Goal: Communication & Community: Answer question/provide support

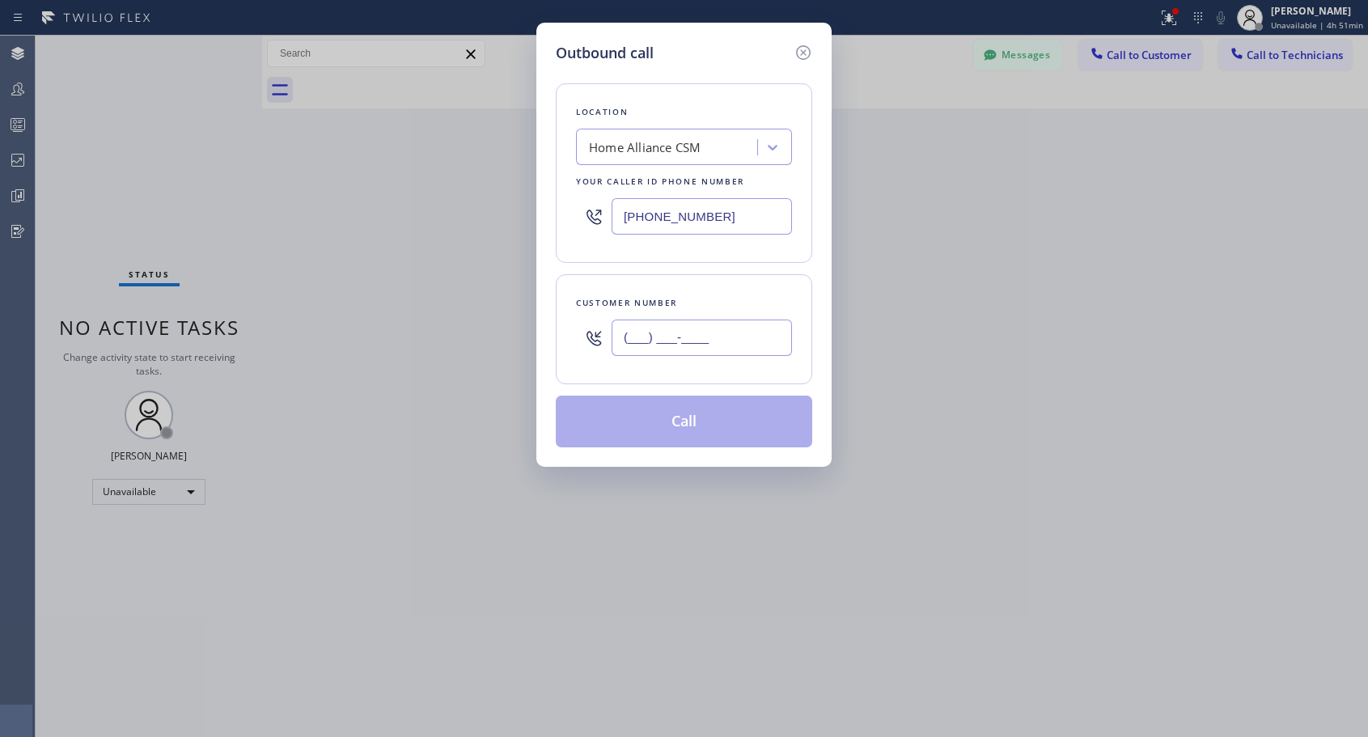
click at [629, 333] on input "(___) ___-____" at bounding box center [702, 338] width 180 height 36
paste input "949) 351-2253"
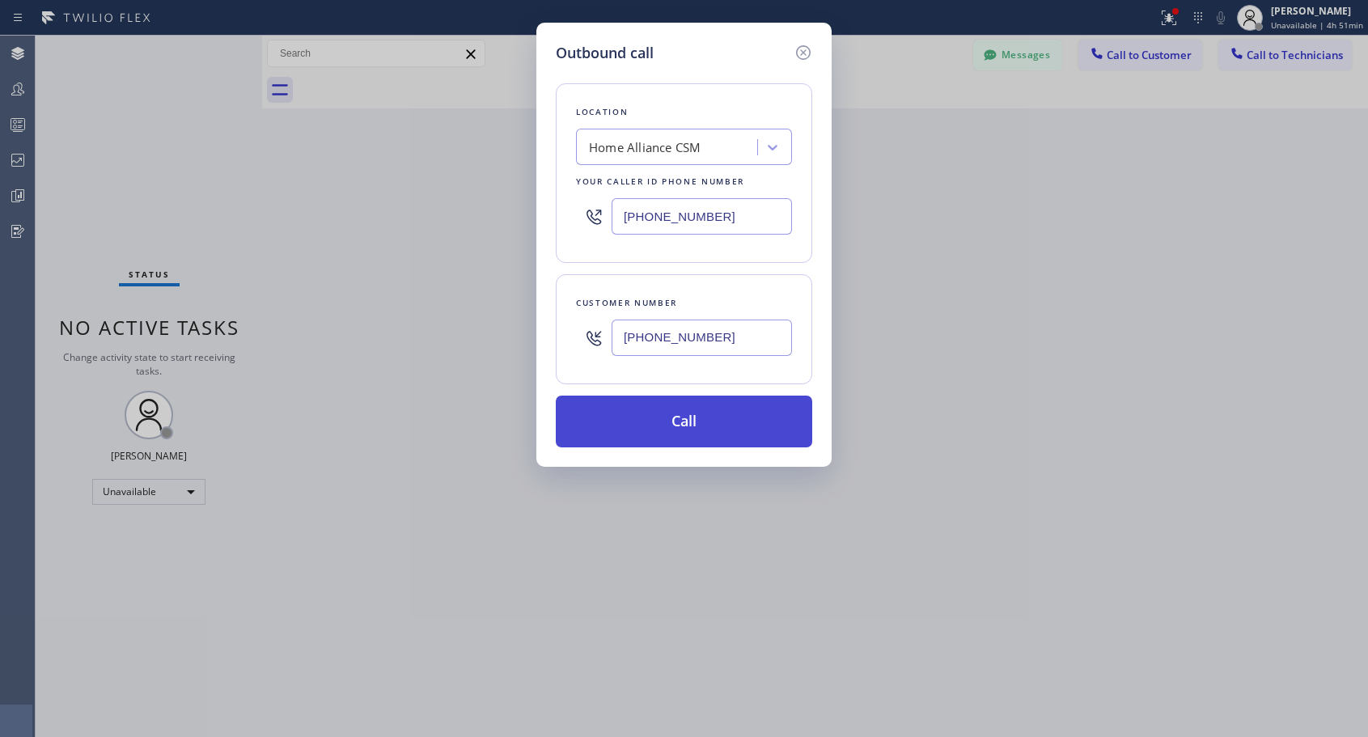
type input "[PHONE_NUMBER]"
click at [730, 423] on button "Call" at bounding box center [684, 422] width 257 height 52
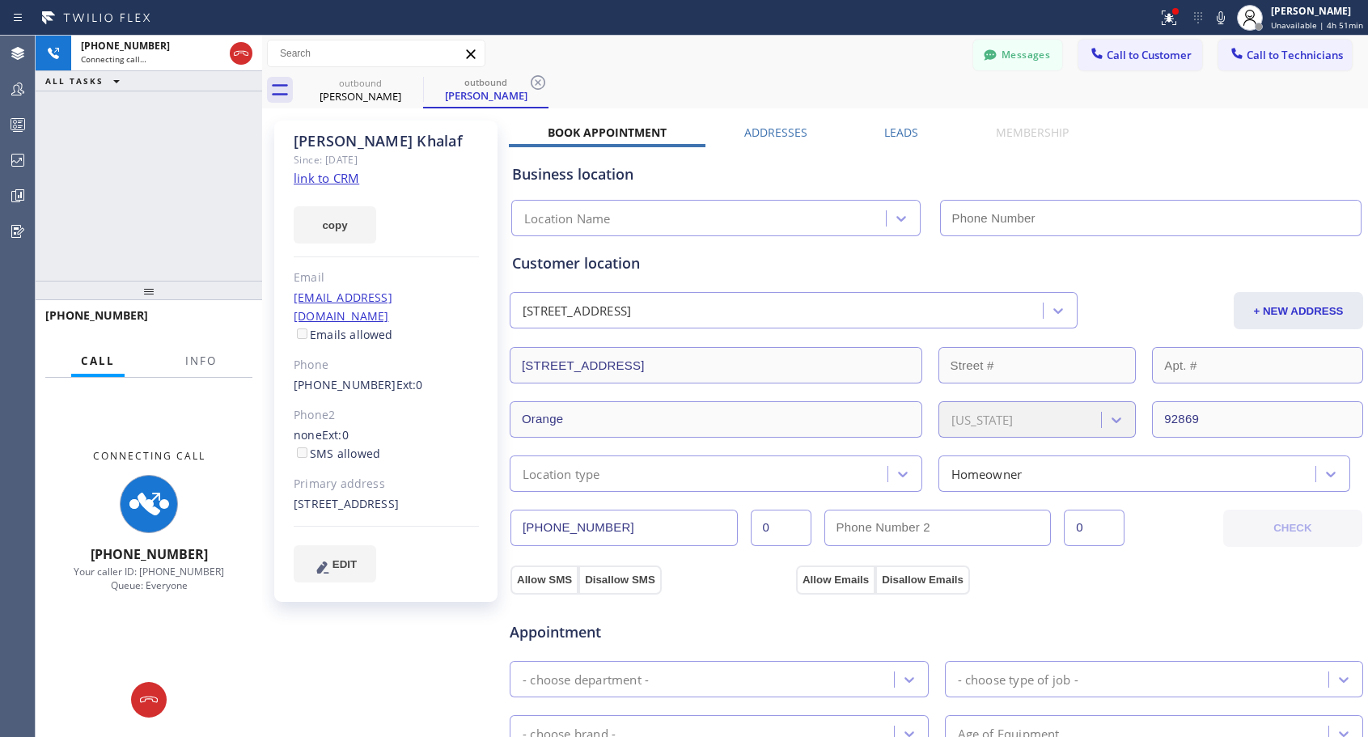
type input "[PHONE_NUMBER]"
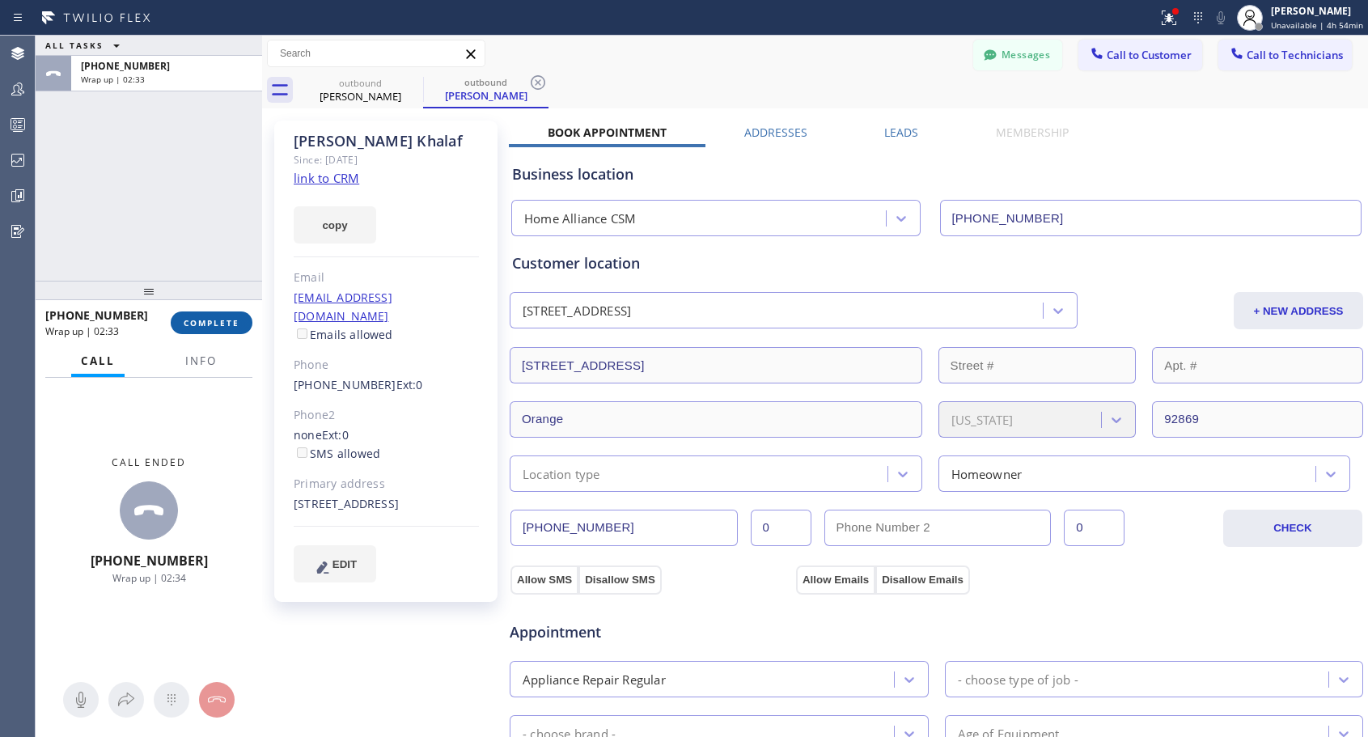
click at [218, 324] on span "COMPLETE" at bounding box center [212, 322] width 56 height 11
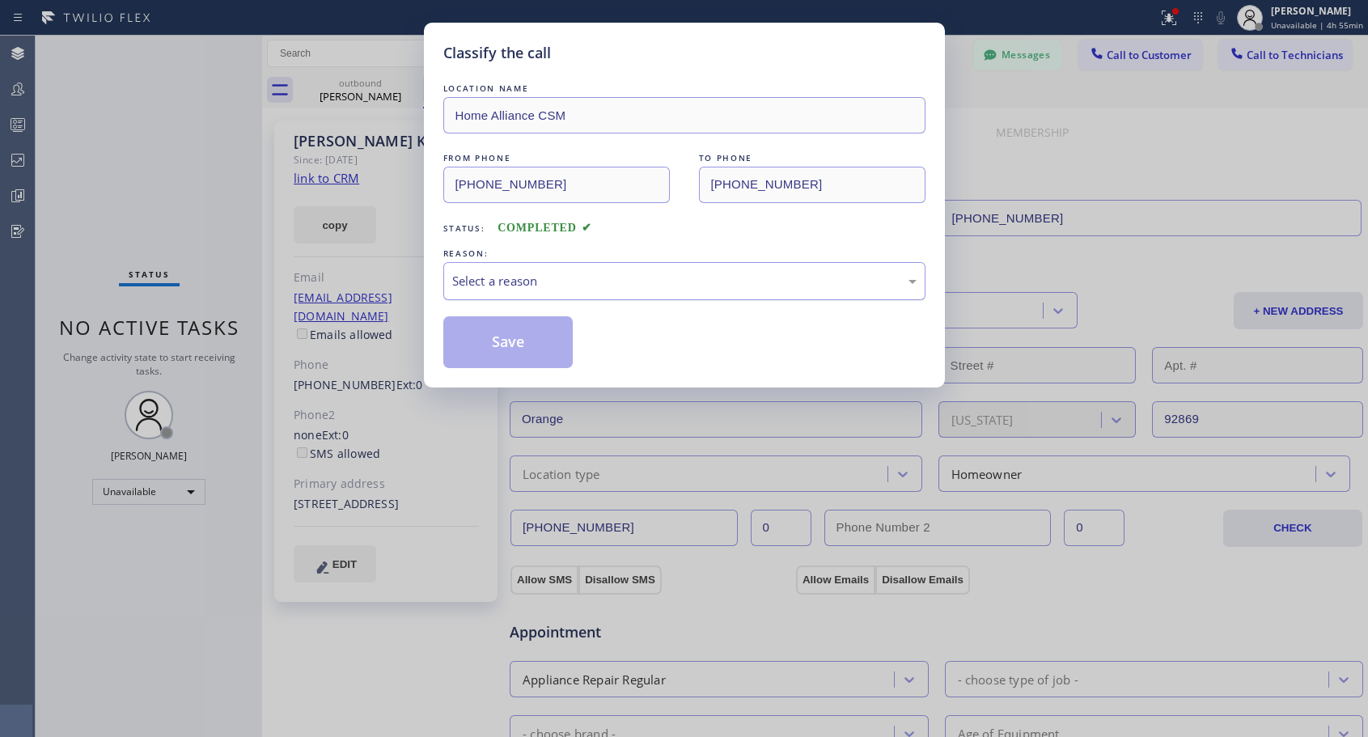
click at [593, 286] on div "Select a reason" at bounding box center [684, 281] width 464 height 19
click at [515, 358] on button "Save" at bounding box center [508, 342] width 130 height 52
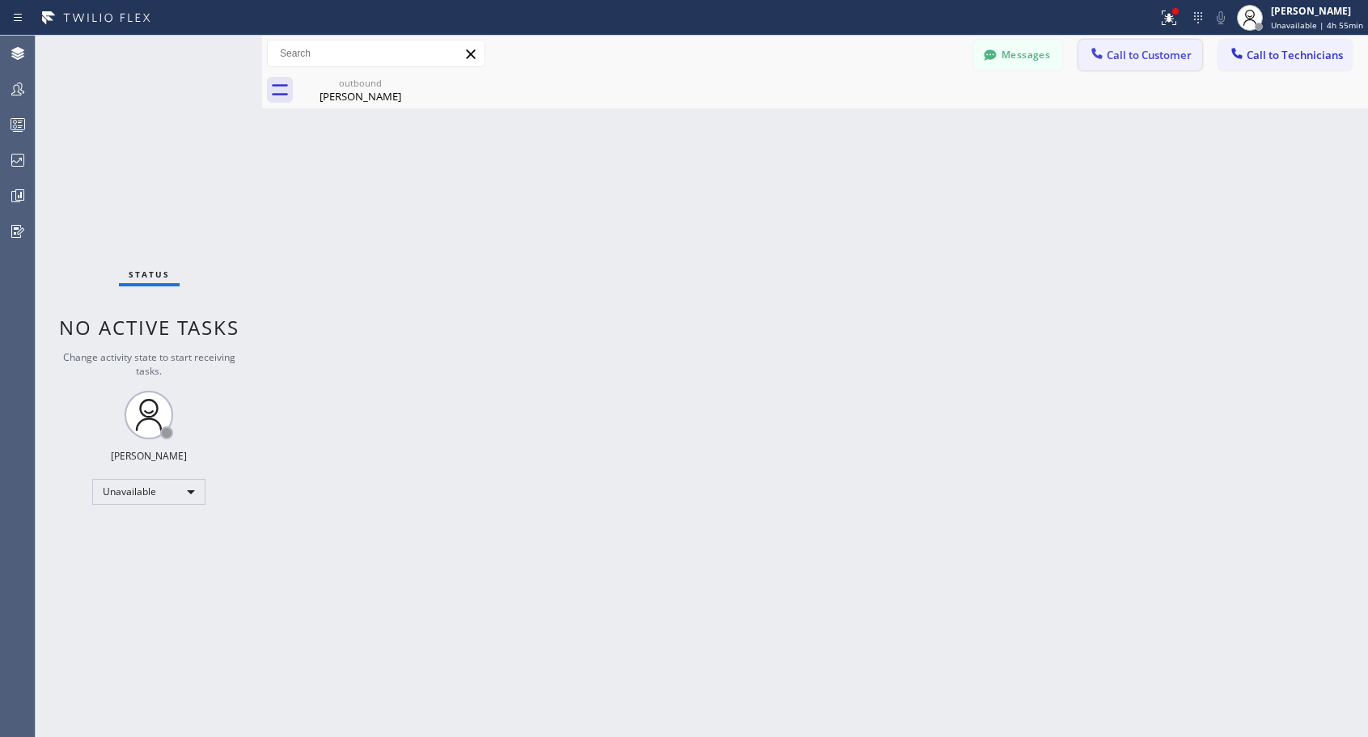
click at [1149, 57] on span "Call to Customer" at bounding box center [1149, 55] width 85 height 15
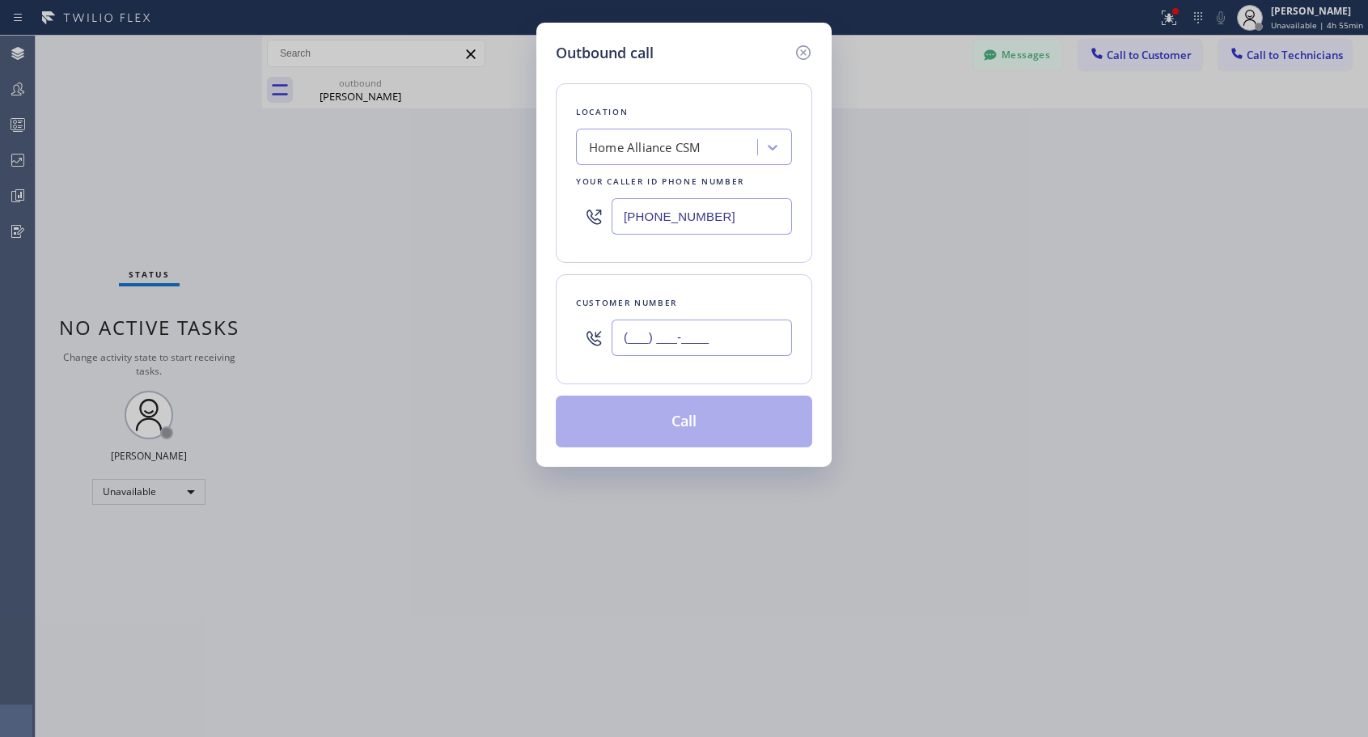
click at [647, 333] on input "(___) ___-____" at bounding box center [702, 338] width 180 height 36
paste input "559) 681-5477"
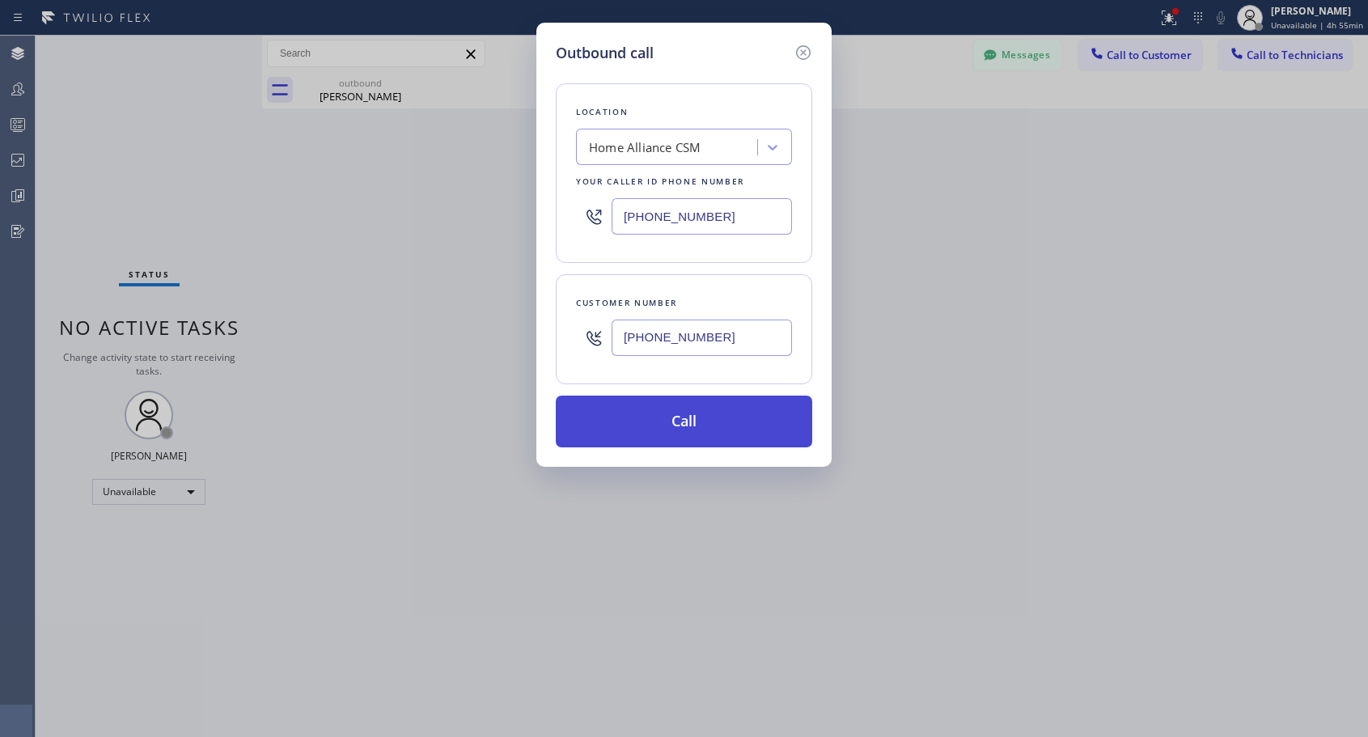
type input "(559) 681-5477"
drag, startPoint x: 695, startPoint y: 429, endPoint x: 503, endPoint y: 714, distance: 343.8
click at [694, 434] on button "Call" at bounding box center [684, 422] width 257 height 52
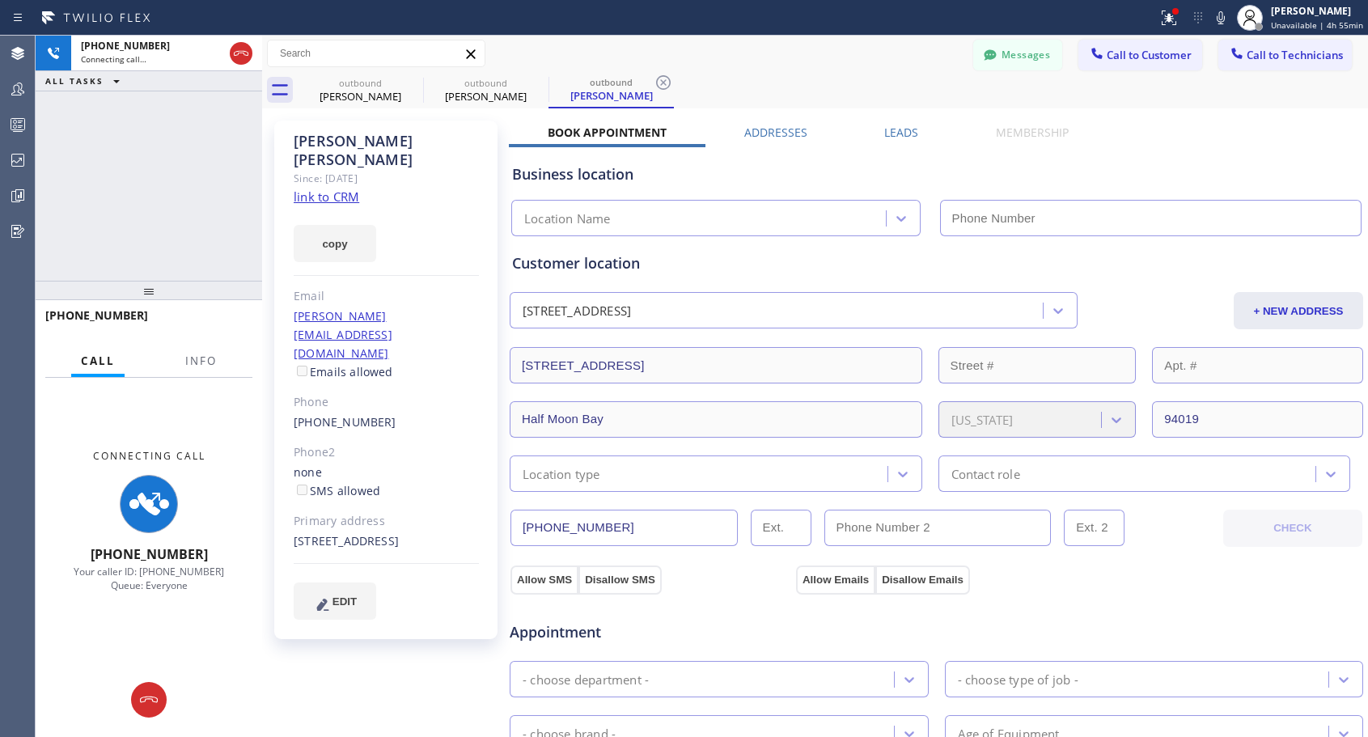
type input "[PHONE_NUMBER]"
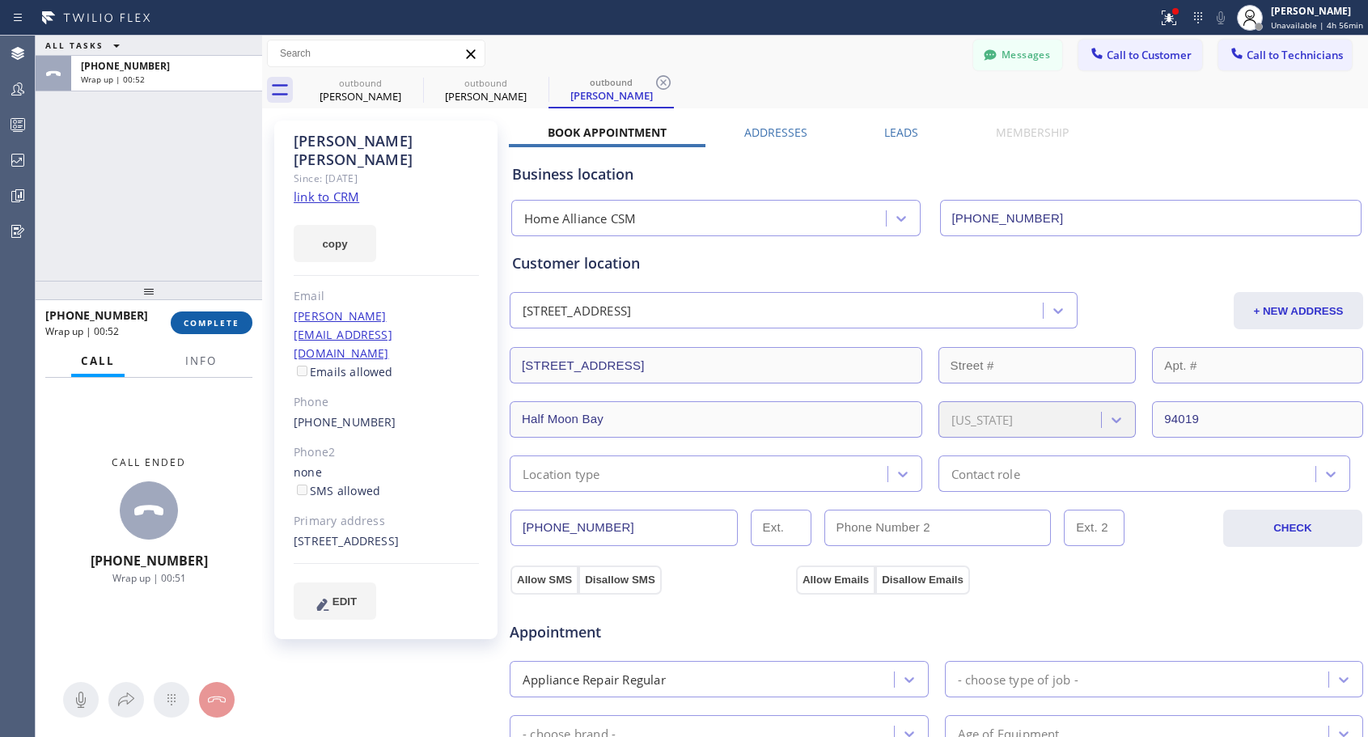
click at [217, 317] on span "COMPLETE" at bounding box center [212, 322] width 56 height 11
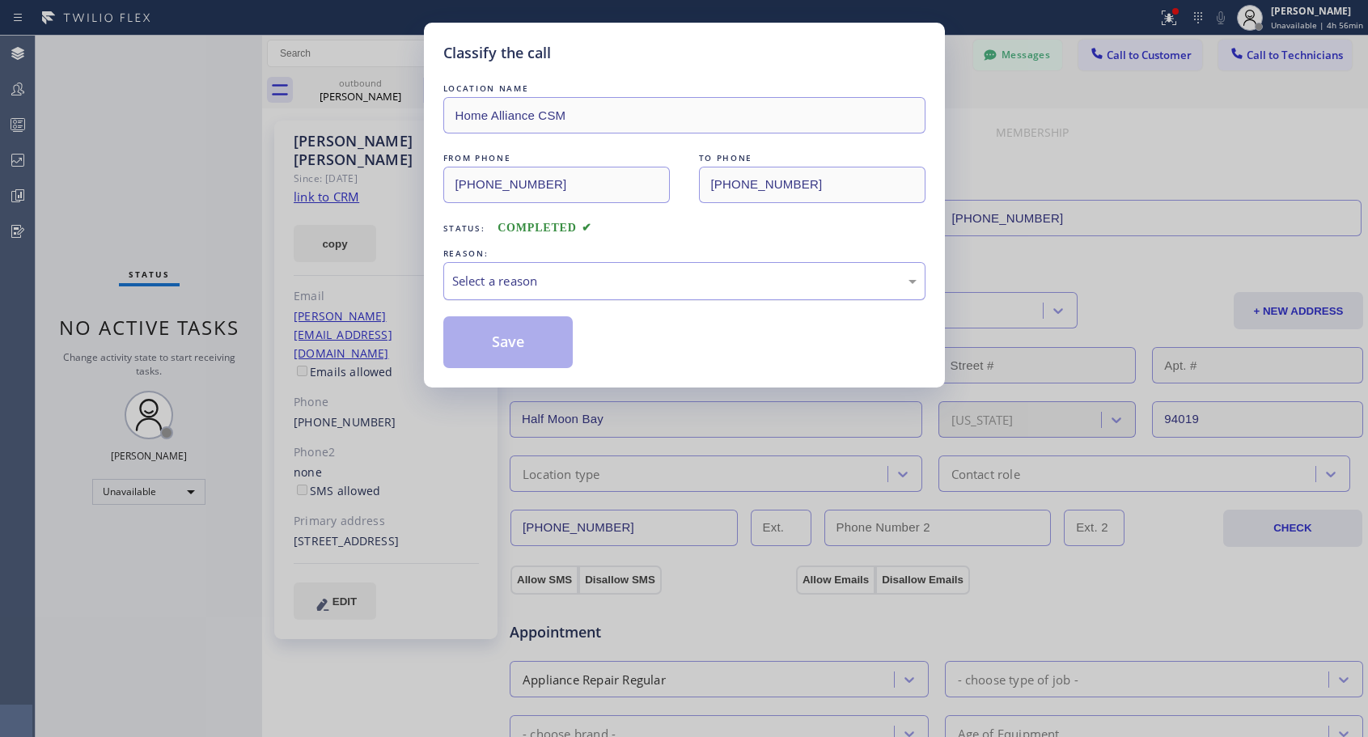
click at [582, 277] on div "Select a reason" at bounding box center [684, 281] width 464 height 19
click at [520, 341] on button "Save" at bounding box center [508, 342] width 130 height 52
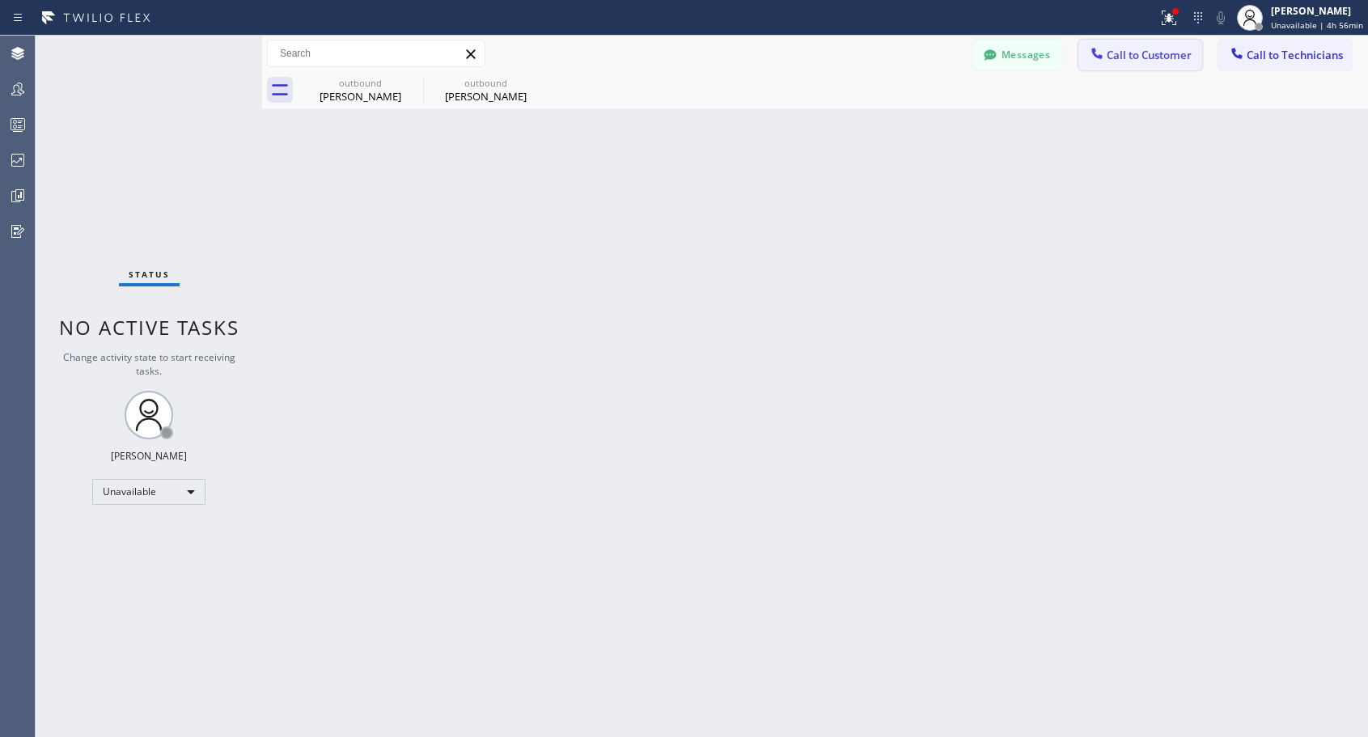
click at [1139, 53] on span "Call to Customer" at bounding box center [1149, 55] width 85 height 15
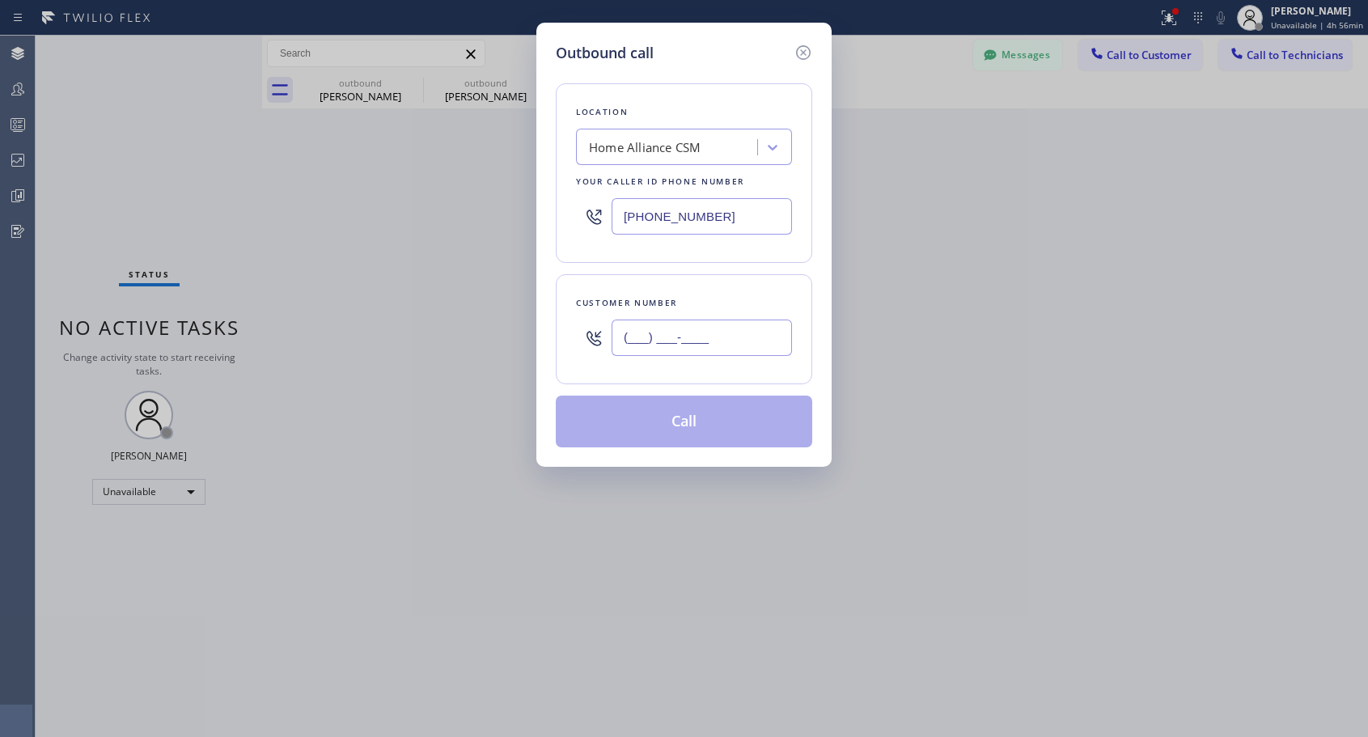
click at [638, 329] on input "(___) ___-____" at bounding box center [702, 338] width 180 height 36
paste input "818) 987-8216"
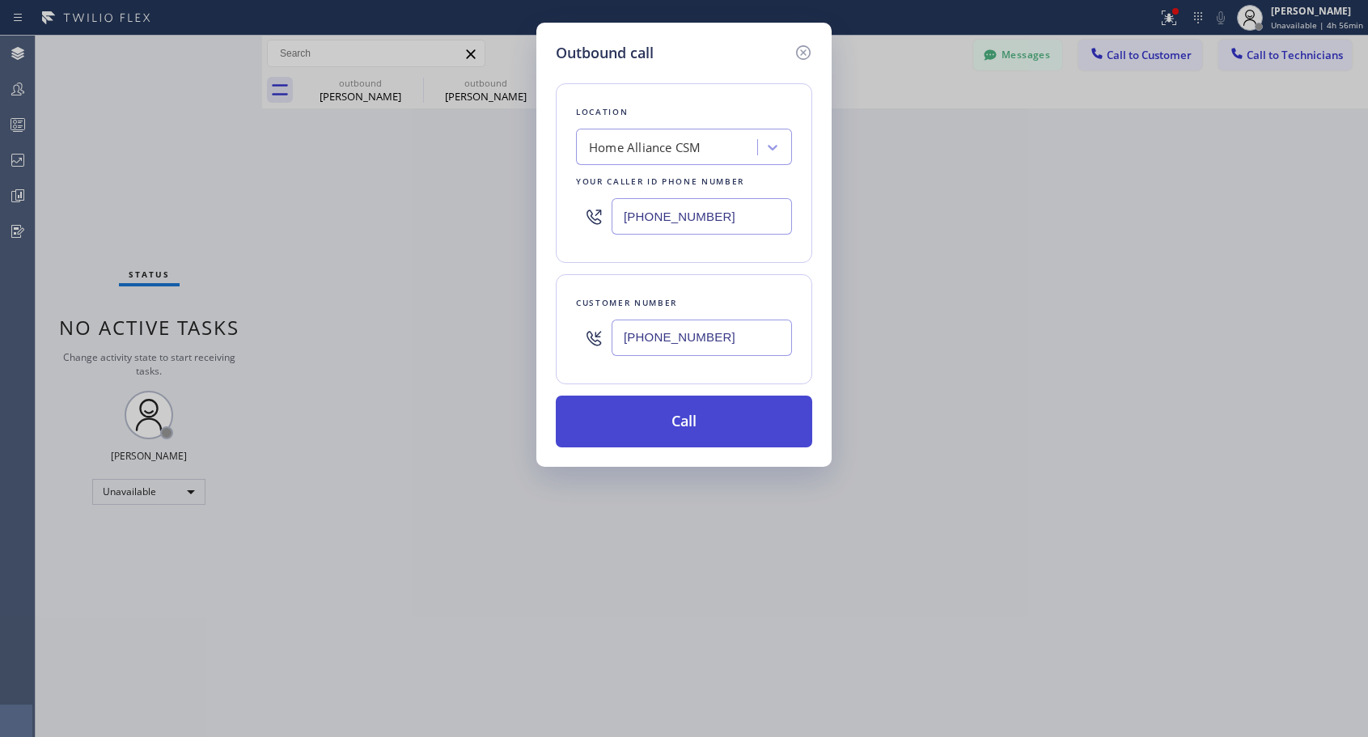
type input "(818) 987-8216"
click at [678, 427] on button "Call" at bounding box center [684, 422] width 257 height 52
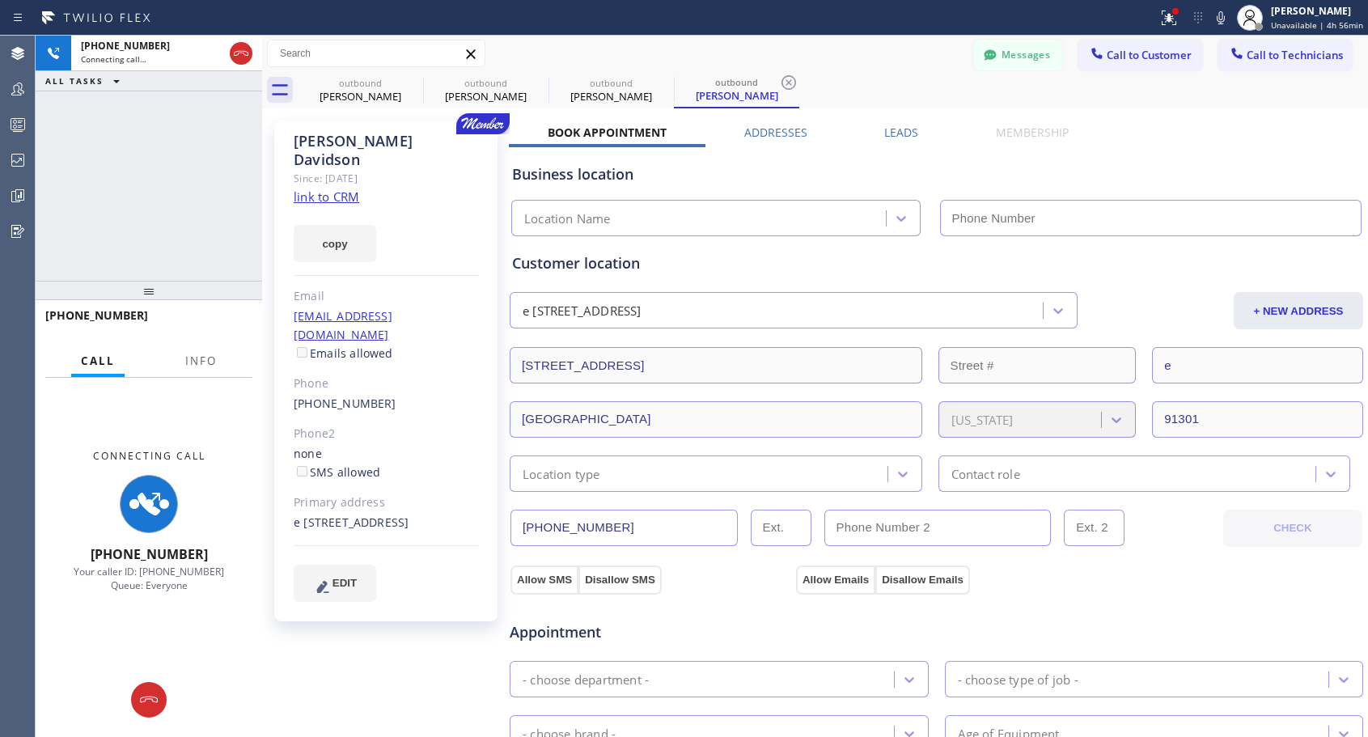
type input "[PHONE_NUMBER]"
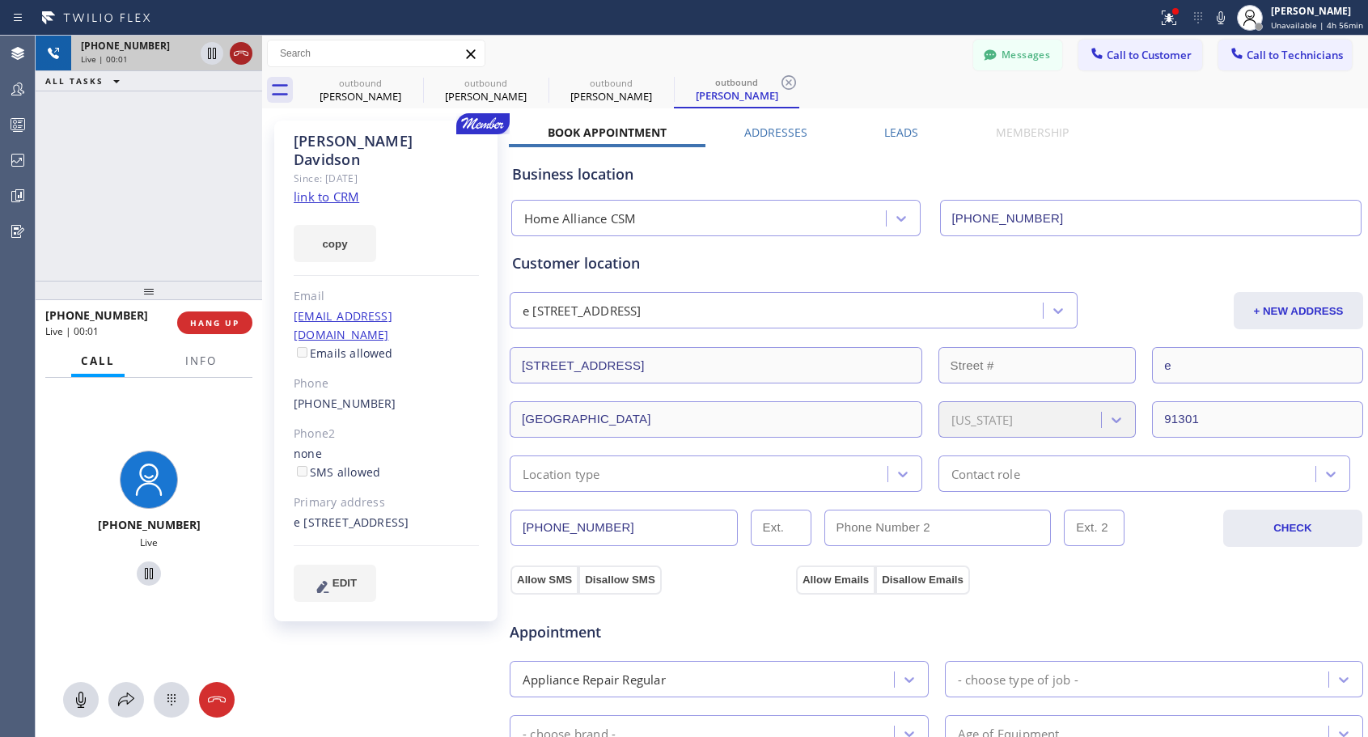
click at [247, 49] on icon at bounding box center [240, 53] width 19 height 19
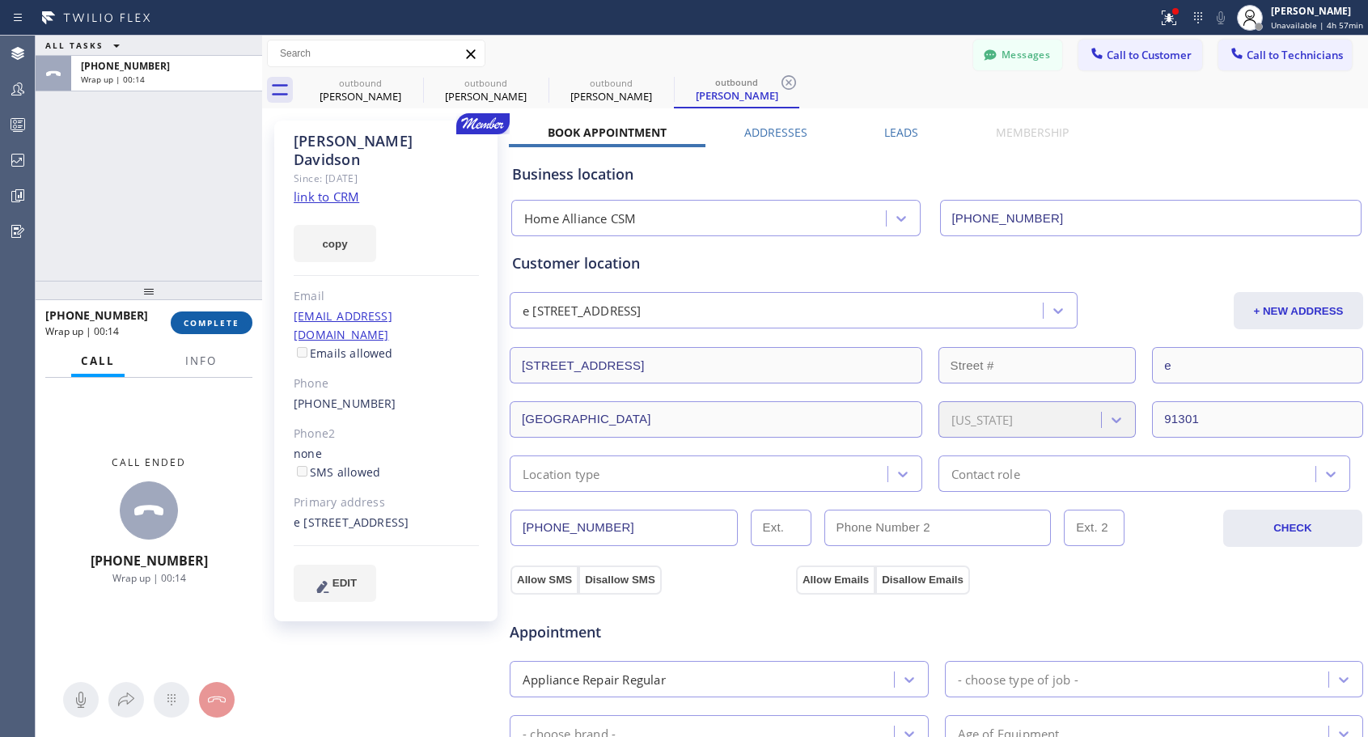
click at [196, 333] on button "COMPLETE" at bounding box center [212, 323] width 82 height 23
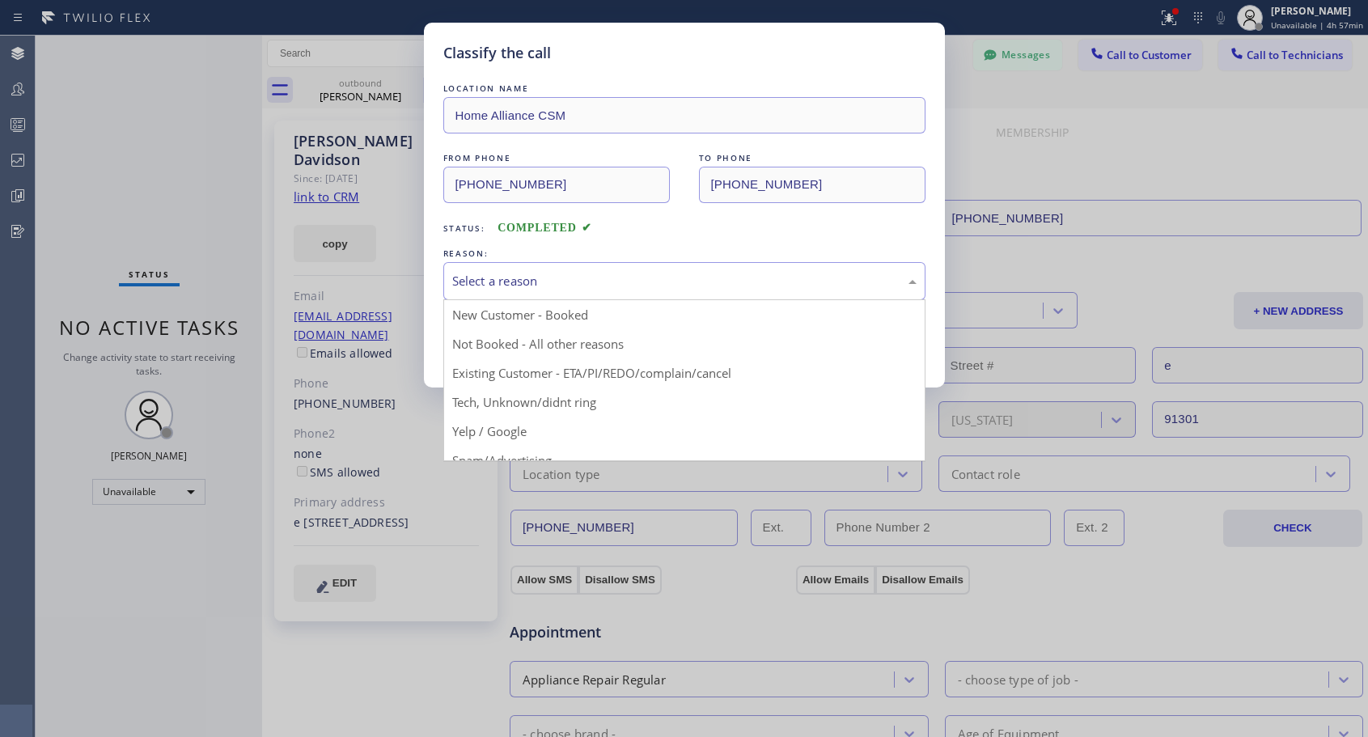
drag, startPoint x: 700, startPoint y: 281, endPoint x: 515, endPoint y: 333, distance: 191.6
click at [700, 284] on div "Select a reason" at bounding box center [684, 281] width 464 height 19
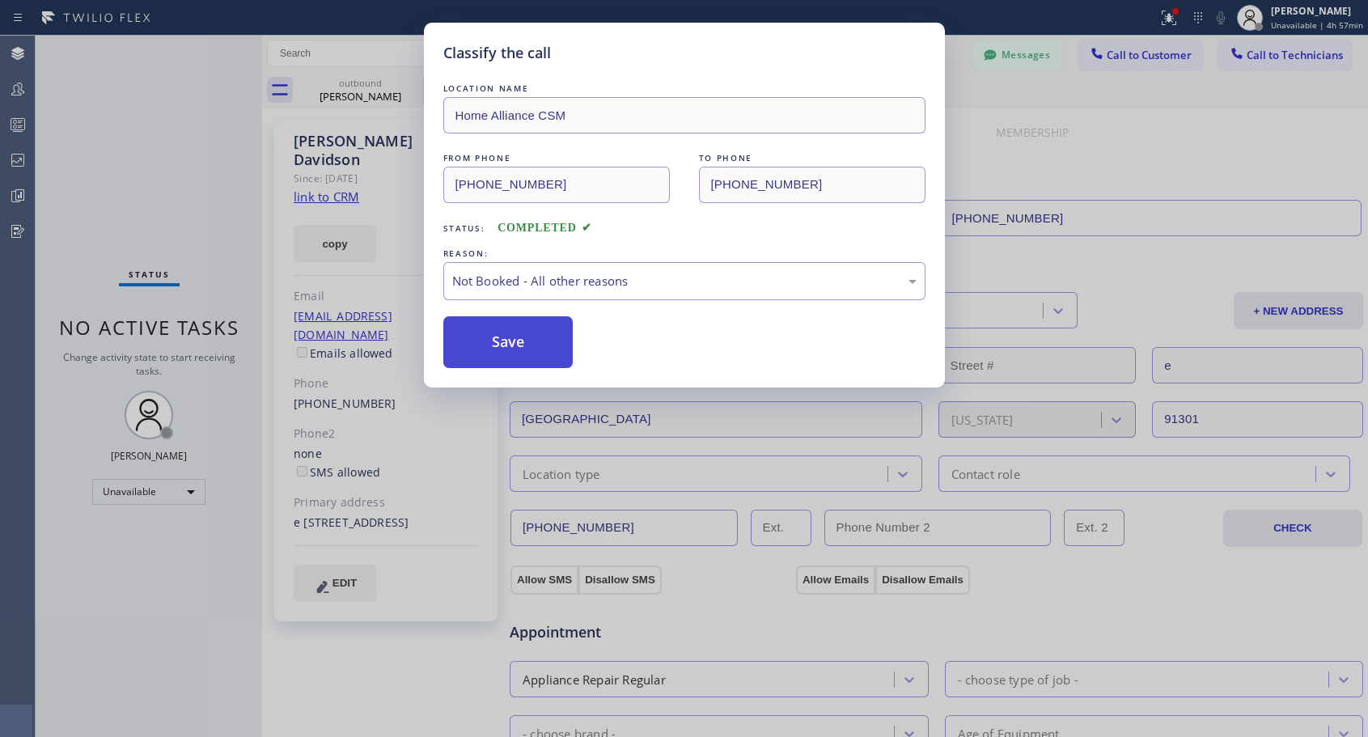
click at [514, 341] on button "Save" at bounding box center [508, 342] width 130 height 52
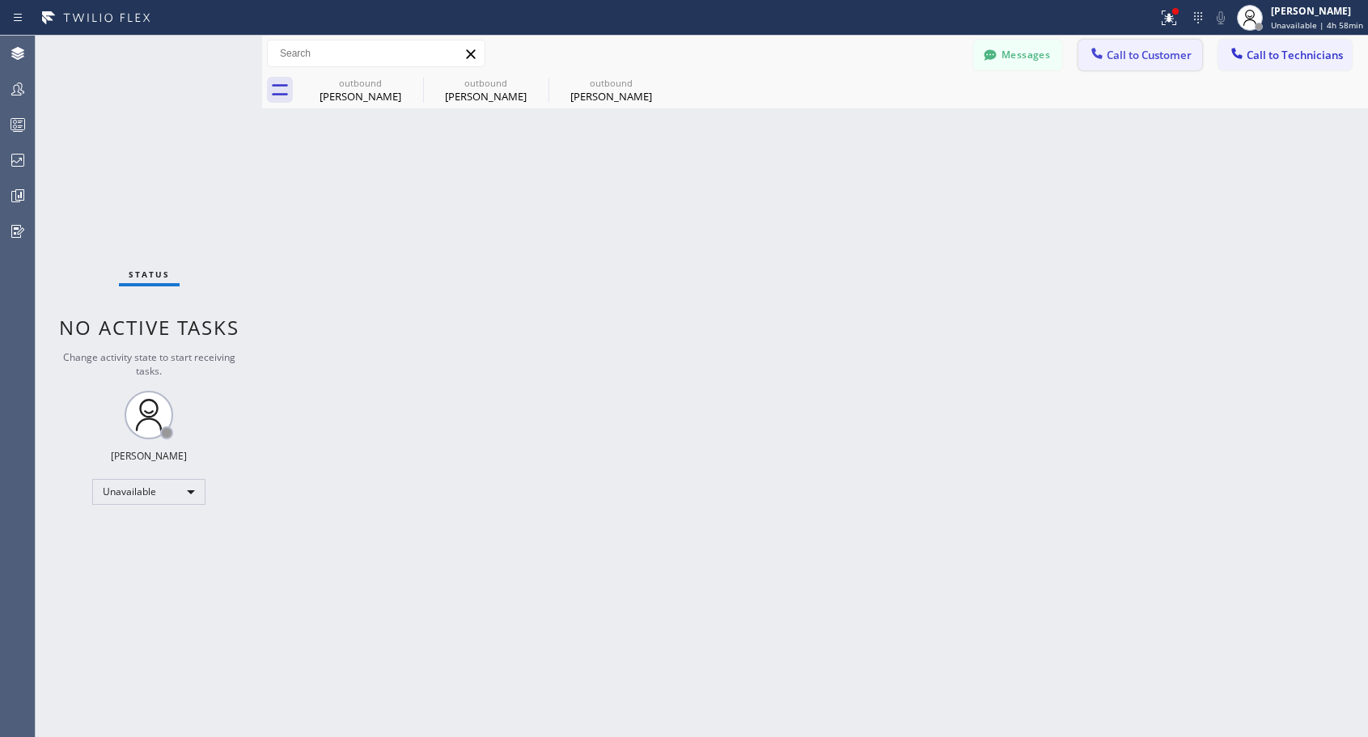
click at [1141, 51] on span "Call to Customer" at bounding box center [1149, 55] width 85 height 15
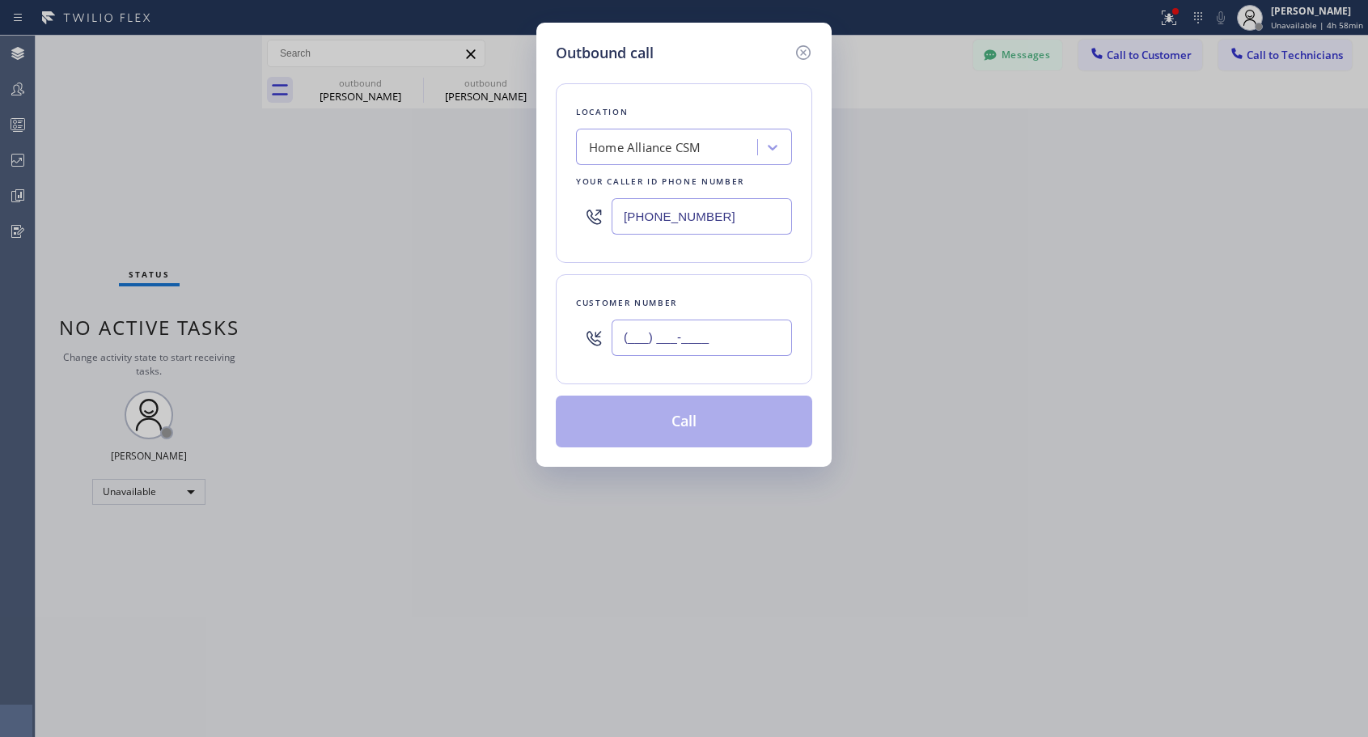
click at [743, 334] on input "(___) ___-____" at bounding box center [702, 338] width 180 height 36
paste input "425) 766-4646"
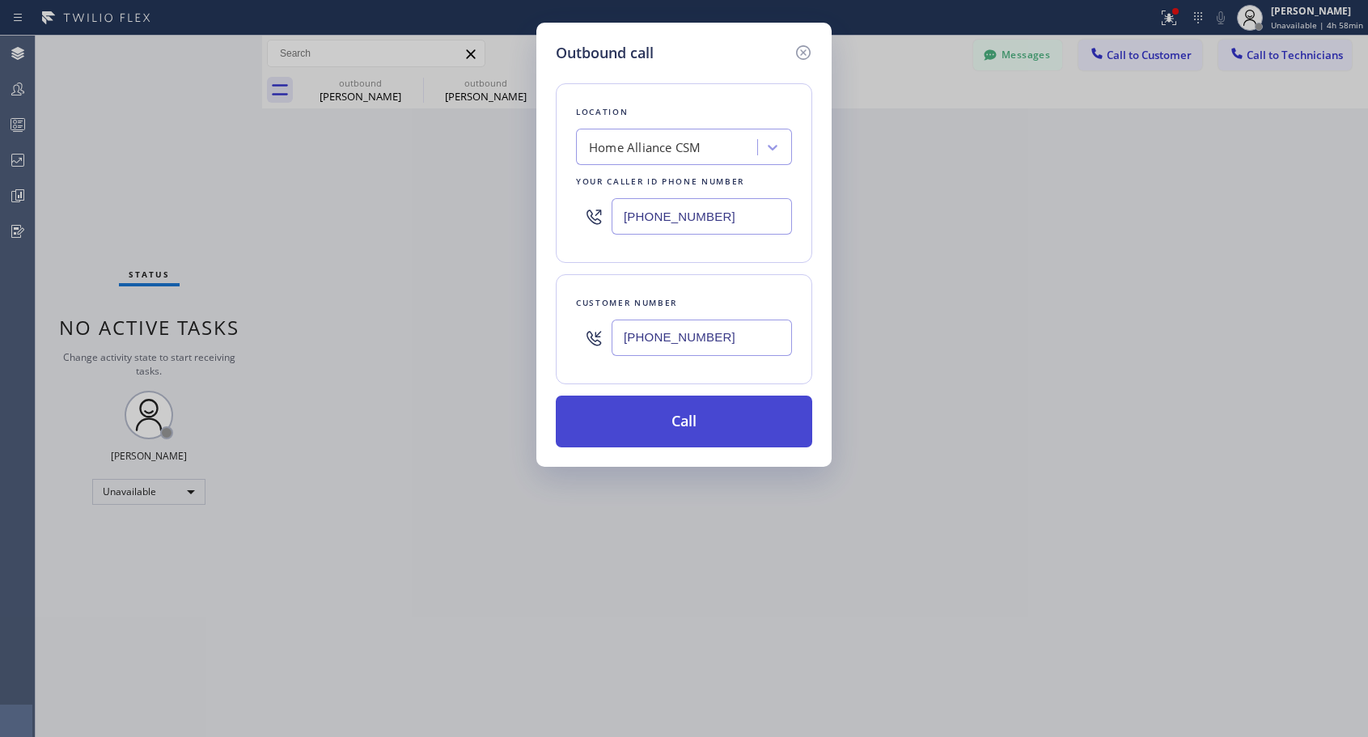
type input "(425) 766-4646"
click at [731, 422] on button "Call" at bounding box center [684, 422] width 257 height 52
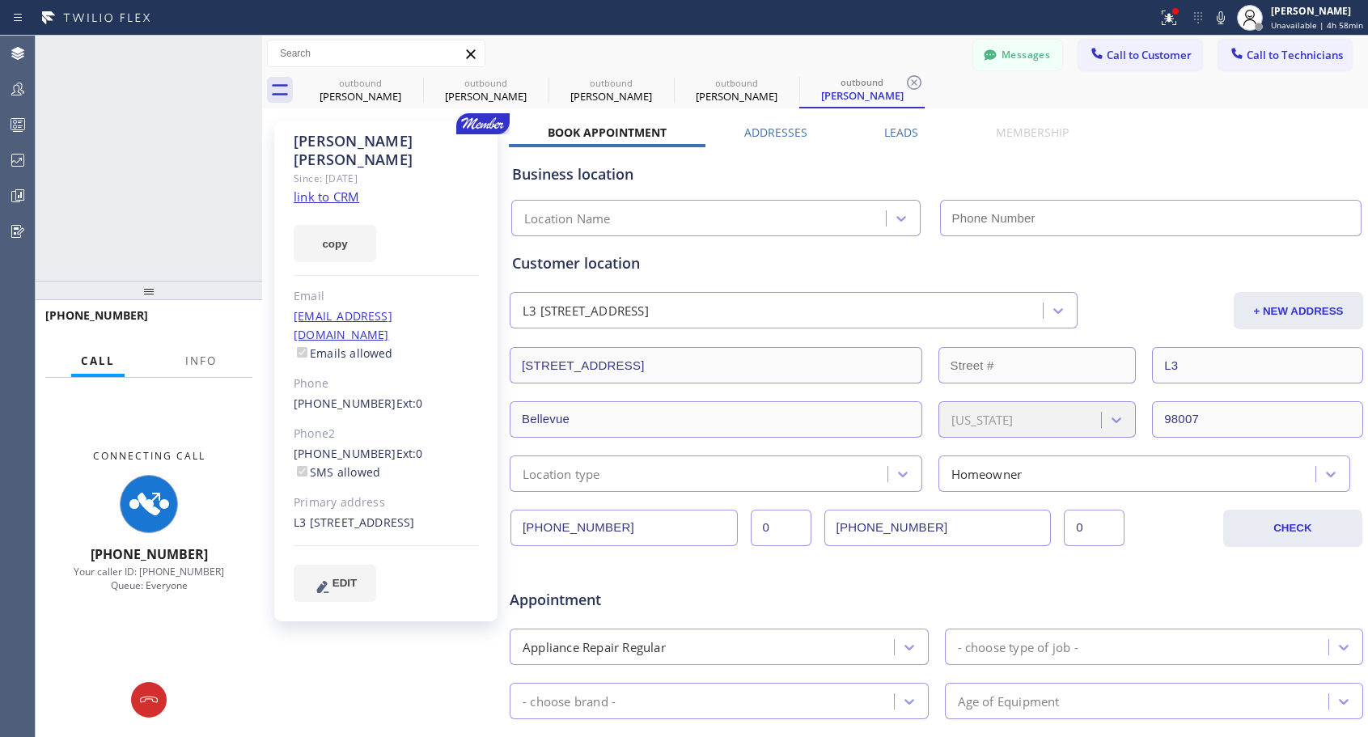
type input "[PHONE_NUMBER]"
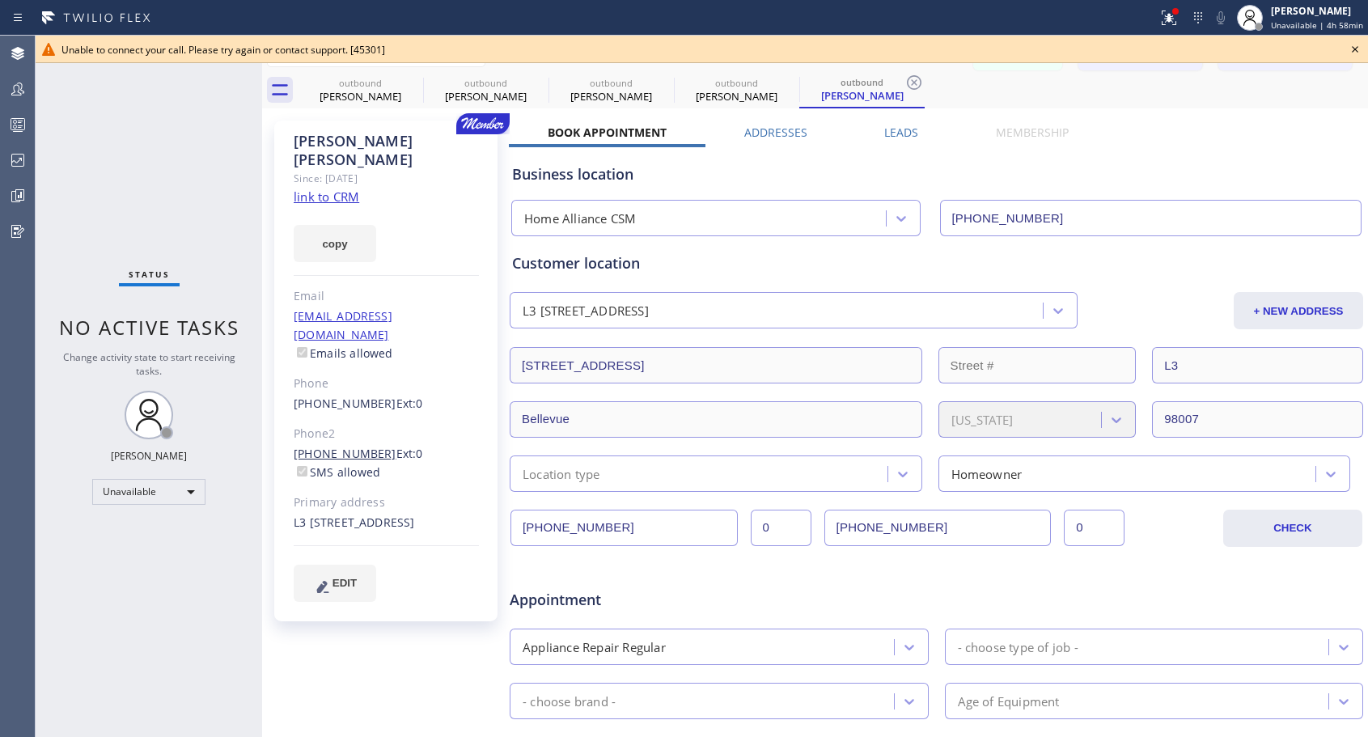
click at [342, 446] on link "(425) 766-4646" at bounding box center [345, 453] width 103 height 15
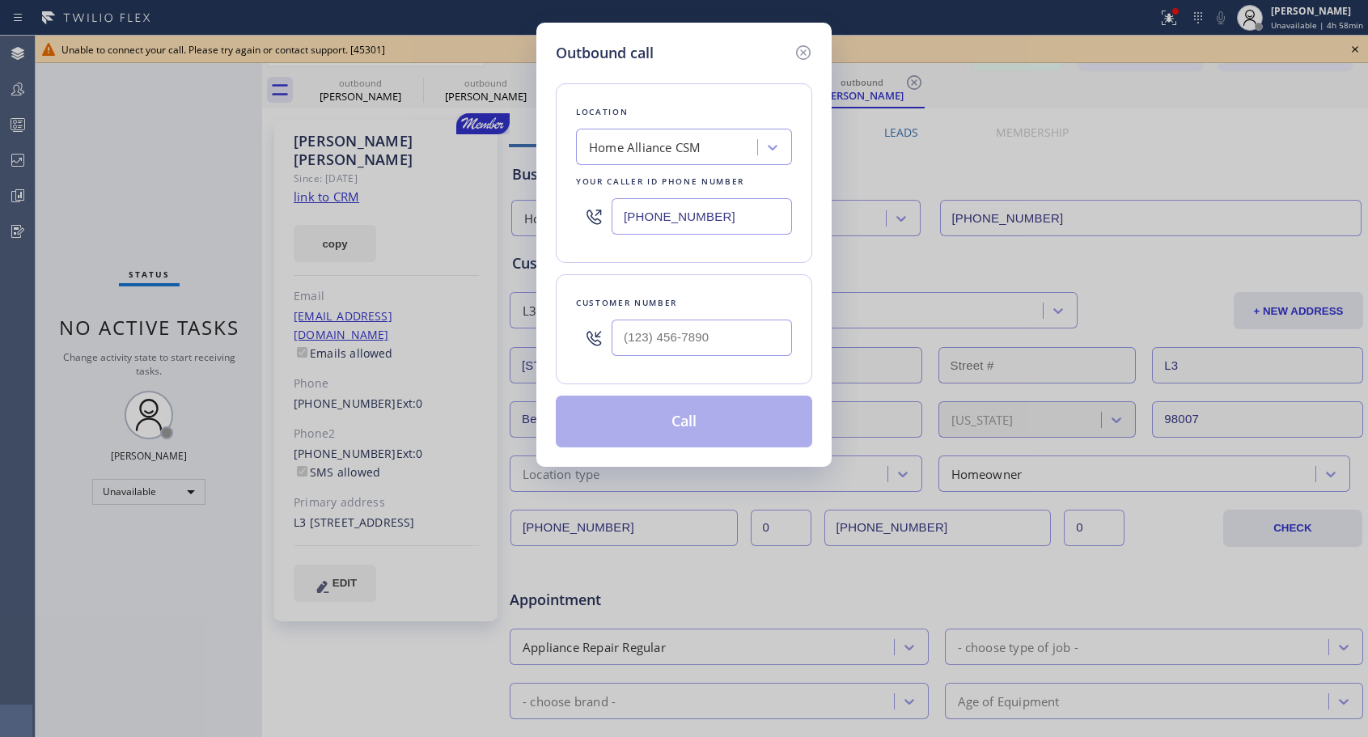
type input "(425) 766-4646"
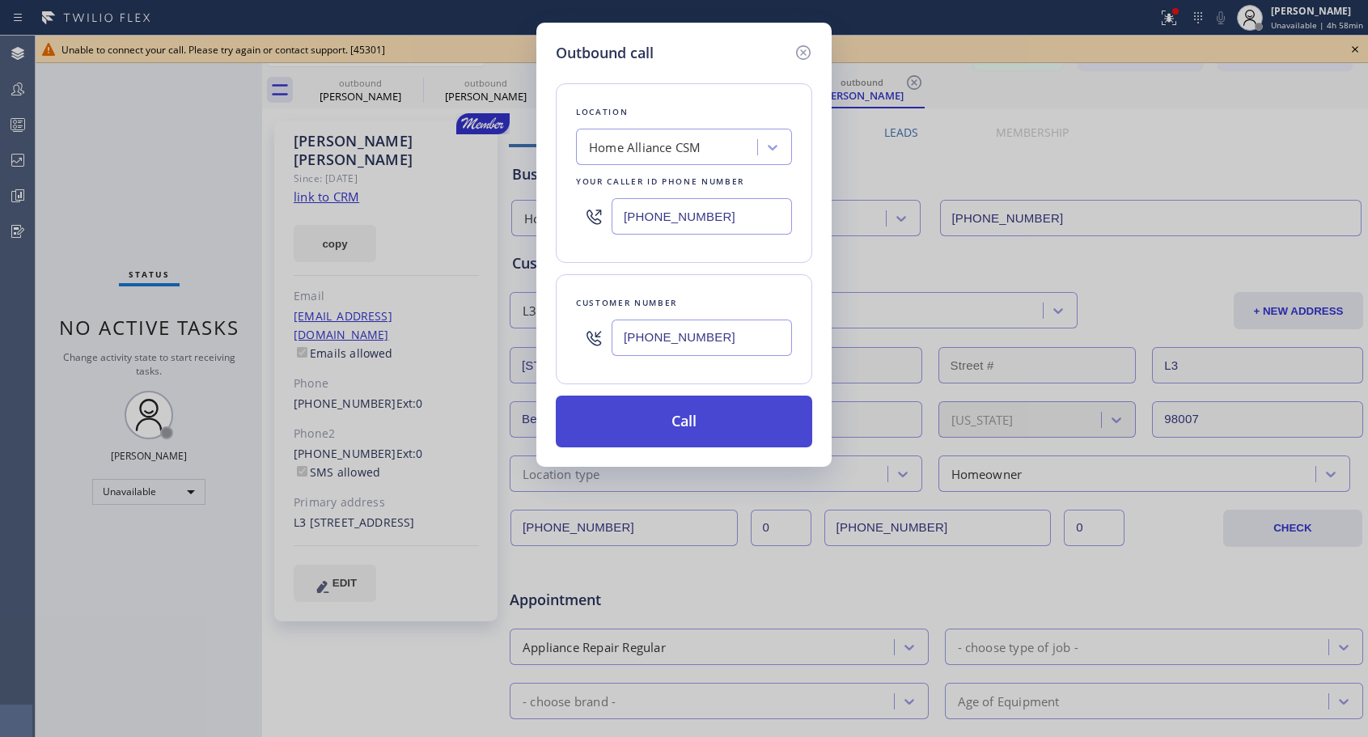
click at [689, 420] on button "Call" at bounding box center [684, 422] width 257 height 52
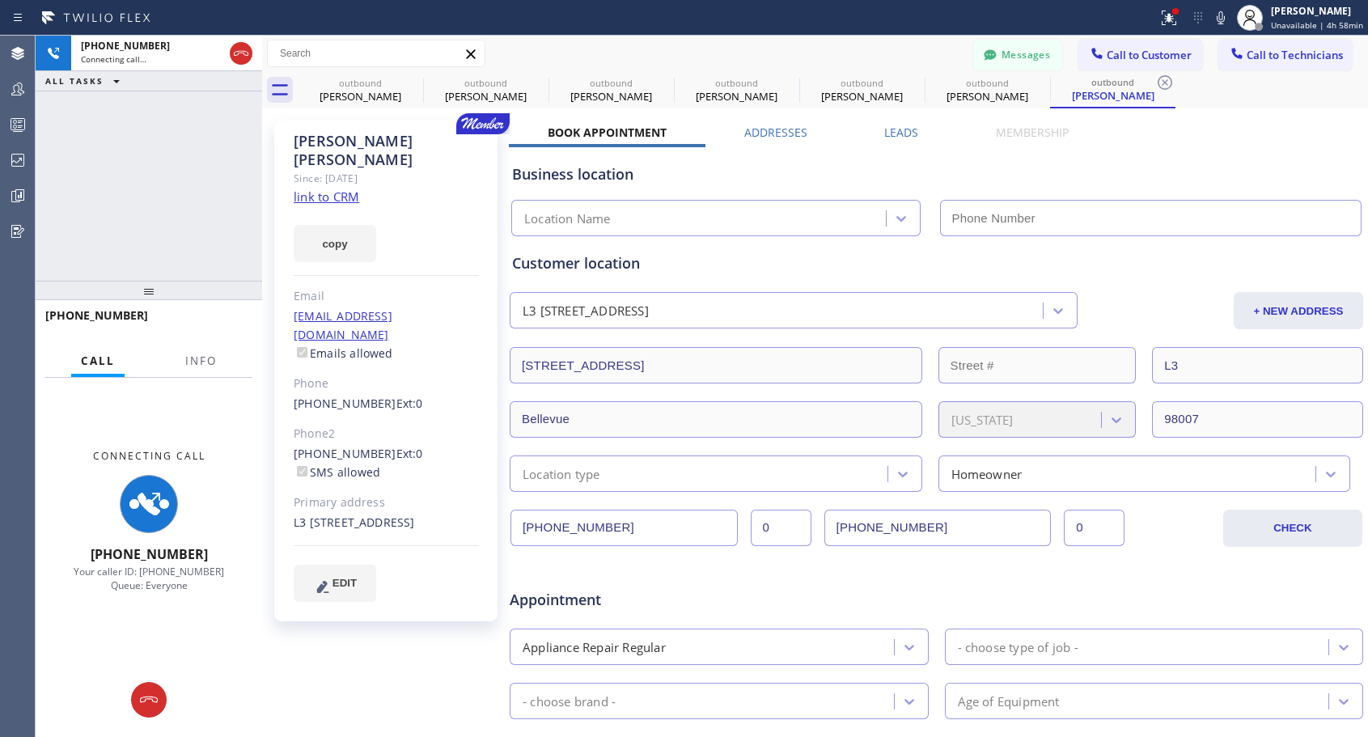
type input "[PHONE_NUMBER]"
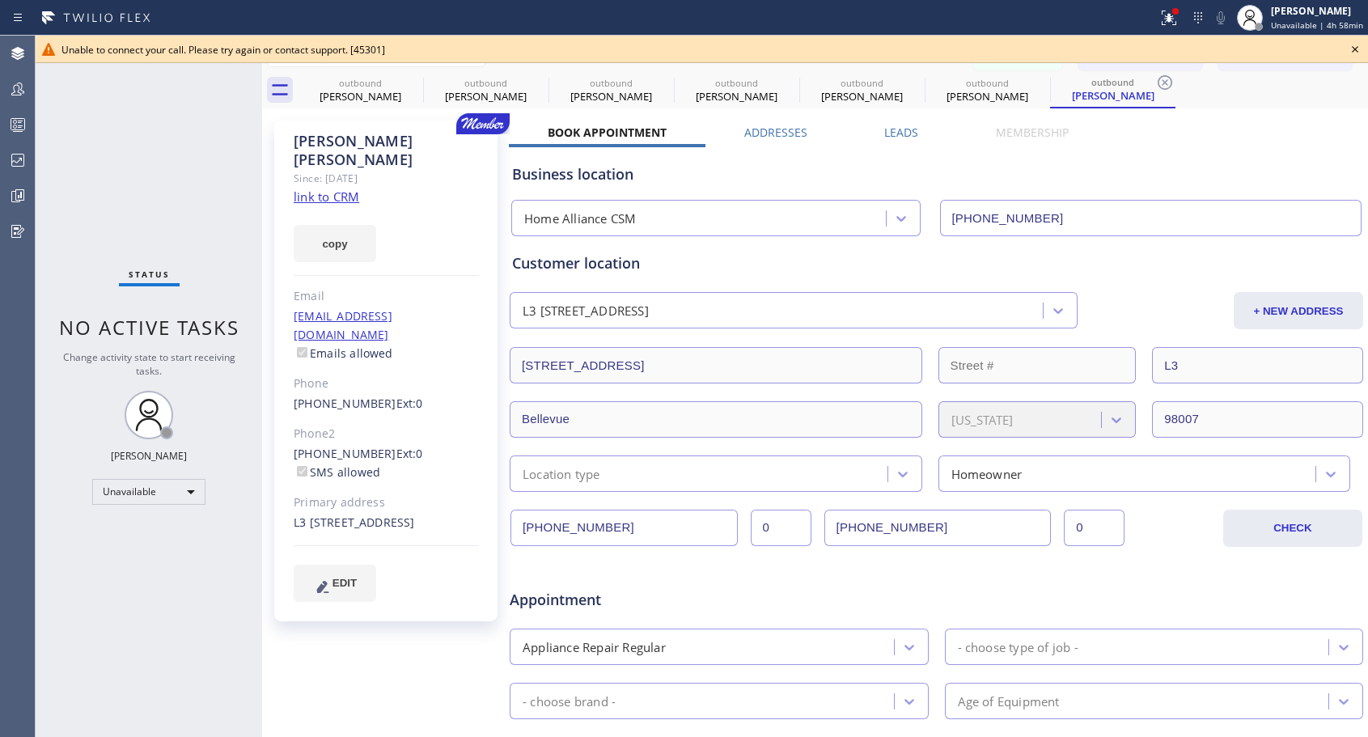
click at [1352, 49] on icon at bounding box center [1355, 49] width 19 height 19
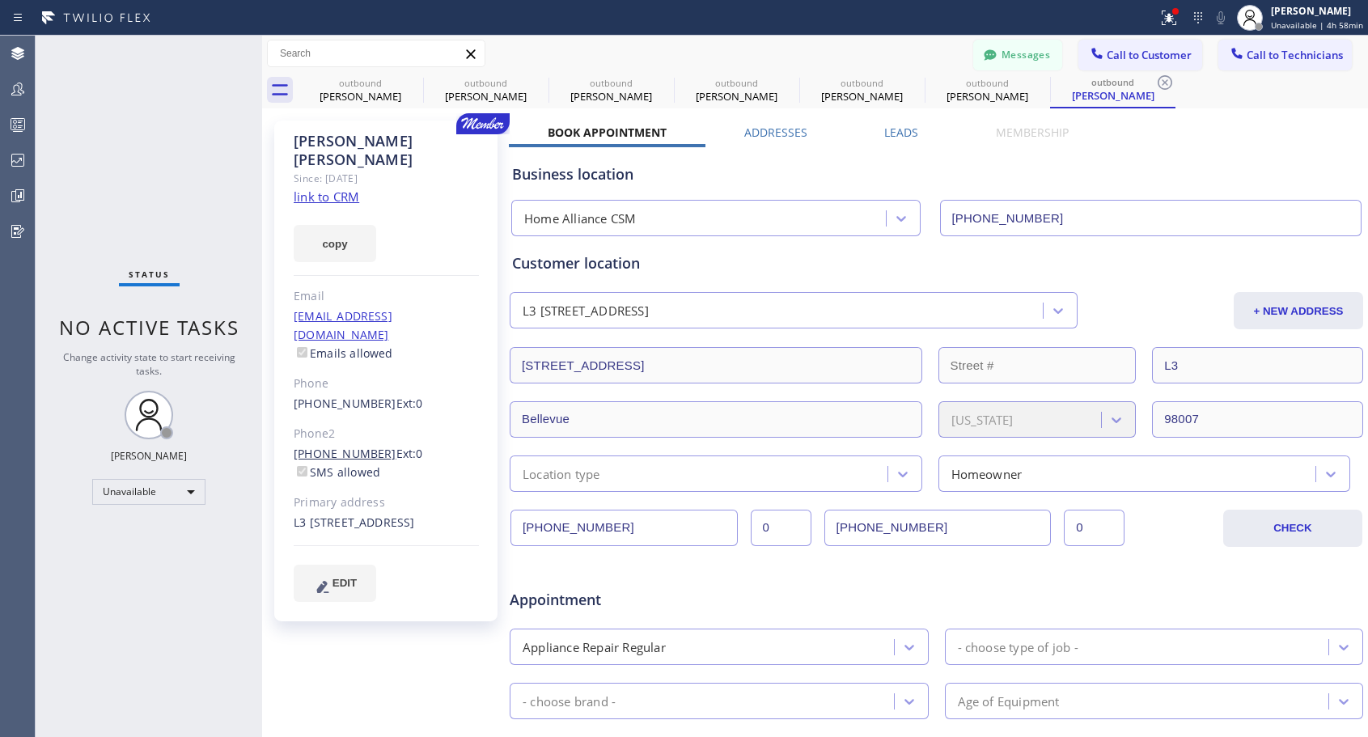
click at [355, 446] on link "(425) 766-4646" at bounding box center [345, 453] width 103 height 15
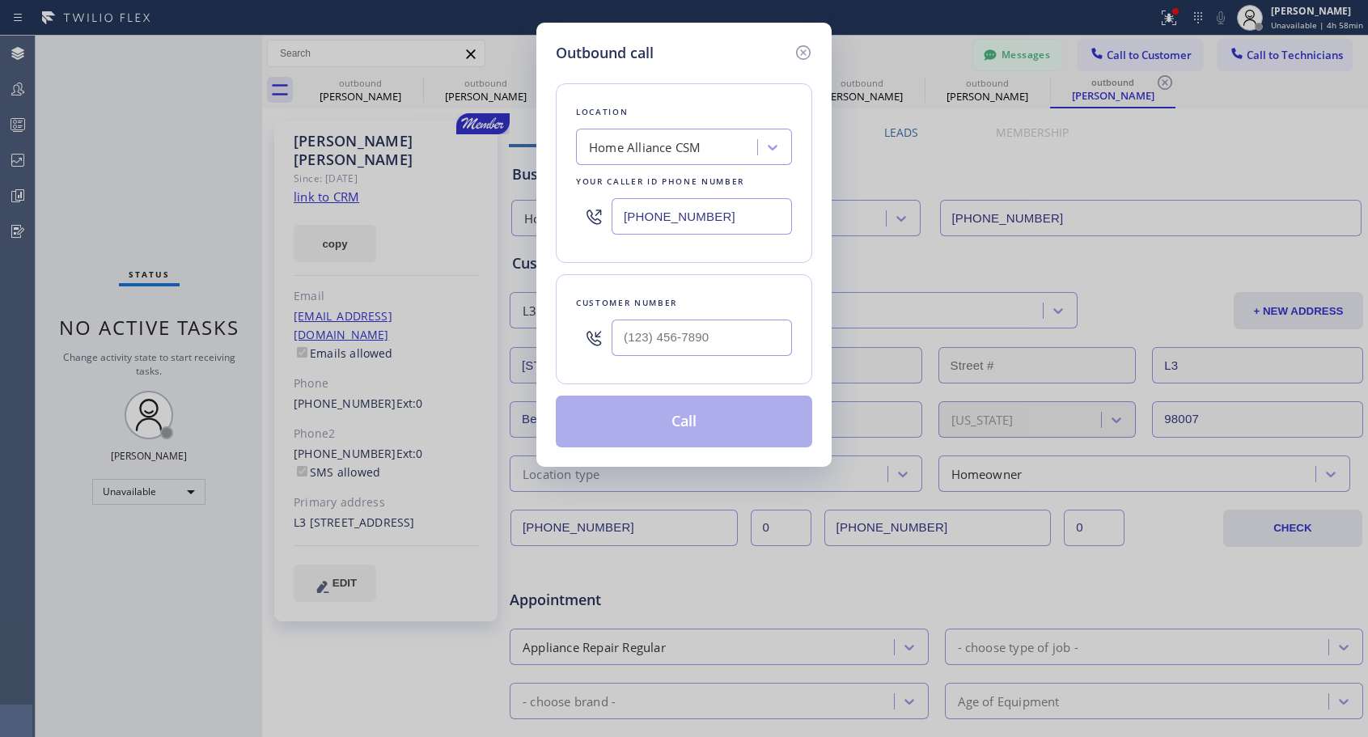
type input "(425) 766-4646"
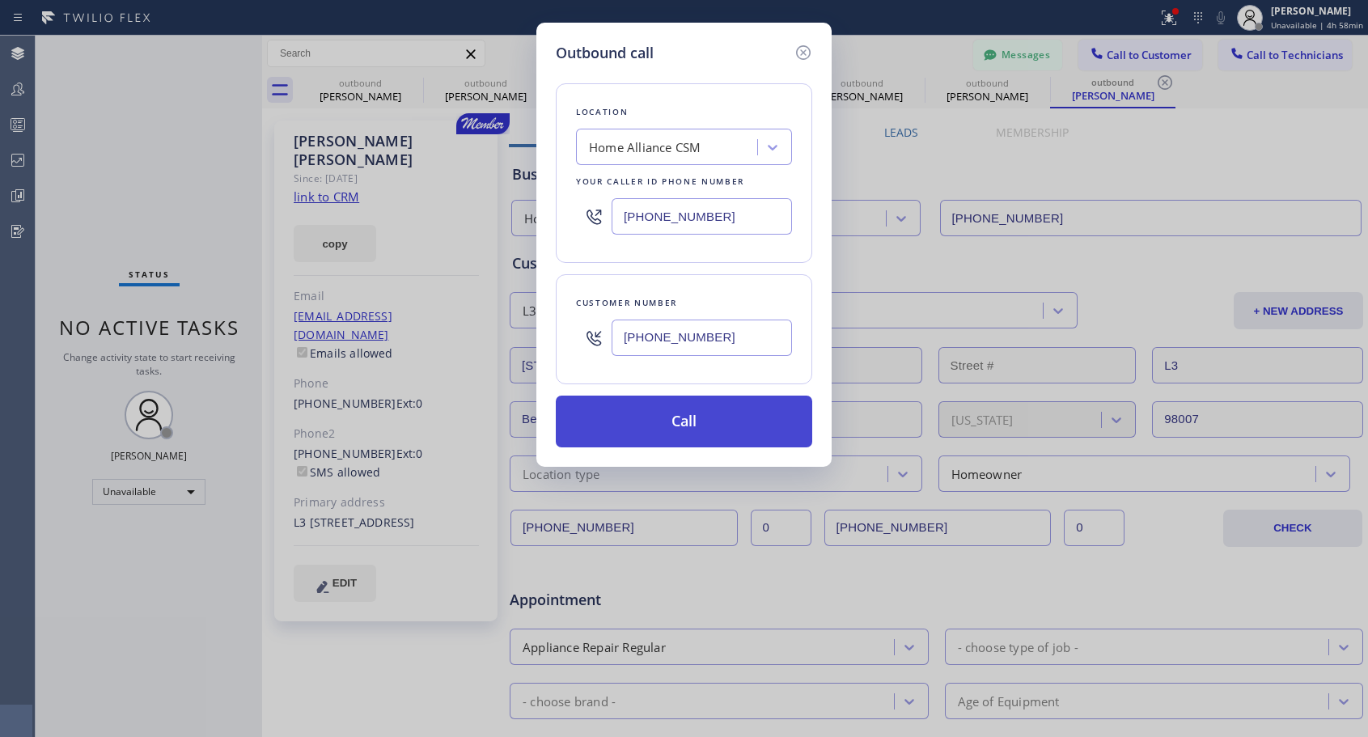
click at [655, 416] on button "Call" at bounding box center [684, 422] width 257 height 52
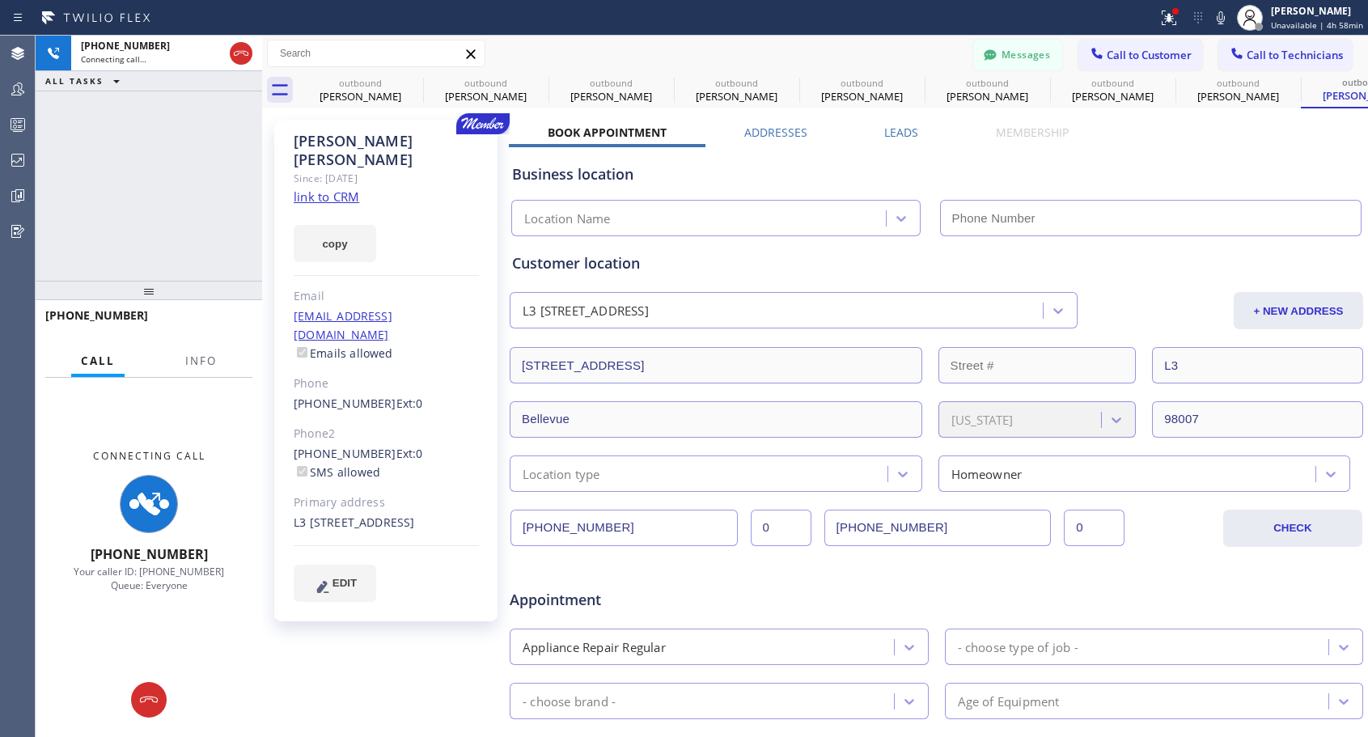
type input "[PHONE_NUMBER]"
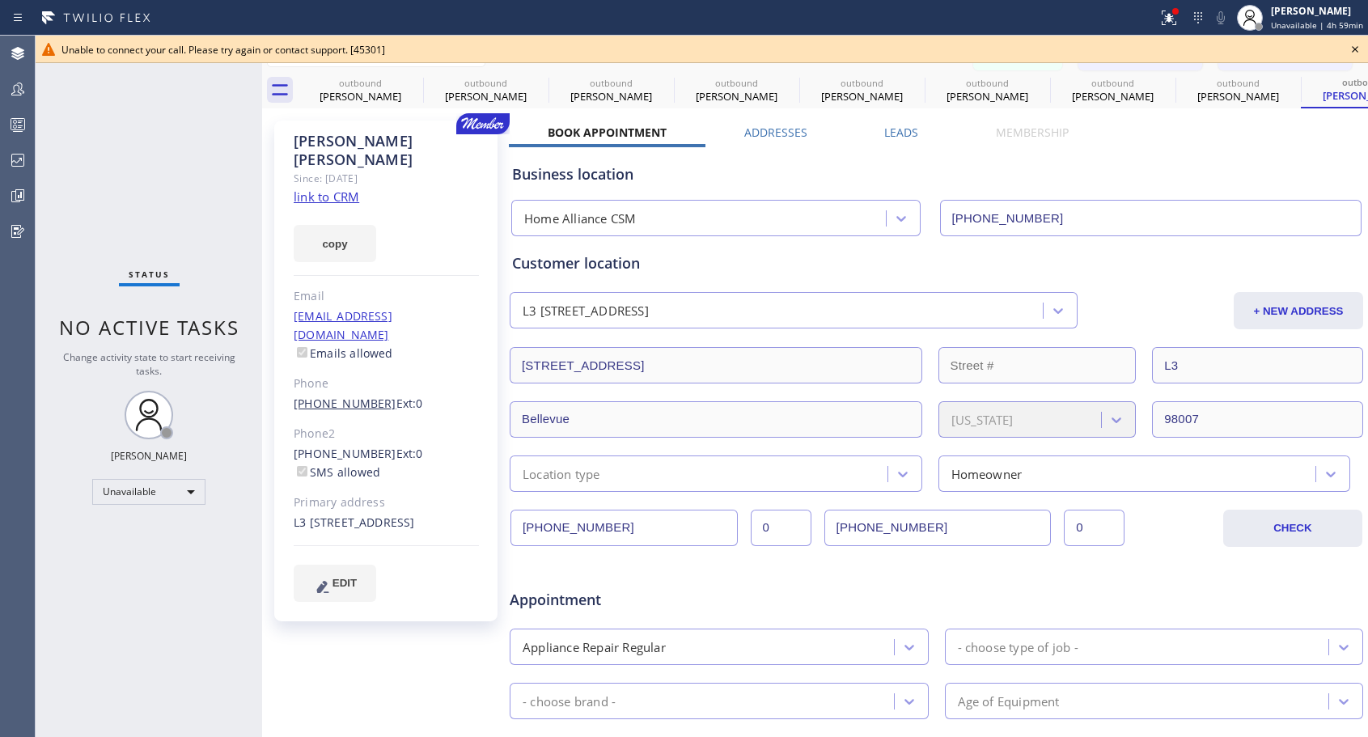
click at [364, 396] on link "(949) 317-8916" at bounding box center [345, 403] width 103 height 15
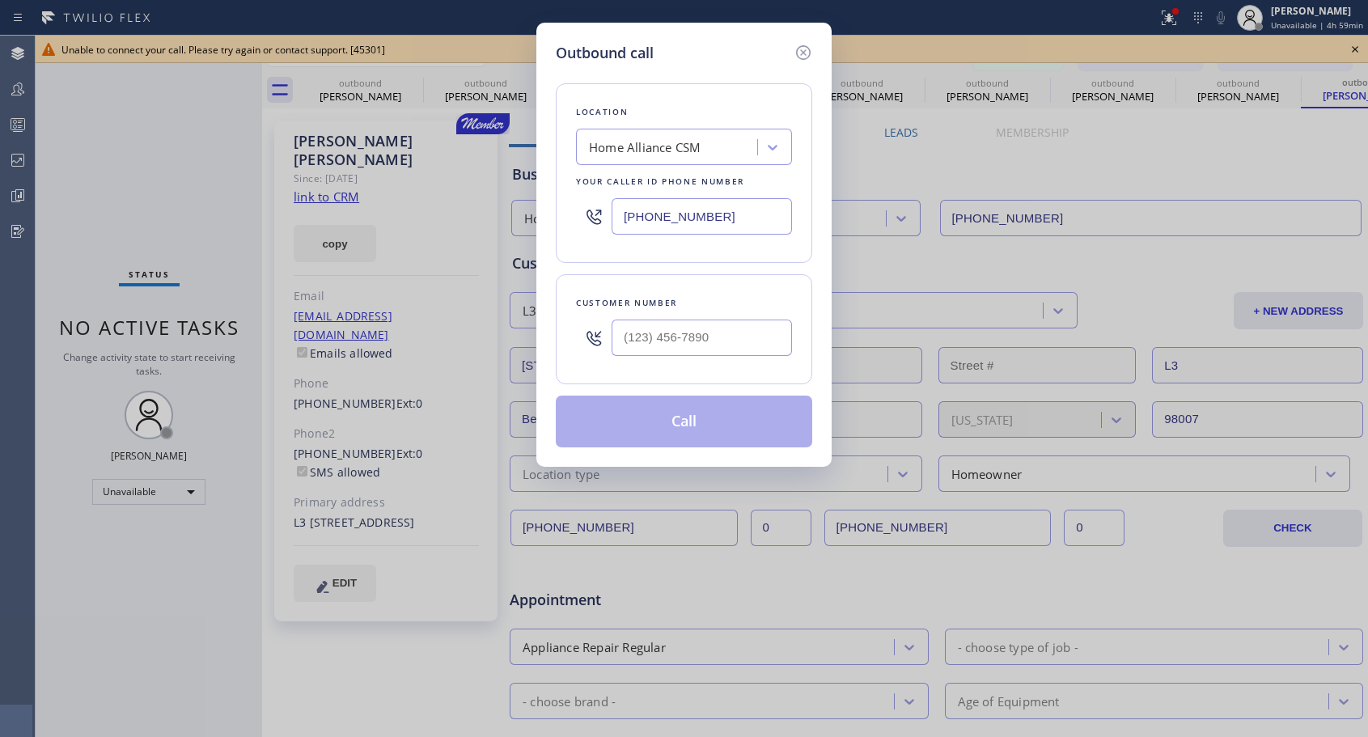
type input "(949) 317-8916"
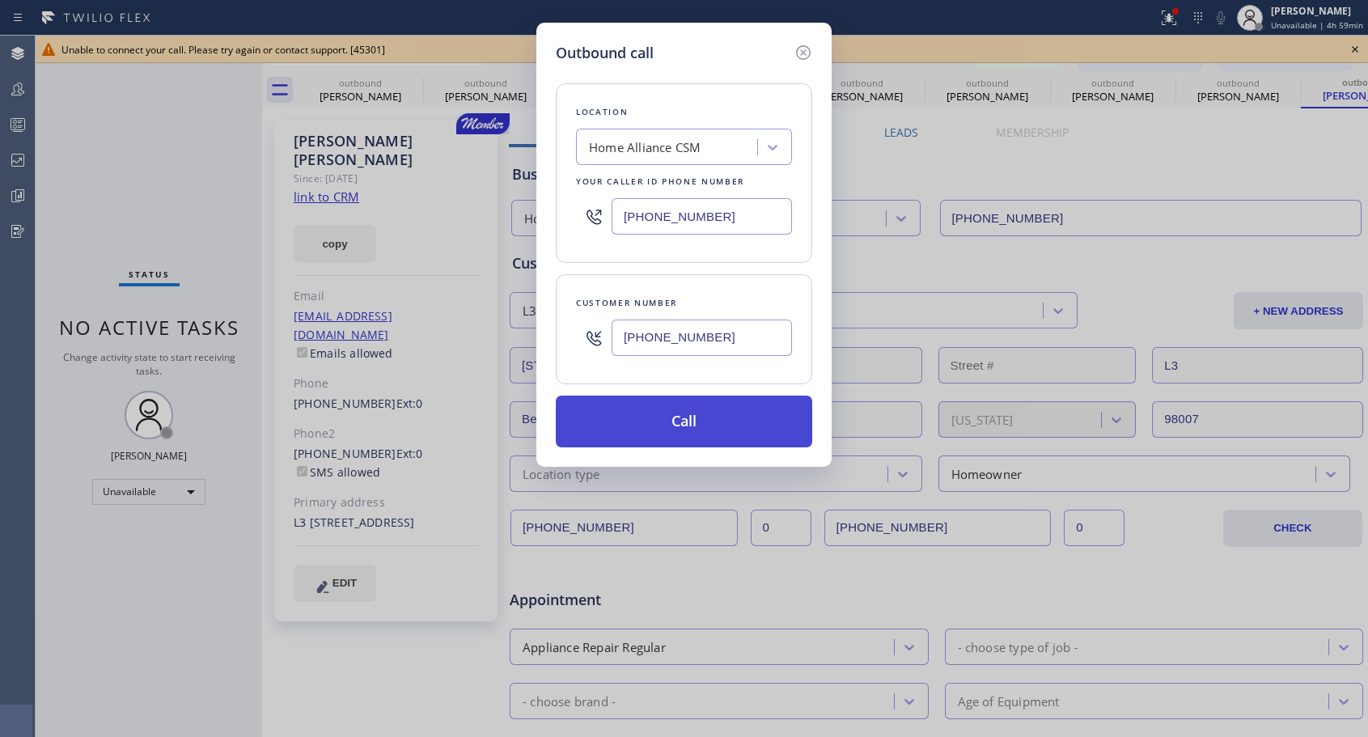
click at [752, 418] on button "Call" at bounding box center [684, 422] width 257 height 52
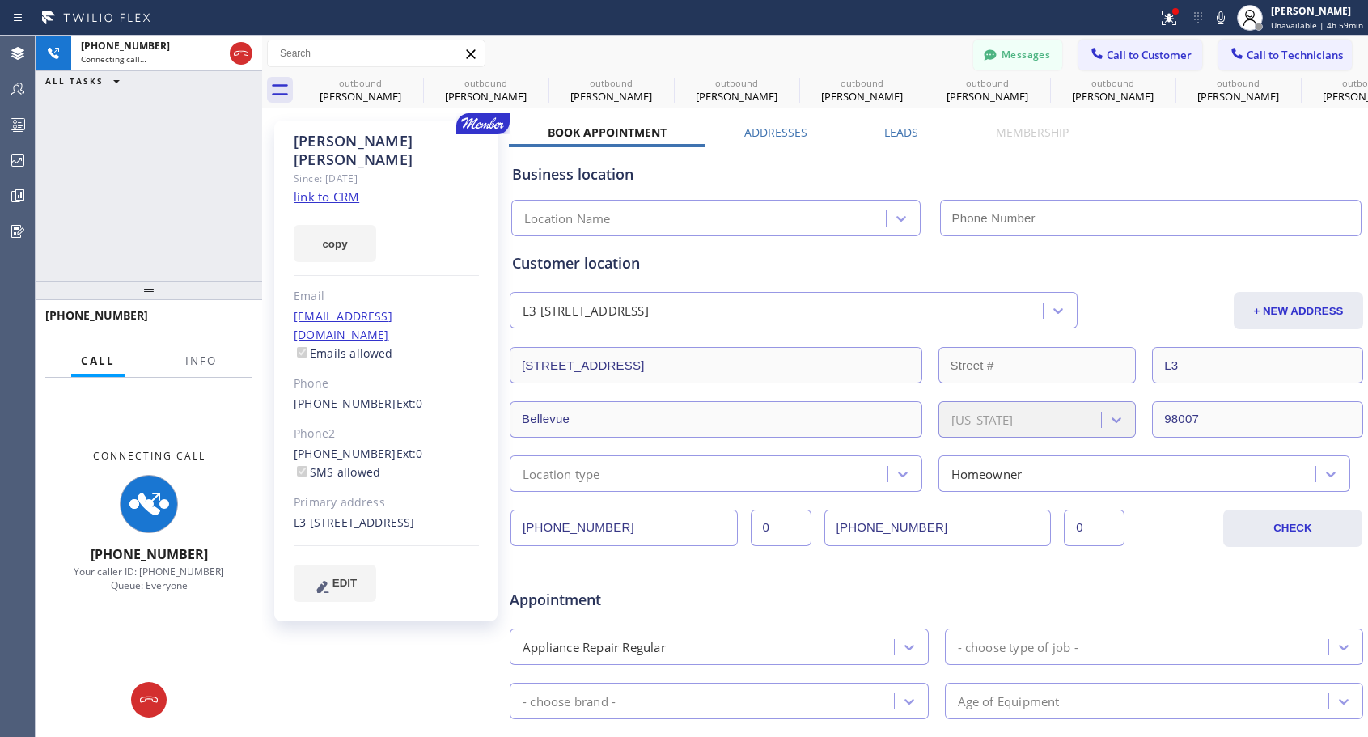
type input "[PHONE_NUMBER]"
click at [237, 51] on icon at bounding box center [240, 53] width 19 height 19
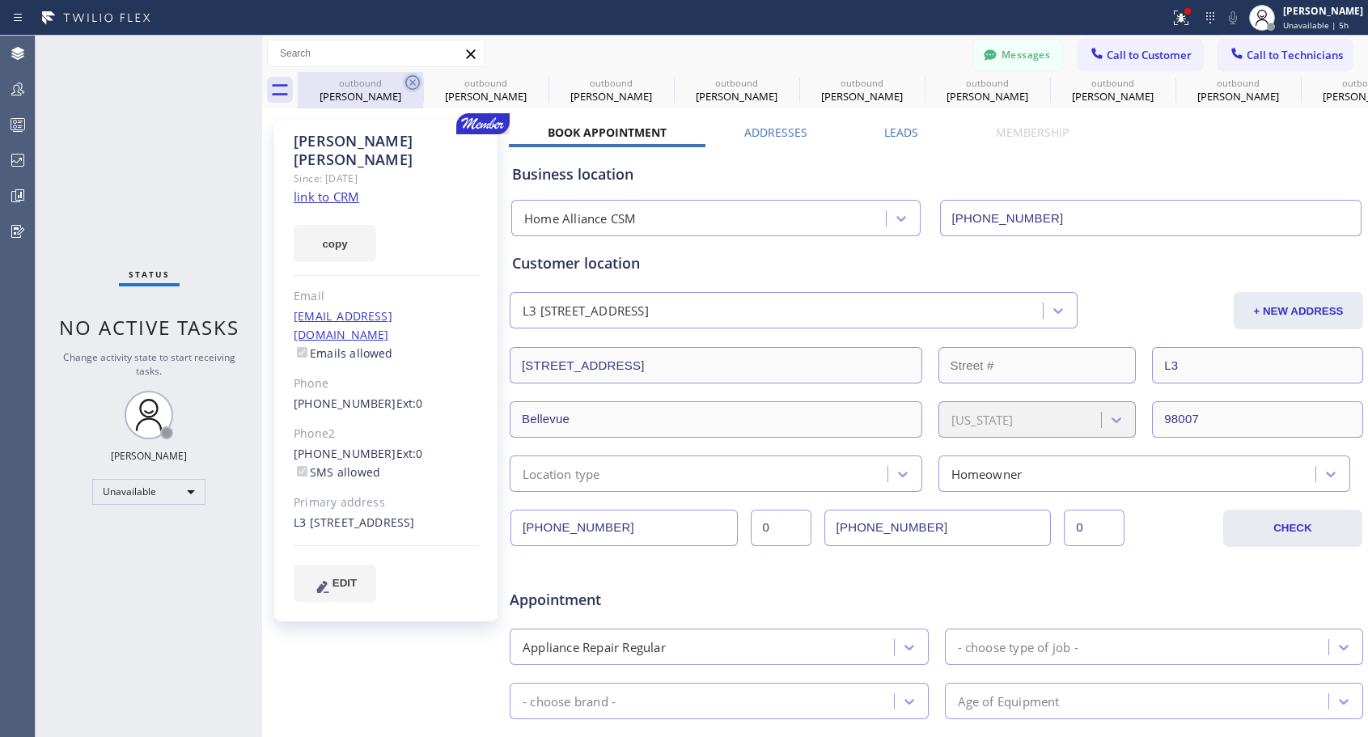
click at [416, 84] on icon at bounding box center [412, 82] width 19 height 19
click at [0, 0] on icon at bounding box center [0, 0] width 0 height 0
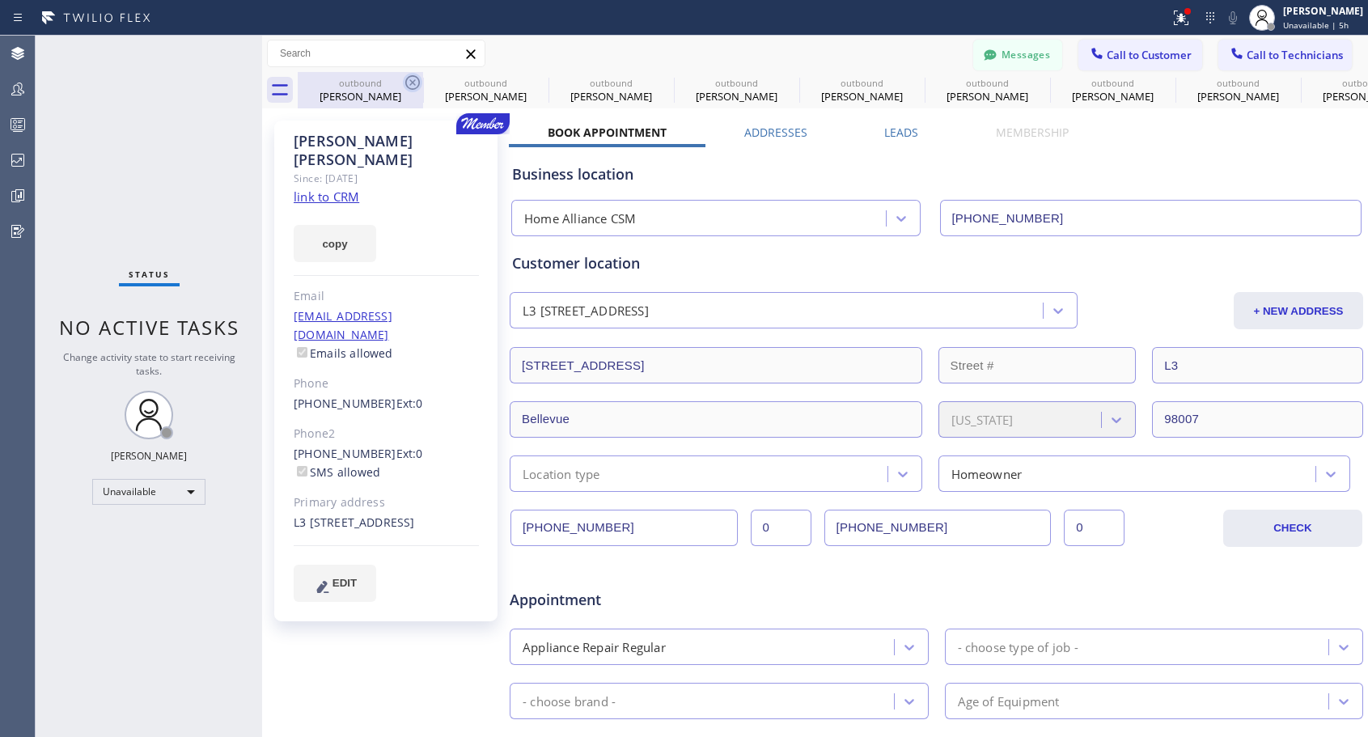
click at [0, 0] on icon at bounding box center [0, 0] width 0 height 0
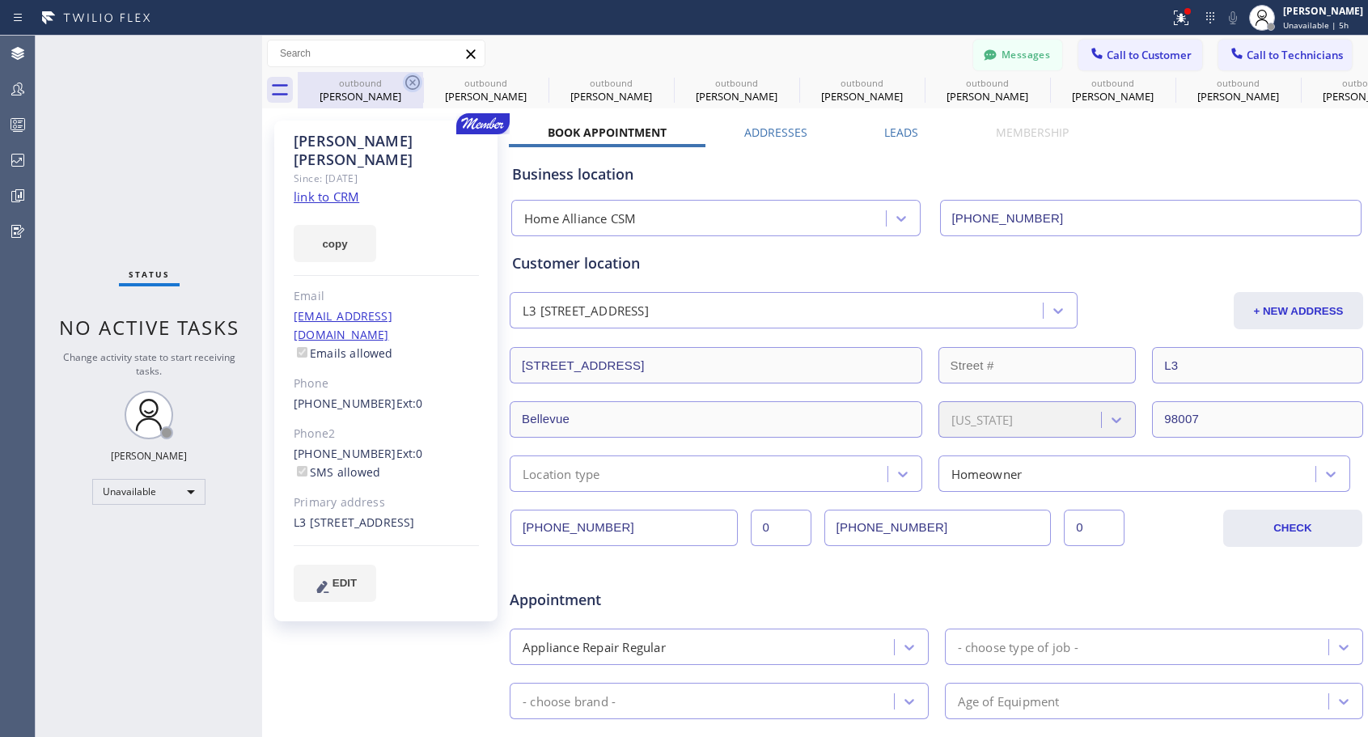
click at [410, 83] on div "outbound Harry Khalaf outbound Mischelle Westendorf outbound Ellen Davidson out…" at bounding box center [833, 90] width 1071 height 36
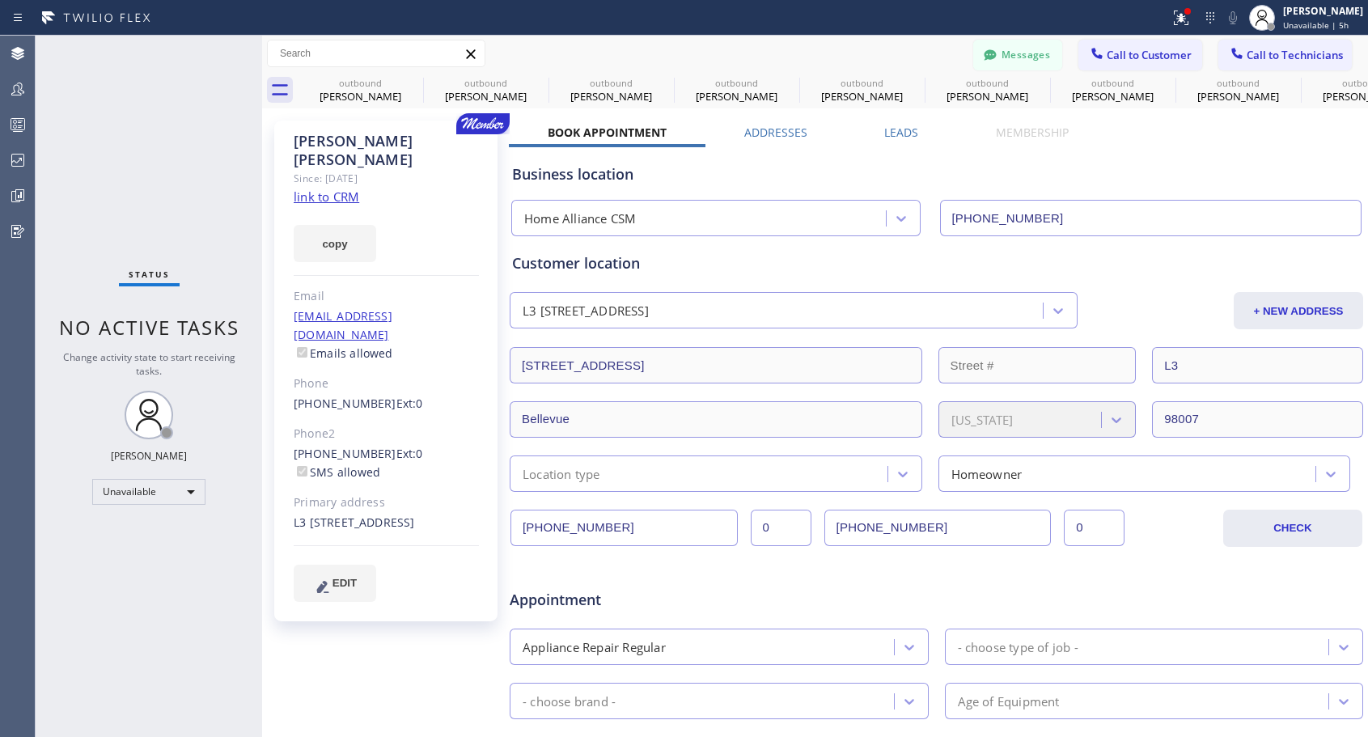
click at [410, 83] on div "outbound Harry Khalaf outbound Mischelle Westendorf outbound Ellen Davidson out…" at bounding box center [833, 90] width 1071 height 36
click at [759, 19] on div at bounding box center [584, 18] width 1157 height 26
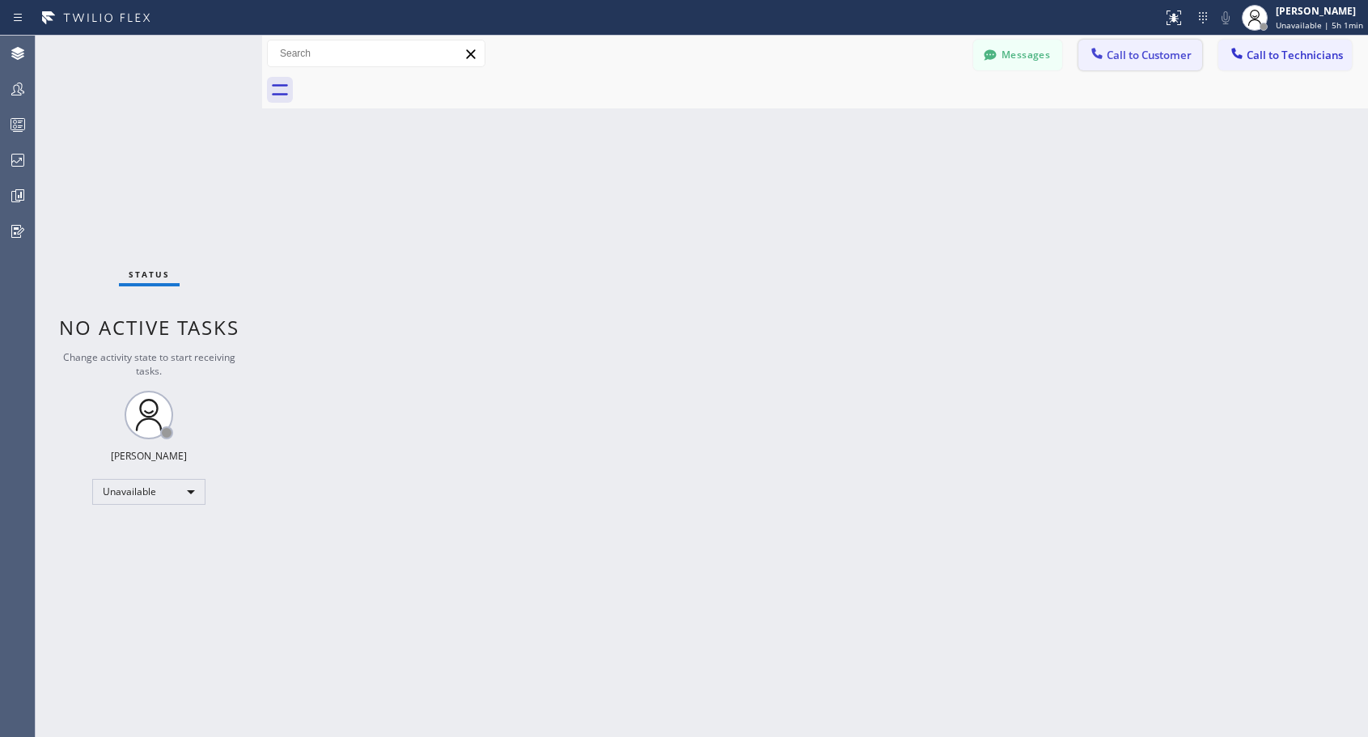
drag, startPoint x: 1122, startPoint y: 57, endPoint x: 683, endPoint y: 375, distance: 541.7
click at [1118, 61] on span "Call to Customer" at bounding box center [1149, 55] width 85 height 15
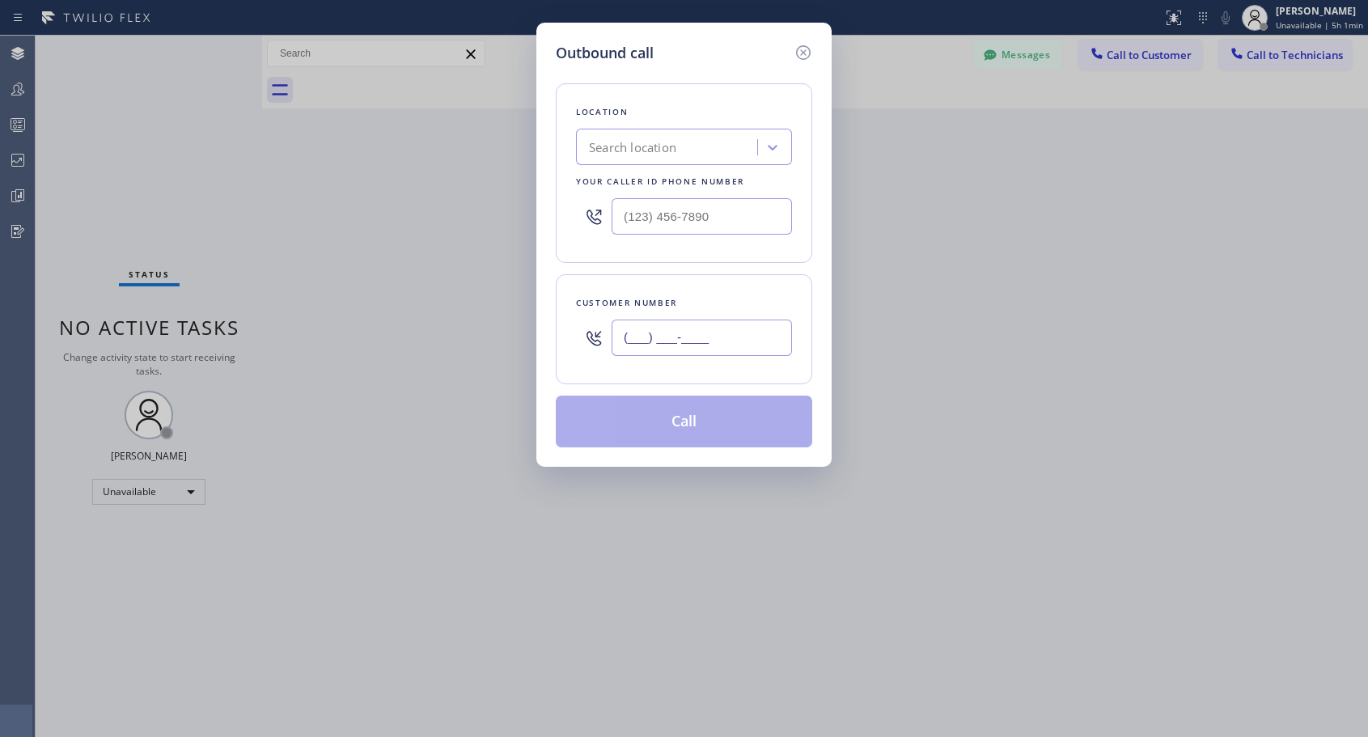
click at [698, 338] on input "(___) ___-____" at bounding box center [702, 338] width 180 height 36
paste input "510) 301-6774"
type input "[PHONE_NUMBER]"
click at [624, 216] on input "(___) ___-____" at bounding box center [702, 216] width 180 height 36
paste input "818) 614-5337"
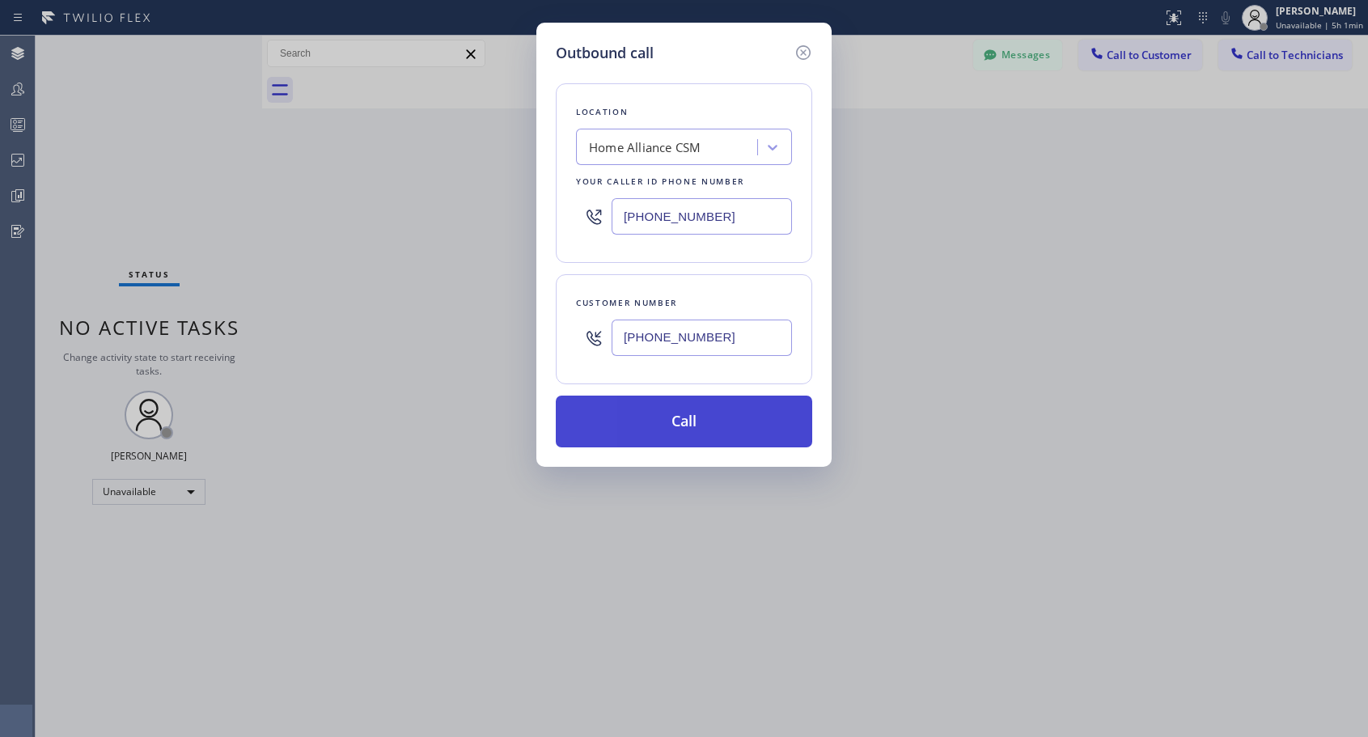
type input "[PHONE_NUMBER]"
click at [679, 422] on button "Call" at bounding box center [684, 422] width 257 height 52
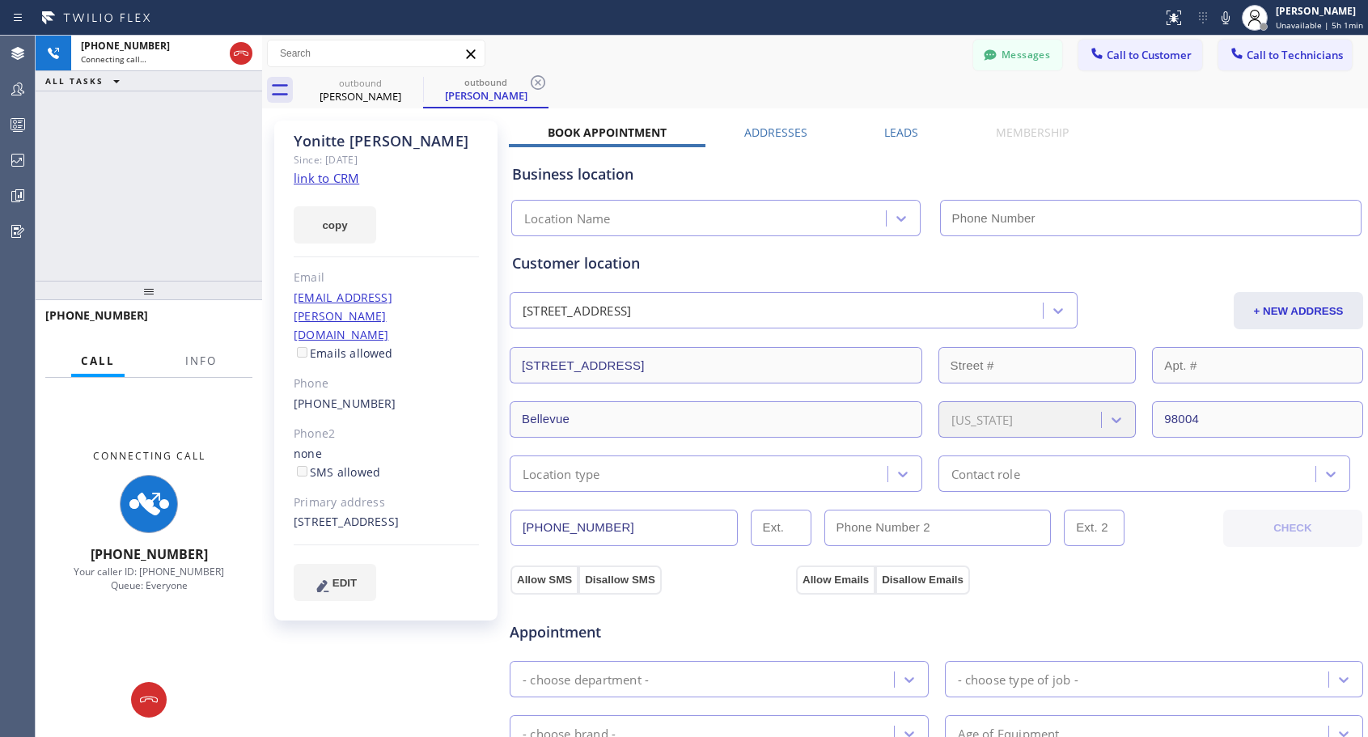
type input "[PHONE_NUMBER]"
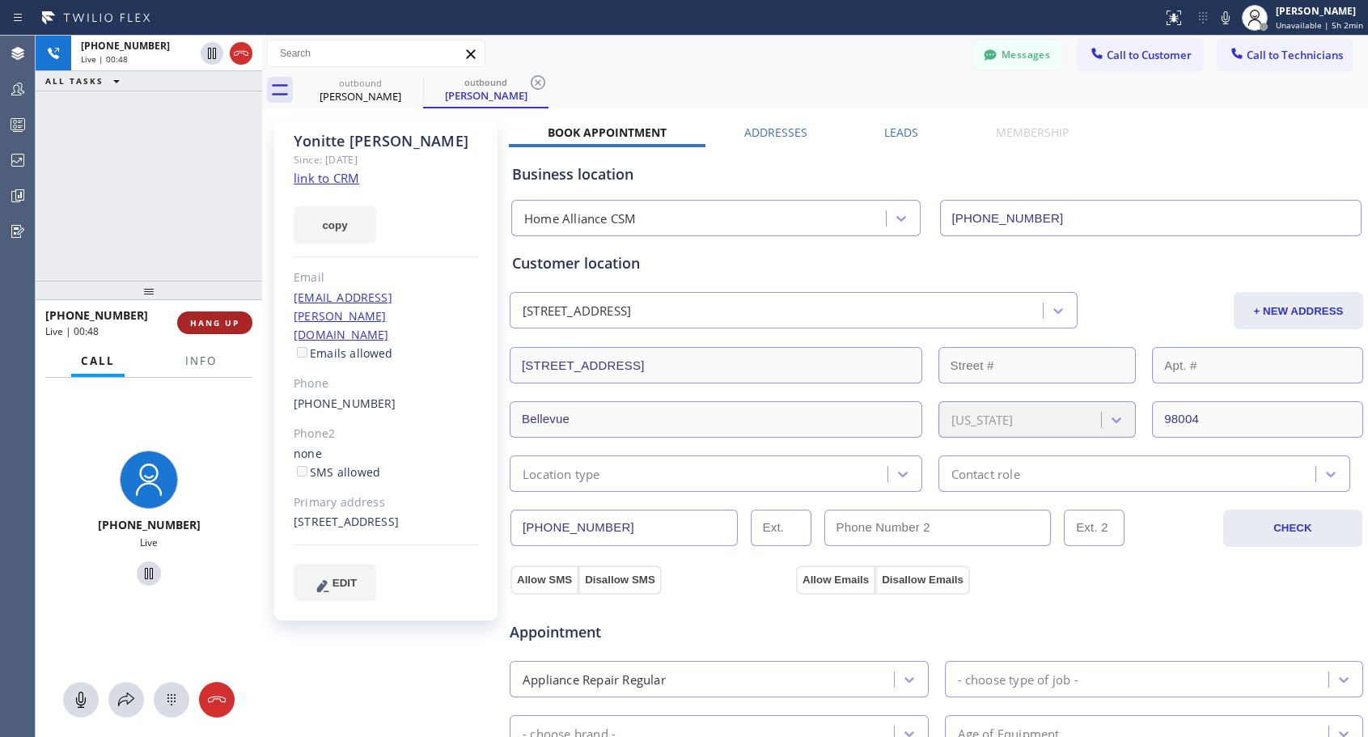
click at [226, 320] on span "HANG UP" at bounding box center [214, 322] width 49 height 11
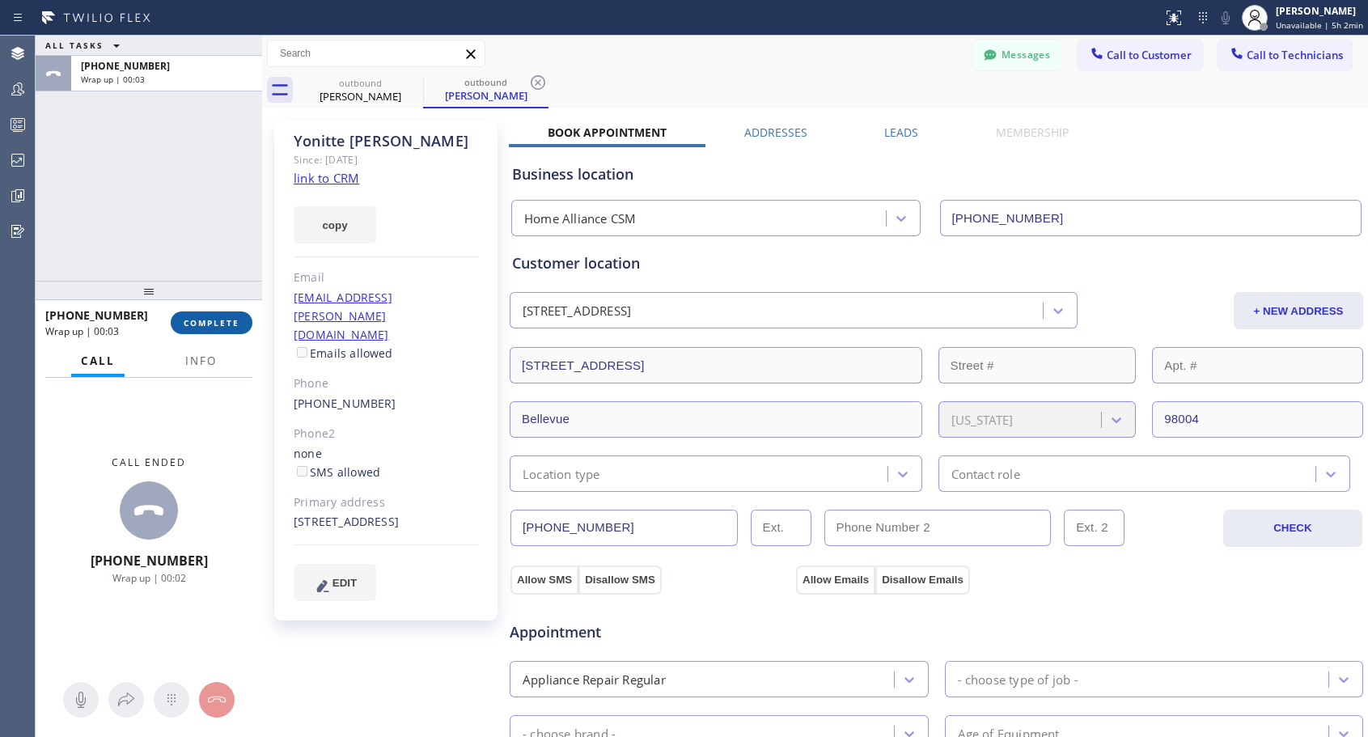
click at [227, 321] on span "COMPLETE" at bounding box center [212, 322] width 56 height 11
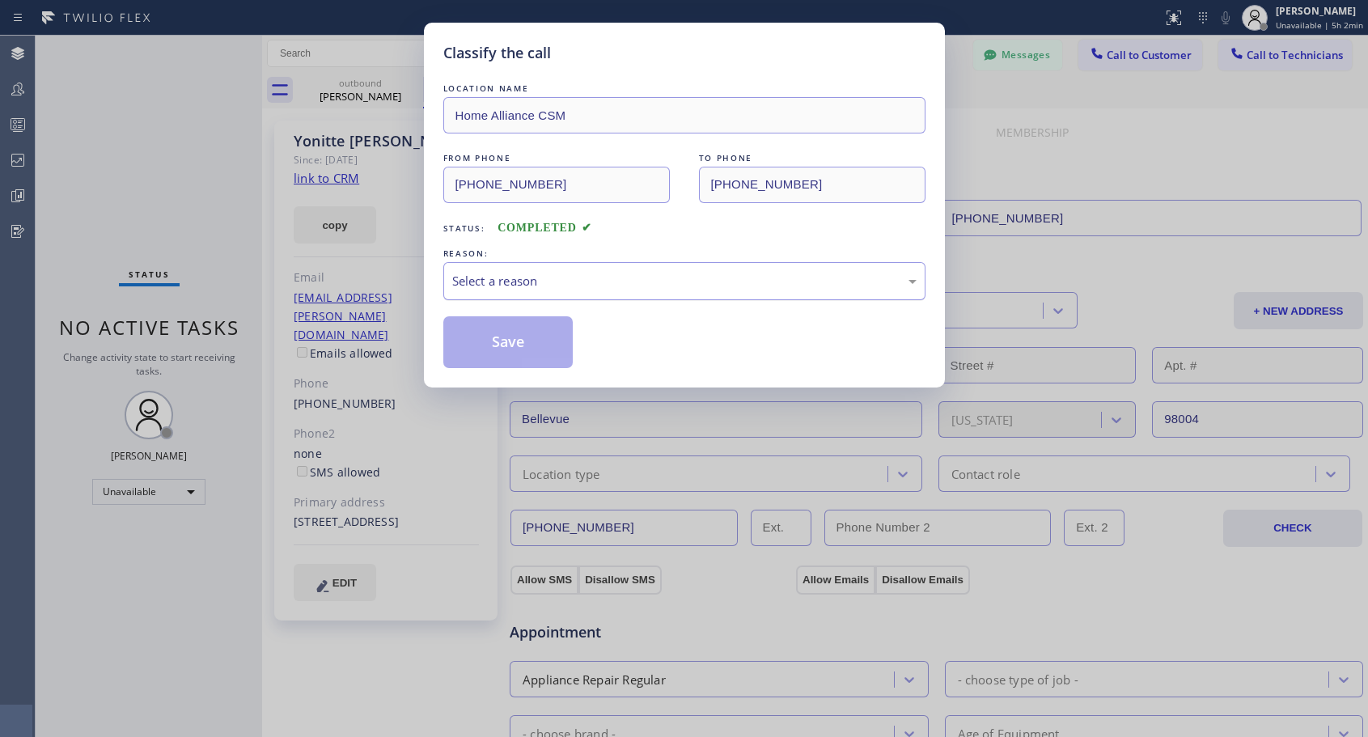
click at [581, 282] on div "Select a reason" at bounding box center [684, 281] width 464 height 19
click at [518, 349] on button "Save" at bounding box center [508, 342] width 130 height 52
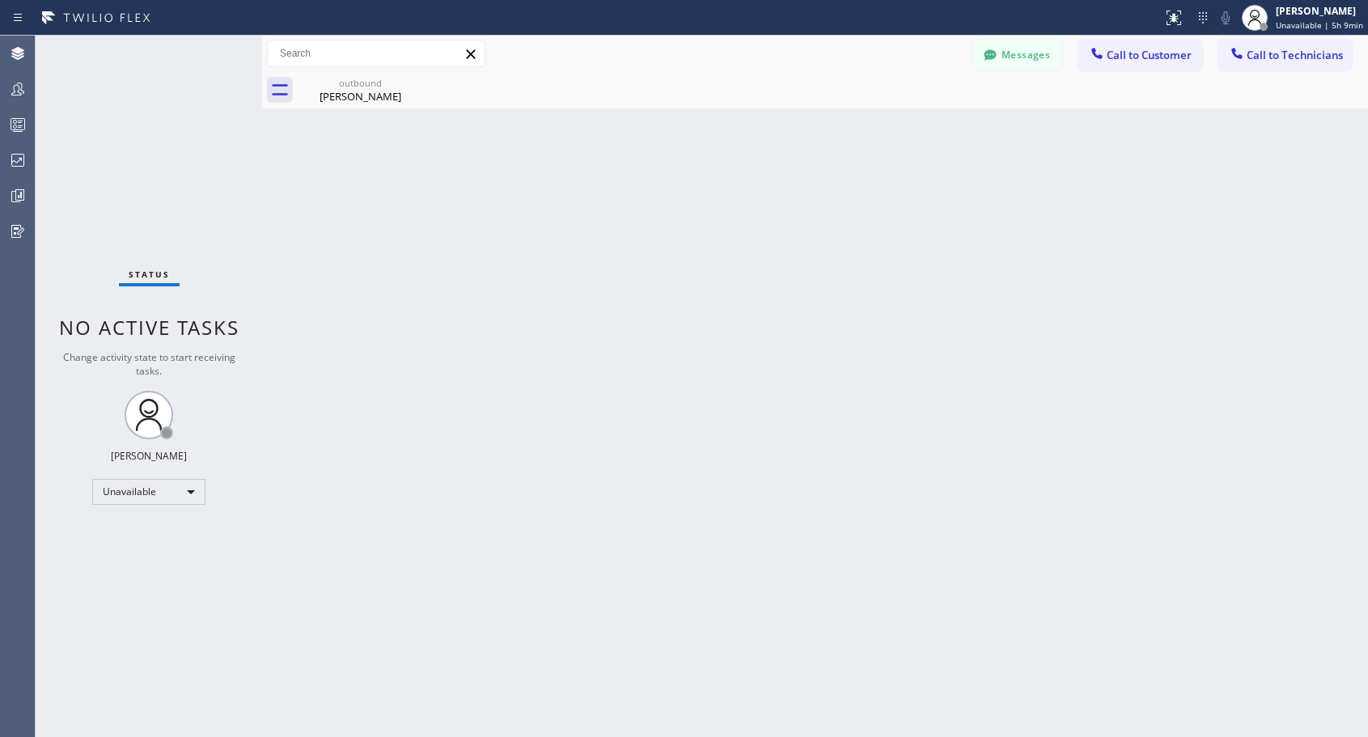
drag, startPoint x: 1124, startPoint y: 54, endPoint x: 1044, endPoint y: 80, distance: 84.2
click at [1121, 59] on span "Call to Customer" at bounding box center [1149, 55] width 85 height 15
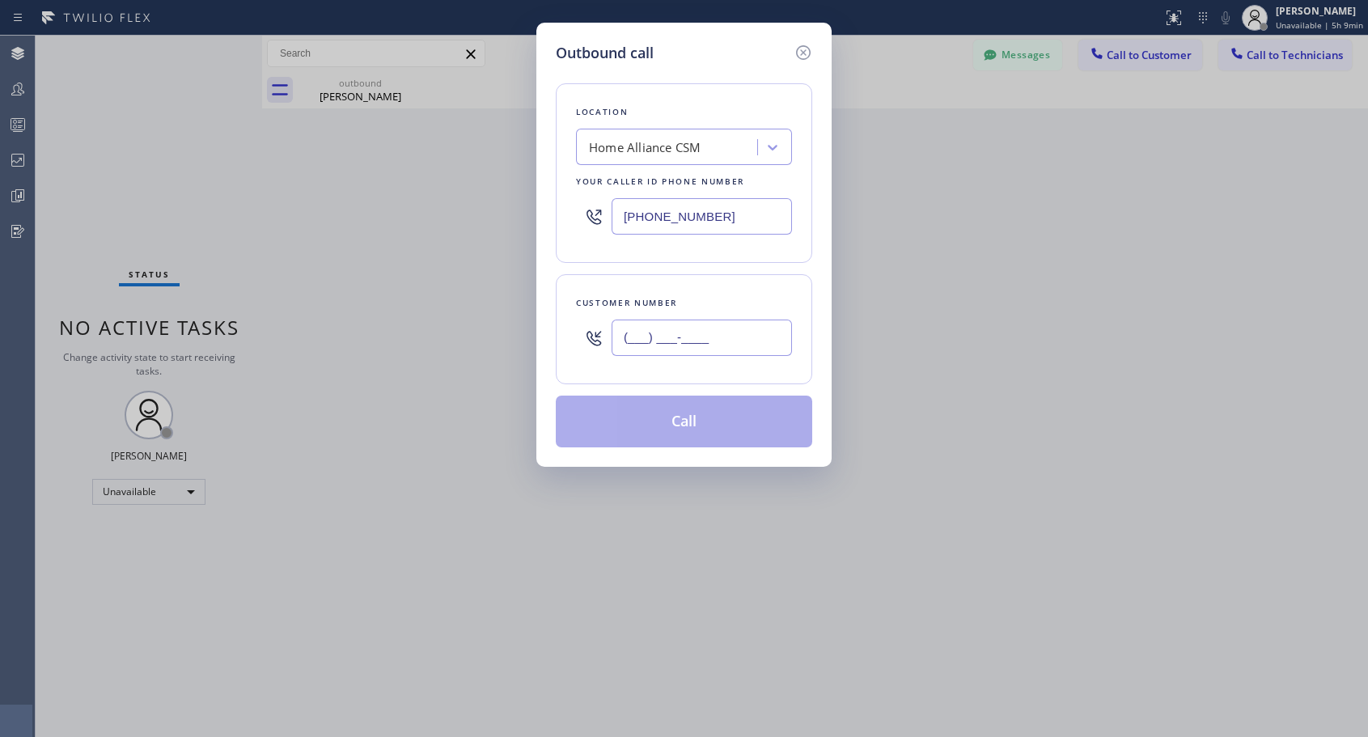
click at [658, 341] on input "(___) ___-____" at bounding box center [702, 338] width 180 height 36
paste input "650) 455-3093"
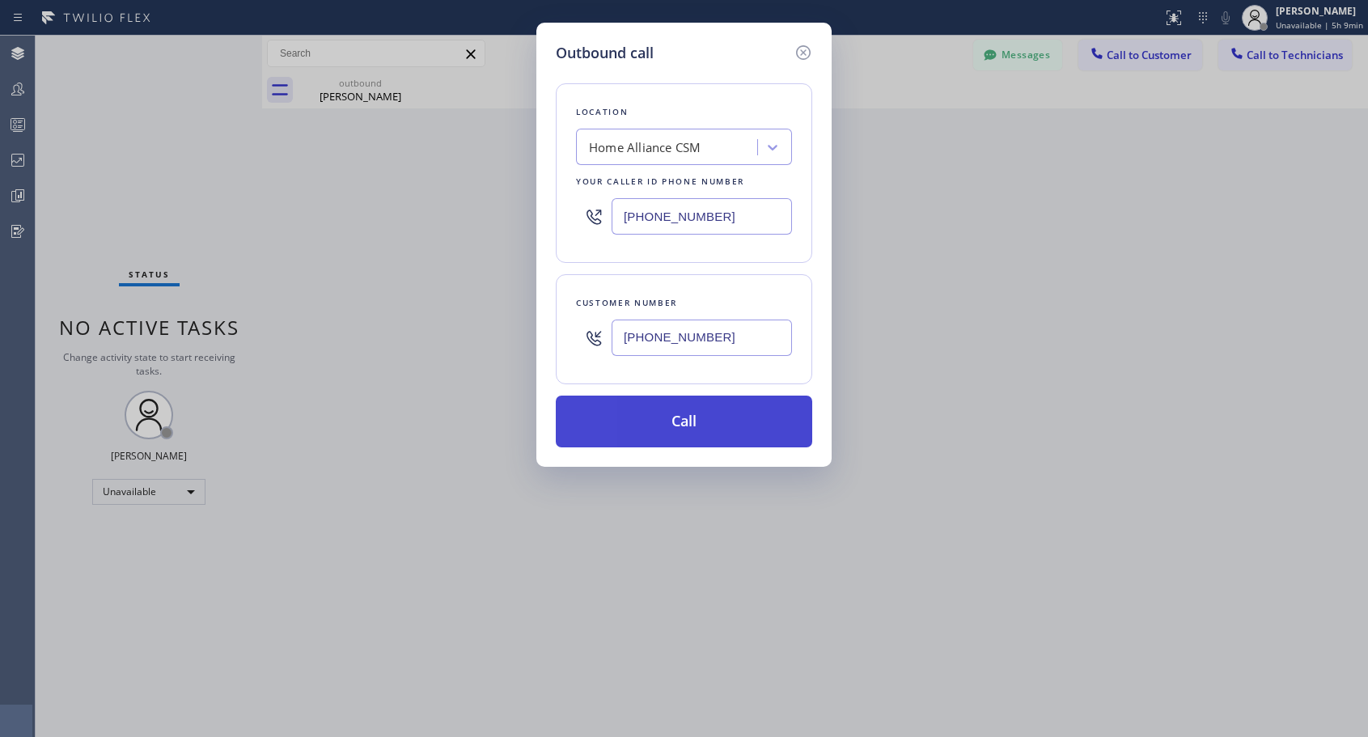
type input "[PHONE_NUMBER]"
click at [698, 419] on button "Call" at bounding box center [684, 422] width 257 height 52
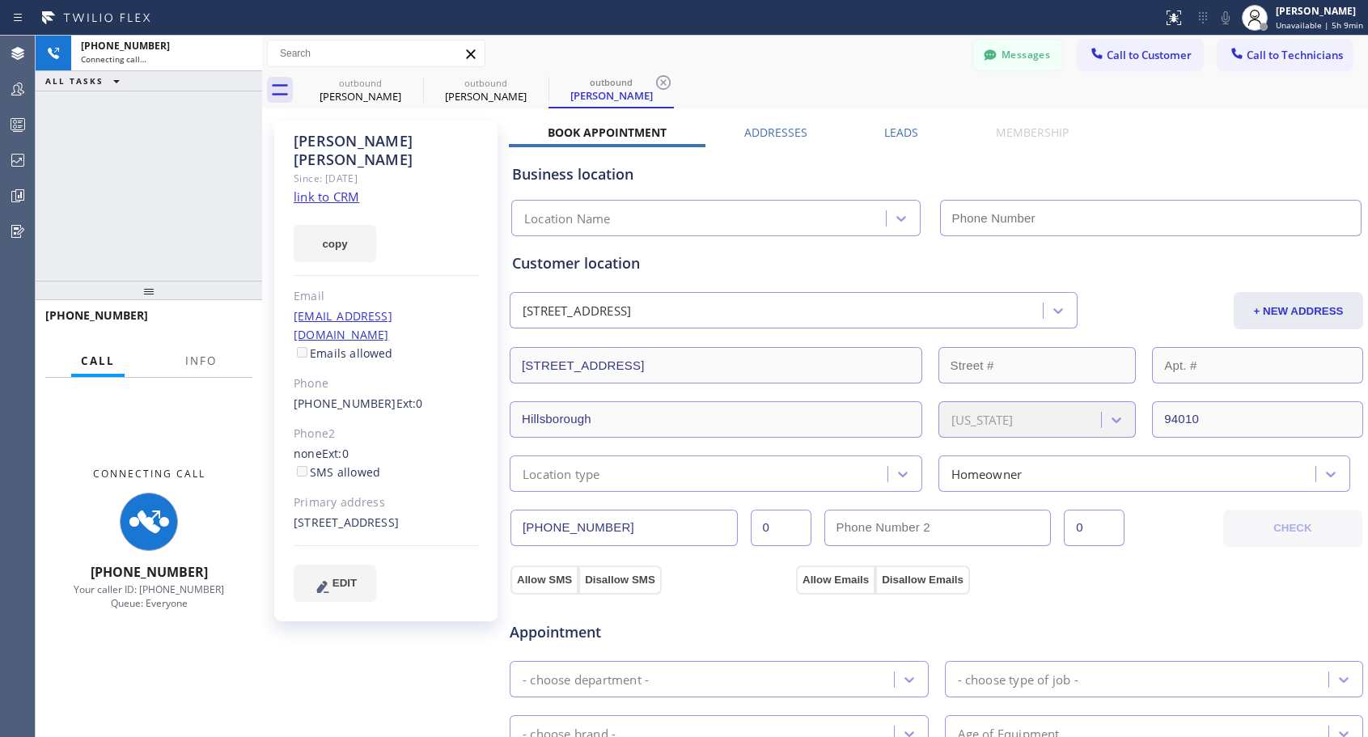
type input "[PHONE_NUMBER]"
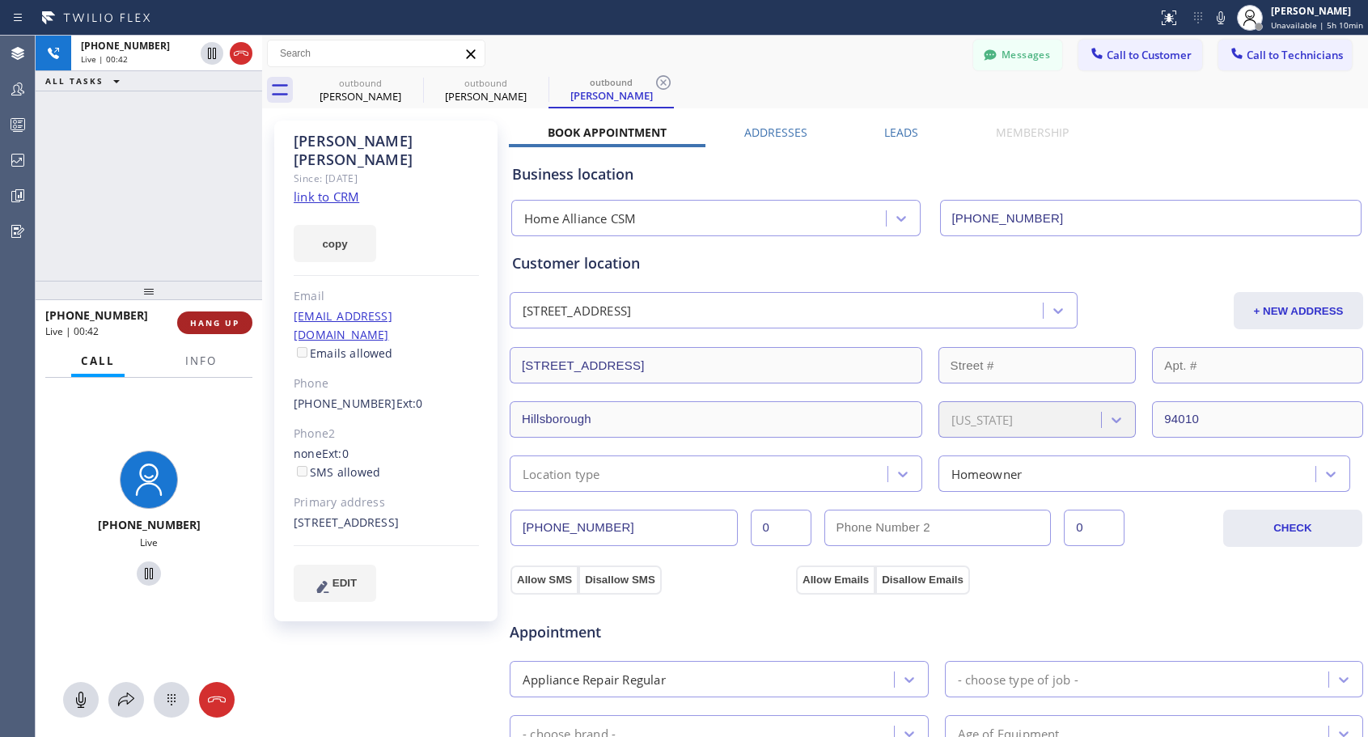
click at [236, 321] on span "HANG UP" at bounding box center [214, 322] width 49 height 11
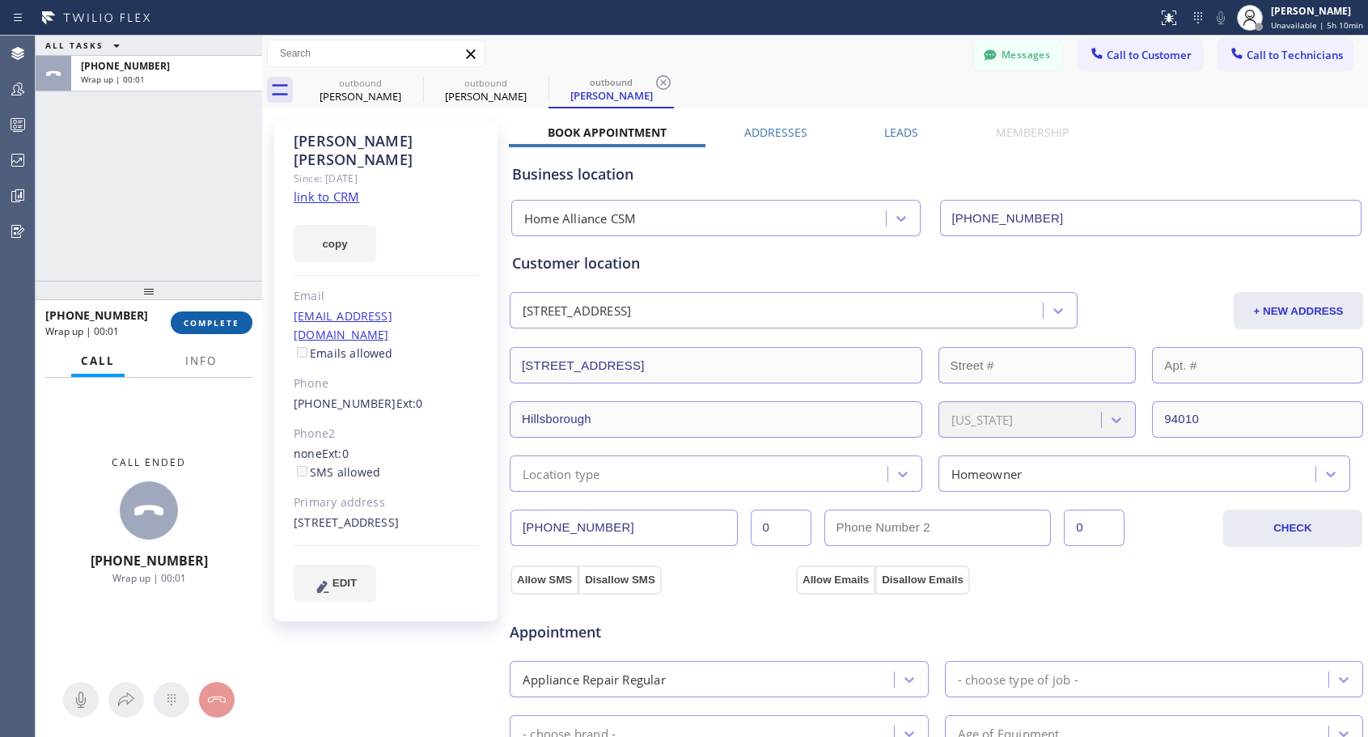
click at [236, 321] on span "COMPLETE" at bounding box center [212, 322] width 56 height 11
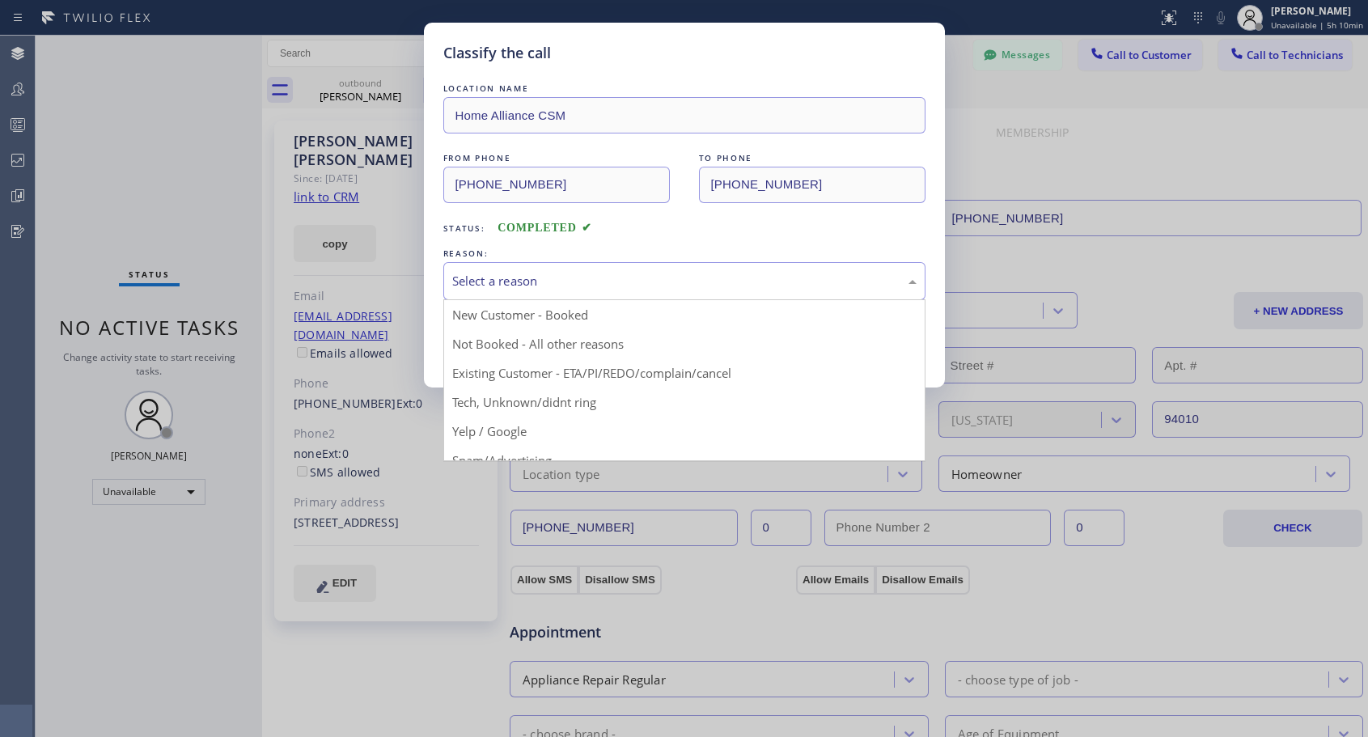
drag, startPoint x: 613, startPoint y: 285, endPoint x: 547, endPoint y: 320, distance: 74.9
click at [613, 287] on div "Select a reason" at bounding box center [684, 281] width 464 height 19
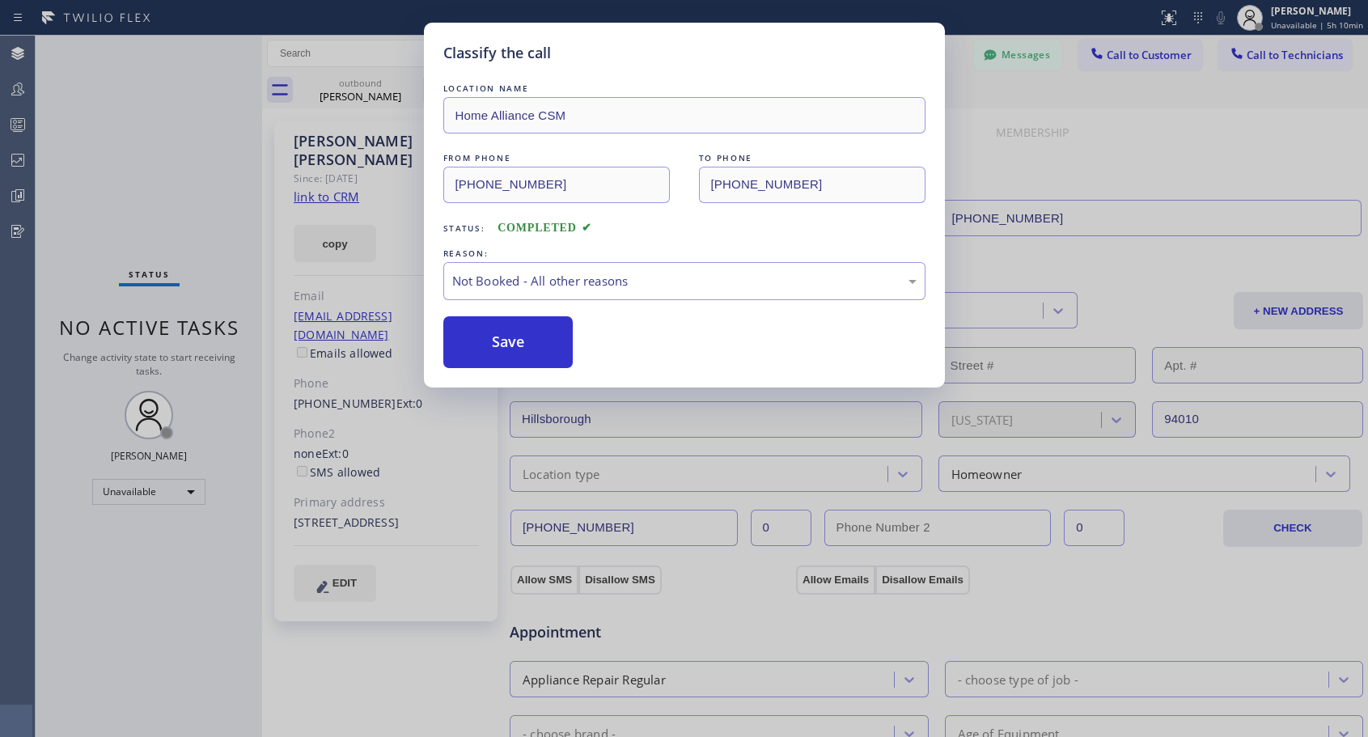
click at [508, 342] on button "Save" at bounding box center [508, 342] width 130 height 52
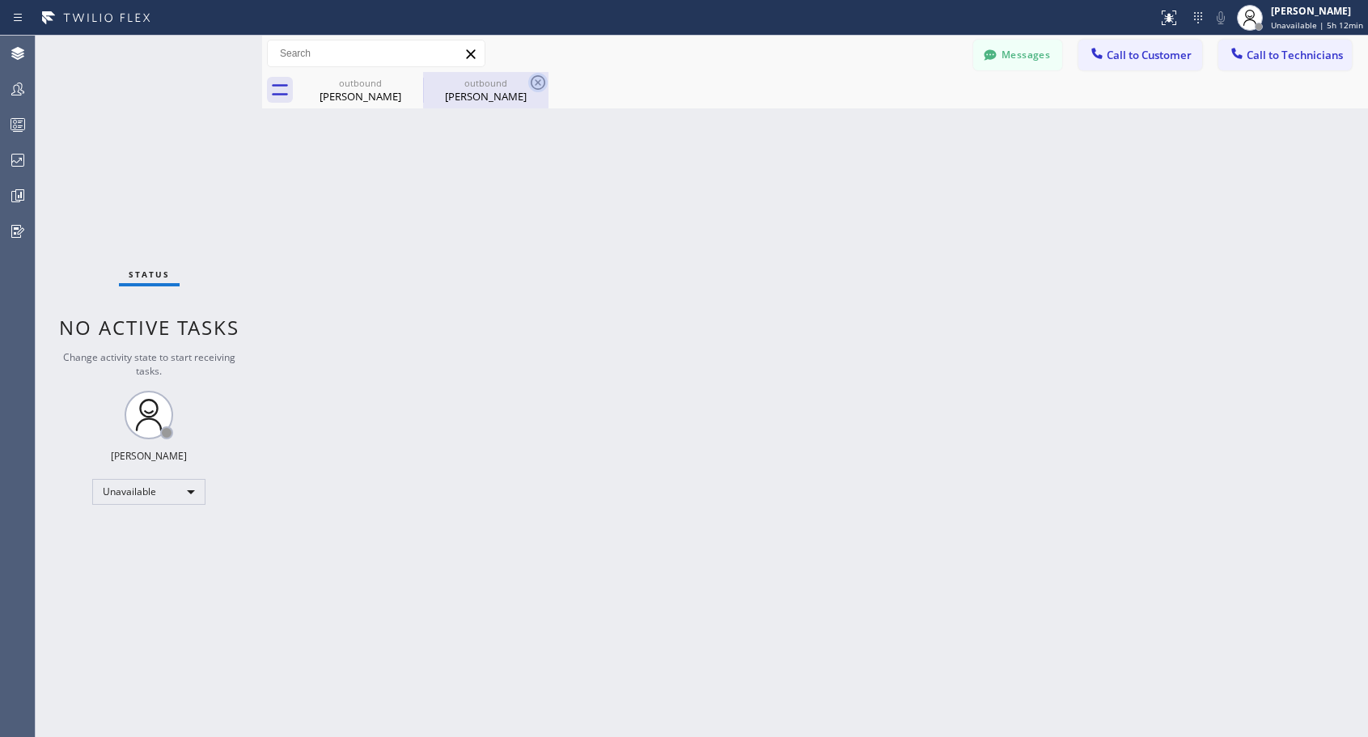
click at [0, 0] on icon at bounding box center [0, 0] width 0 height 0
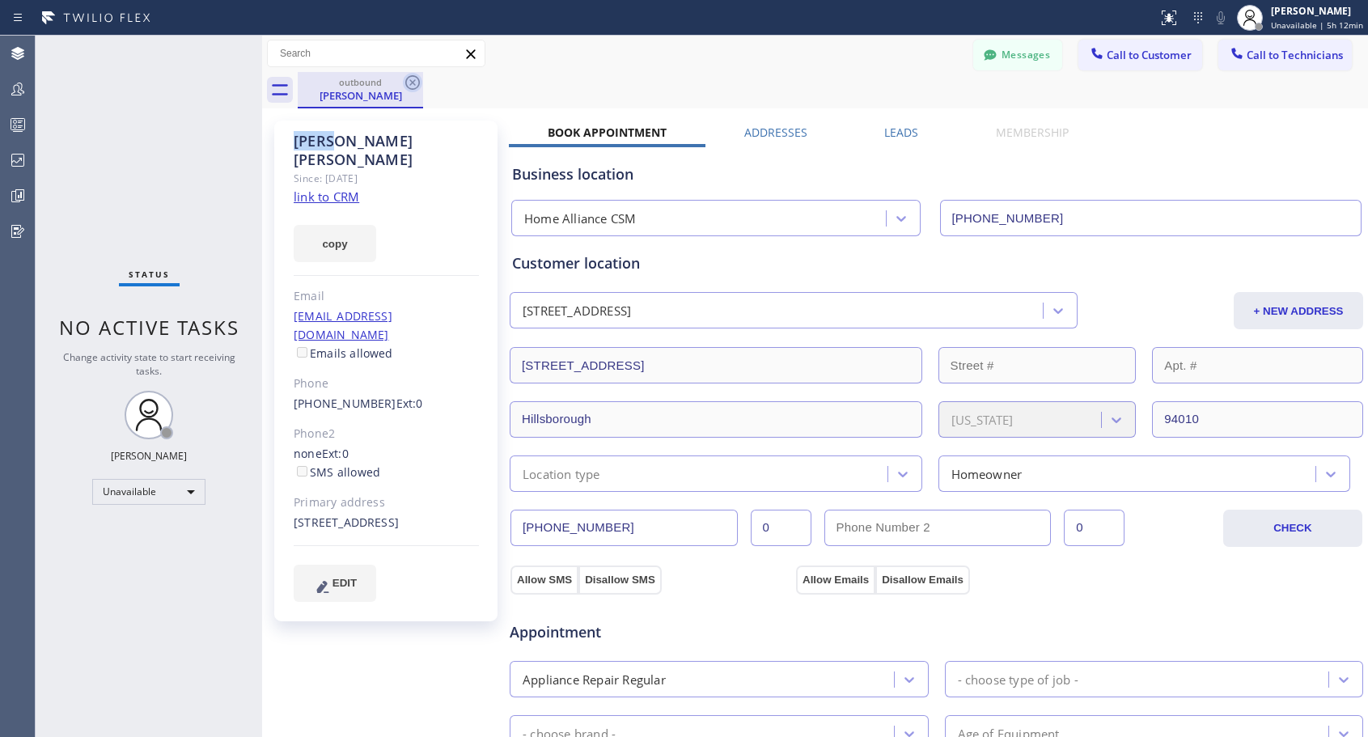
click at [409, 79] on icon at bounding box center [412, 82] width 19 height 19
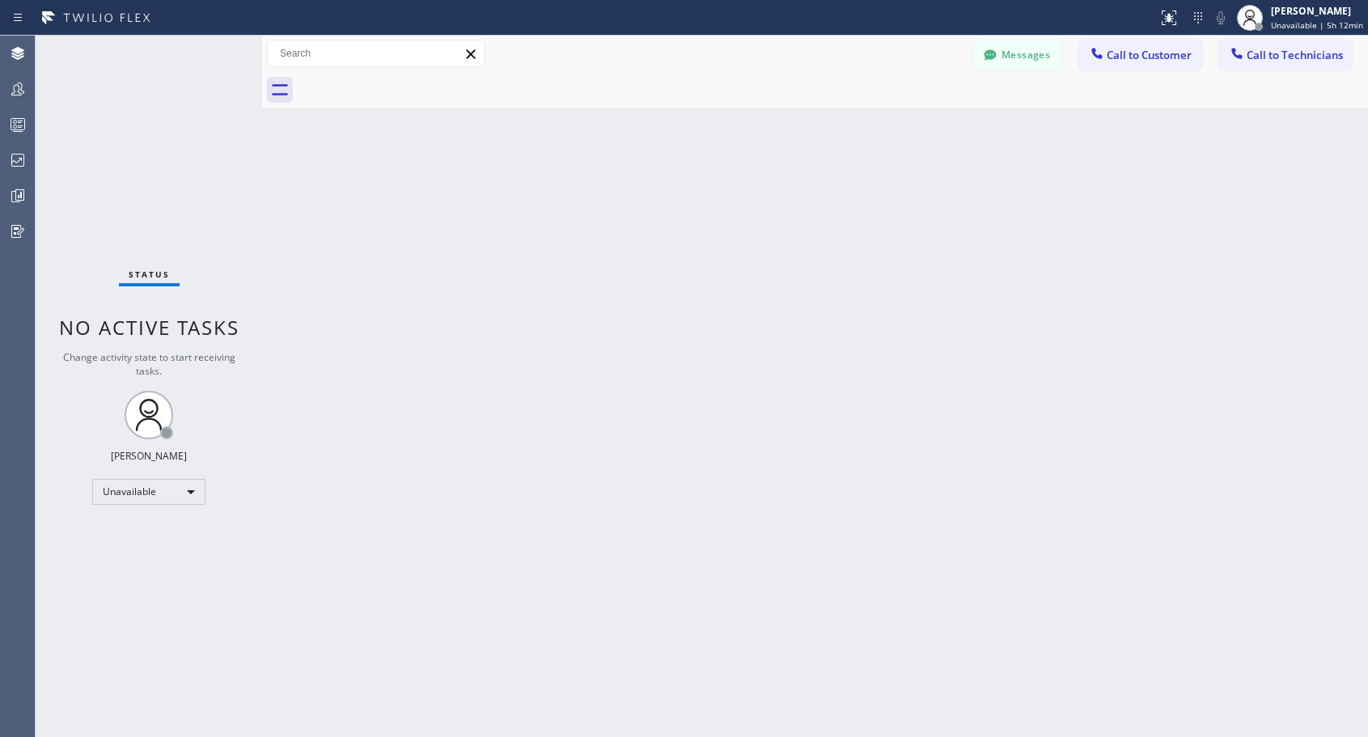
click at [409, 79] on div at bounding box center [833, 90] width 1071 height 36
drag, startPoint x: 1126, startPoint y: 63, endPoint x: 933, endPoint y: 141, distance: 208.4
click at [1126, 62] on button "Call to Customer" at bounding box center [1141, 55] width 124 height 31
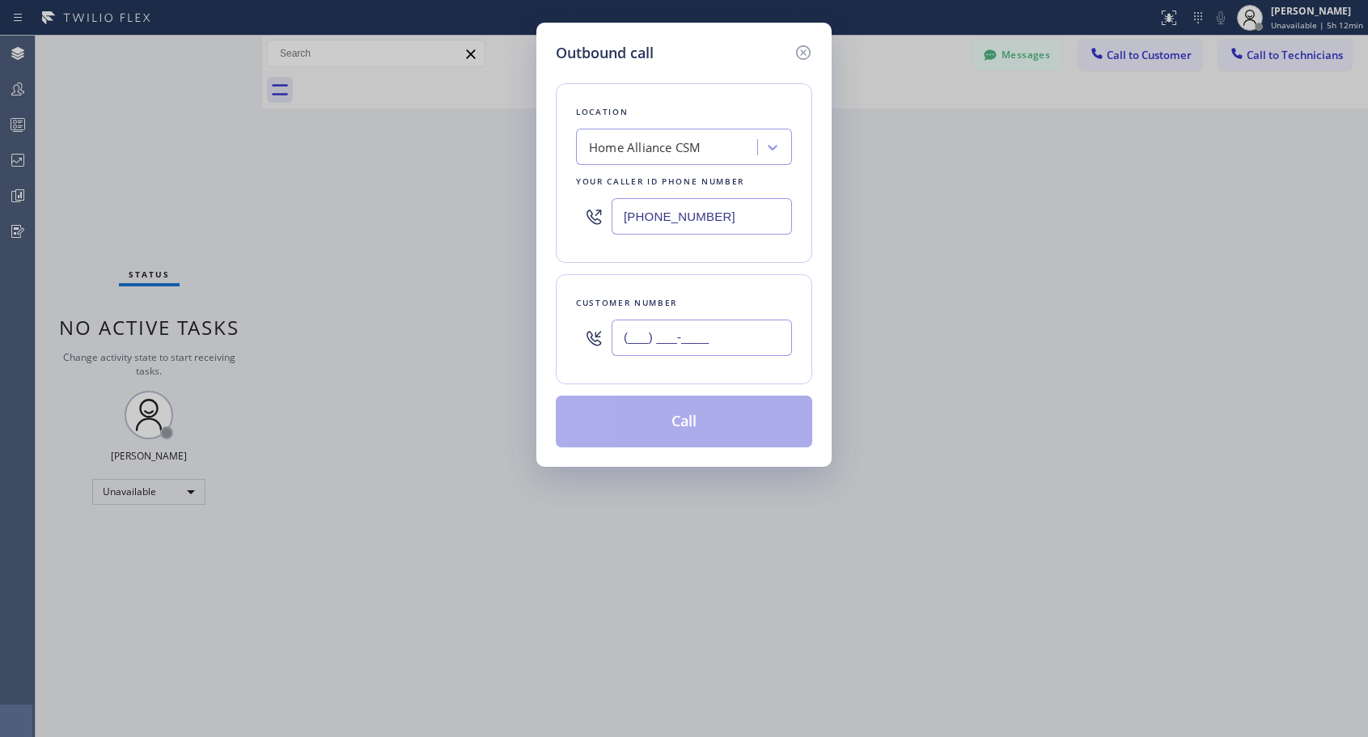
click at [756, 329] on input "(___) ___-____" at bounding box center [702, 338] width 180 height 36
paste input "917) 279-9535"
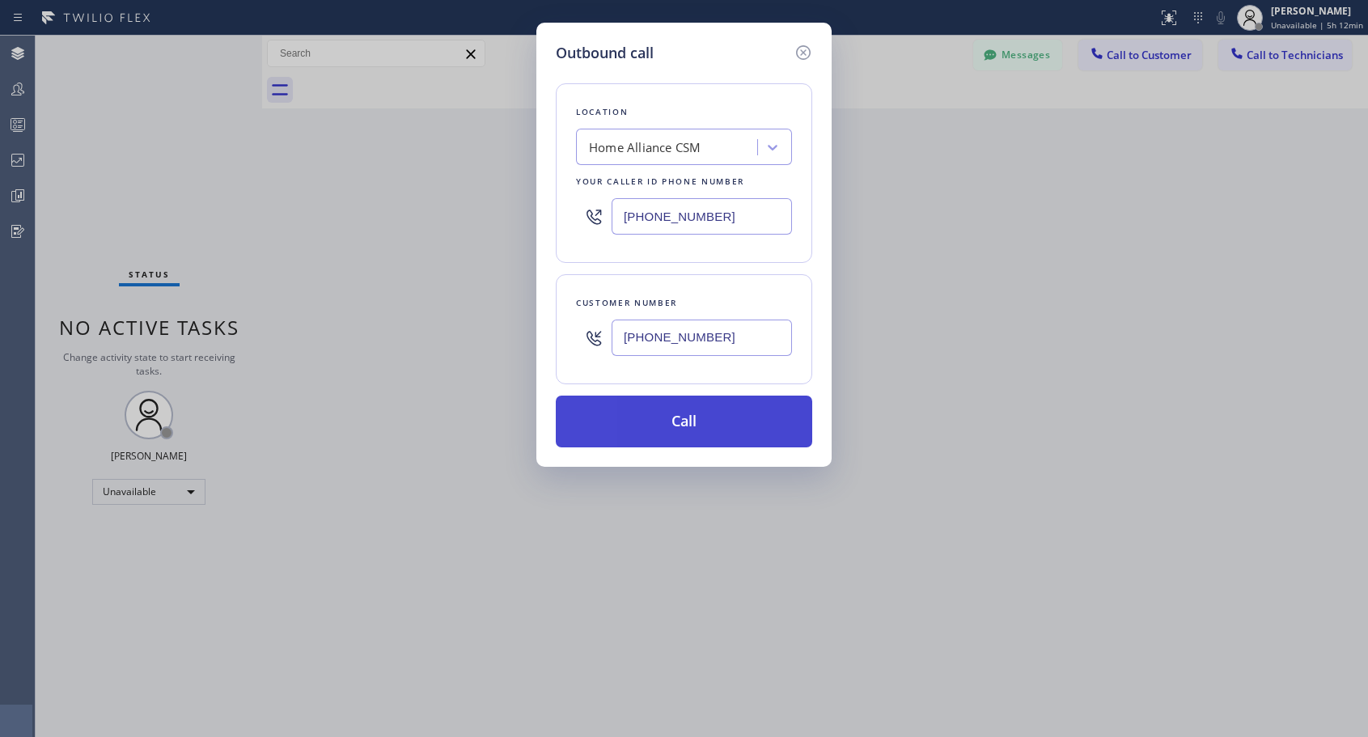
type input "[PHONE_NUMBER]"
click at [699, 425] on button "Call" at bounding box center [684, 422] width 257 height 52
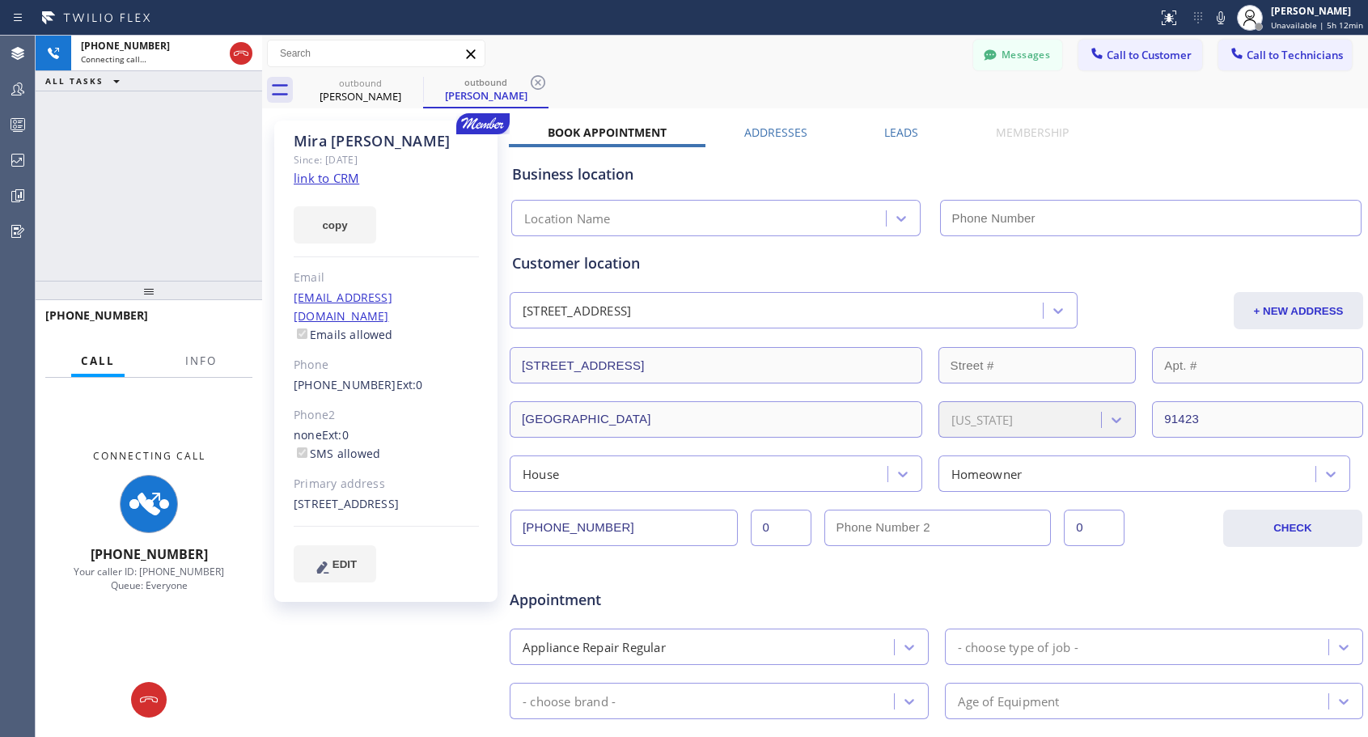
type input "[PHONE_NUMBER]"
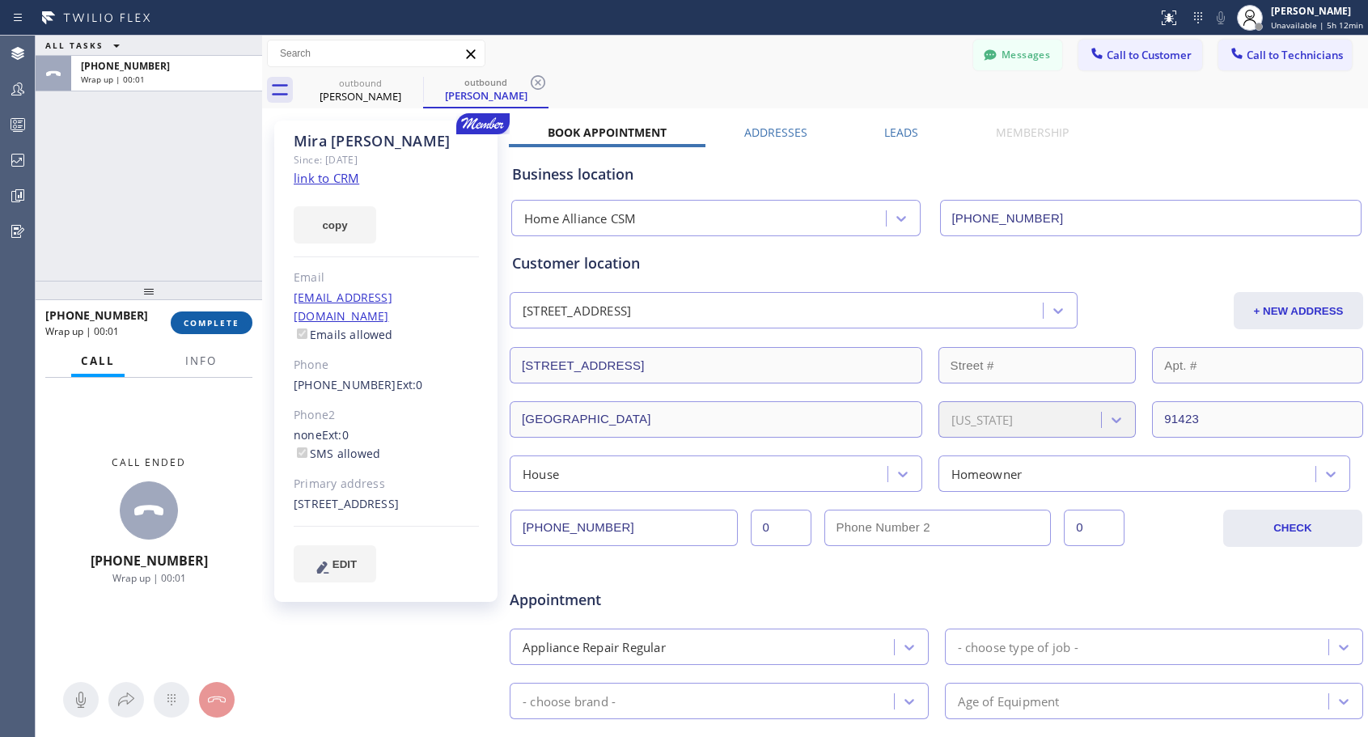
click at [223, 319] on span "COMPLETE" at bounding box center [212, 322] width 56 height 11
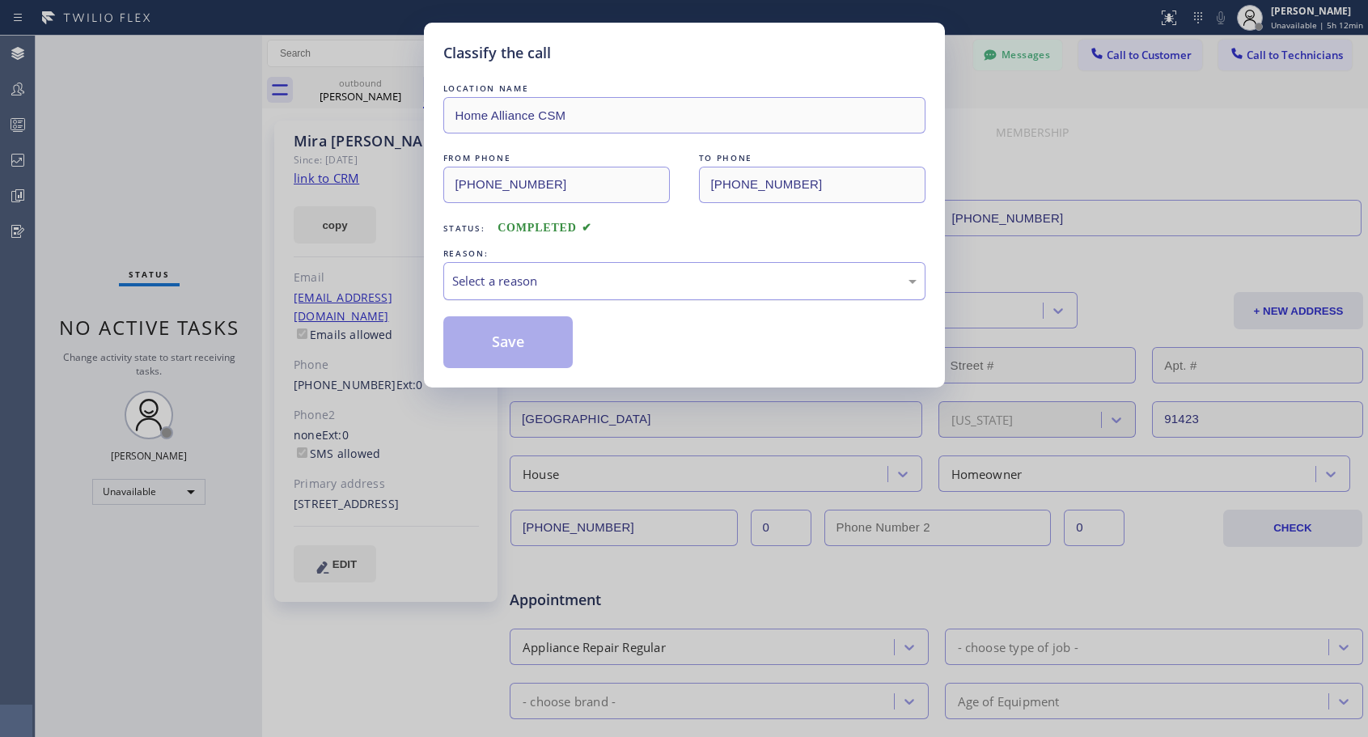
click at [621, 279] on div "Select a reason" at bounding box center [684, 281] width 464 height 19
click at [534, 341] on button "Save" at bounding box center [508, 342] width 130 height 52
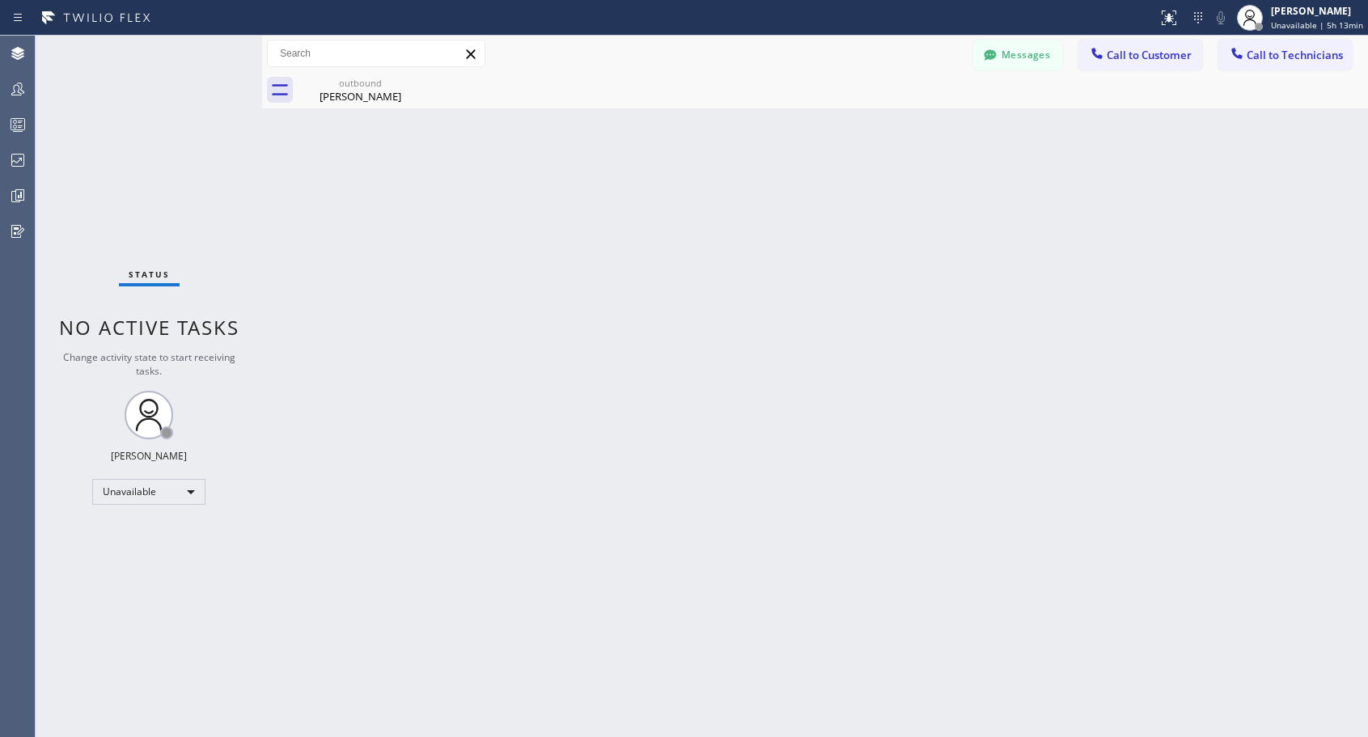
click at [1134, 65] on button "Call to Customer" at bounding box center [1141, 55] width 124 height 31
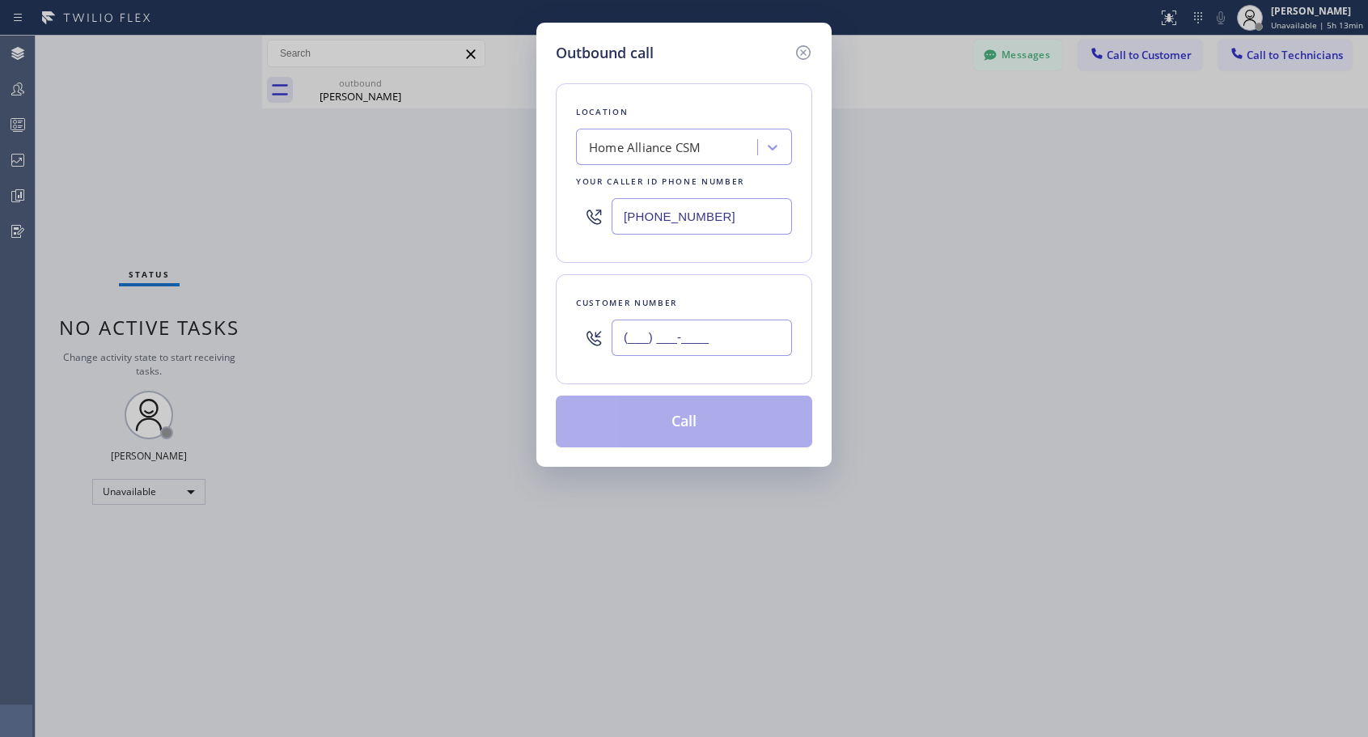
click at [754, 329] on input "(___) ___-____" at bounding box center [702, 338] width 180 height 36
paste input "510) 689-9886"
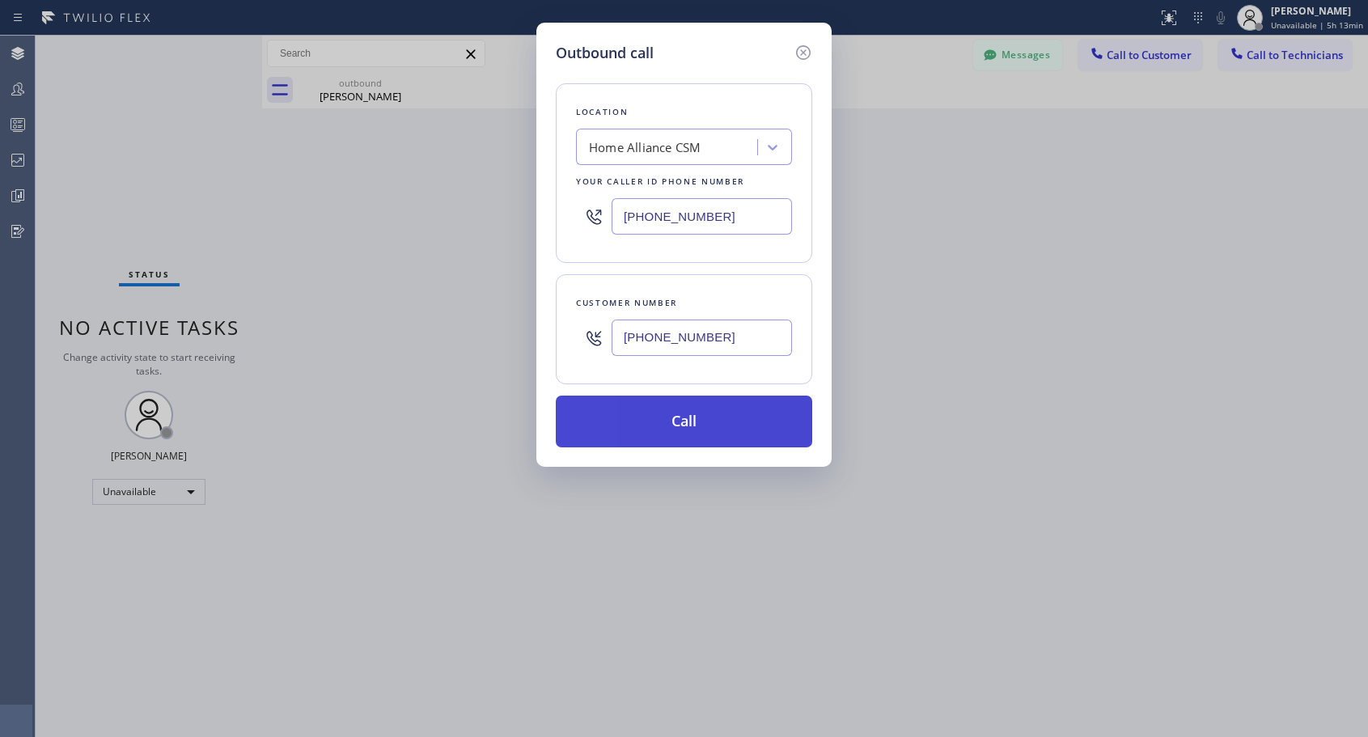
type input "[PHONE_NUMBER]"
click at [706, 426] on button "Call" at bounding box center [684, 422] width 257 height 52
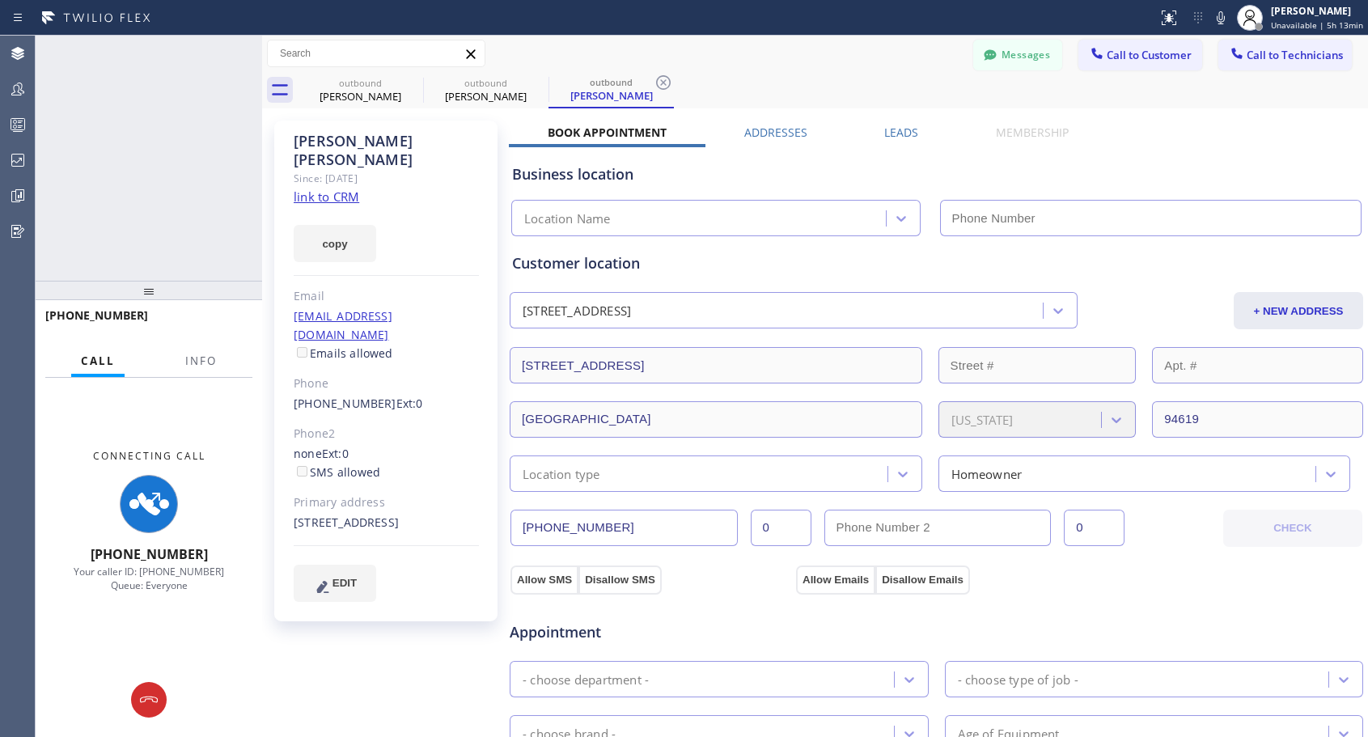
type input "[PHONE_NUMBER]"
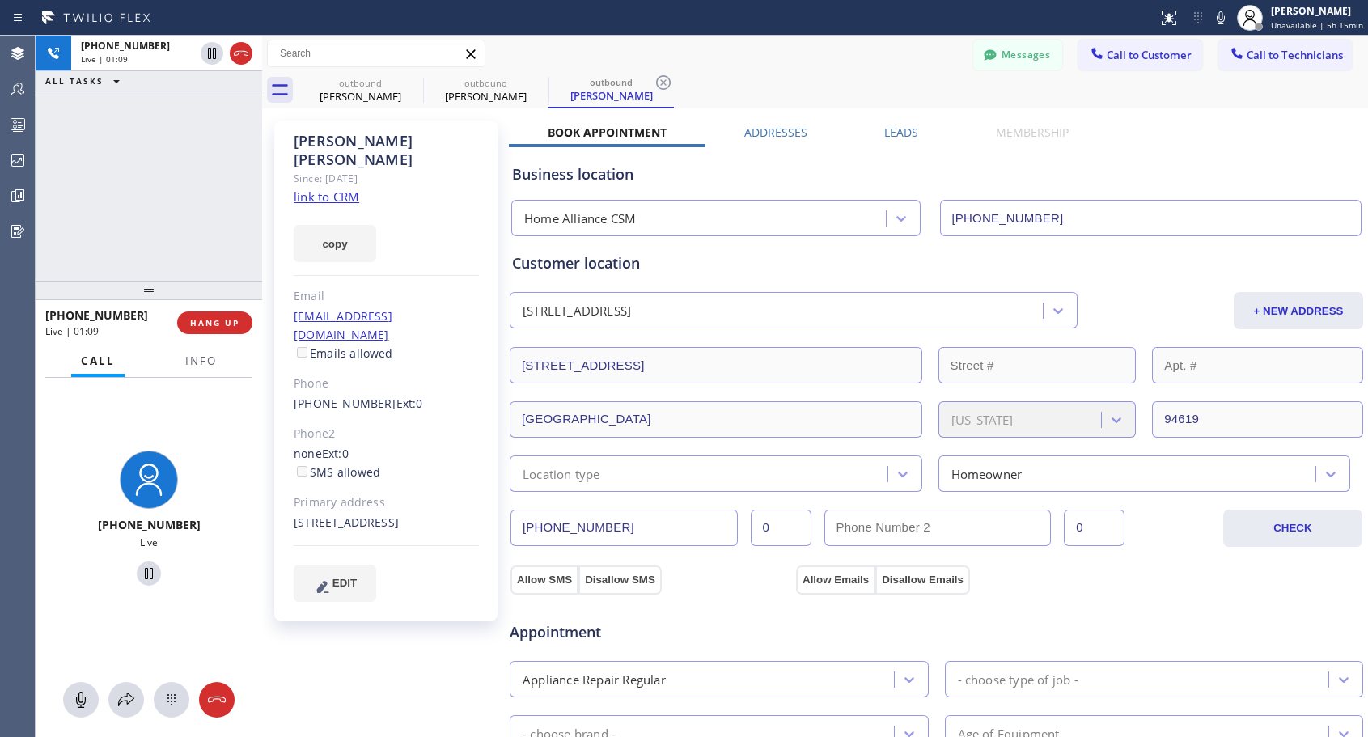
click at [668, 19] on div at bounding box center [578, 18] width 1145 height 26
click at [218, 324] on span "HANG UP" at bounding box center [214, 322] width 49 height 11
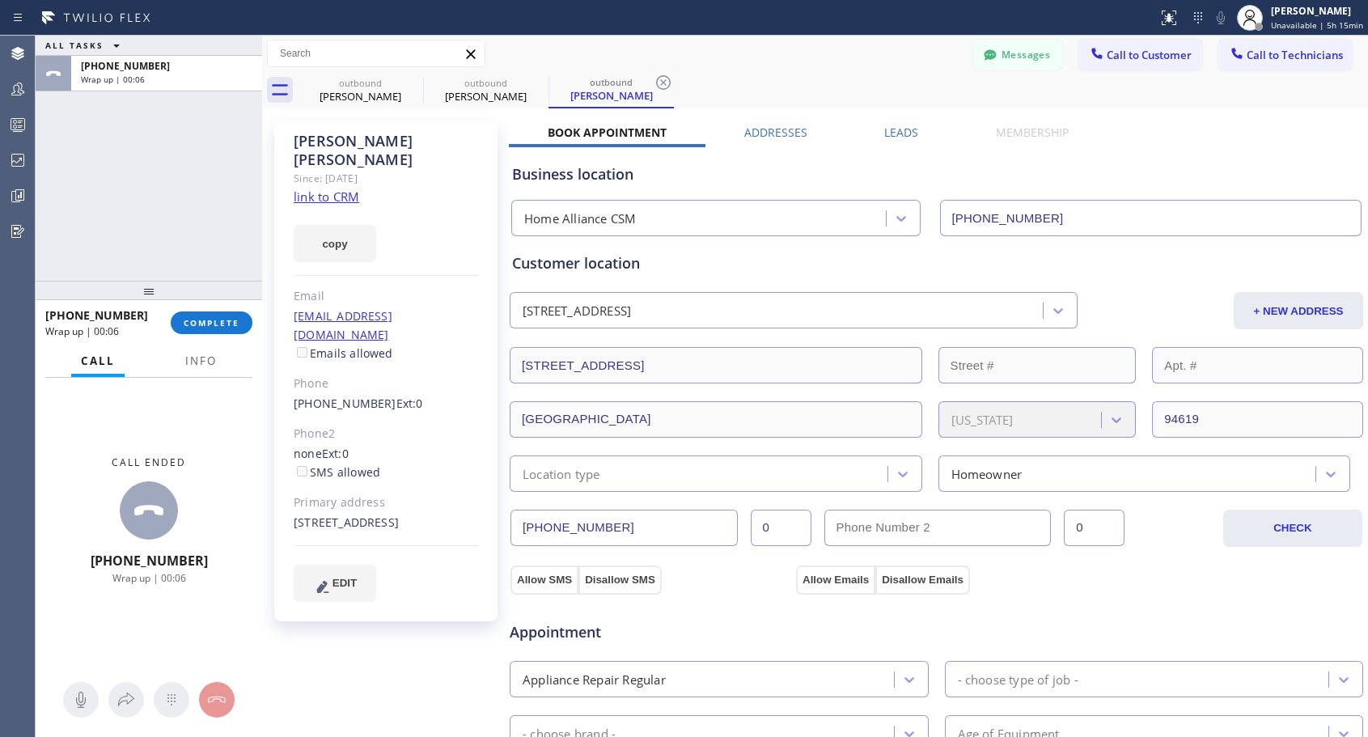
click at [225, 205] on div "ALL TASKS ALL TASKS ACTIVE TASKS TASKS IN WRAP UP [PHONE_NUMBER] Wrap up | 00:06" at bounding box center [149, 158] width 227 height 245
click at [218, 322] on span "COMPLETE" at bounding box center [212, 322] width 56 height 11
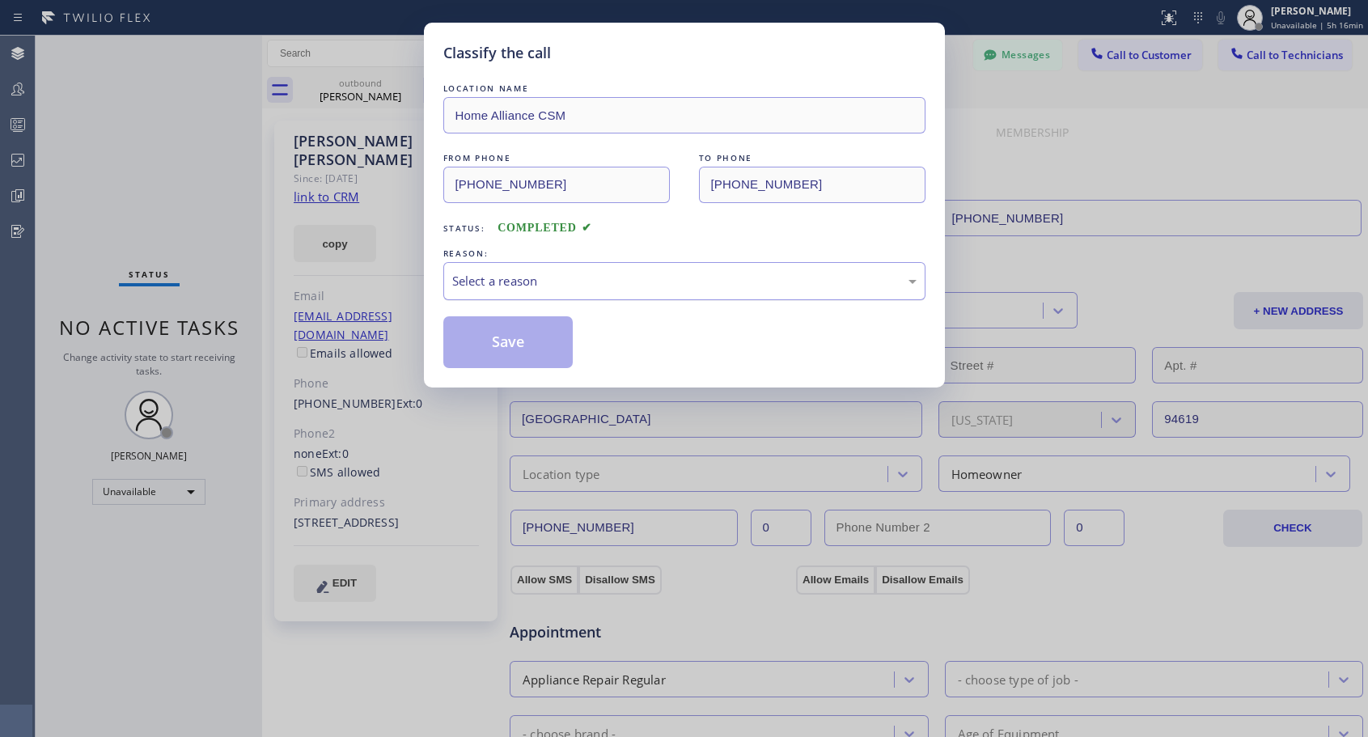
click at [582, 274] on div "Select a reason" at bounding box center [684, 281] width 464 height 19
click at [515, 350] on button "Save" at bounding box center [508, 342] width 130 height 52
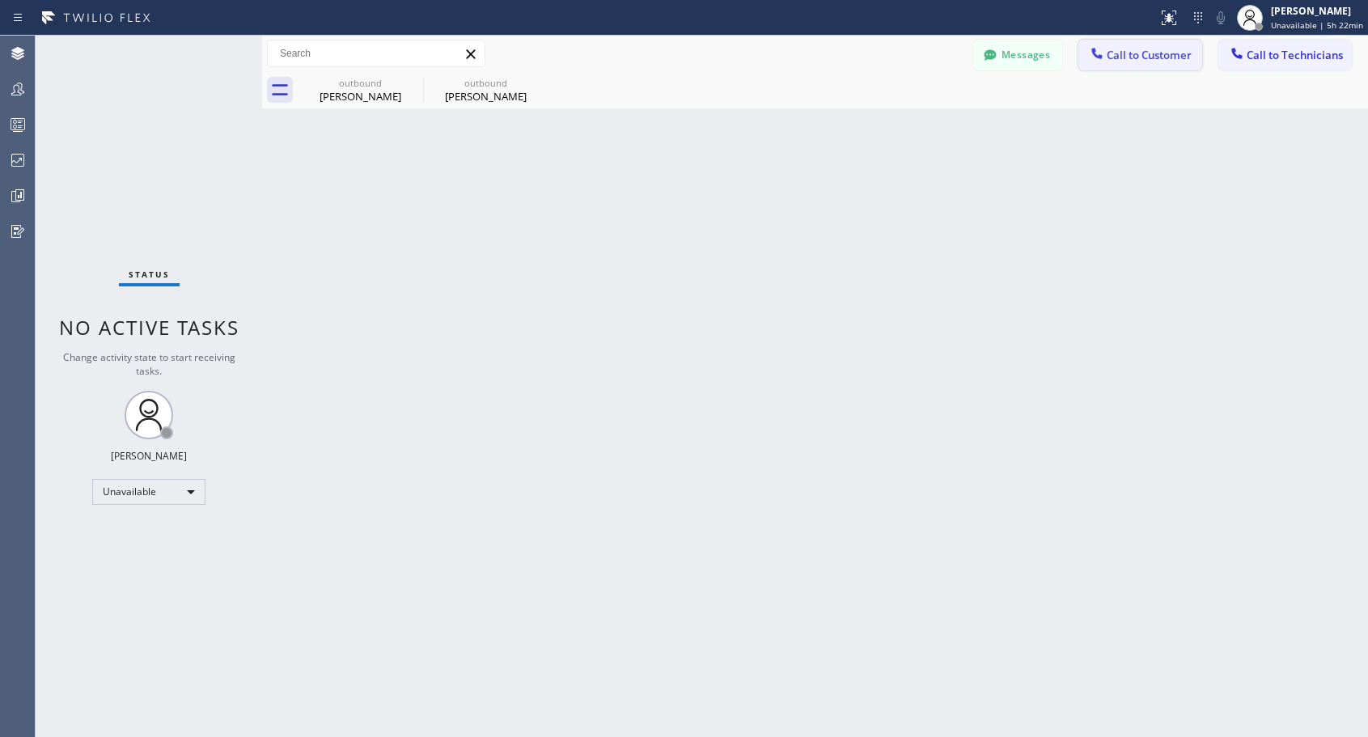
click at [1177, 59] on span "Call to Customer" at bounding box center [1149, 55] width 85 height 15
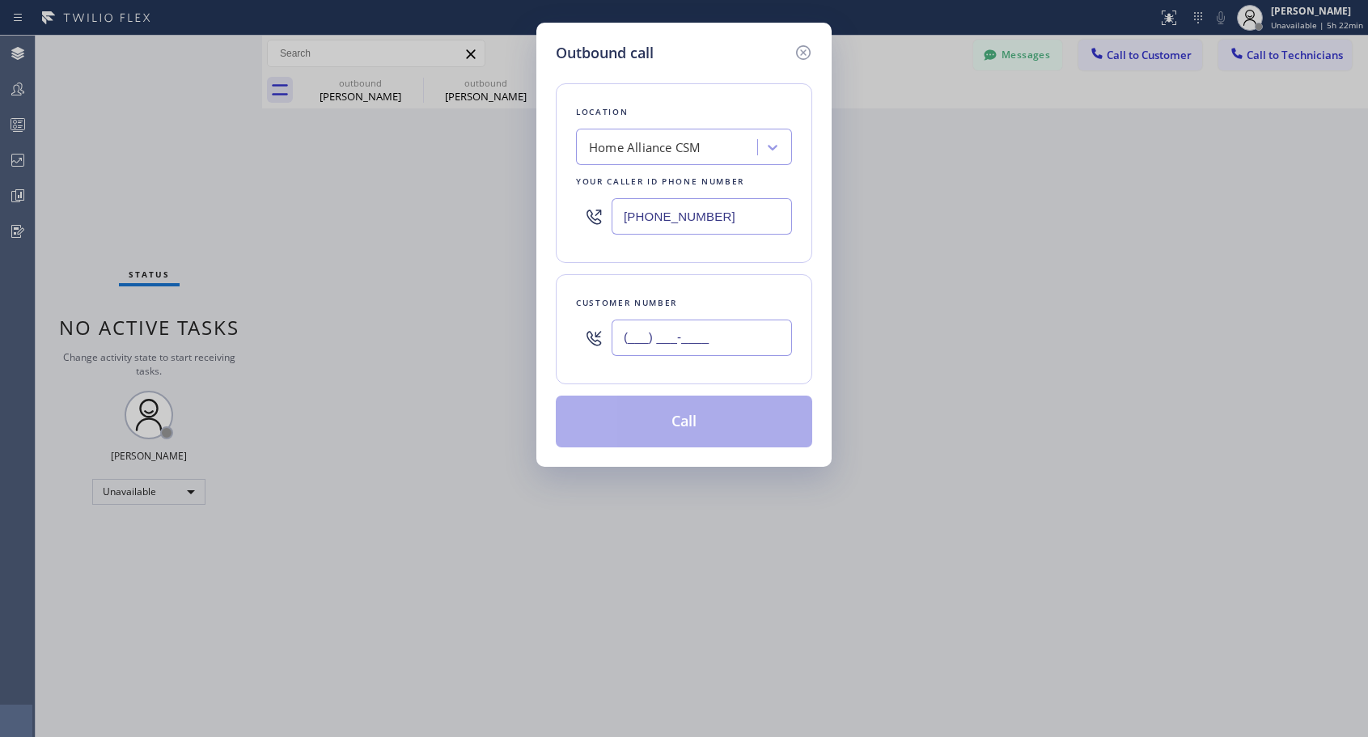
click at [681, 333] on input "(___) ___-____" at bounding box center [702, 338] width 180 height 36
paste input "415) 602-2956"
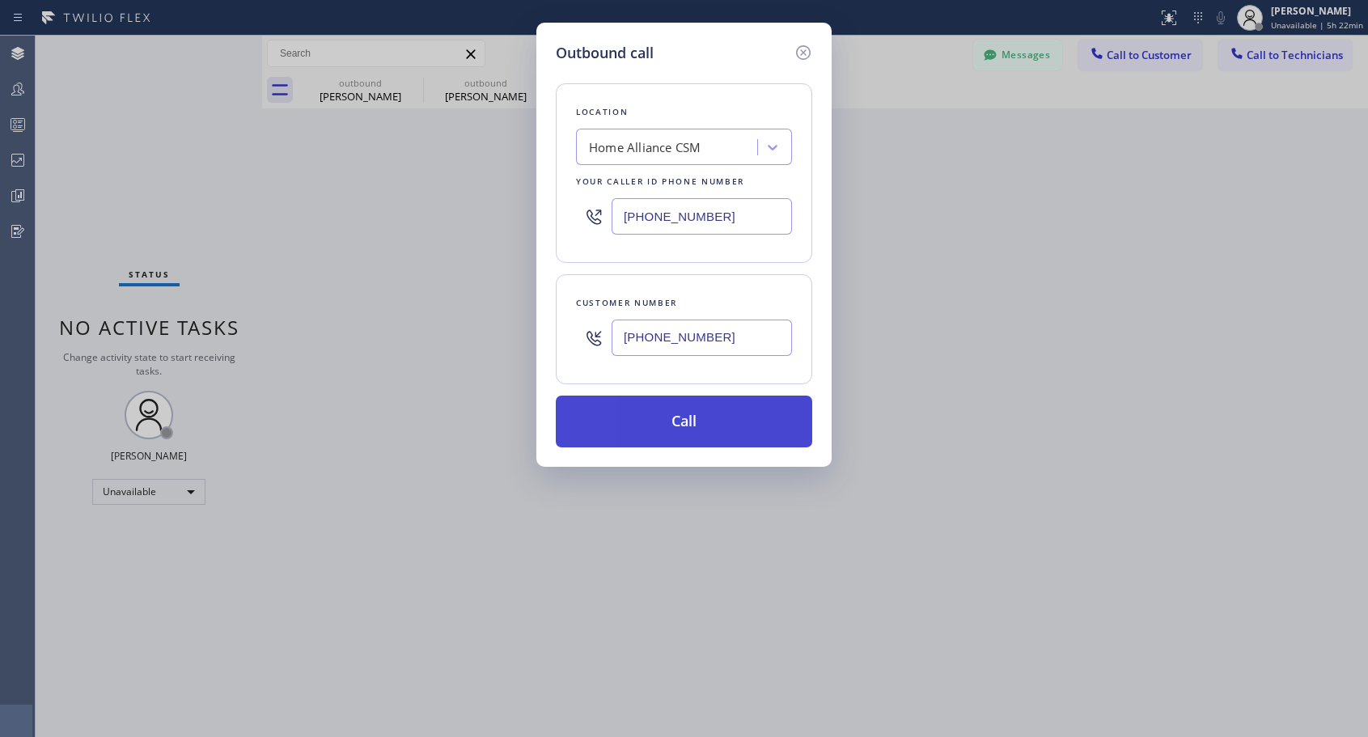
type input "[PHONE_NUMBER]"
click at [721, 431] on button "Call" at bounding box center [684, 422] width 257 height 52
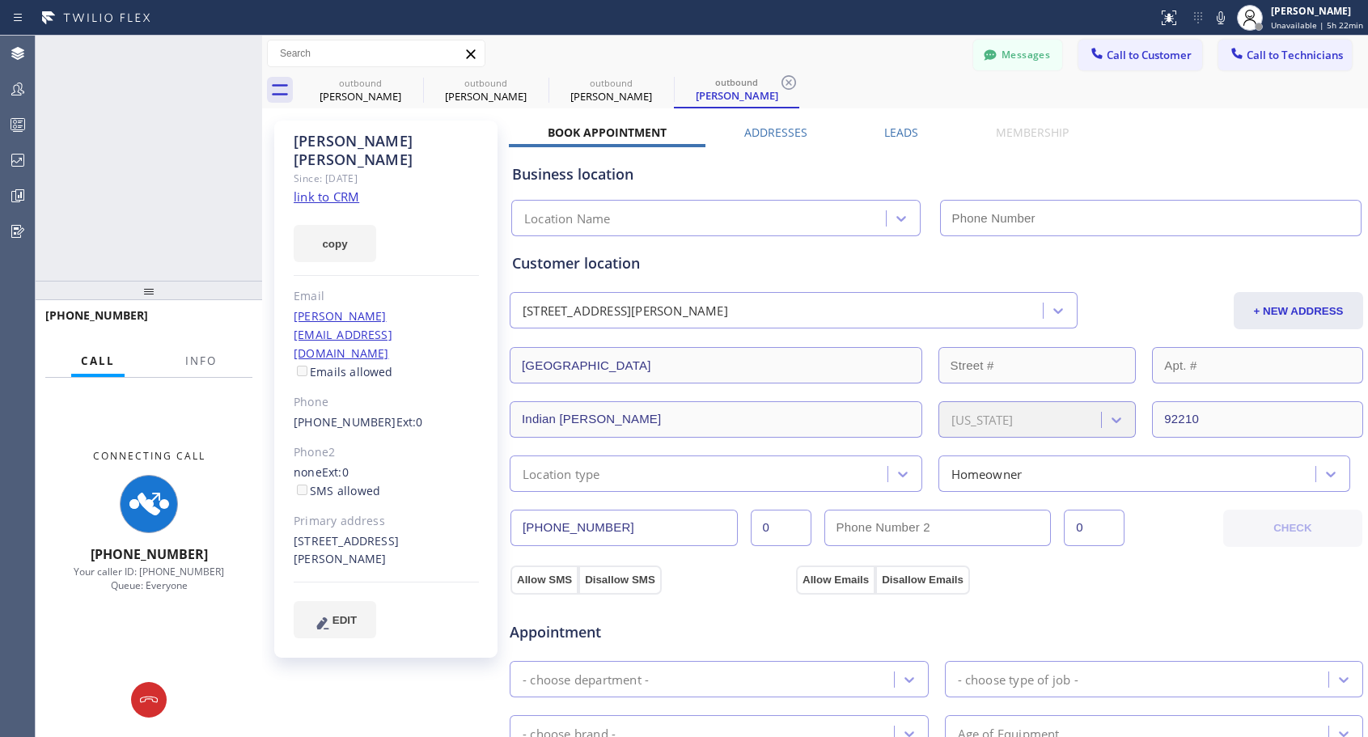
type input "[PHONE_NUMBER]"
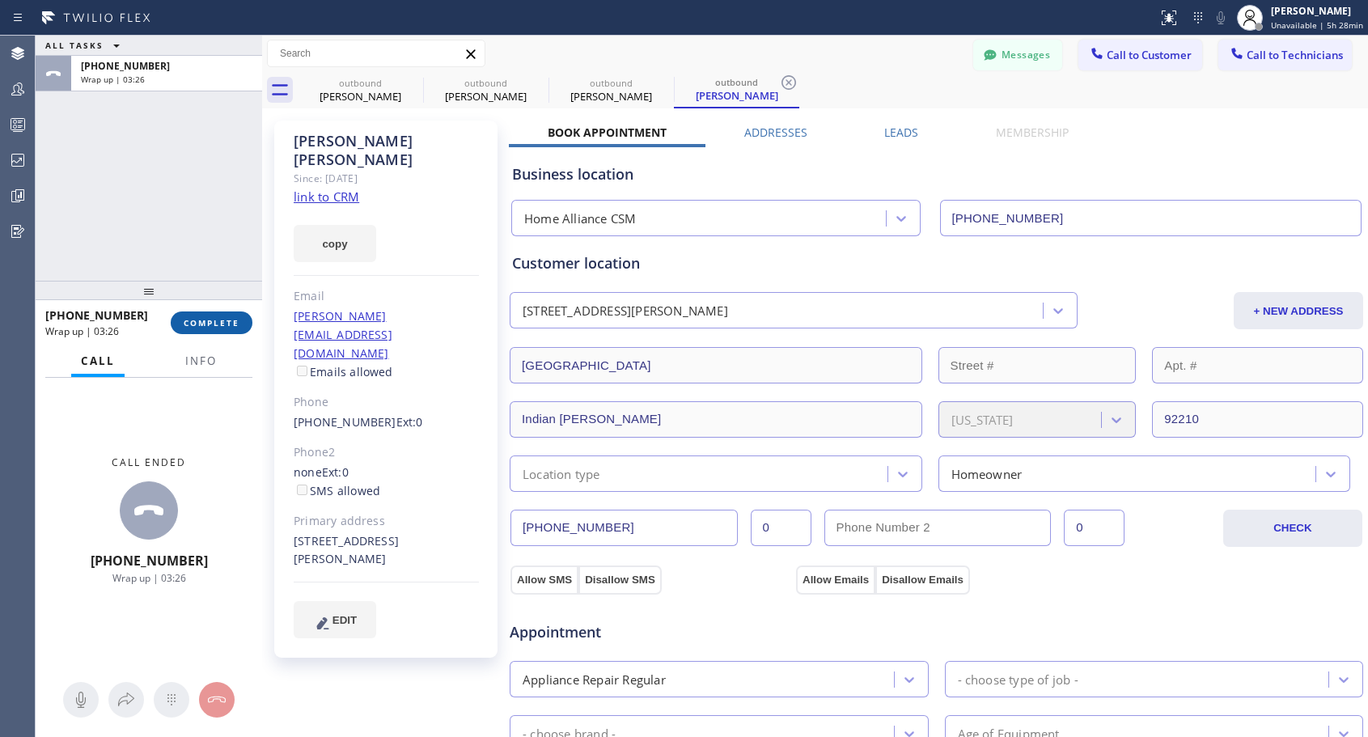
click at [231, 321] on span "COMPLETE" at bounding box center [212, 322] width 56 height 11
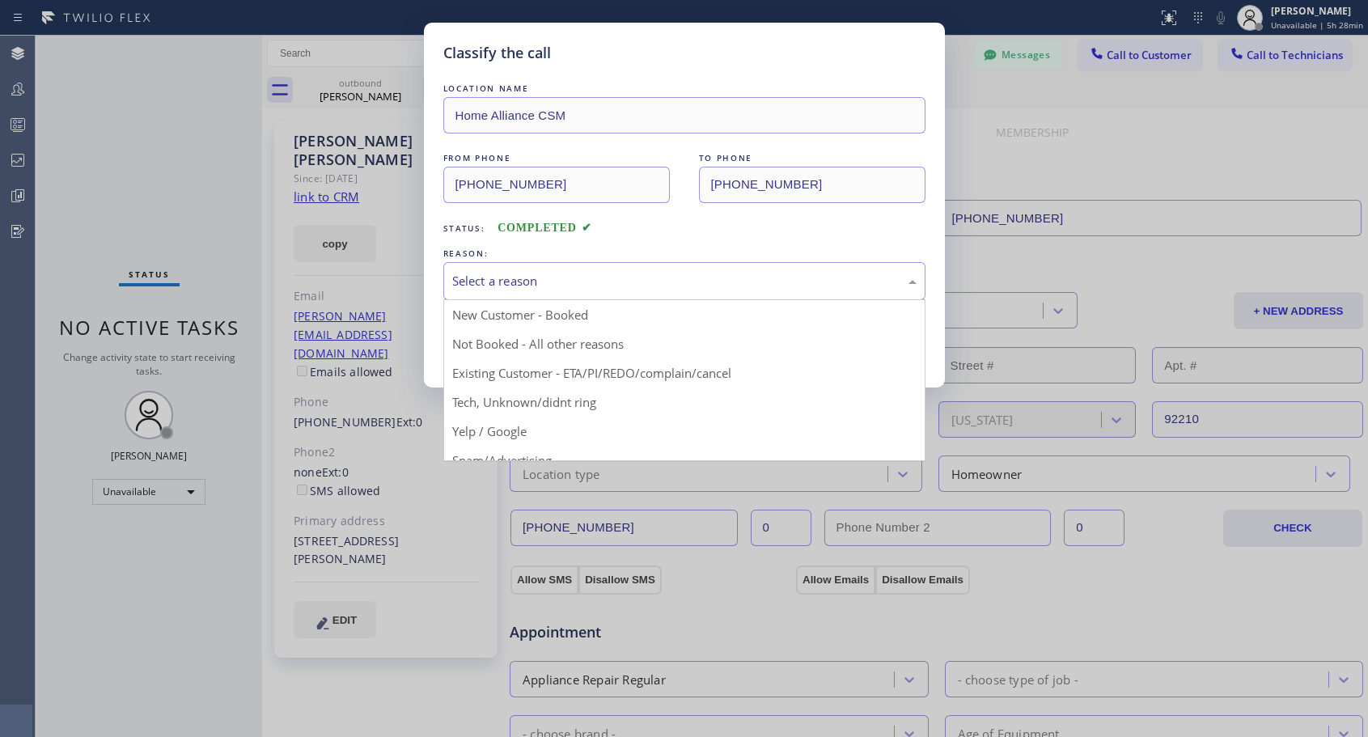
click at [622, 288] on div "Select a reason" at bounding box center [684, 281] width 464 height 19
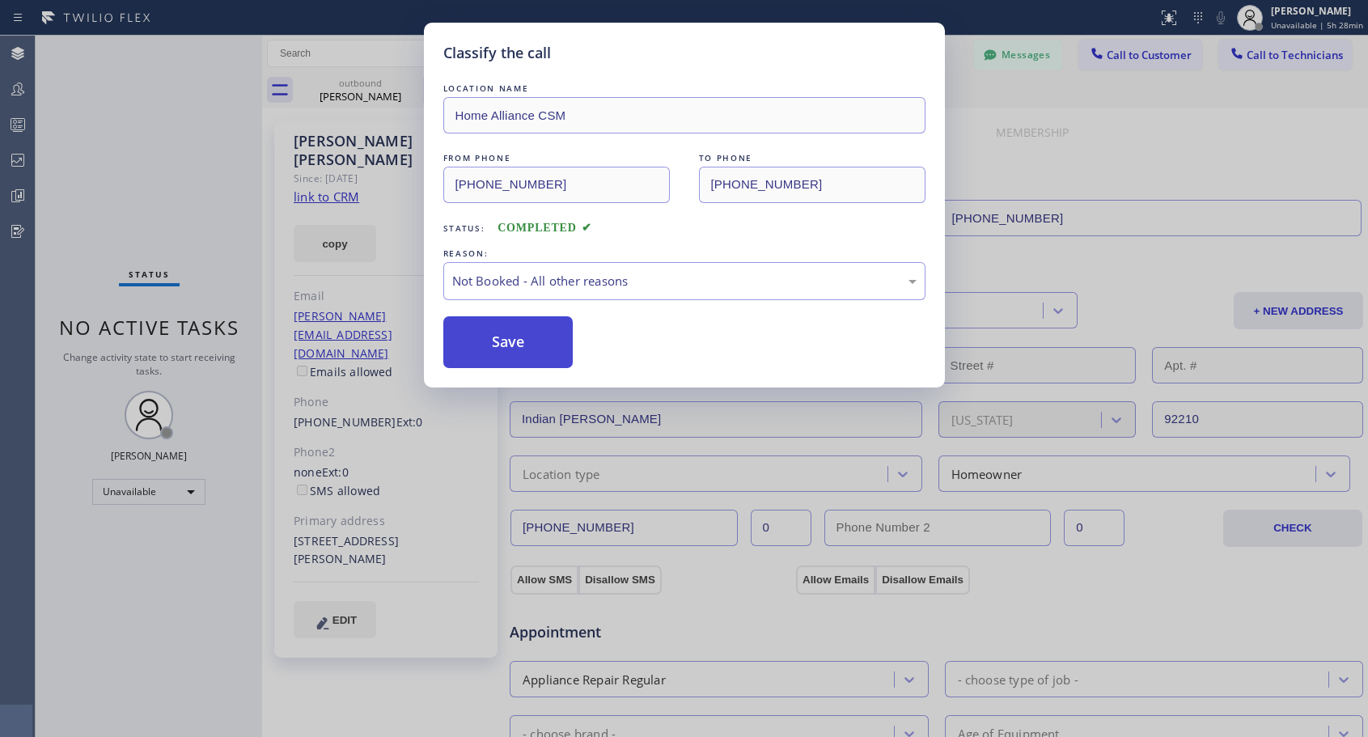
click at [547, 344] on button "Save" at bounding box center [508, 342] width 130 height 52
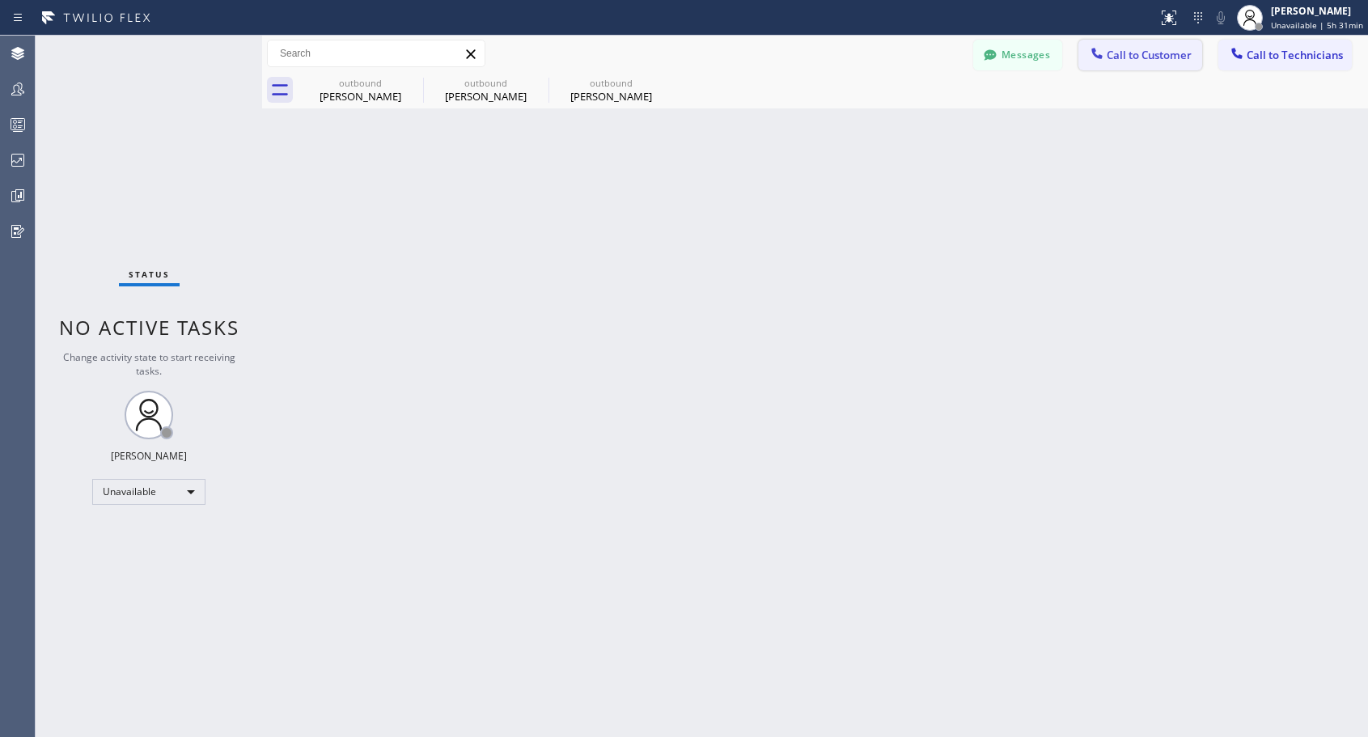
click at [1129, 64] on button "Call to Customer" at bounding box center [1141, 55] width 124 height 31
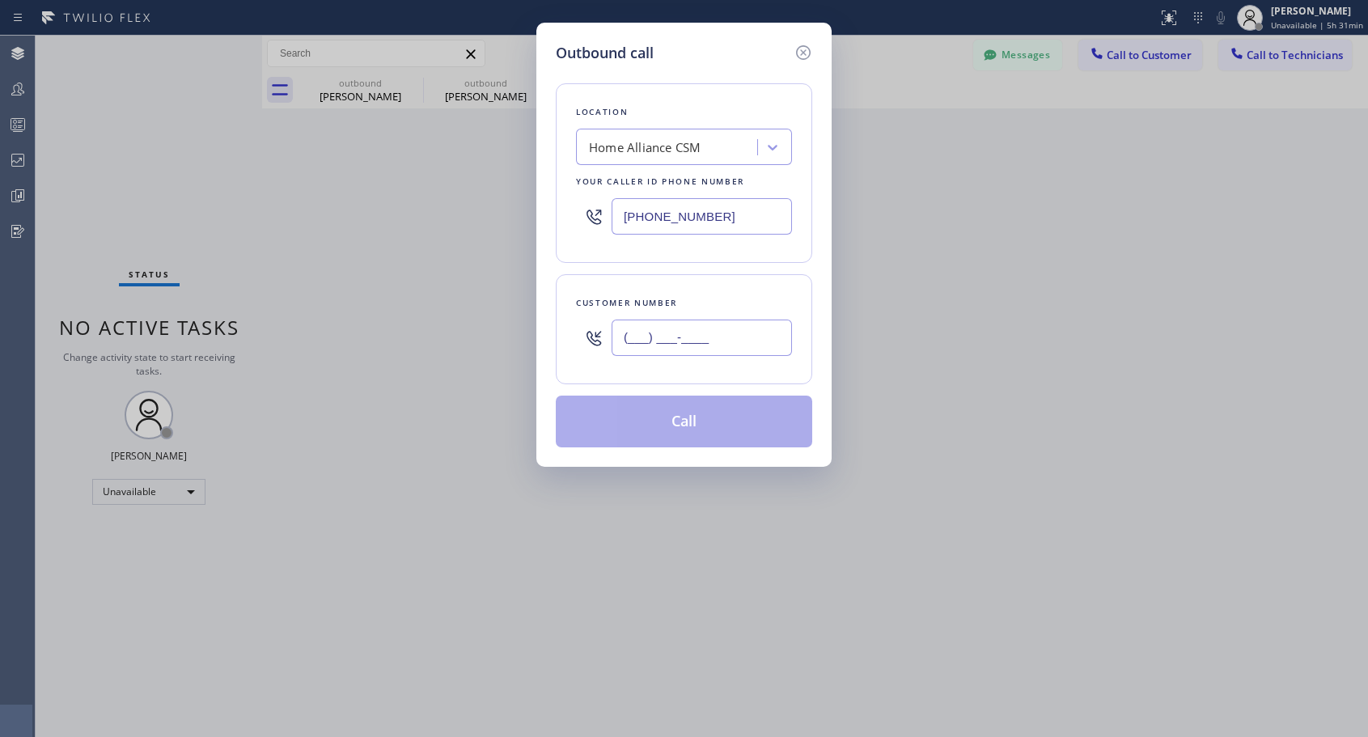
click at [733, 347] on input "(___) ___-____" at bounding box center [702, 338] width 180 height 36
paste input "323) 762-6972"
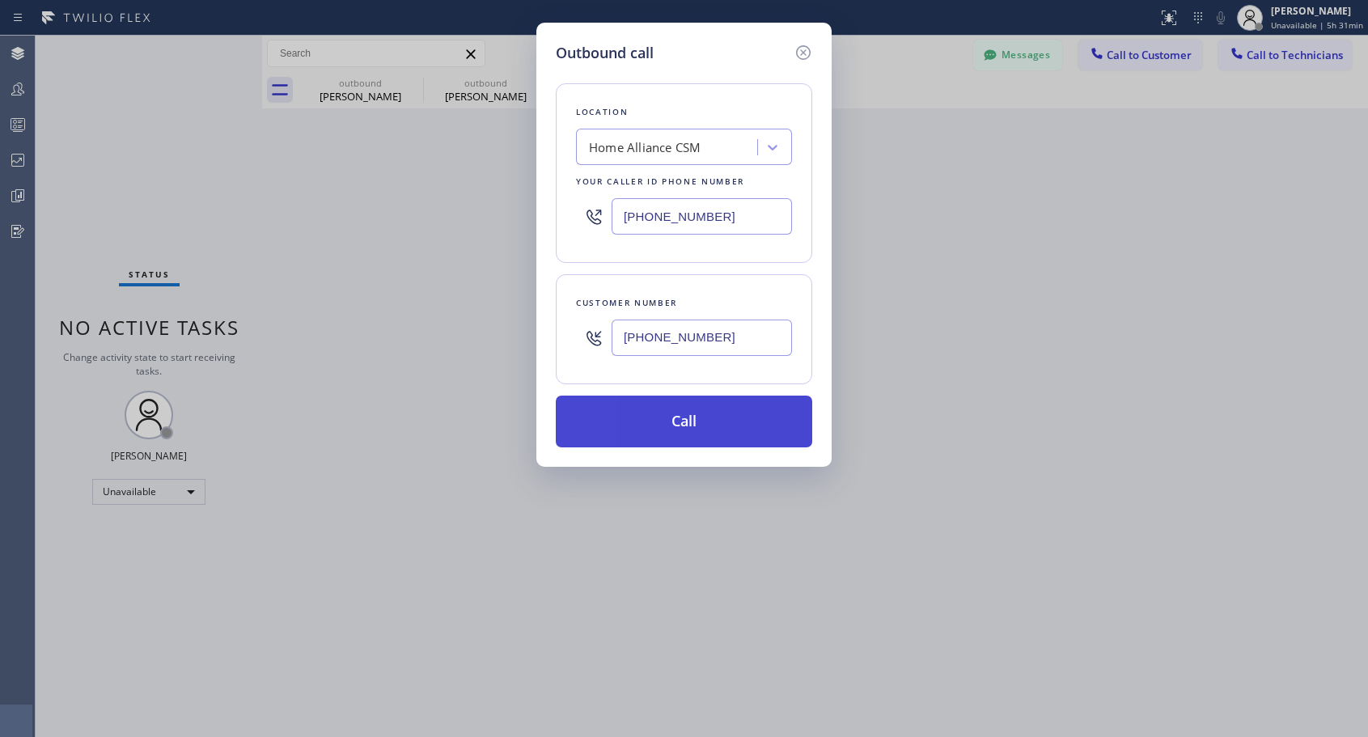
type input "[PHONE_NUMBER]"
click at [677, 425] on button "Call" at bounding box center [684, 422] width 257 height 52
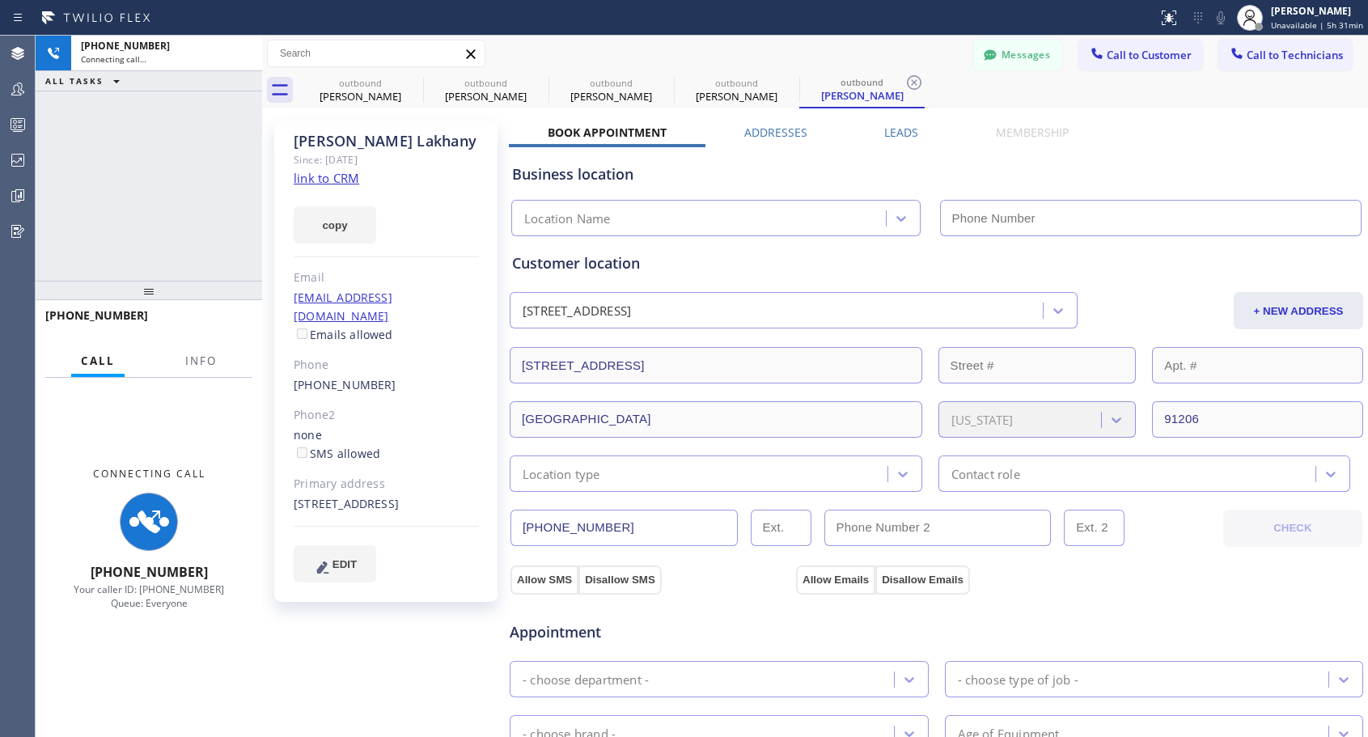
type input "[PHONE_NUMBER]"
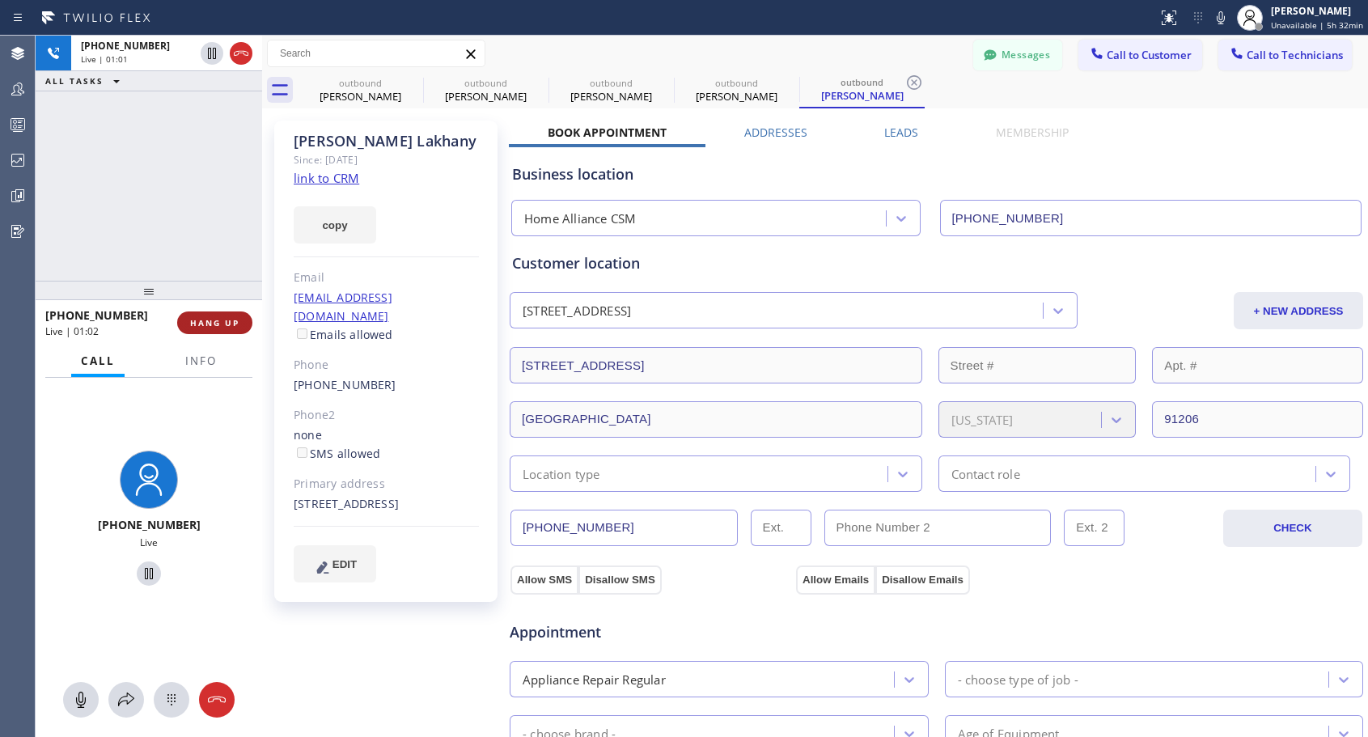
click at [211, 322] on span "HANG UP" at bounding box center [214, 322] width 49 height 11
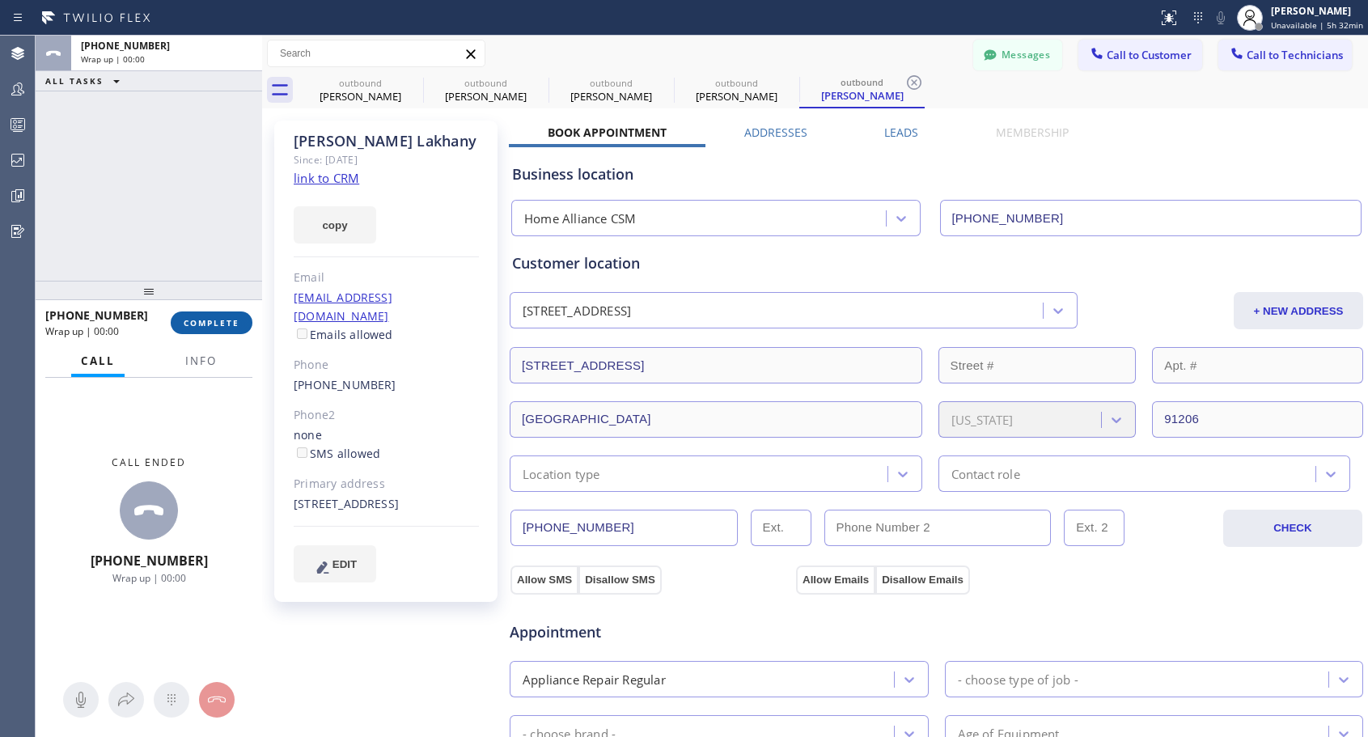
click at [211, 322] on span "COMPLETE" at bounding box center [212, 322] width 56 height 11
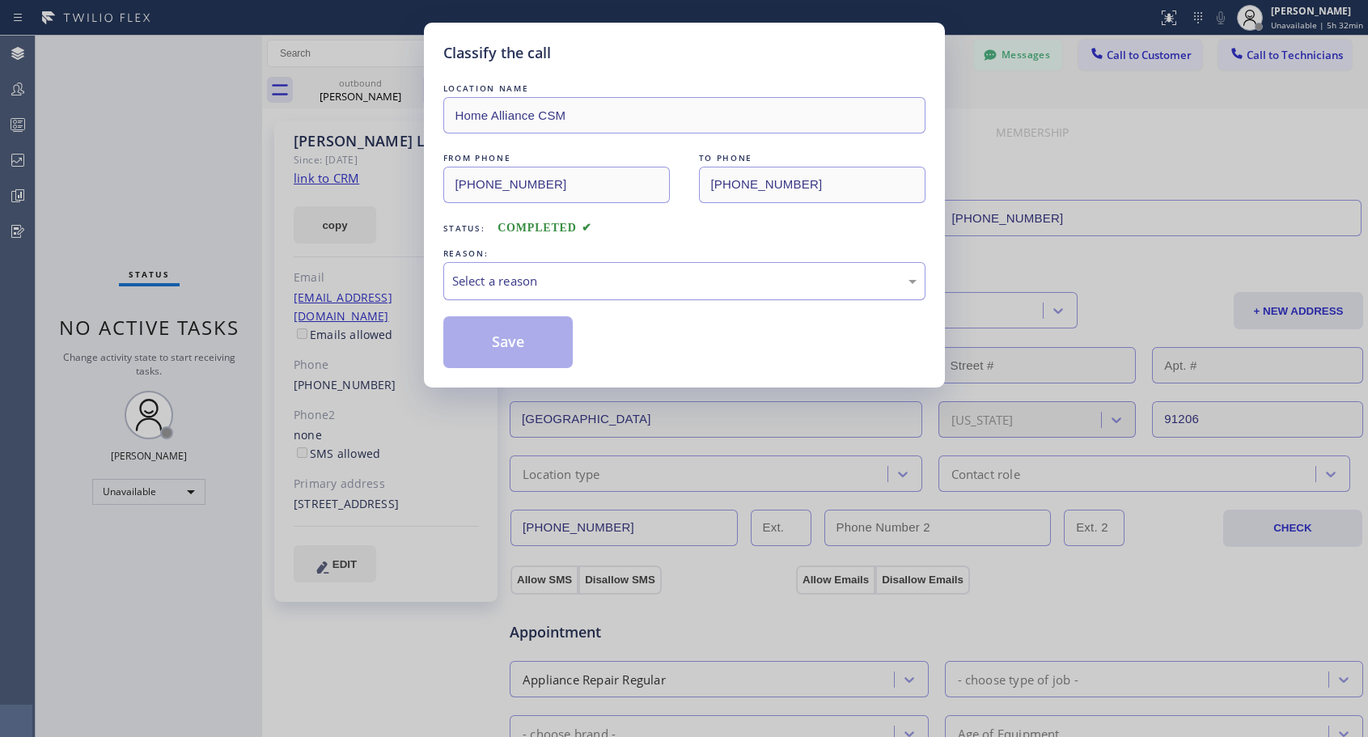
click at [728, 281] on div "Select a reason" at bounding box center [684, 281] width 464 height 19
click at [563, 346] on button "Save" at bounding box center [508, 342] width 130 height 52
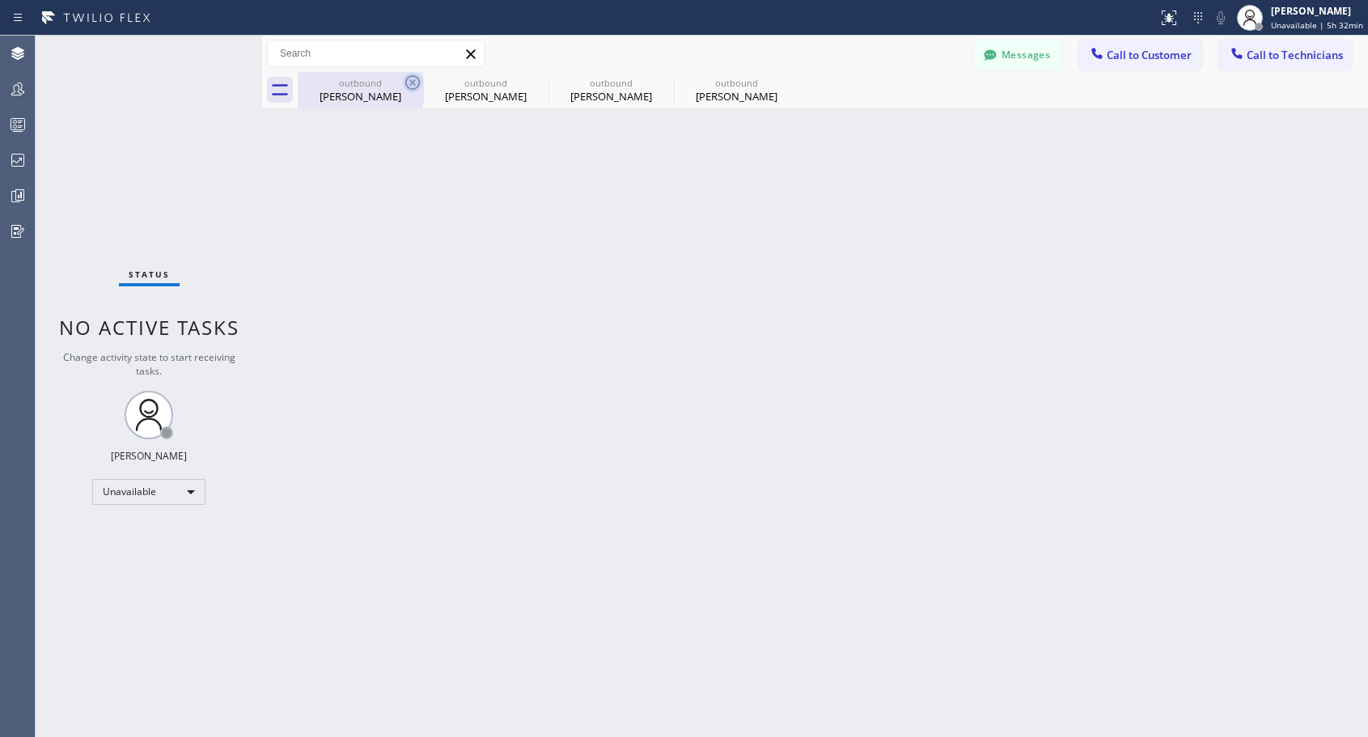
click at [409, 82] on icon at bounding box center [412, 82] width 19 height 19
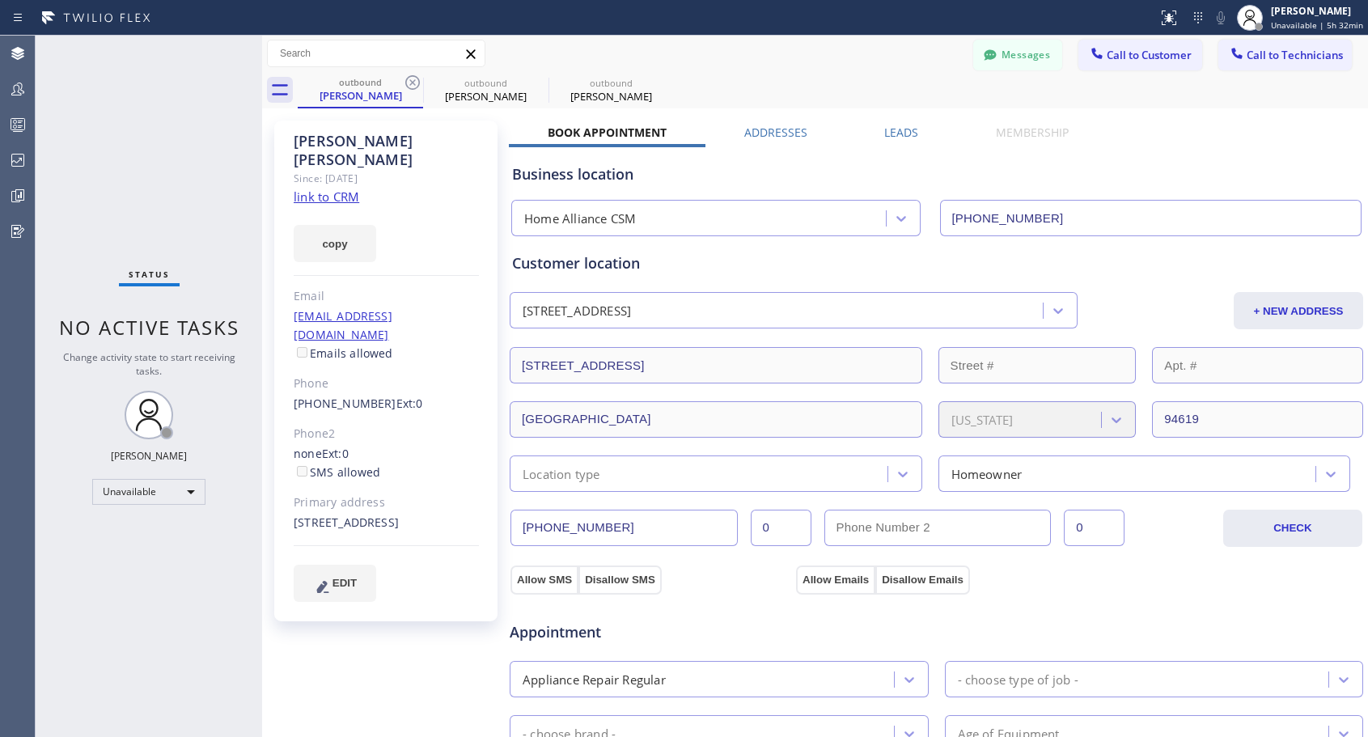
click at [409, 82] on icon at bounding box center [412, 82] width 19 height 19
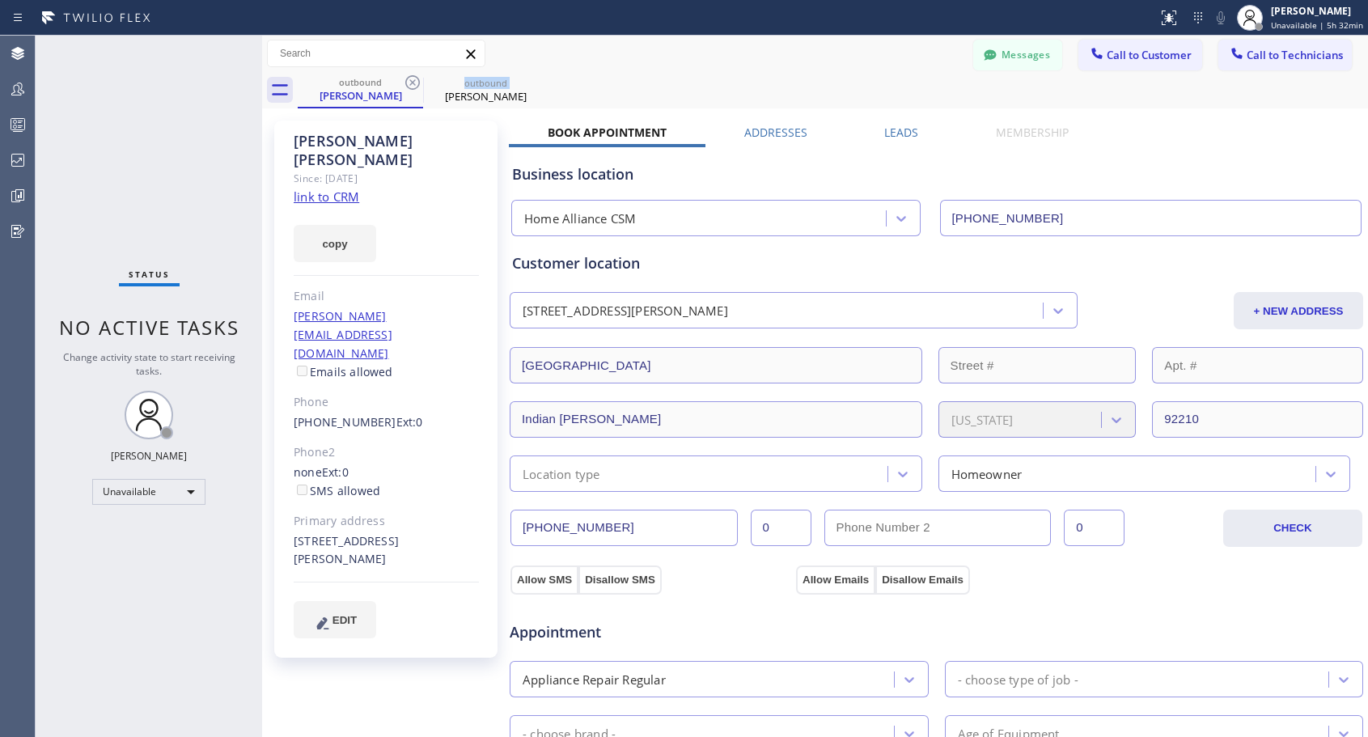
click at [409, 82] on icon at bounding box center [412, 82] width 19 height 19
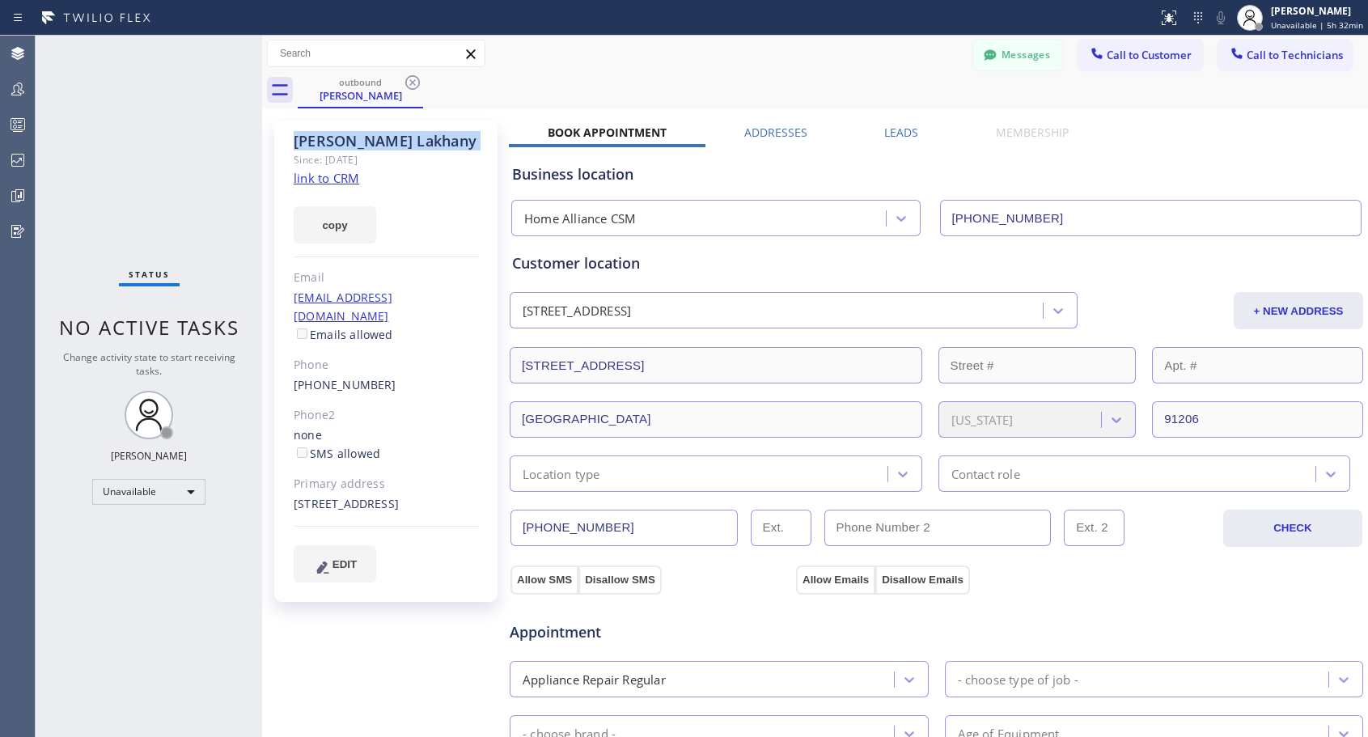
click at [409, 82] on icon at bounding box center [412, 82] width 19 height 19
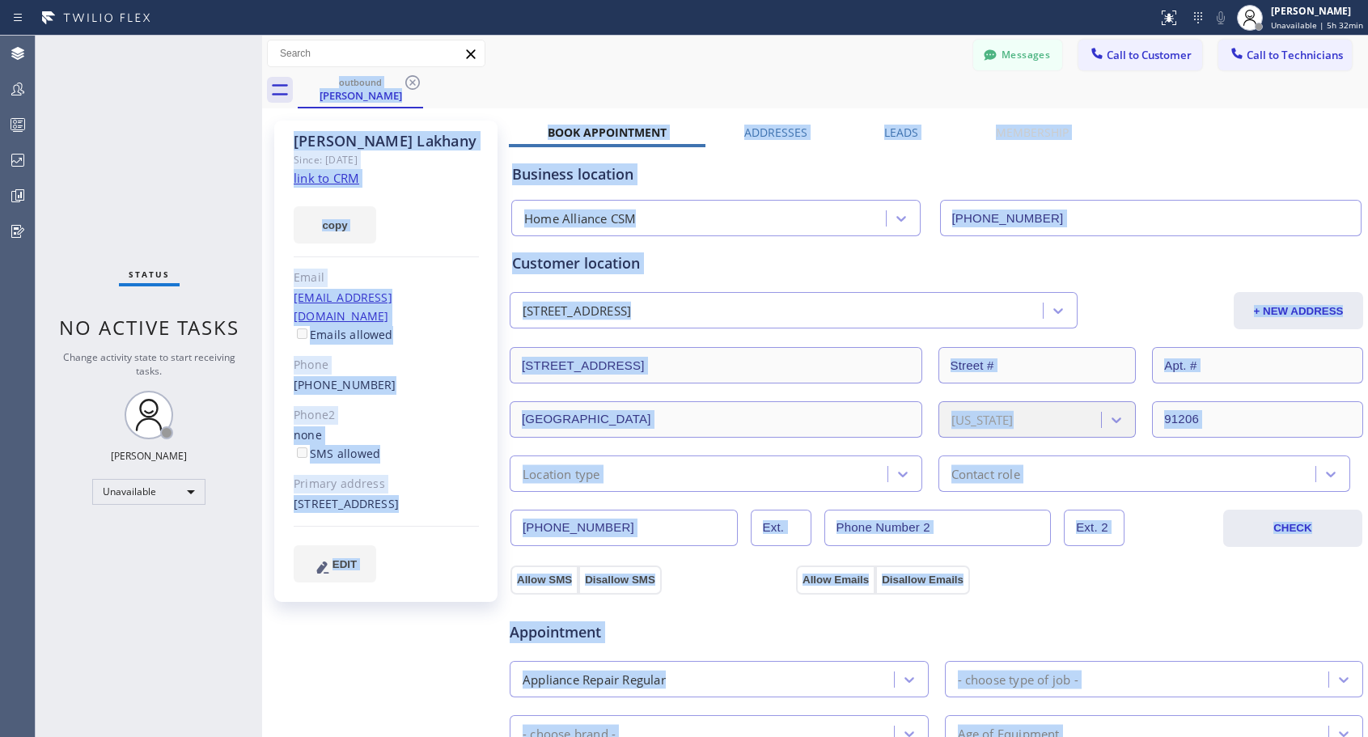
click at [409, 82] on div "outbound [PERSON_NAME]" at bounding box center [833, 90] width 1071 height 36
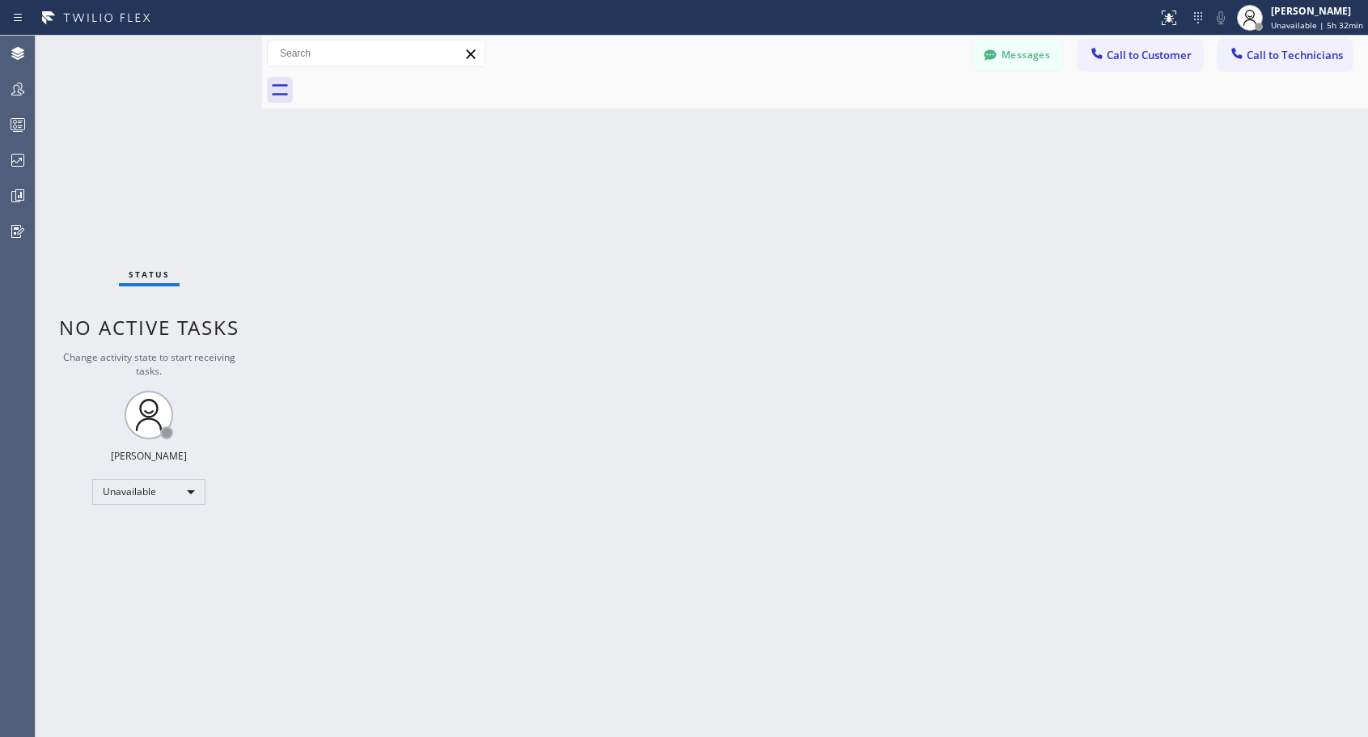
click at [409, 82] on div at bounding box center [833, 90] width 1071 height 36
click at [1127, 57] on span "Call to Customer" at bounding box center [1149, 55] width 85 height 15
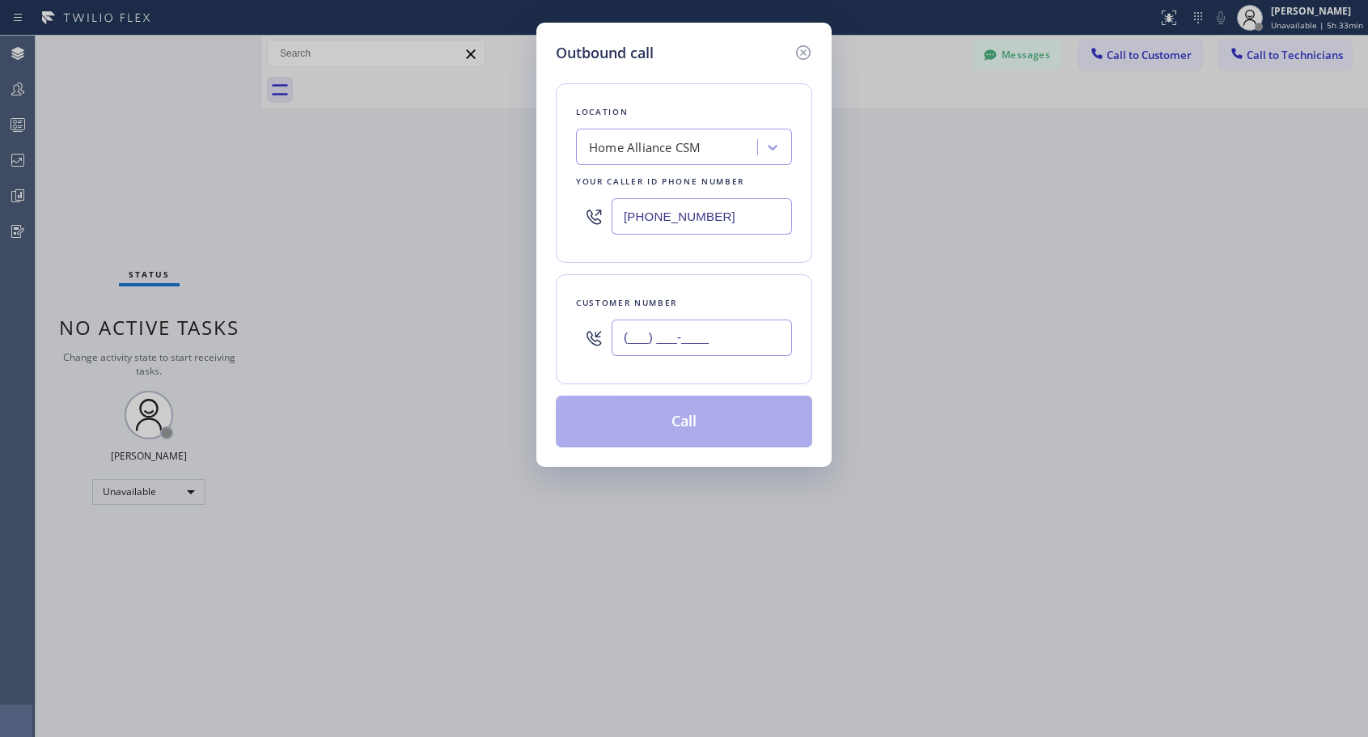
click at [664, 337] on input "(___) ___-____" at bounding box center [702, 338] width 180 height 36
paste input "805) 504-5657"
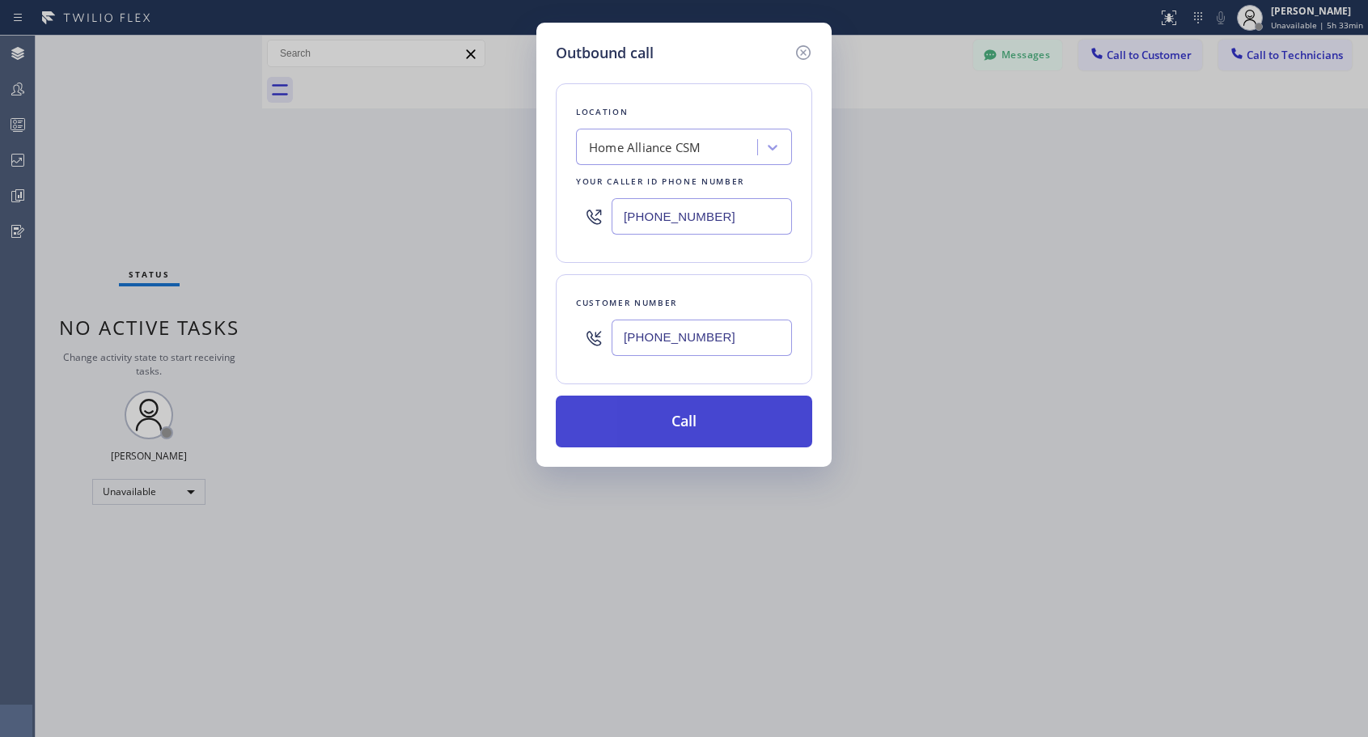
type input "[PHONE_NUMBER]"
click at [674, 426] on button "Call" at bounding box center [684, 422] width 257 height 52
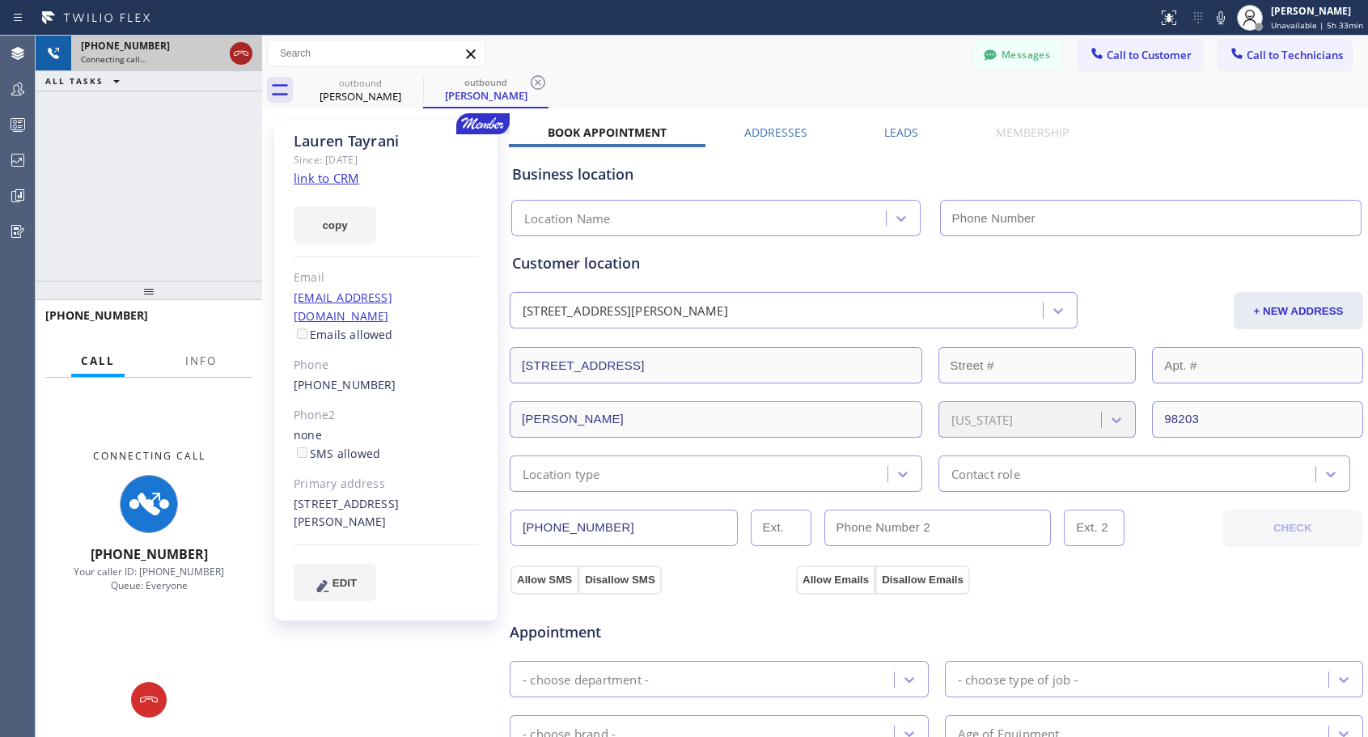
type input "[PHONE_NUMBER]"
click at [243, 54] on icon at bounding box center [240, 53] width 19 height 19
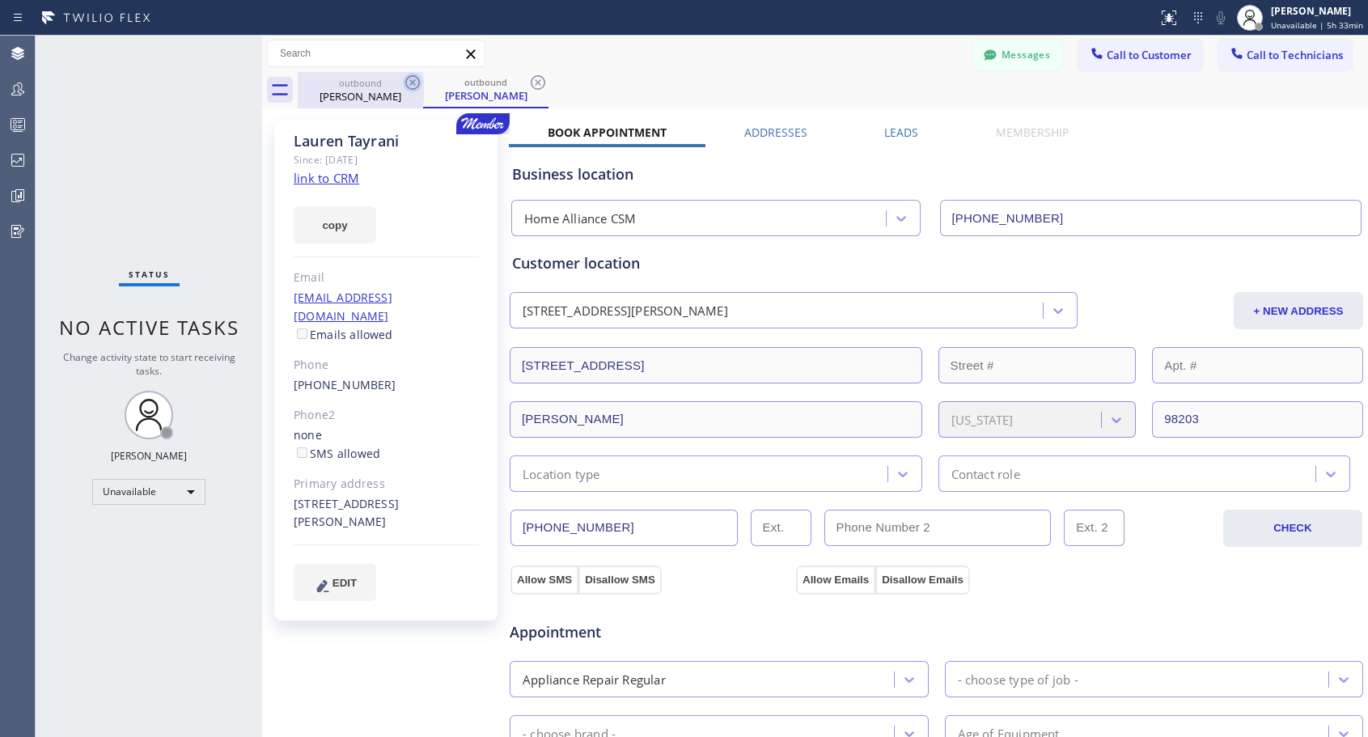
click at [415, 81] on icon at bounding box center [412, 82] width 15 height 15
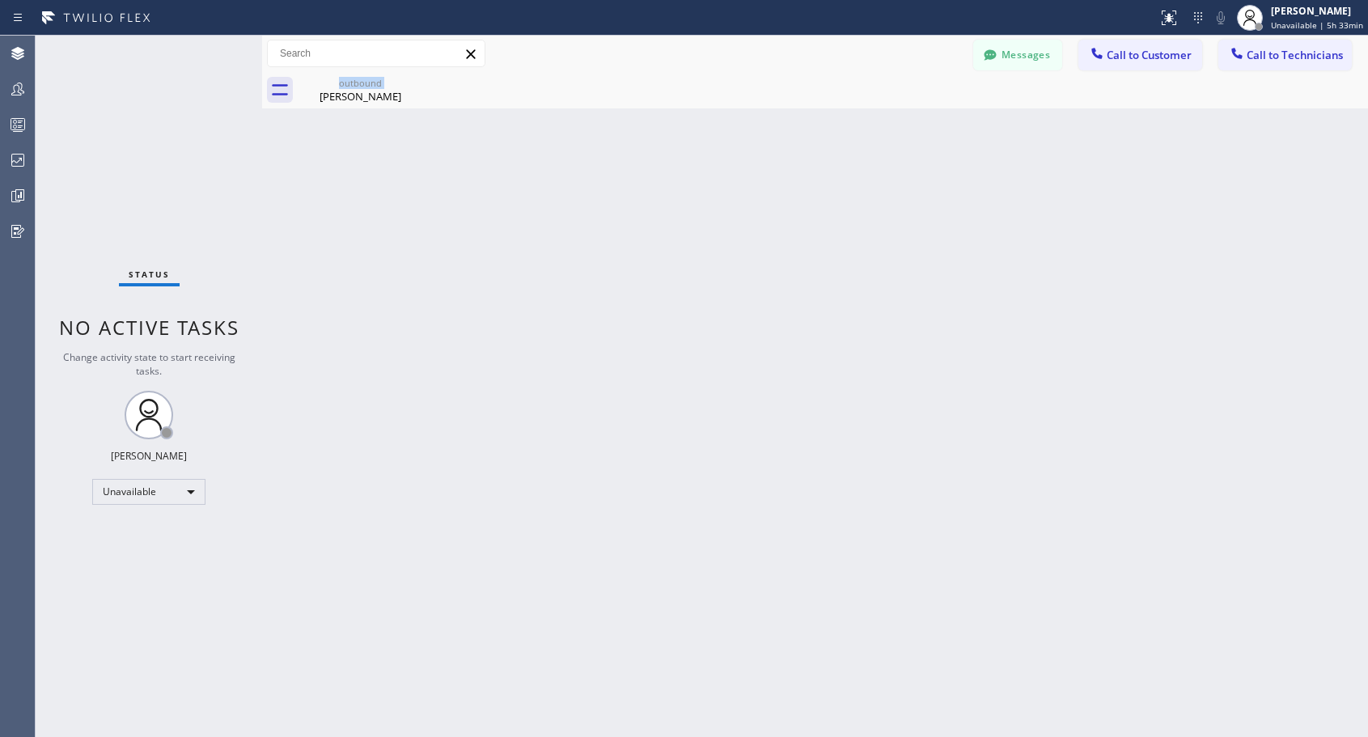
click at [415, 81] on div "outbound [PERSON_NAME]" at bounding box center [360, 90] width 125 height 36
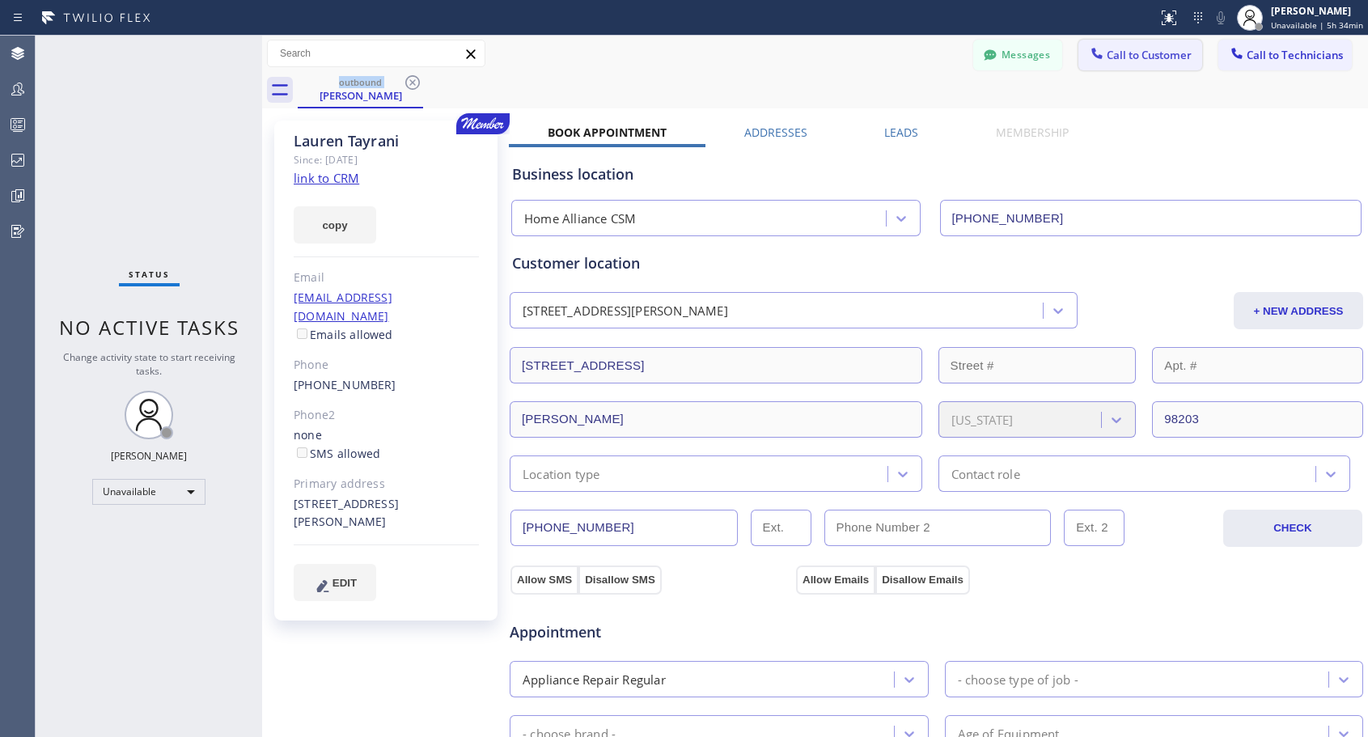
drag, startPoint x: 1113, startPoint y: 57, endPoint x: 688, endPoint y: 316, distance: 497.1
click at [1112, 58] on span "Call to Customer" at bounding box center [1149, 55] width 85 height 15
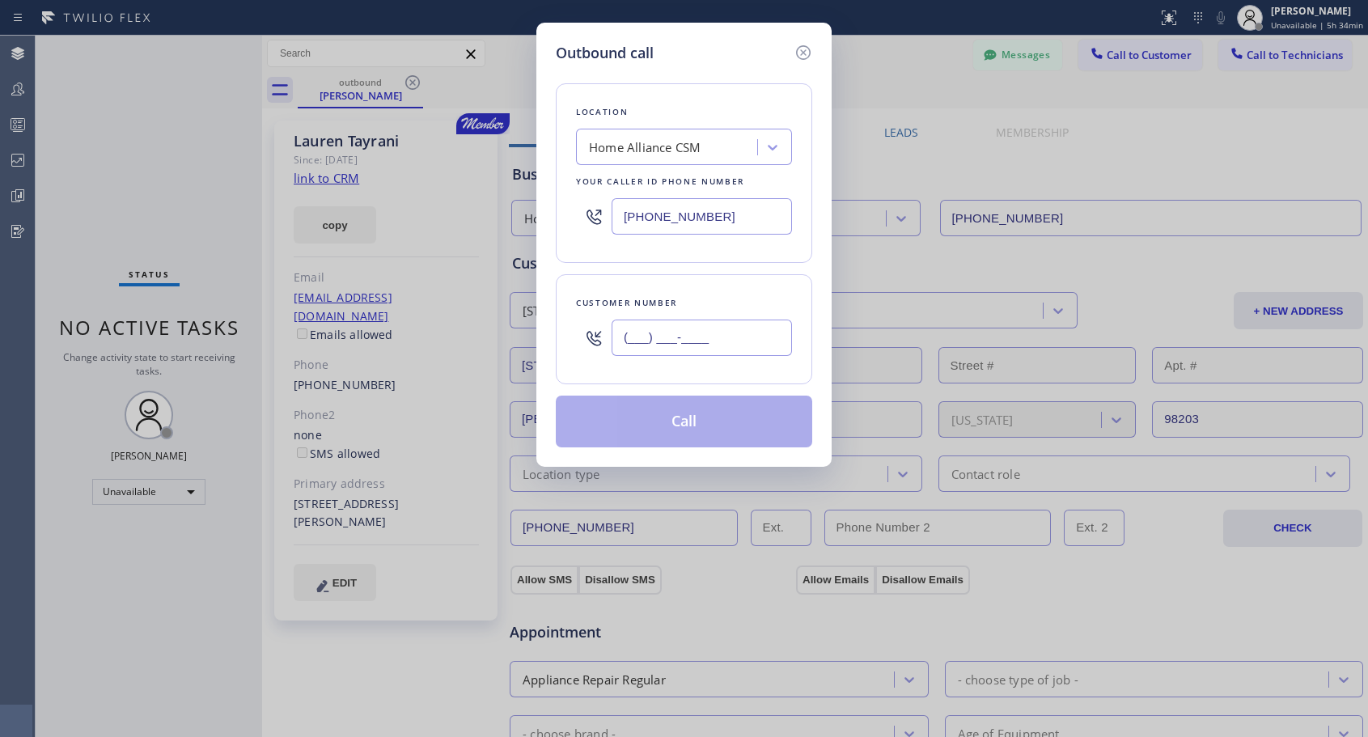
click at [680, 336] on input "(___) ___-____" at bounding box center [702, 338] width 180 height 36
paste input "206) 390-1559"
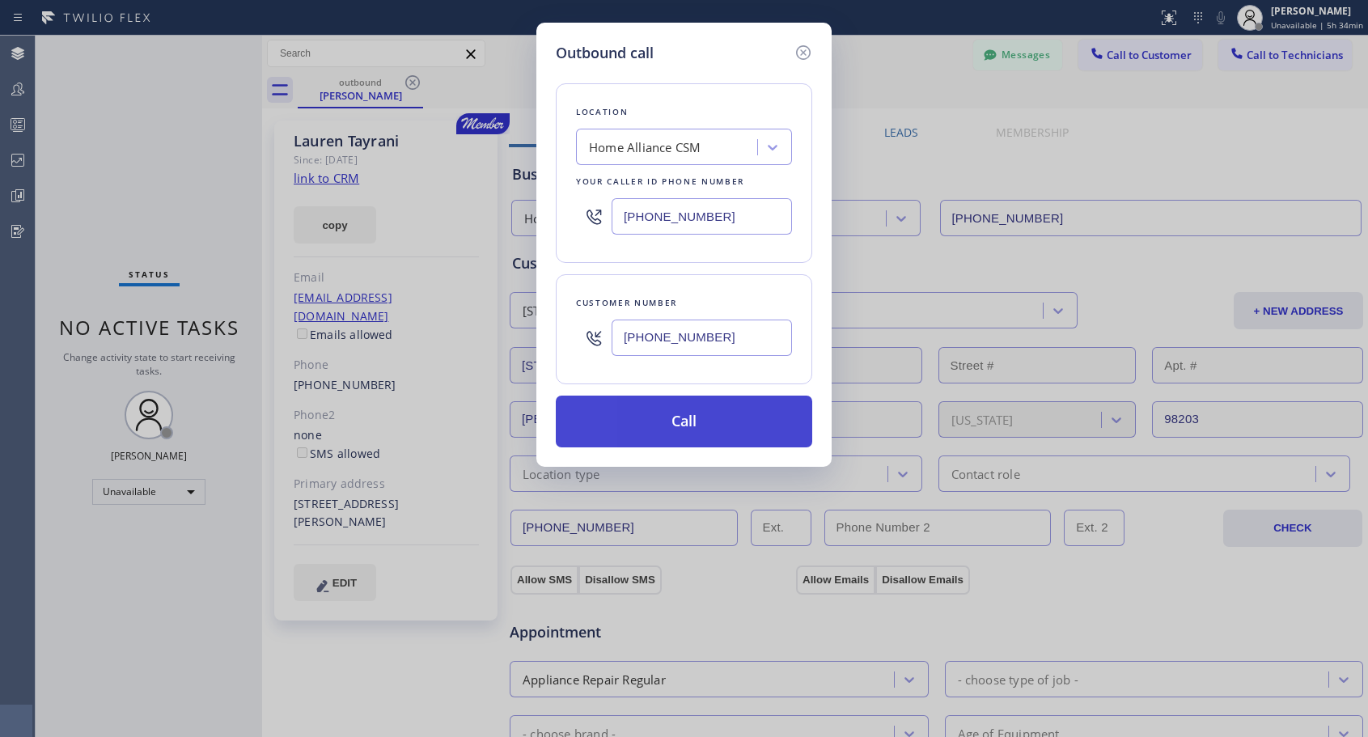
type input "[PHONE_NUMBER]"
click at [675, 423] on button "Call" at bounding box center [684, 422] width 257 height 52
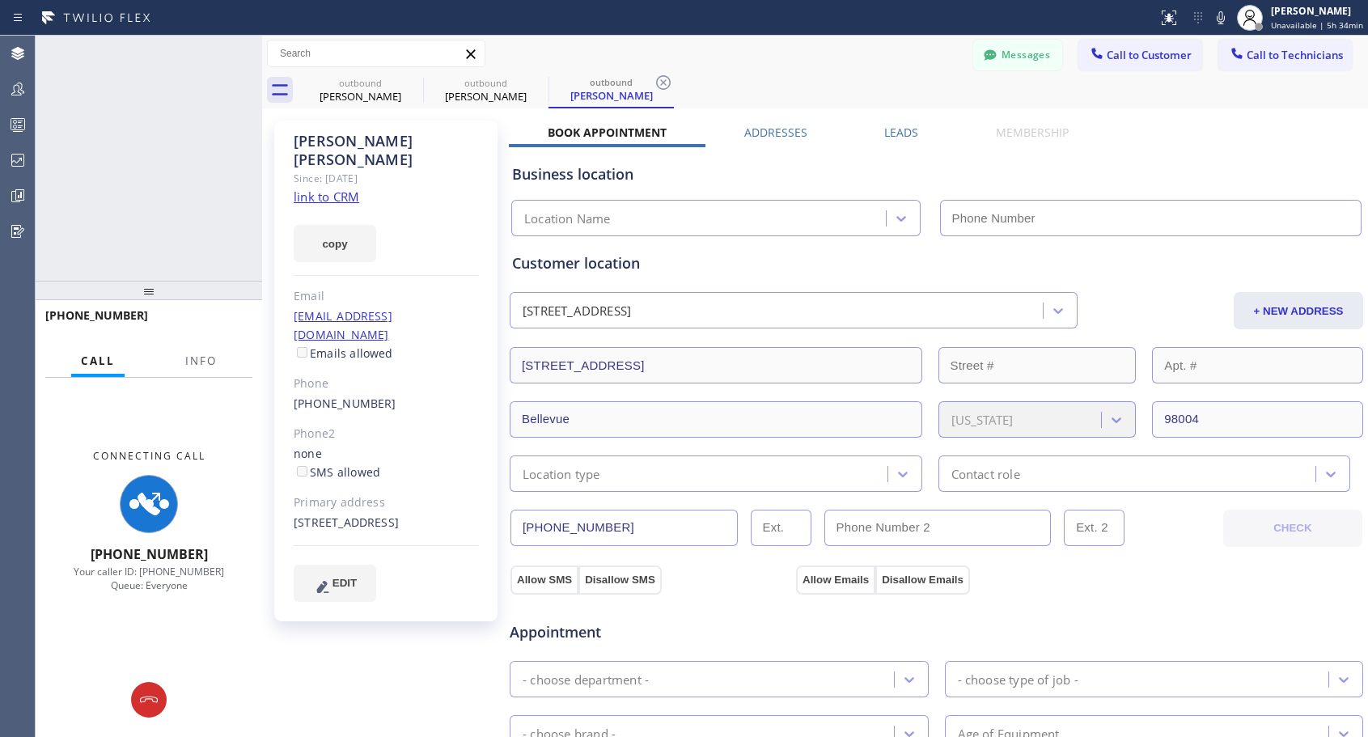
type input "[PHONE_NUMBER]"
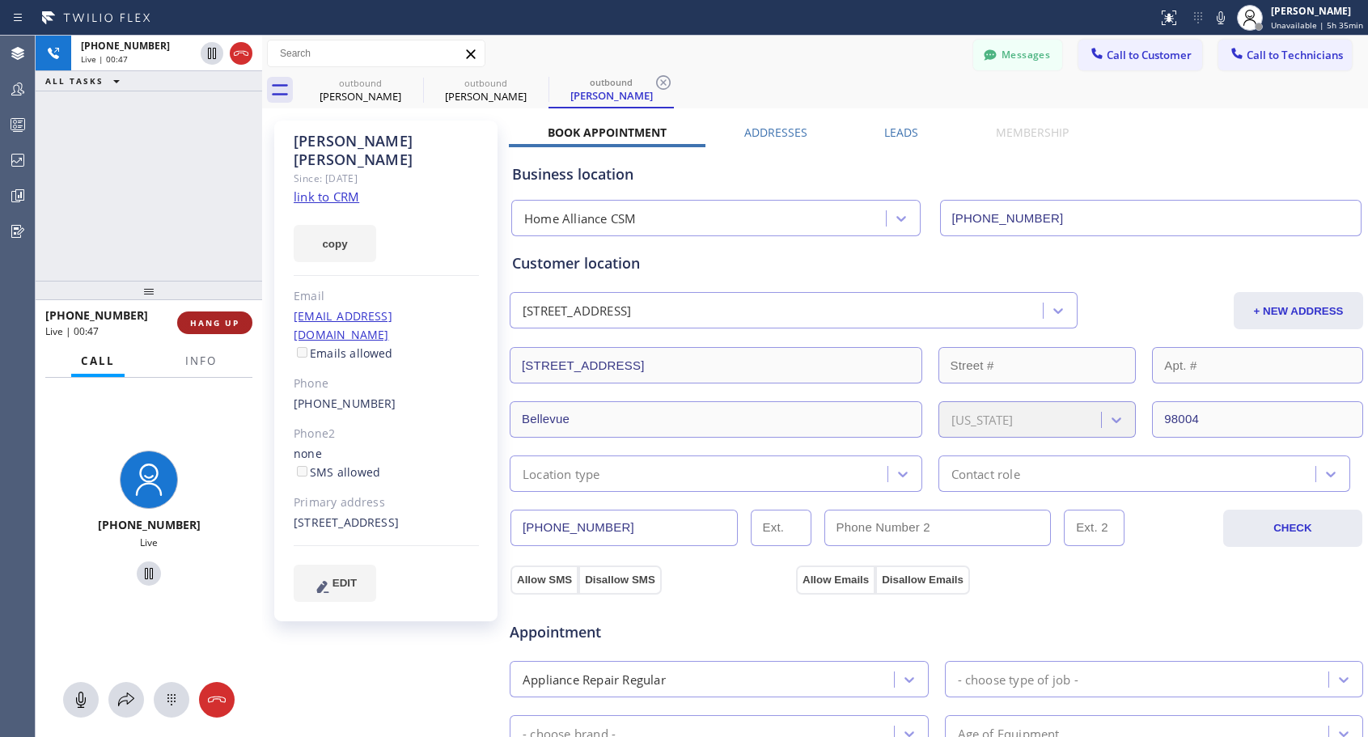
click at [207, 324] on span "HANG UP" at bounding box center [214, 322] width 49 height 11
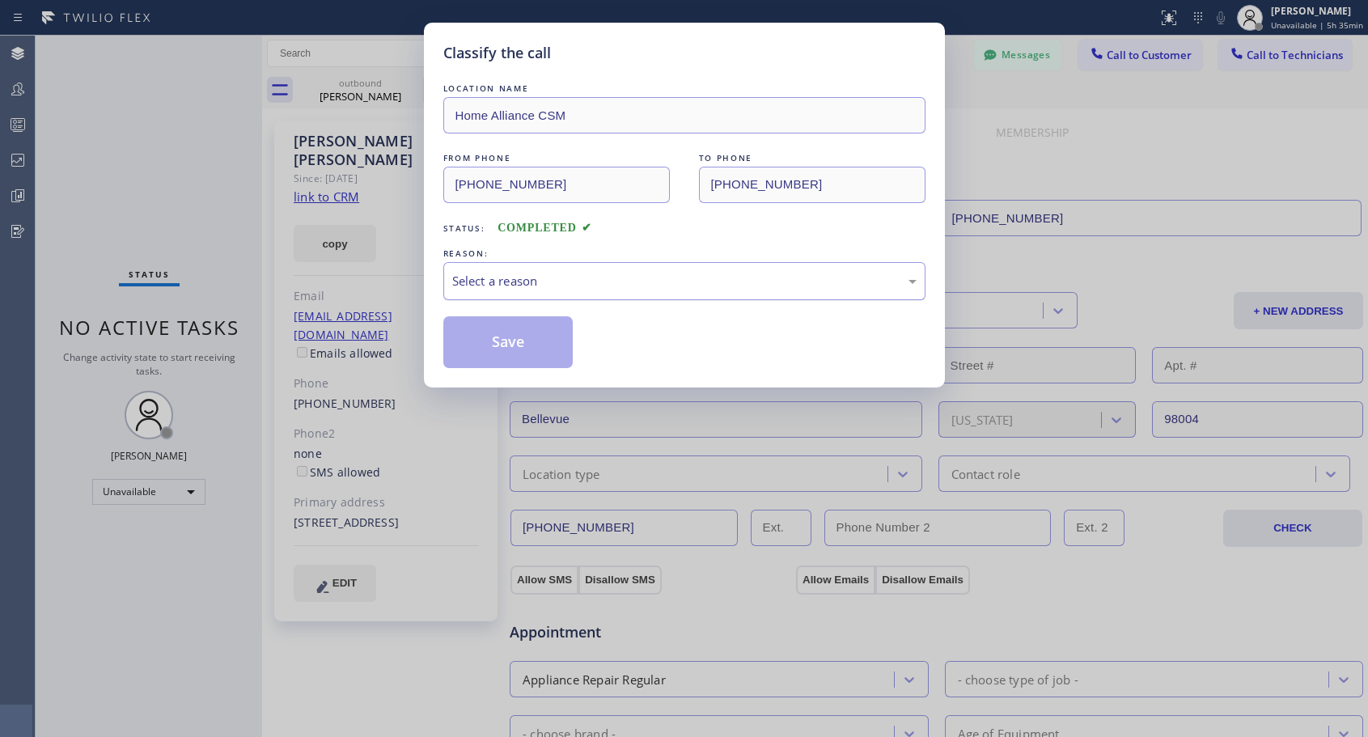
click at [587, 277] on div "Select a reason" at bounding box center [684, 281] width 464 height 19
drag, startPoint x: 486, startPoint y: 338, endPoint x: 485, endPoint y: 347, distance: 8.9
click at [485, 348] on button "Save" at bounding box center [508, 342] width 130 height 52
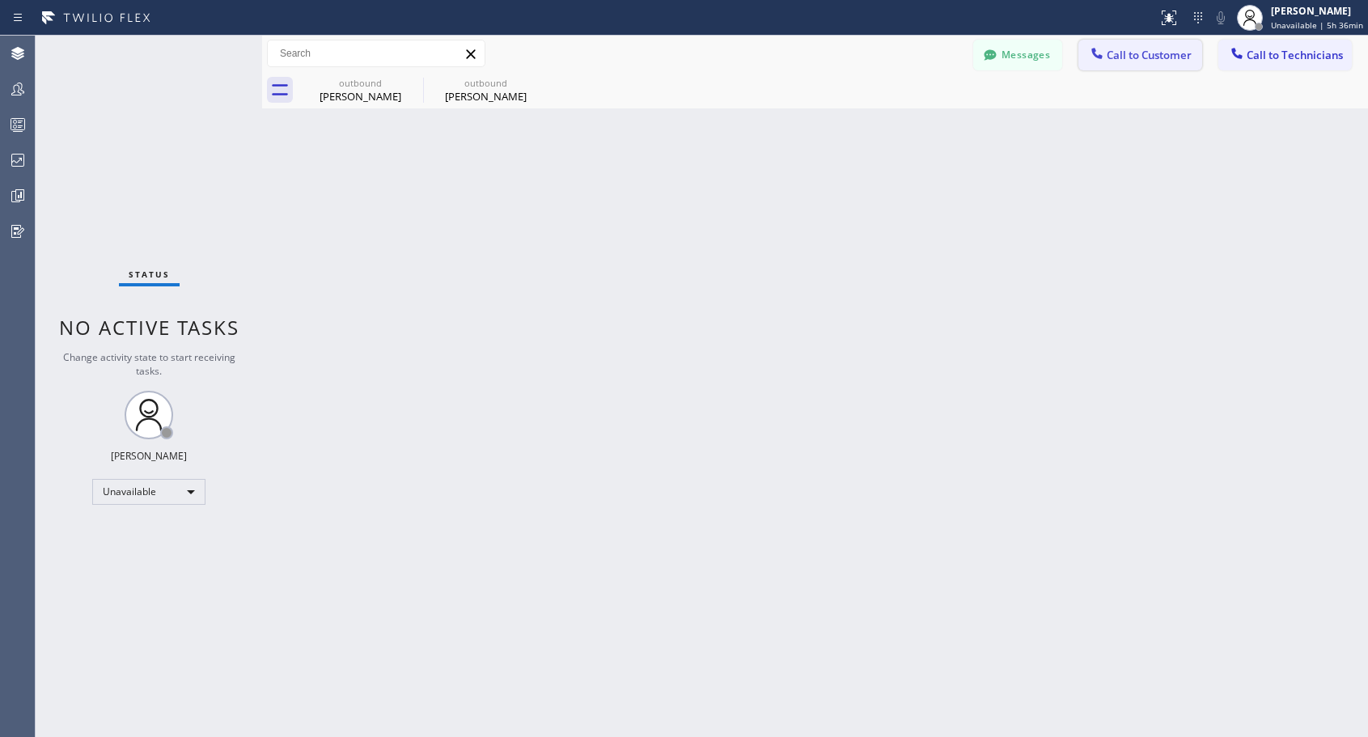
click at [1147, 53] on span "Call to Customer" at bounding box center [1149, 55] width 85 height 15
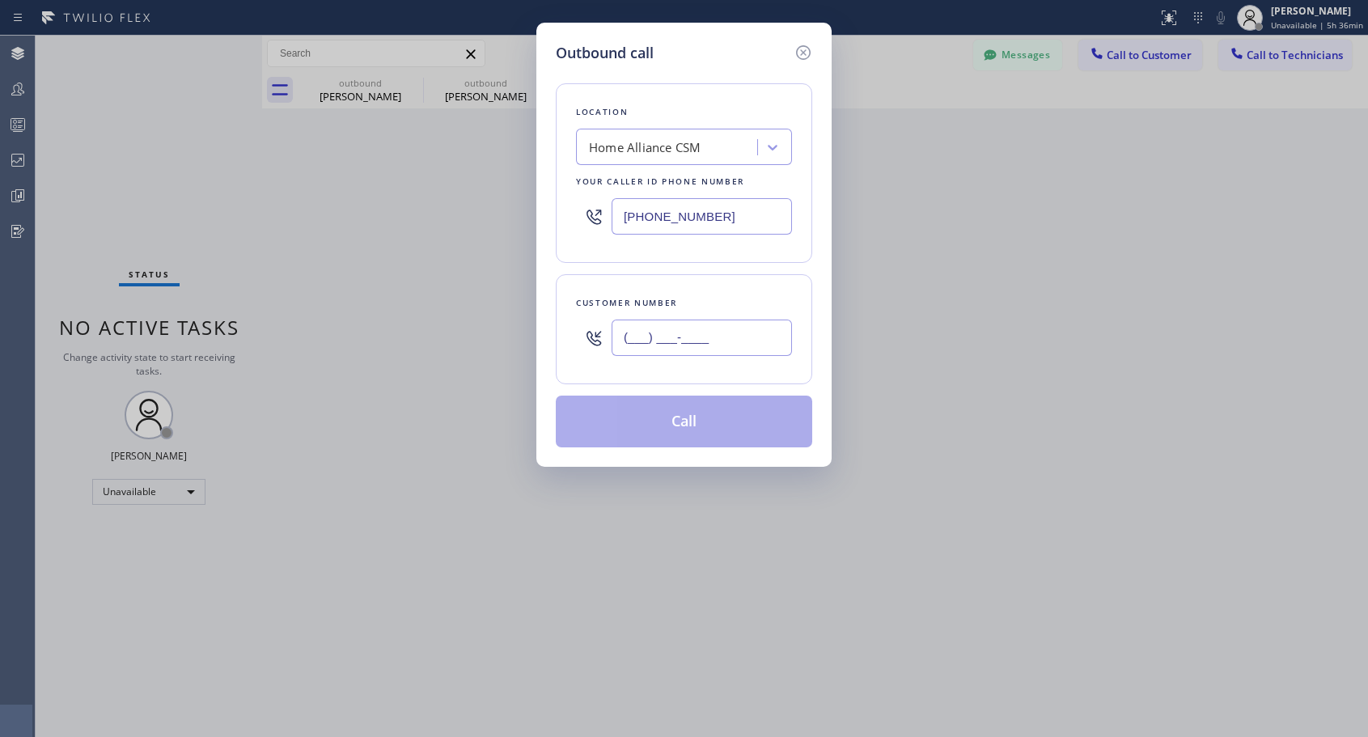
click at [725, 329] on input "(___) ___-____" at bounding box center [702, 338] width 180 height 36
paste input "818) 681-6361"
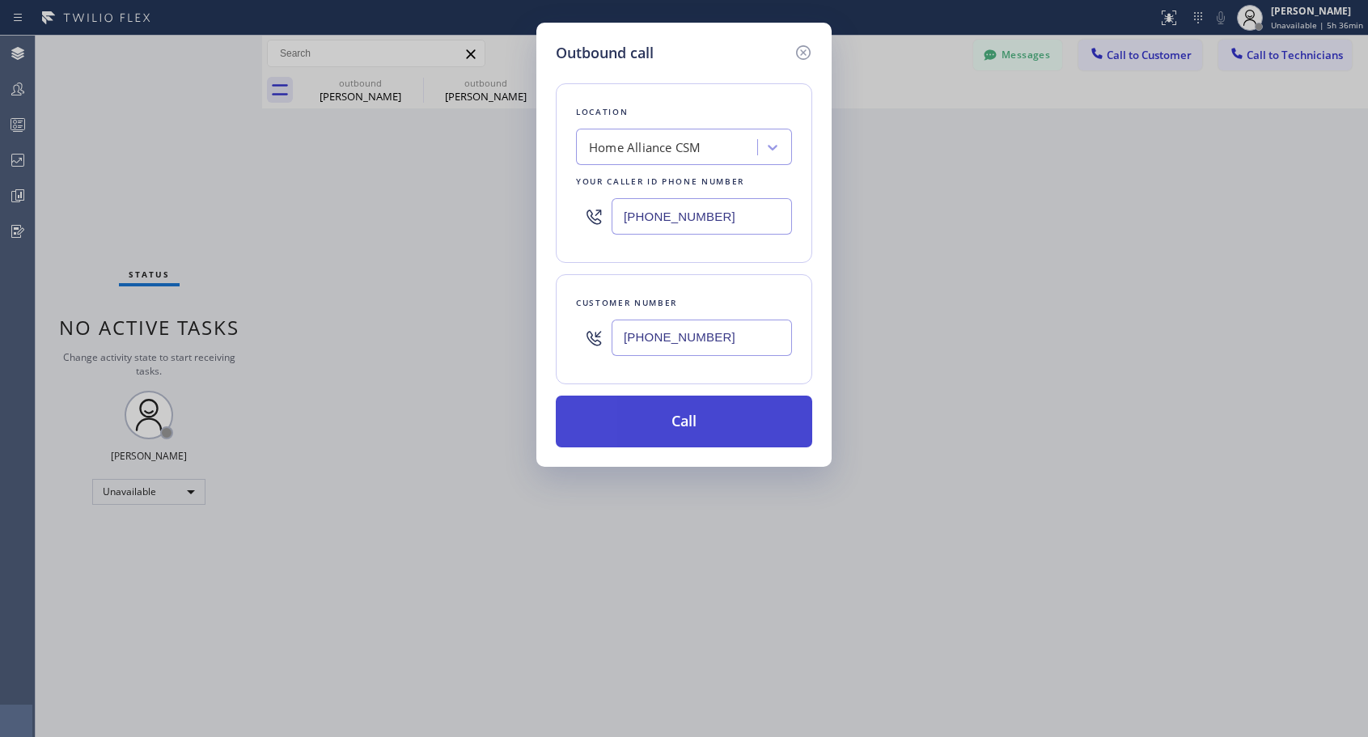
type input "[PHONE_NUMBER]"
click at [698, 416] on button "Call" at bounding box center [684, 422] width 257 height 52
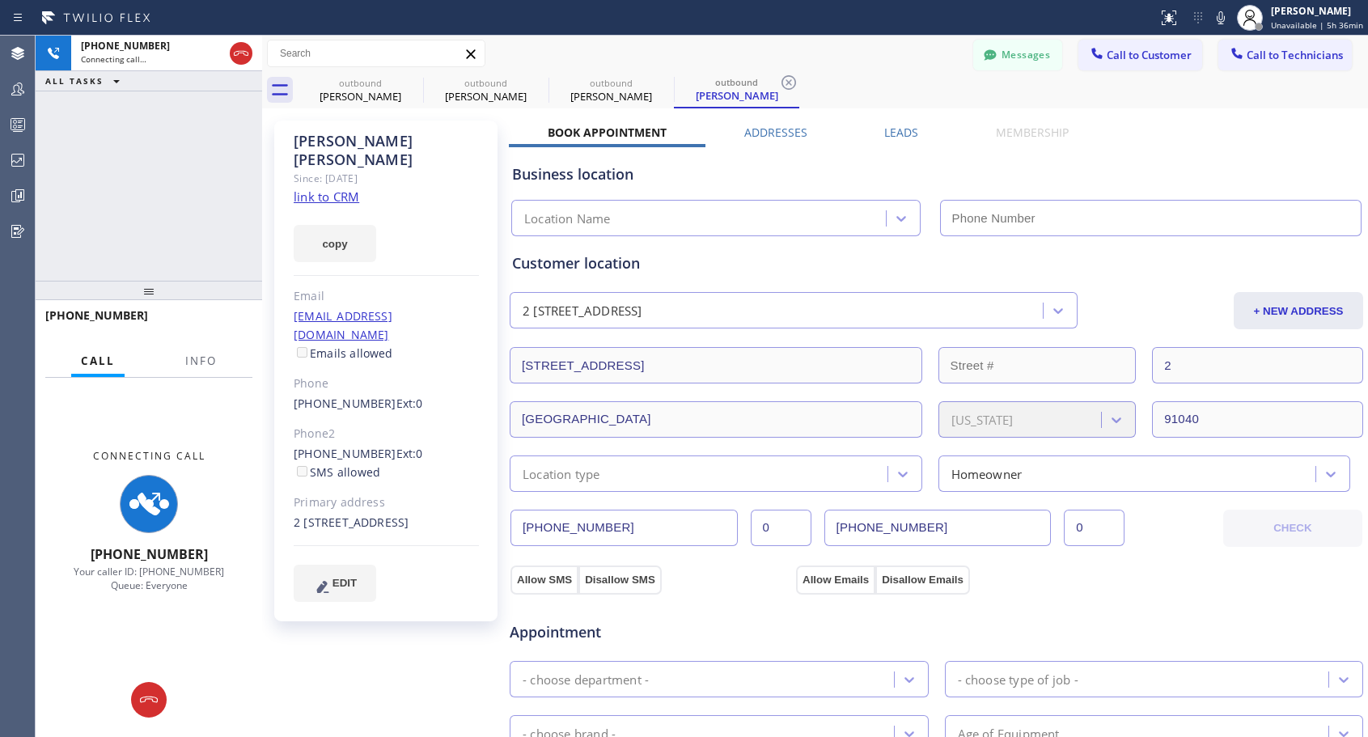
type input "[PHONE_NUMBER]"
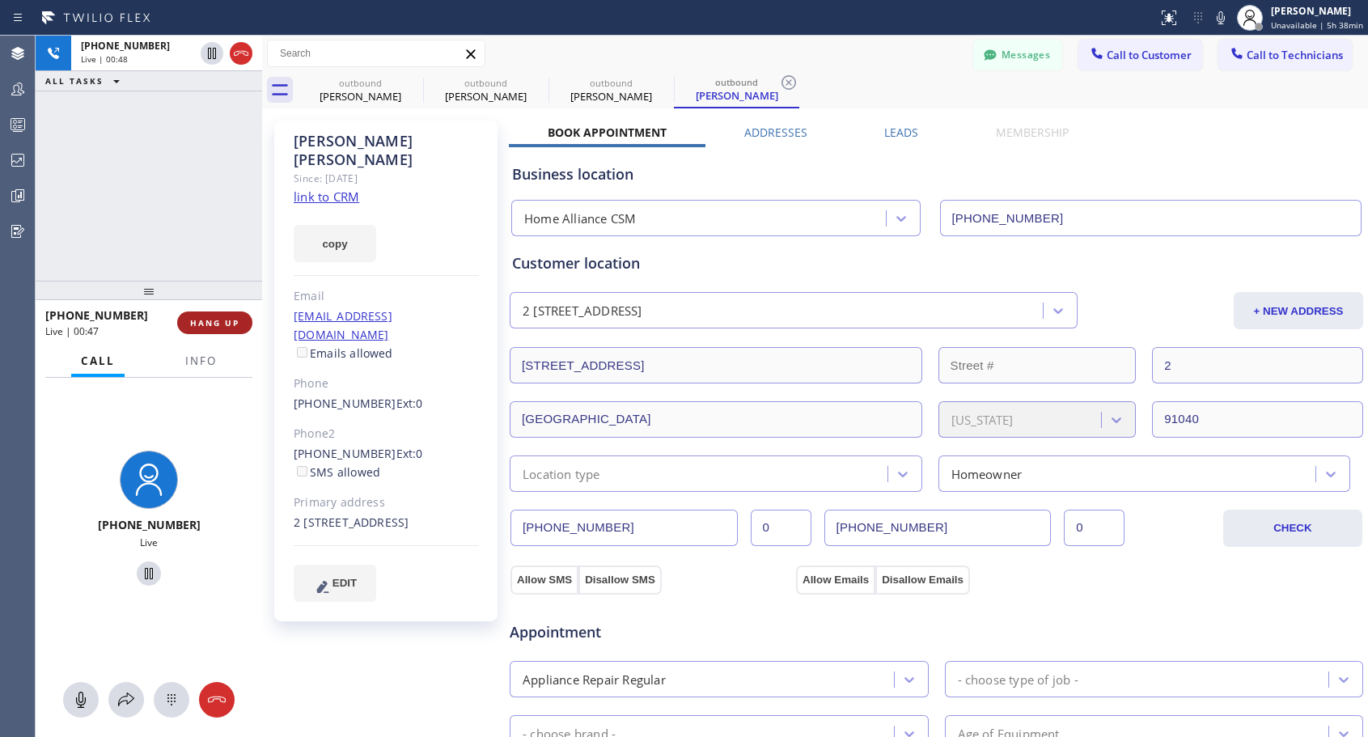
click at [237, 320] on span "HANG UP" at bounding box center [214, 322] width 49 height 11
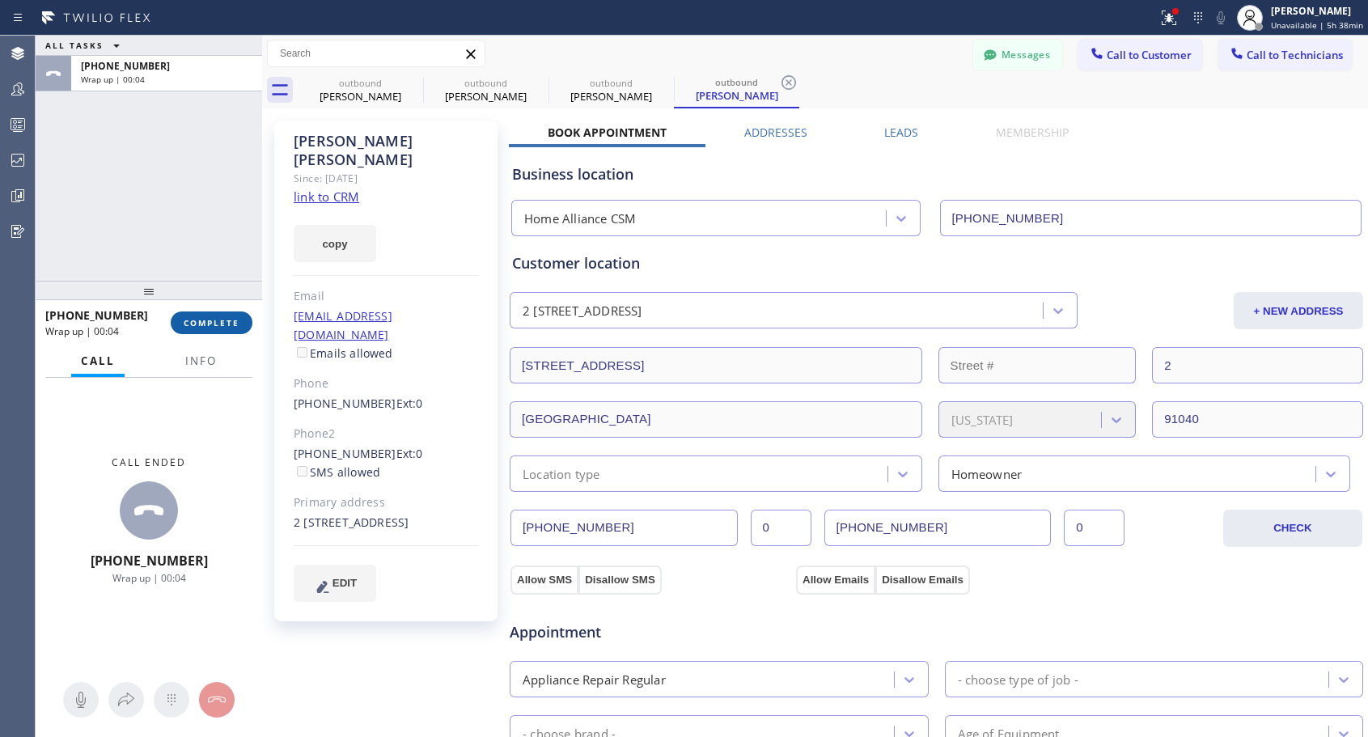
click at [201, 322] on span "COMPLETE" at bounding box center [212, 322] width 56 height 11
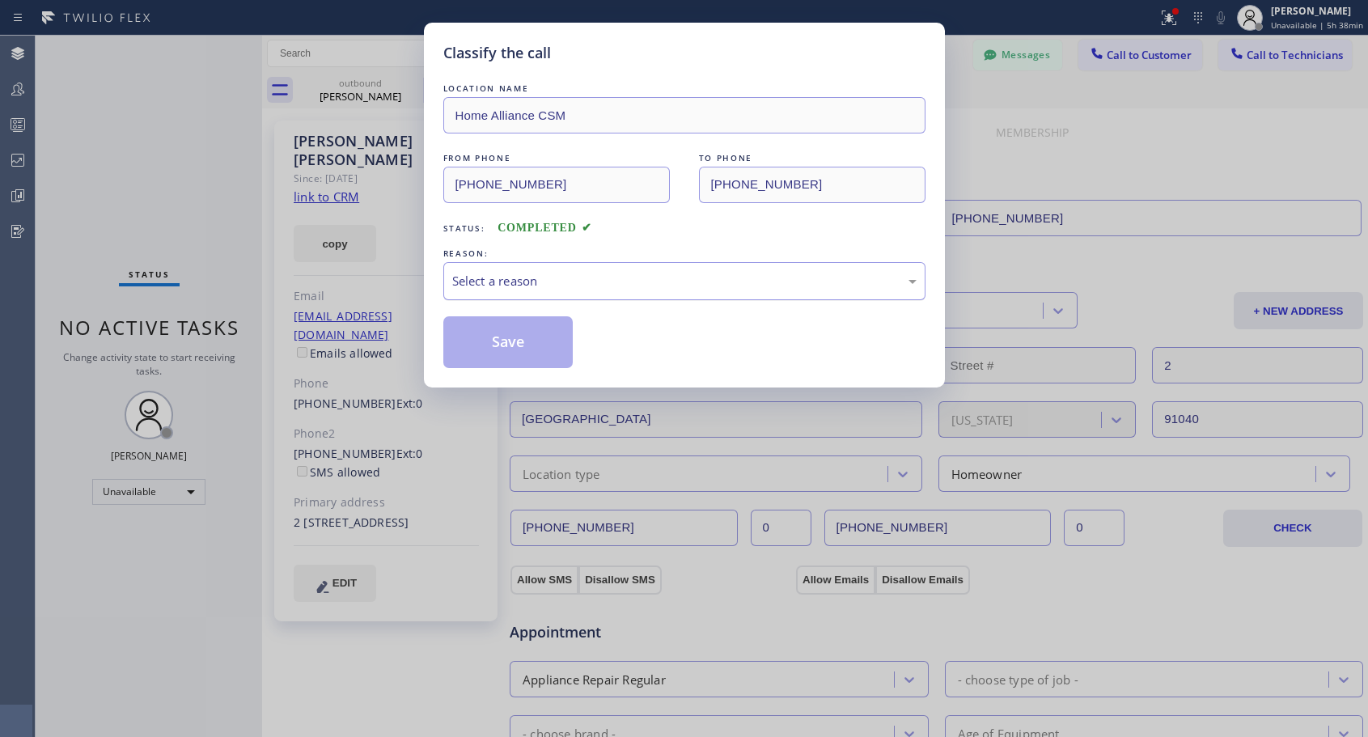
click at [571, 280] on div "Select a reason" at bounding box center [684, 281] width 464 height 19
click at [524, 343] on button "Save" at bounding box center [508, 342] width 130 height 52
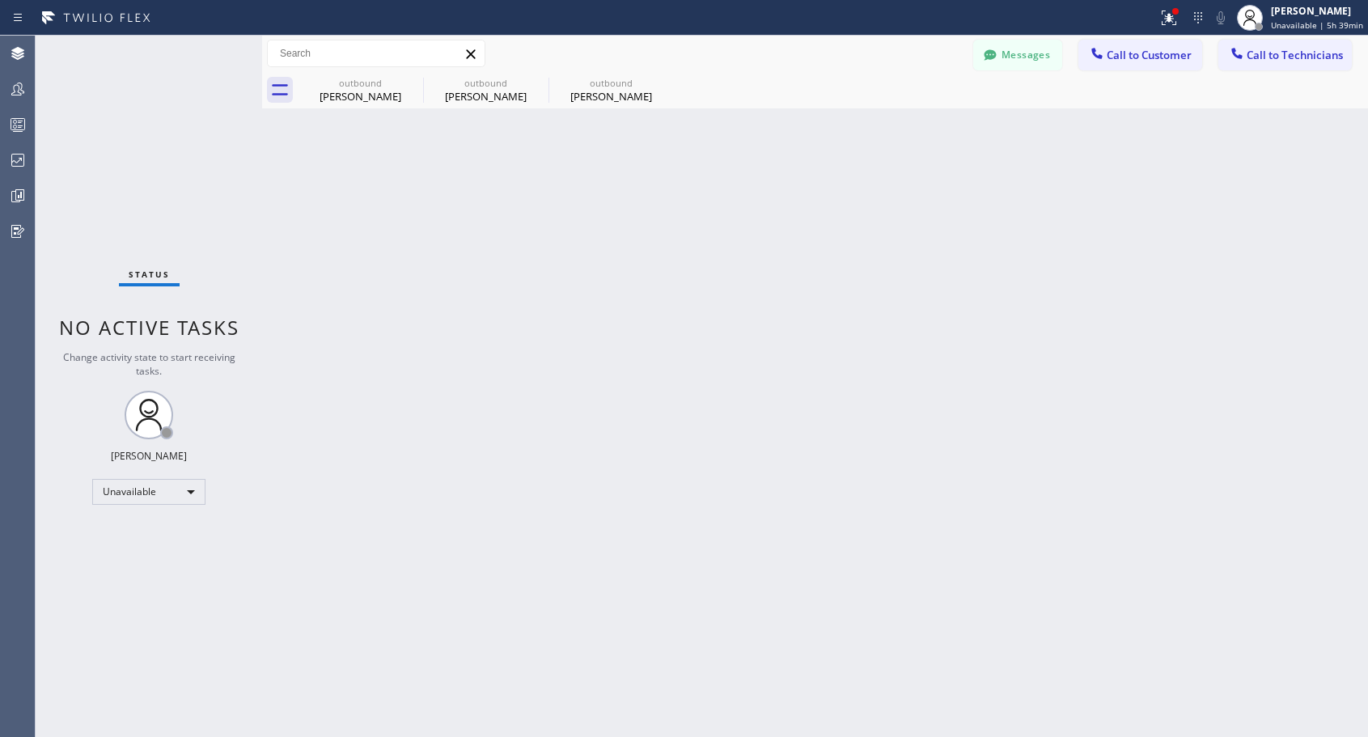
drag, startPoint x: 605, startPoint y: 89, endPoint x: 418, endPoint y: 333, distance: 307.0
click at [606, 90] on div "[PERSON_NAME]" at bounding box center [611, 96] width 122 height 15
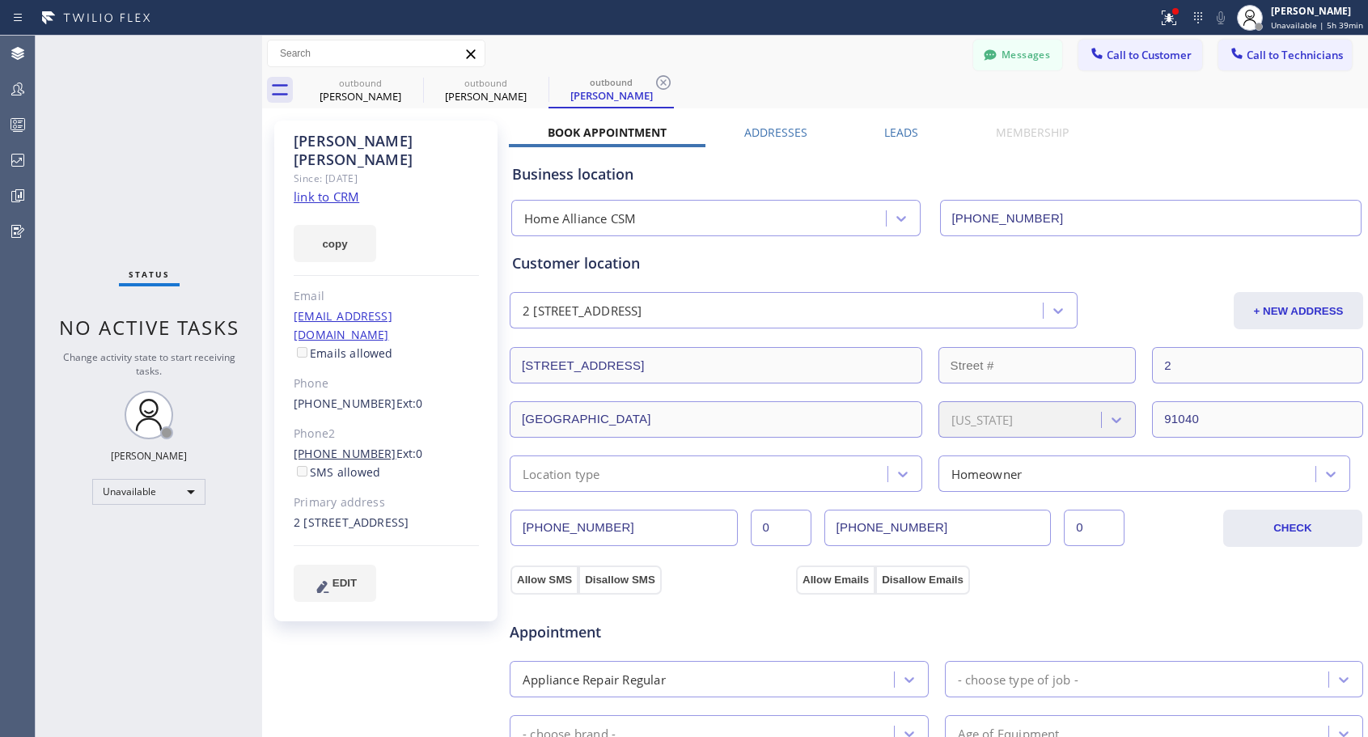
click at [363, 446] on link "[PHONE_NUMBER]" at bounding box center [345, 453] width 103 height 15
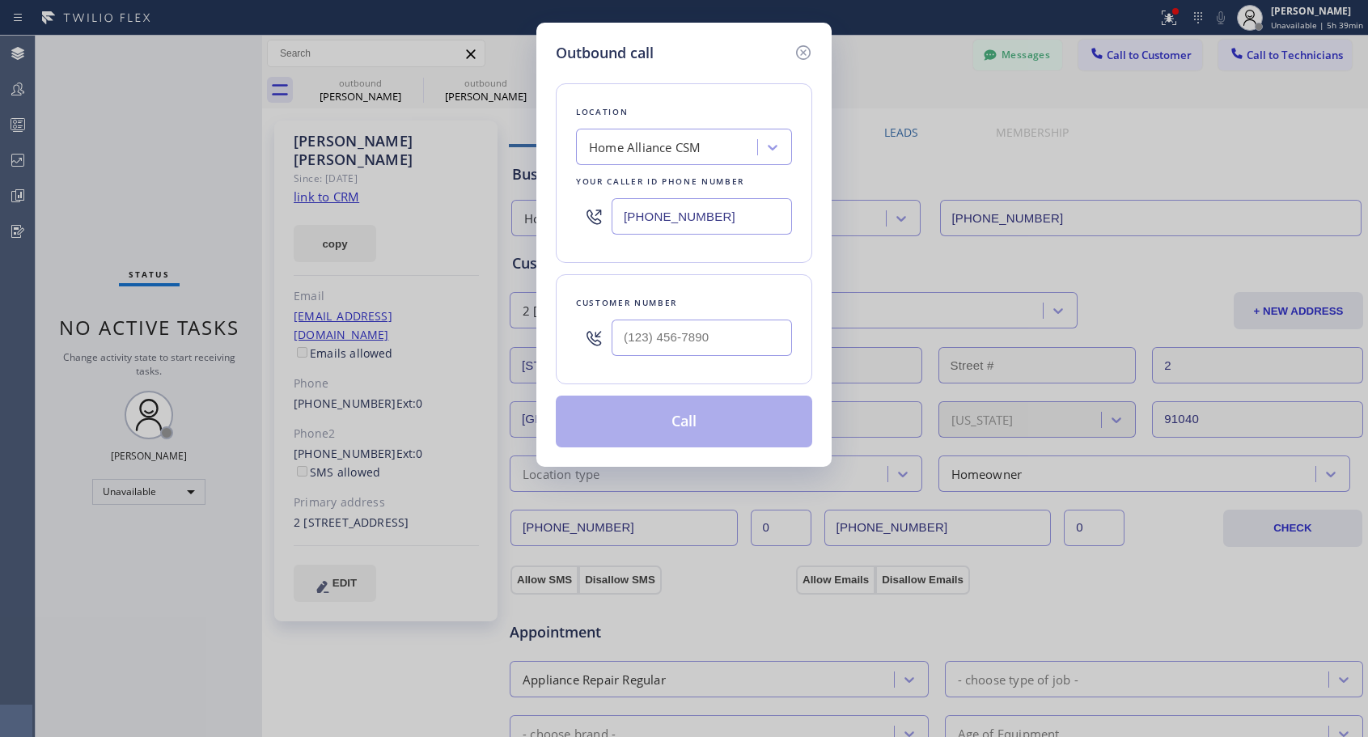
type input "[PHONE_NUMBER]"
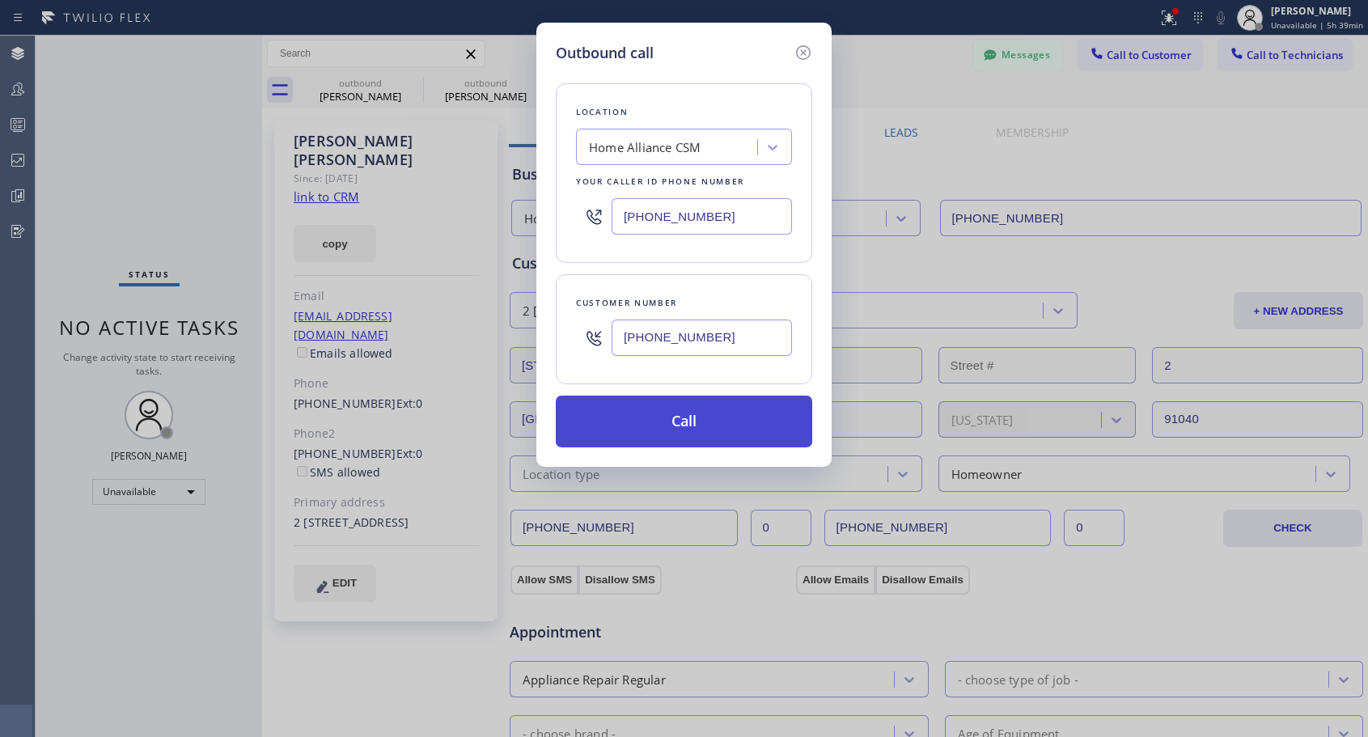
click at [651, 414] on button "Call" at bounding box center [684, 422] width 257 height 52
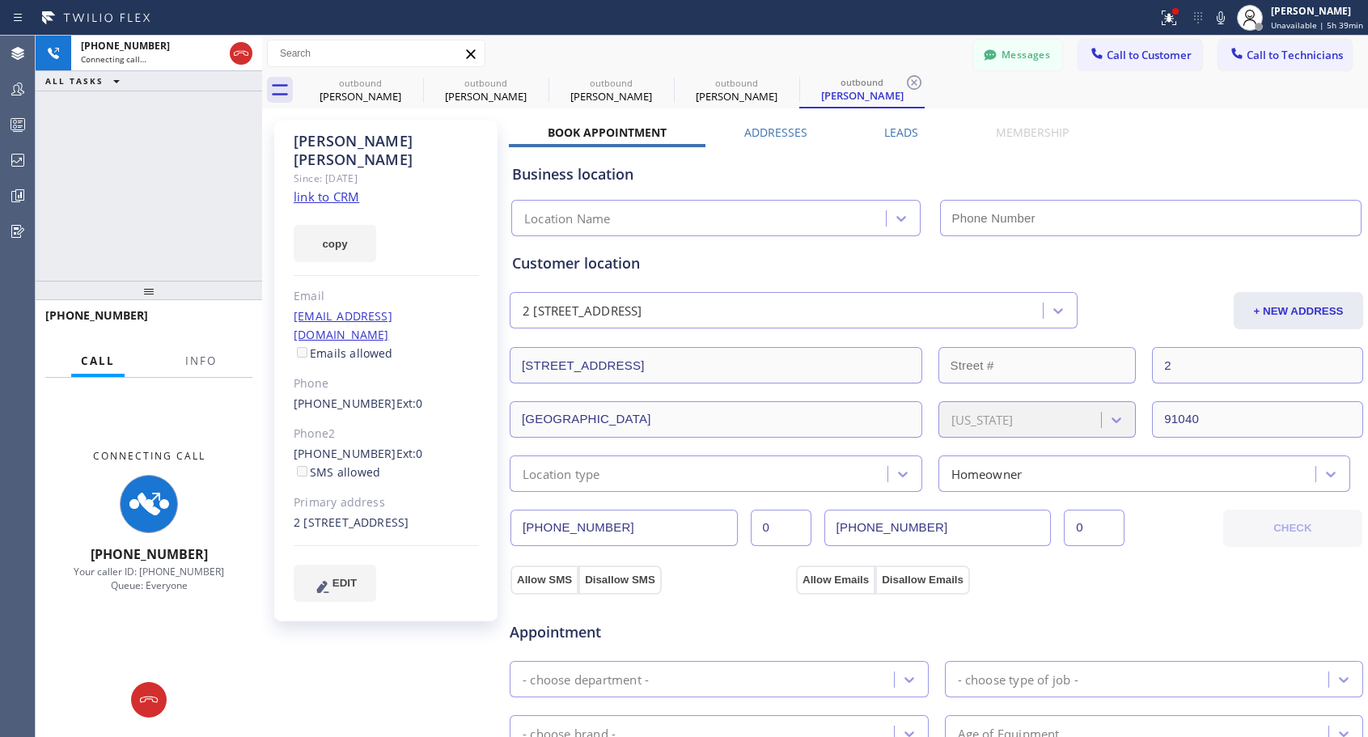
type input "[PHONE_NUMBER]"
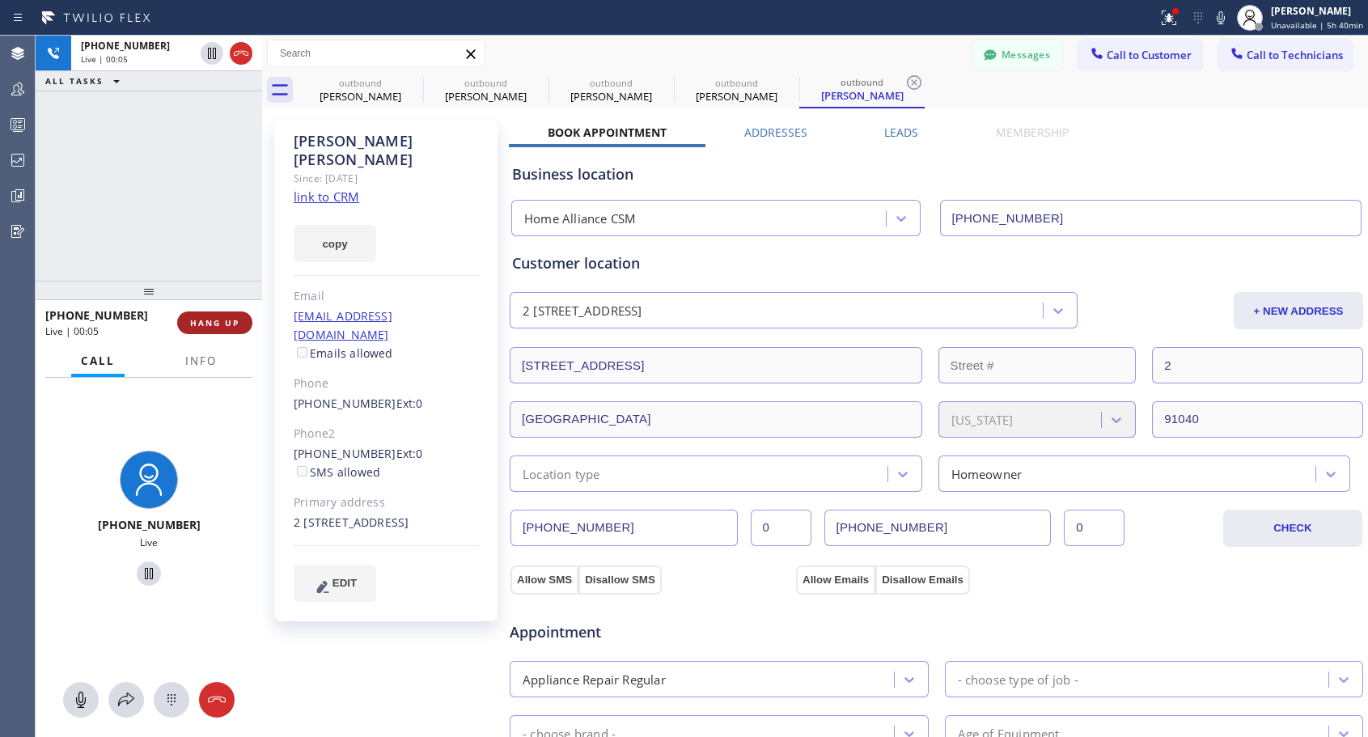
click at [242, 322] on button "HANG UP" at bounding box center [214, 323] width 75 height 23
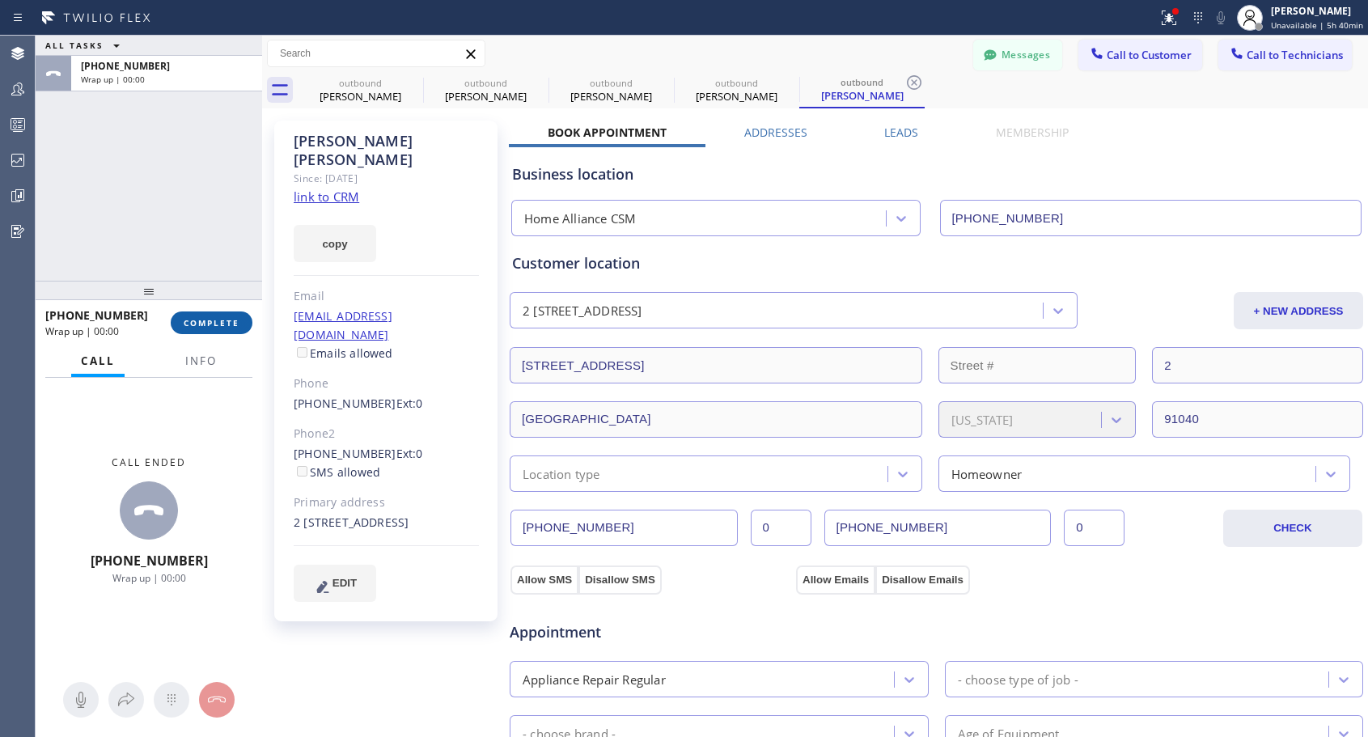
click at [243, 321] on button "COMPLETE" at bounding box center [212, 323] width 82 height 23
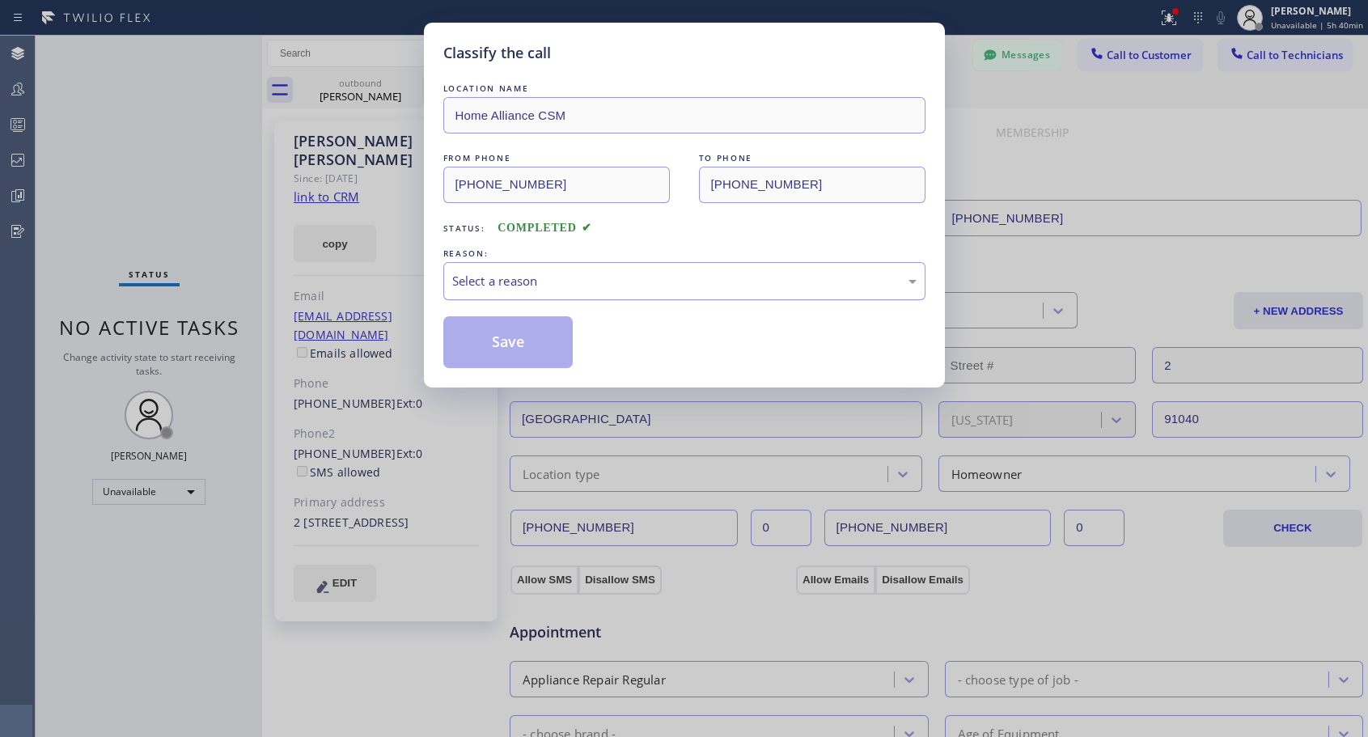
click at [626, 281] on div "Select a reason" at bounding box center [684, 281] width 464 height 19
click at [519, 346] on button "Save" at bounding box center [508, 342] width 130 height 52
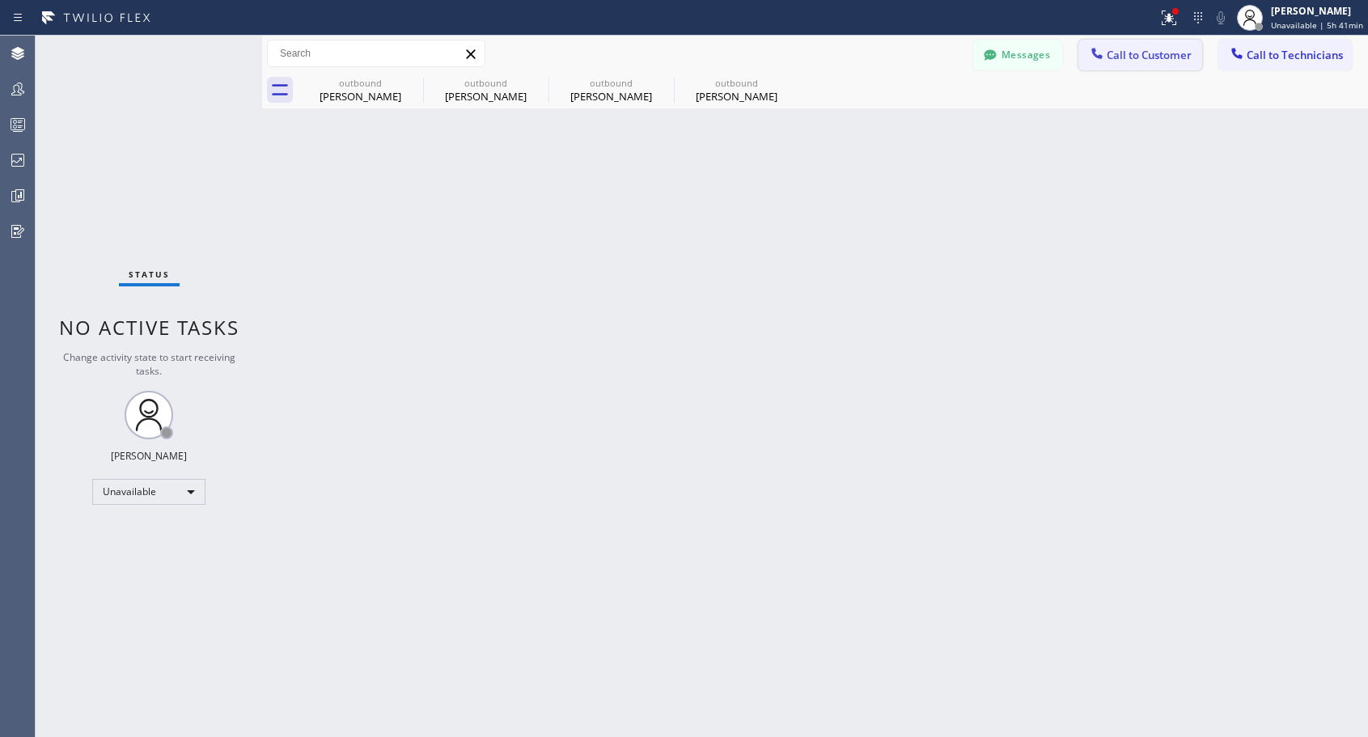
click at [1095, 50] on icon at bounding box center [1097, 53] width 11 height 11
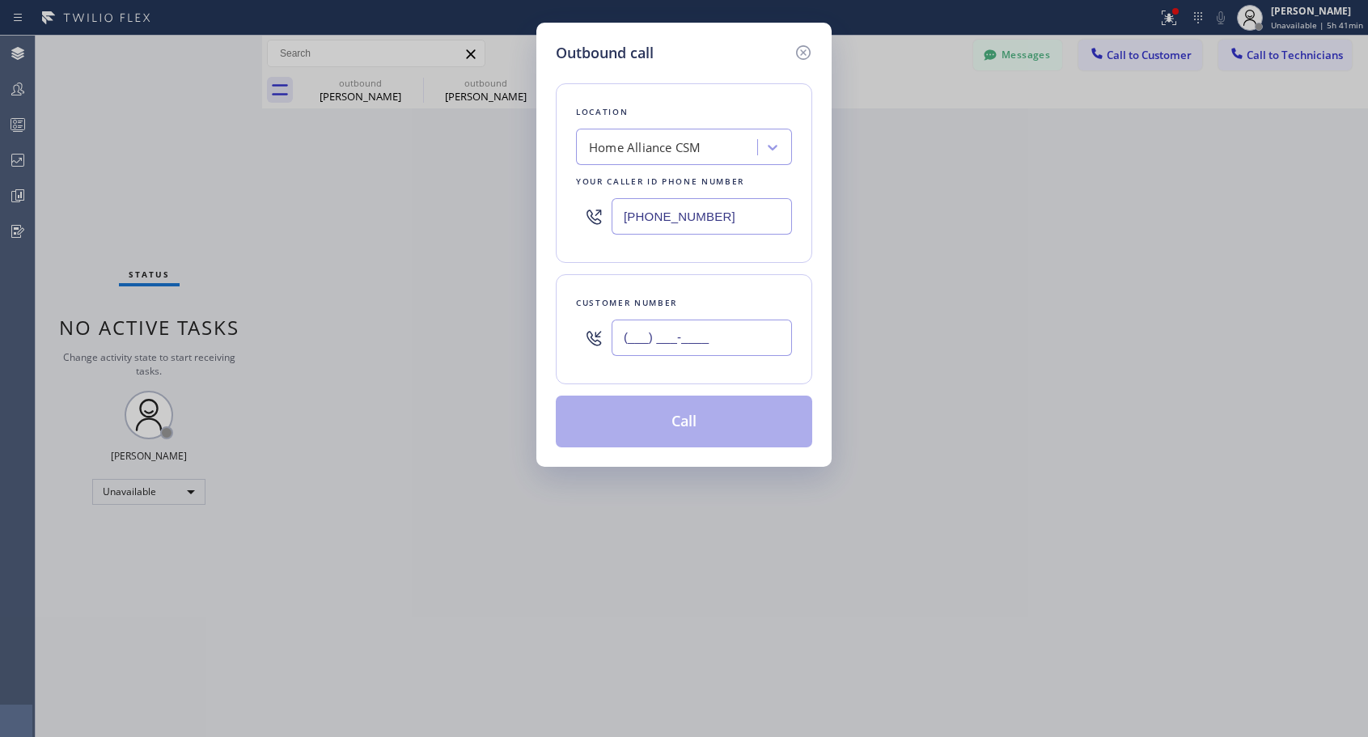
click at [732, 341] on input "(___) ___-____" at bounding box center [702, 338] width 180 height 36
paste input "773) 425-6446"
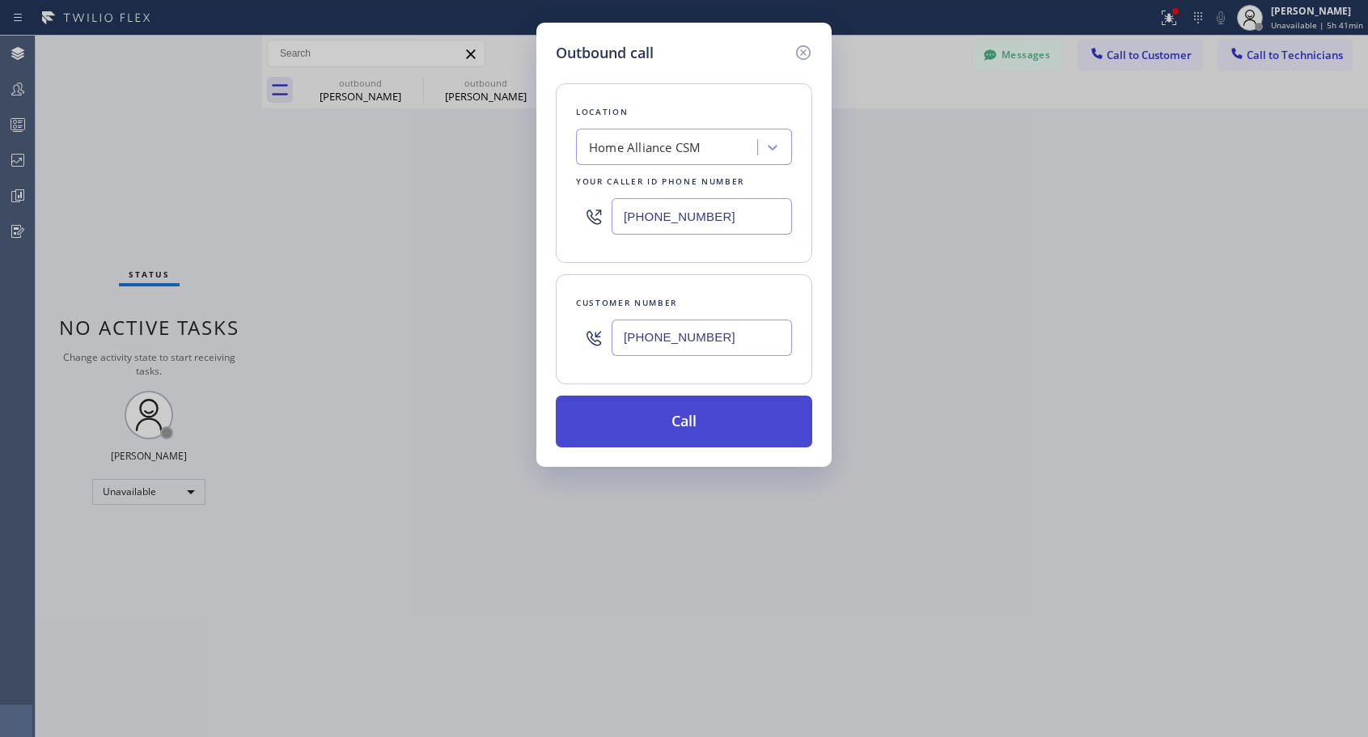
type input "[PHONE_NUMBER]"
click at [719, 428] on button "Call" at bounding box center [684, 422] width 257 height 52
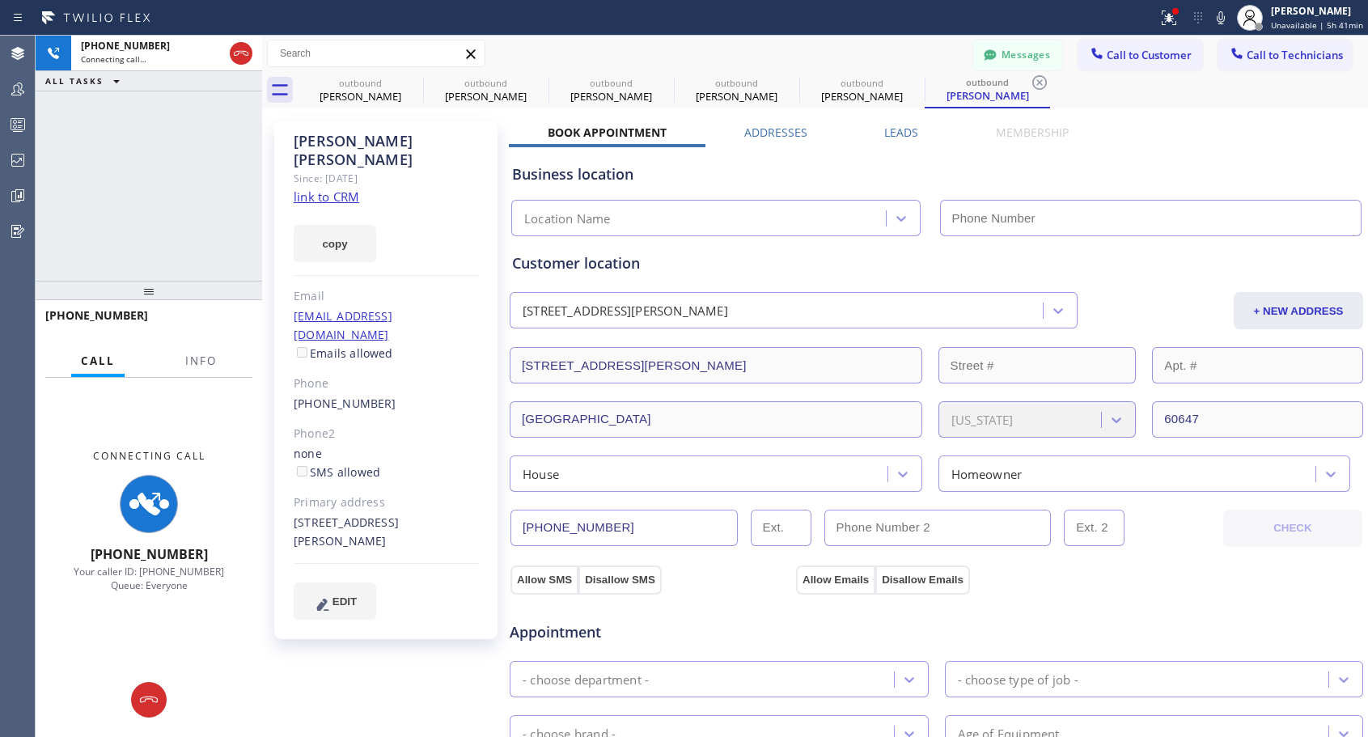
type input "[PHONE_NUMBER]"
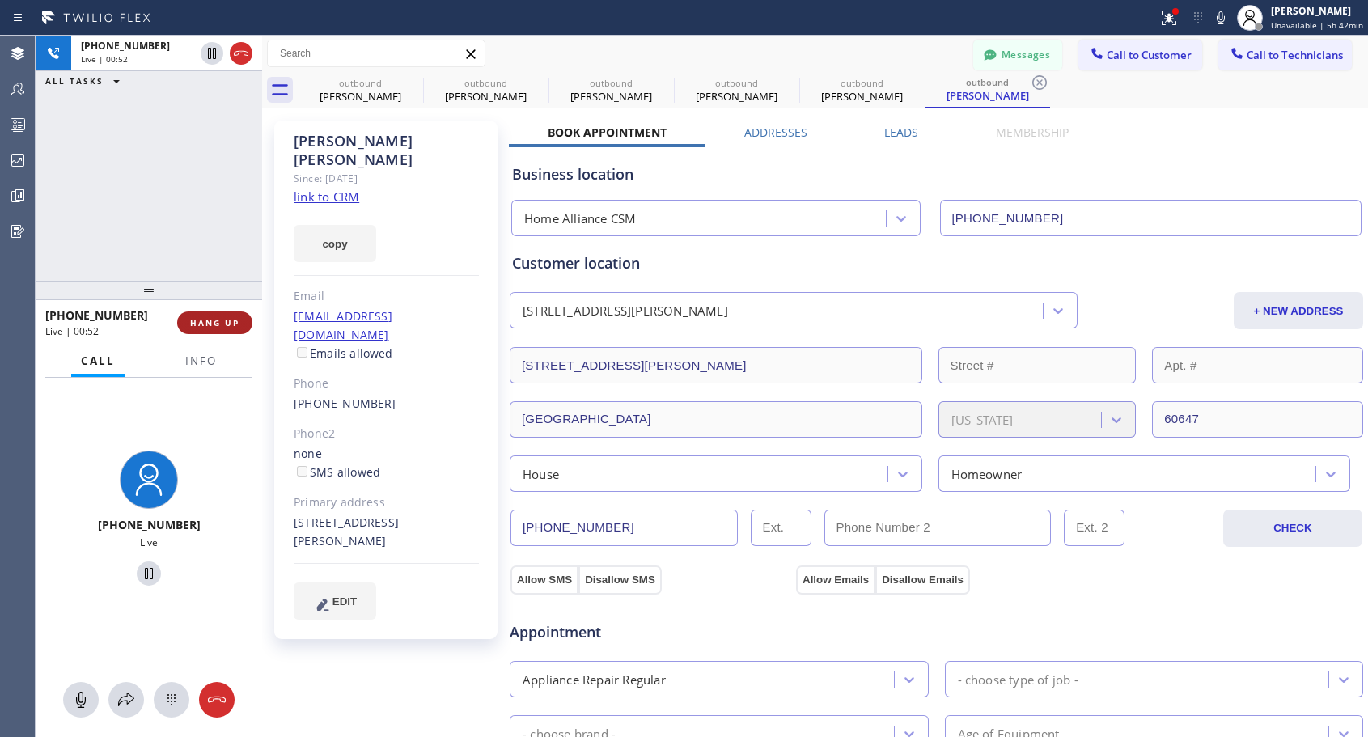
click at [204, 320] on span "HANG UP" at bounding box center [214, 322] width 49 height 11
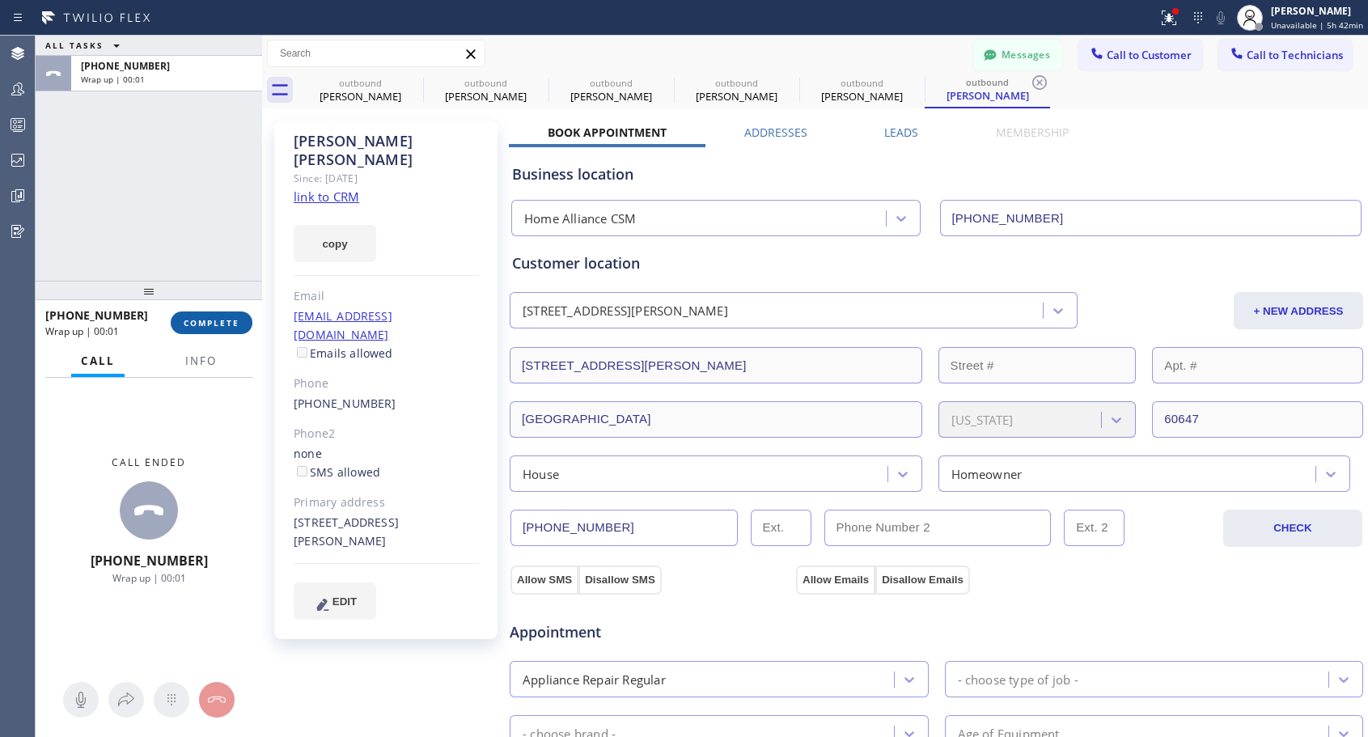
click at [206, 318] on span "COMPLETE" at bounding box center [212, 322] width 56 height 11
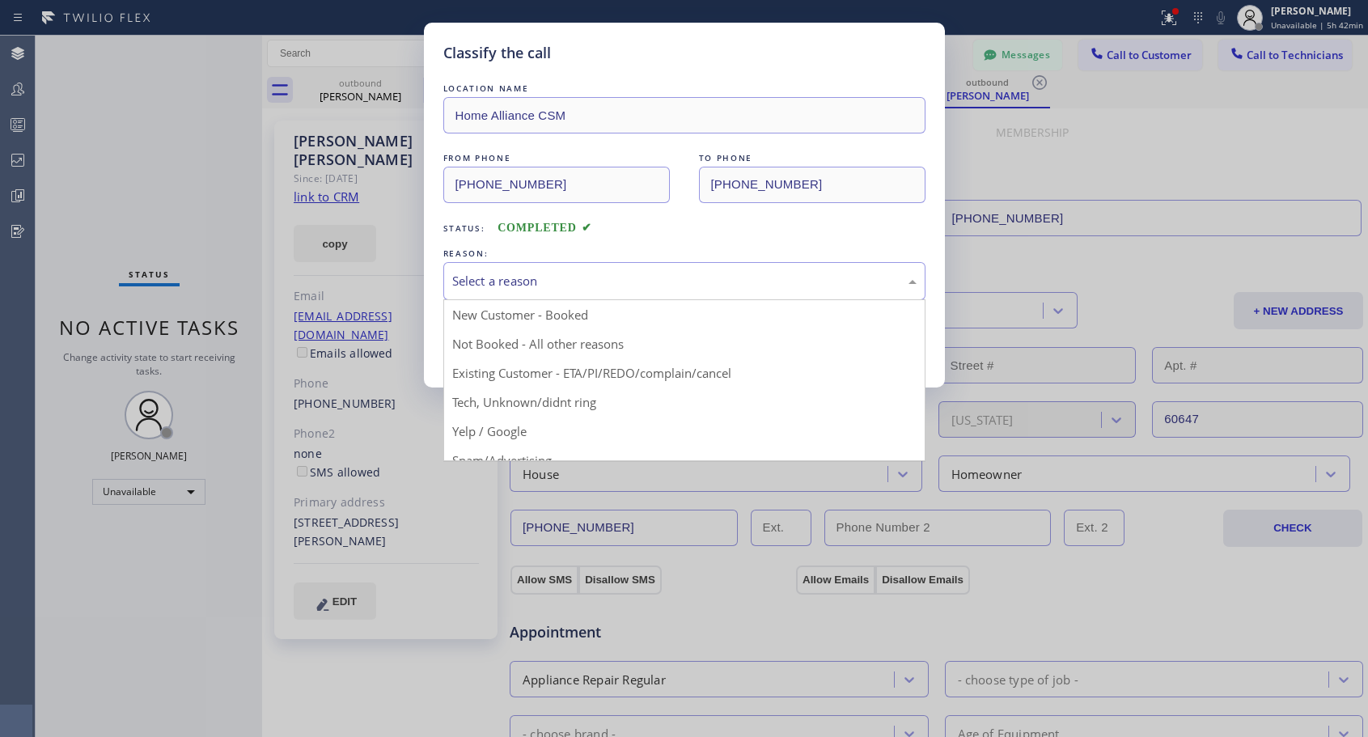
click at [601, 282] on div "Select a reason" at bounding box center [684, 281] width 464 height 19
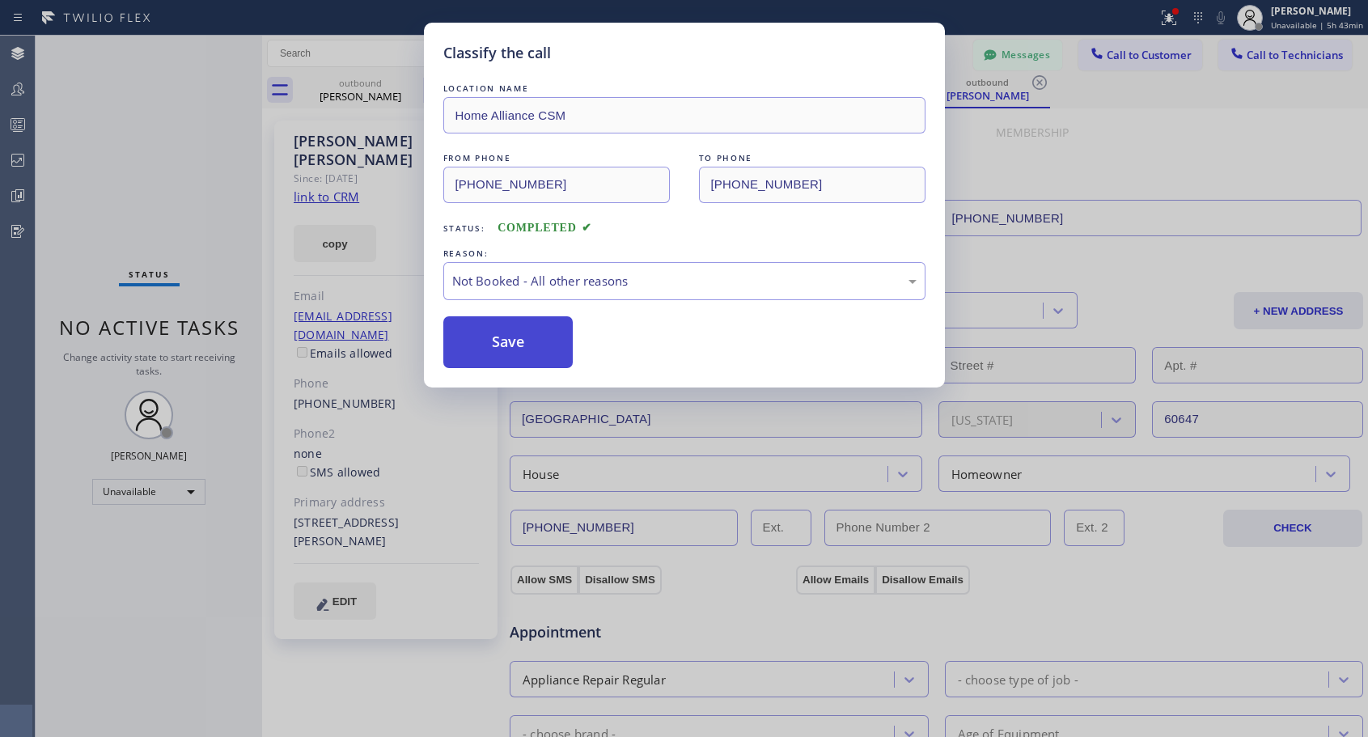
click at [520, 337] on button "Save" at bounding box center [508, 342] width 130 height 52
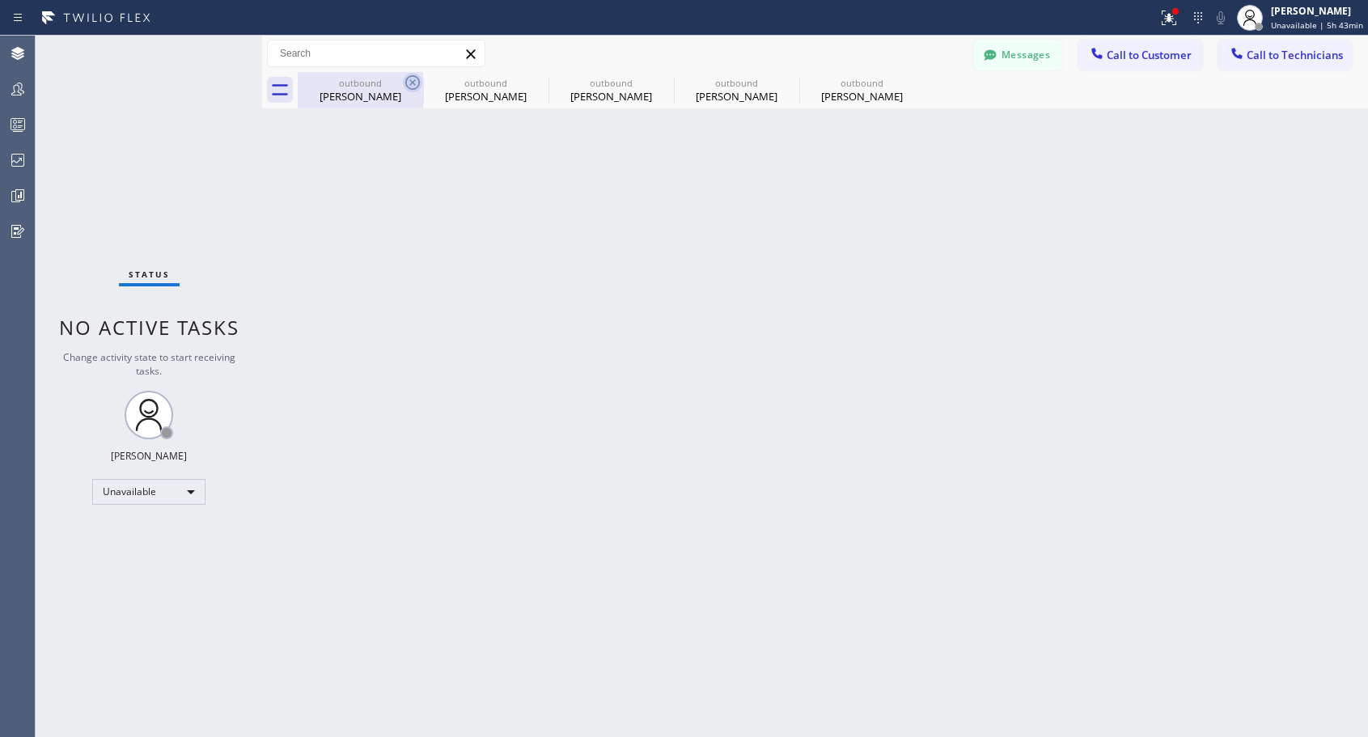
click at [409, 83] on icon at bounding box center [412, 82] width 19 height 19
click at [0, 0] on icon at bounding box center [0, 0] width 0 height 0
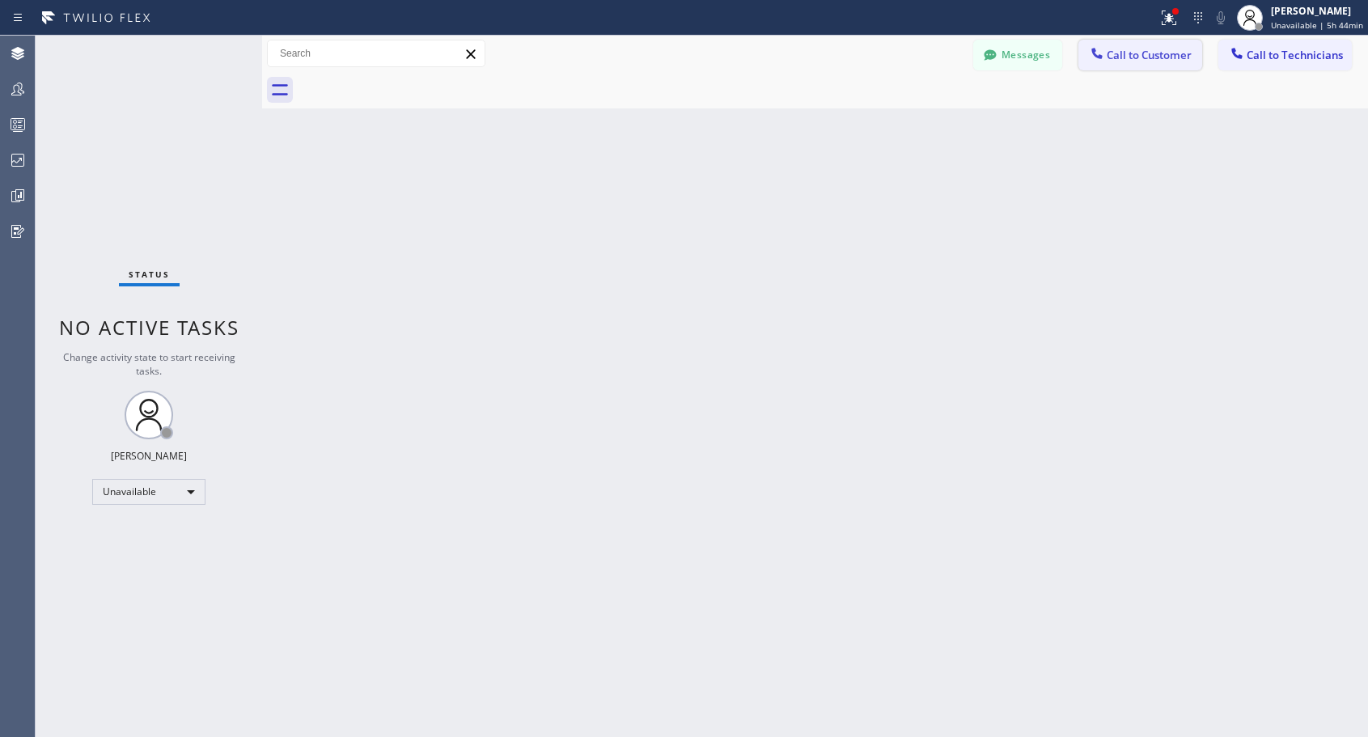
click at [1112, 54] on span "Call to Customer" at bounding box center [1149, 55] width 85 height 15
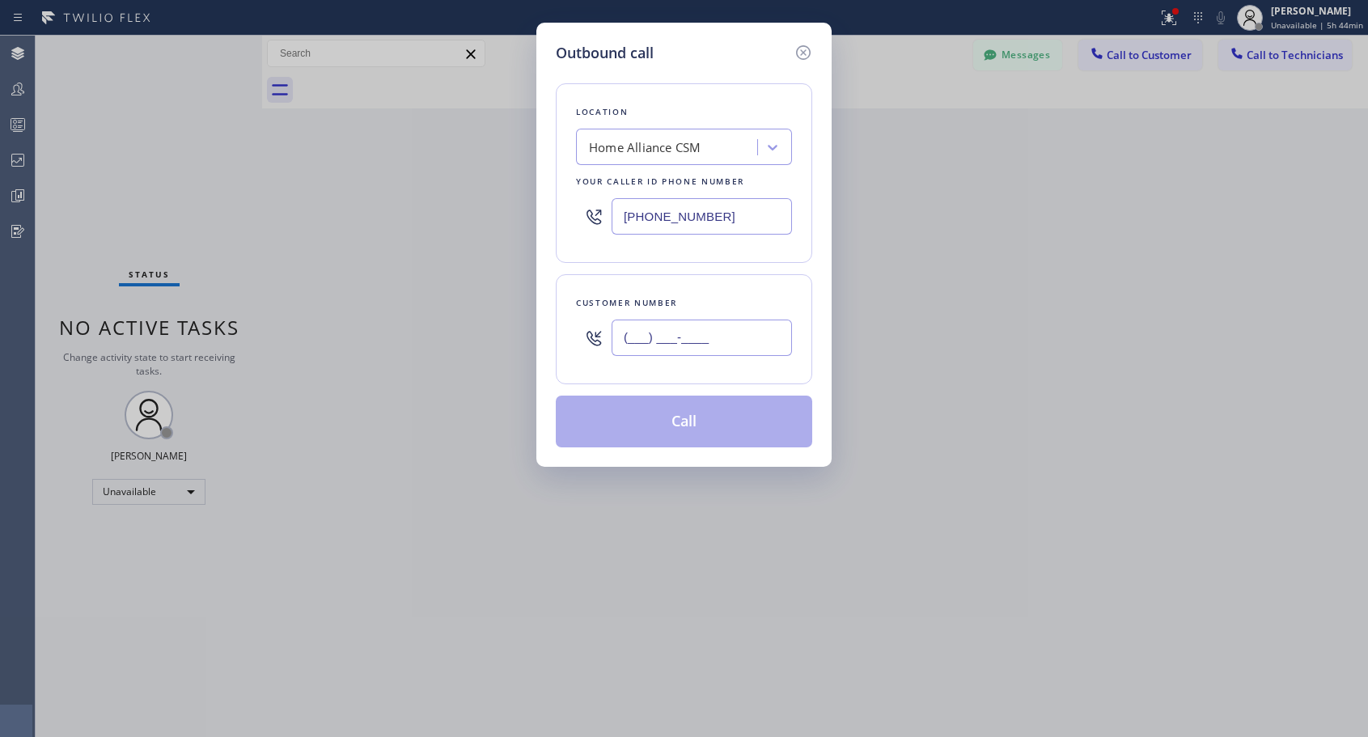
click at [639, 339] on input "(___) ___-____" at bounding box center [702, 338] width 180 height 36
paste input "617) 510-6716"
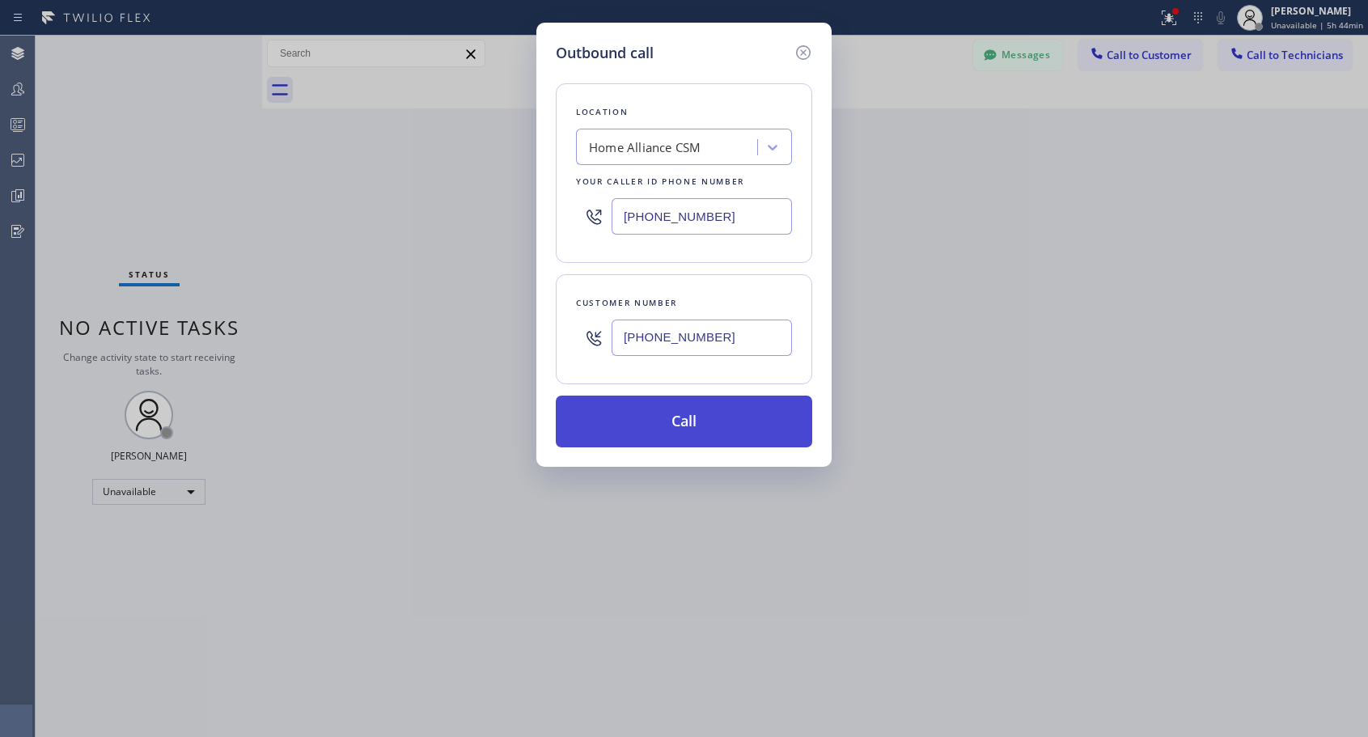
type input "[PHONE_NUMBER]"
click at [681, 432] on button "Call" at bounding box center [684, 422] width 257 height 52
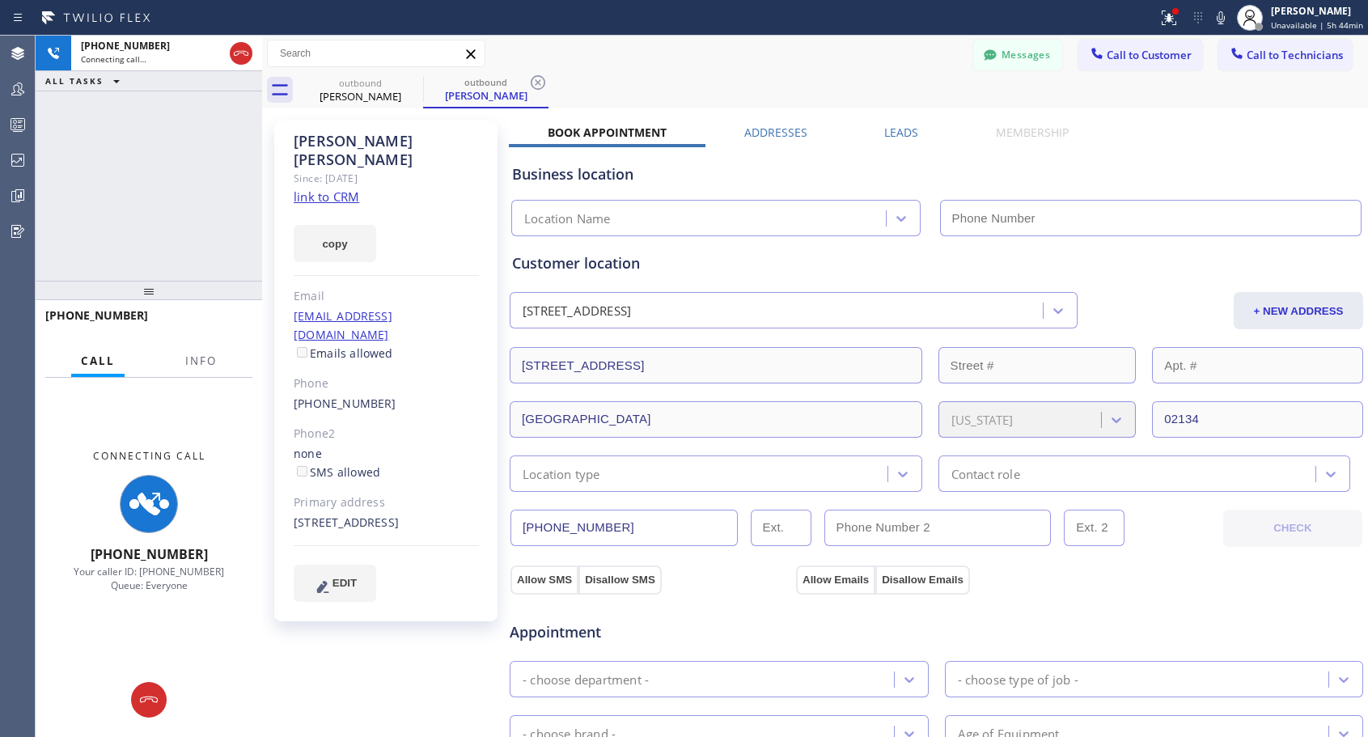
type input "[PHONE_NUMBER]"
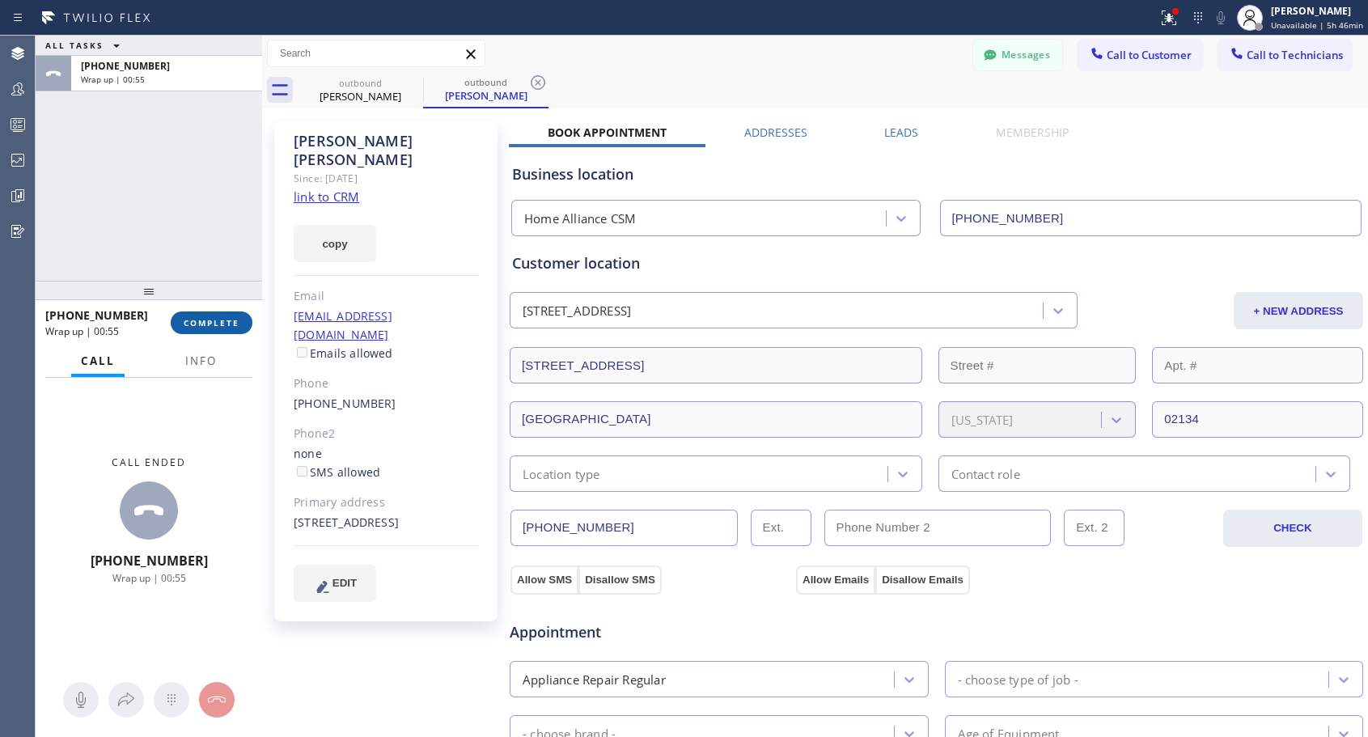
click at [210, 317] on span "COMPLETE" at bounding box center [212, 322] width 56 height 11
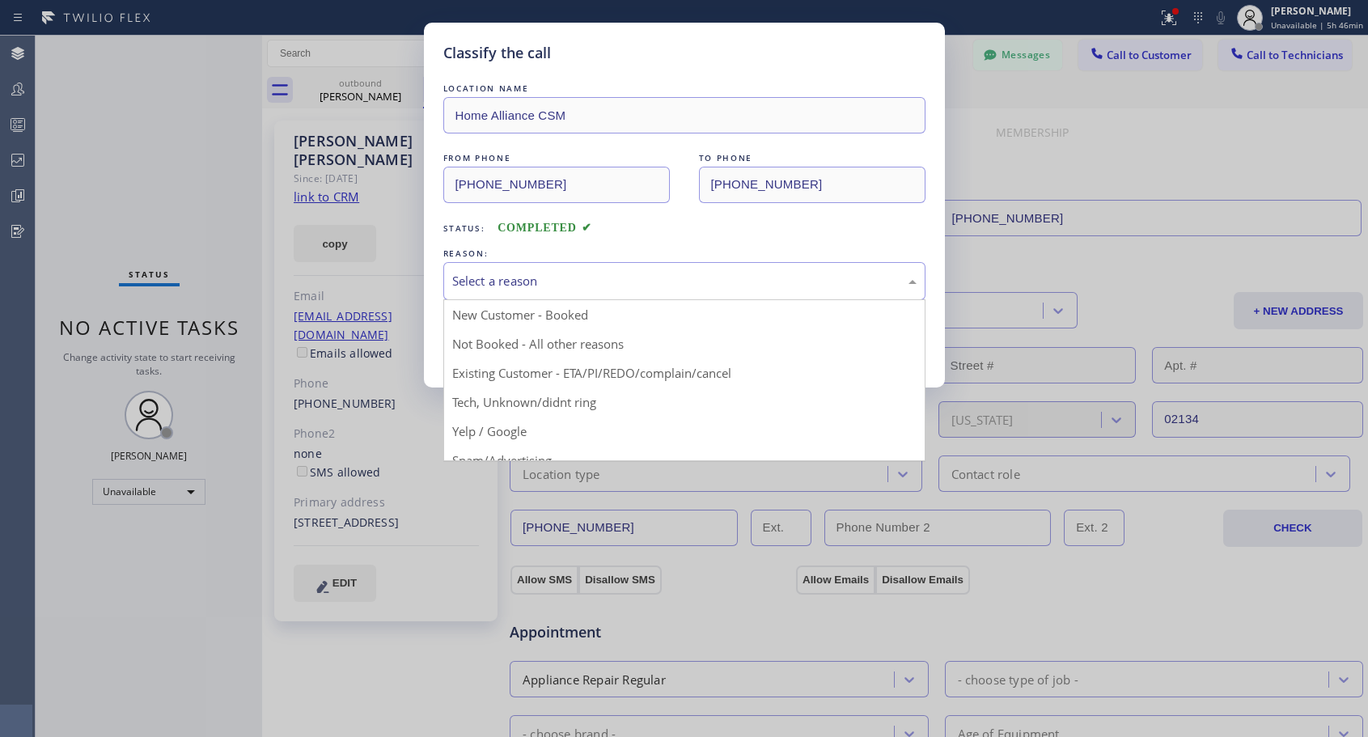
click at [579, 275] on div "Select a reason" at bounding box center [684, 281] width 464 height 19
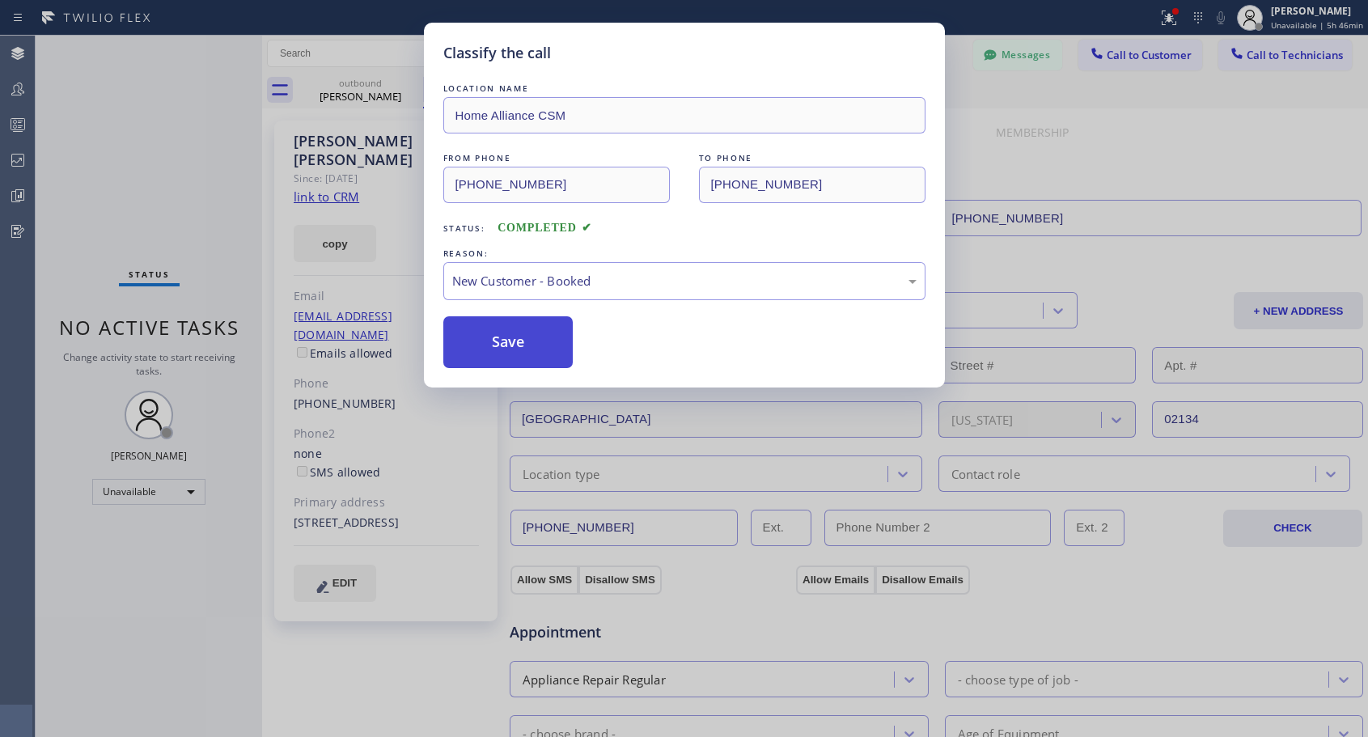
click at [496, 332] on button "Save" at bounding box center [508, 342] width 130 height 52
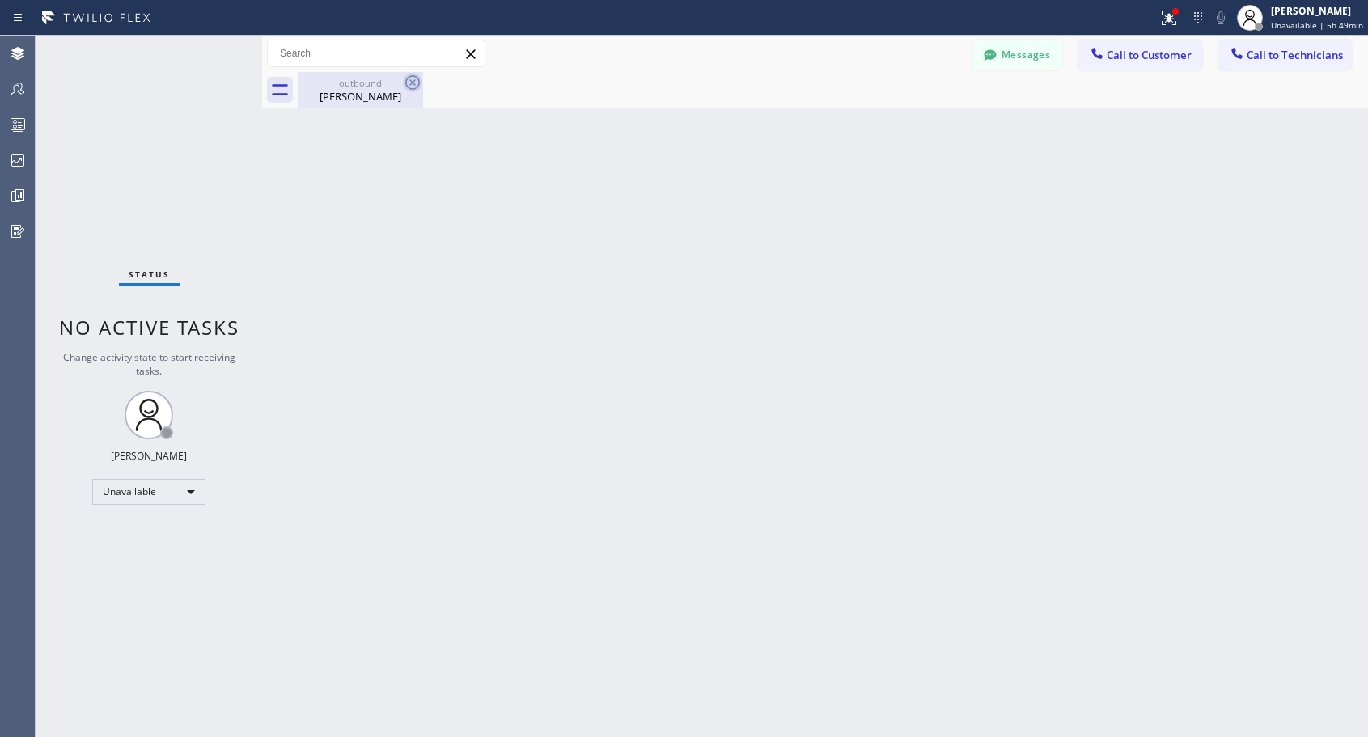
click at [407, 81] on icon at bounding box center [412, 82] width 19 height 19
click at [1156, 50] on span "Call to Customer" at bounding box center [1149, 55] width 85 height 15
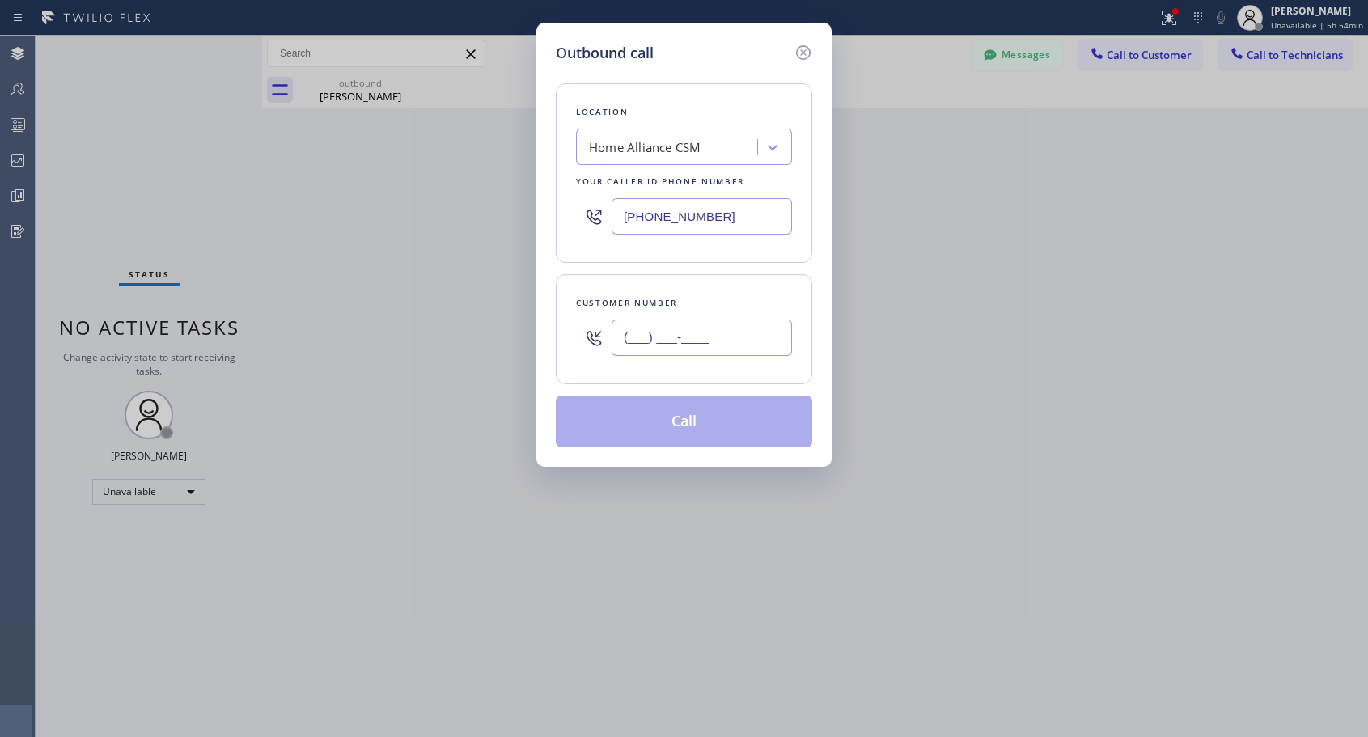
click at [716, 347] on input "(___) ___-____" at bounding box center [702, 338] width 180 height 36
paste input "310) 710-2210"
click at [724, 265] on div "Location Home Alliance CSM Your caller id phone number [PHONE_NUMBER] Customer …" at bounding box center [684, 256] width 257 height 384
click at [714, 330] on input "[PHONE_NUMBER]" at bounding box center [702, 338] width 180 height 36
click at [664, 323] on input "[PHONE_NUMBER]" at bounding box center [702, 338] width 180 height 36
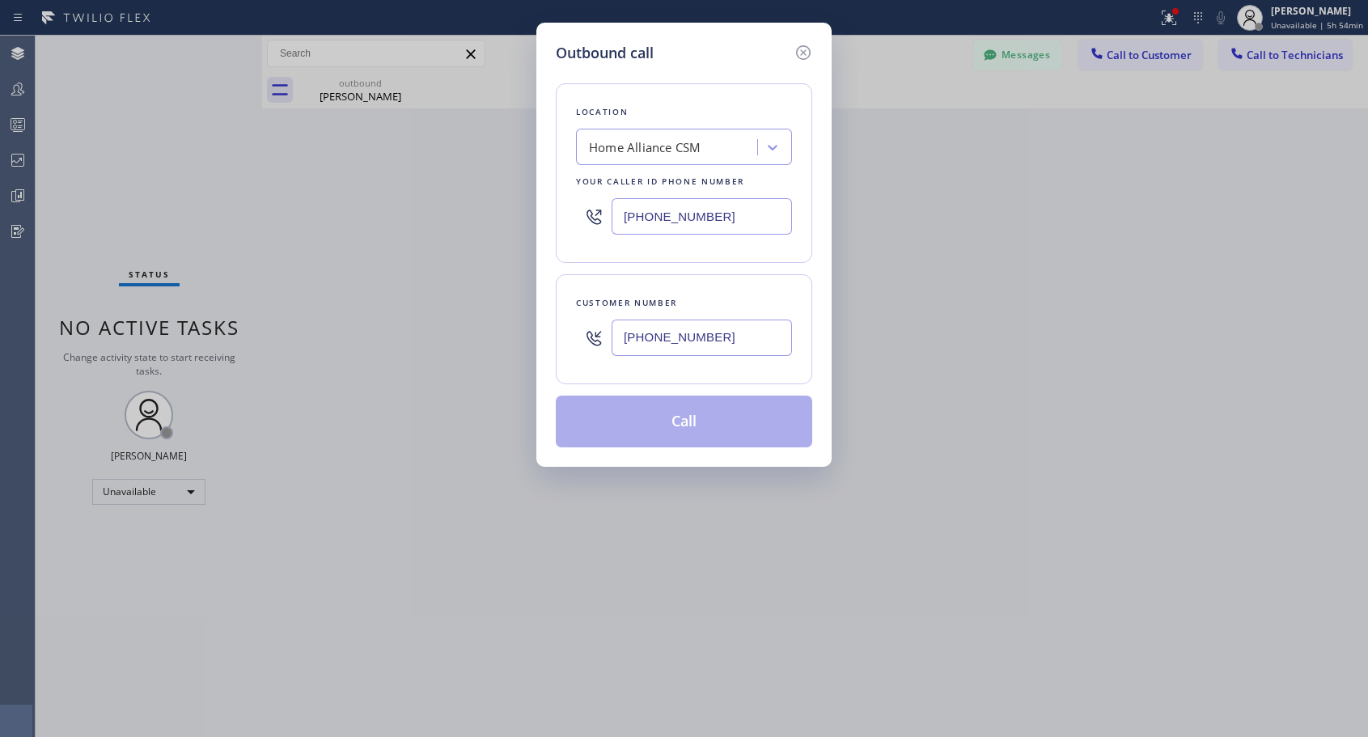
click at [664, 323] on input "[PHONE_NUMBER]" at bounding box center [702, 338] width 180 height 36
click at [626, 333] on input "(___) ___-____" at bounding box center [702, 338] width 180 height 36
paste input "310) 710-2210"
type input "[PHONE_NUMBER]"
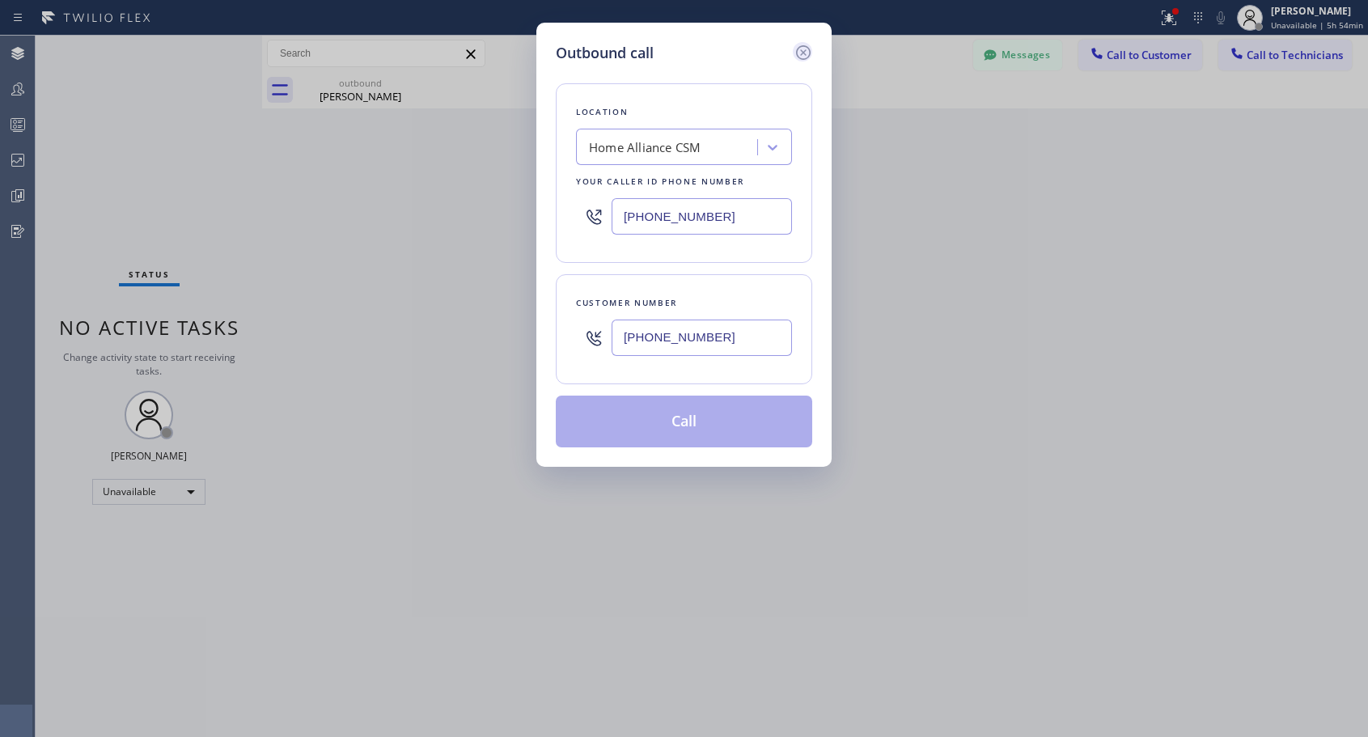
click at [812, 52] on icon at bounding box center [803, 52] width 19 height 19
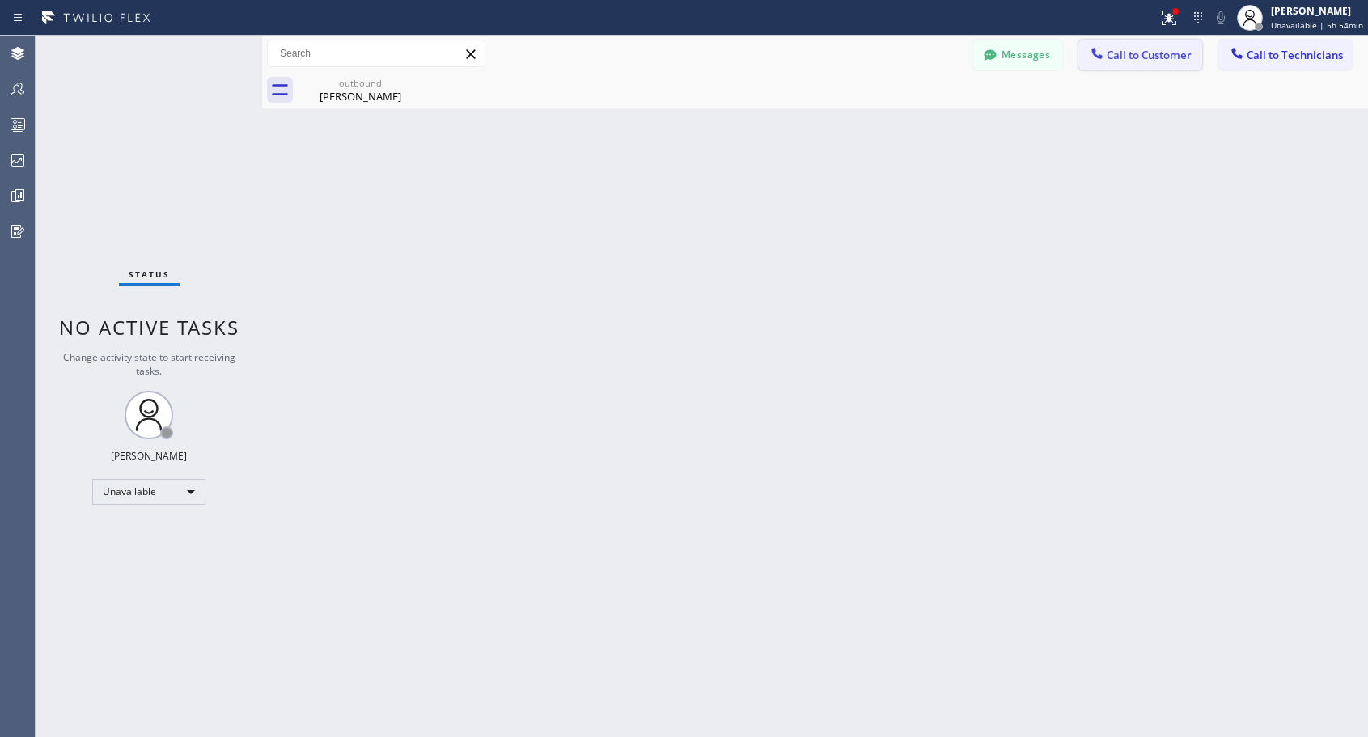
click at [1143, 63] on button "Call to Customer" at bounding box center [1141, 55] width 124 height 31
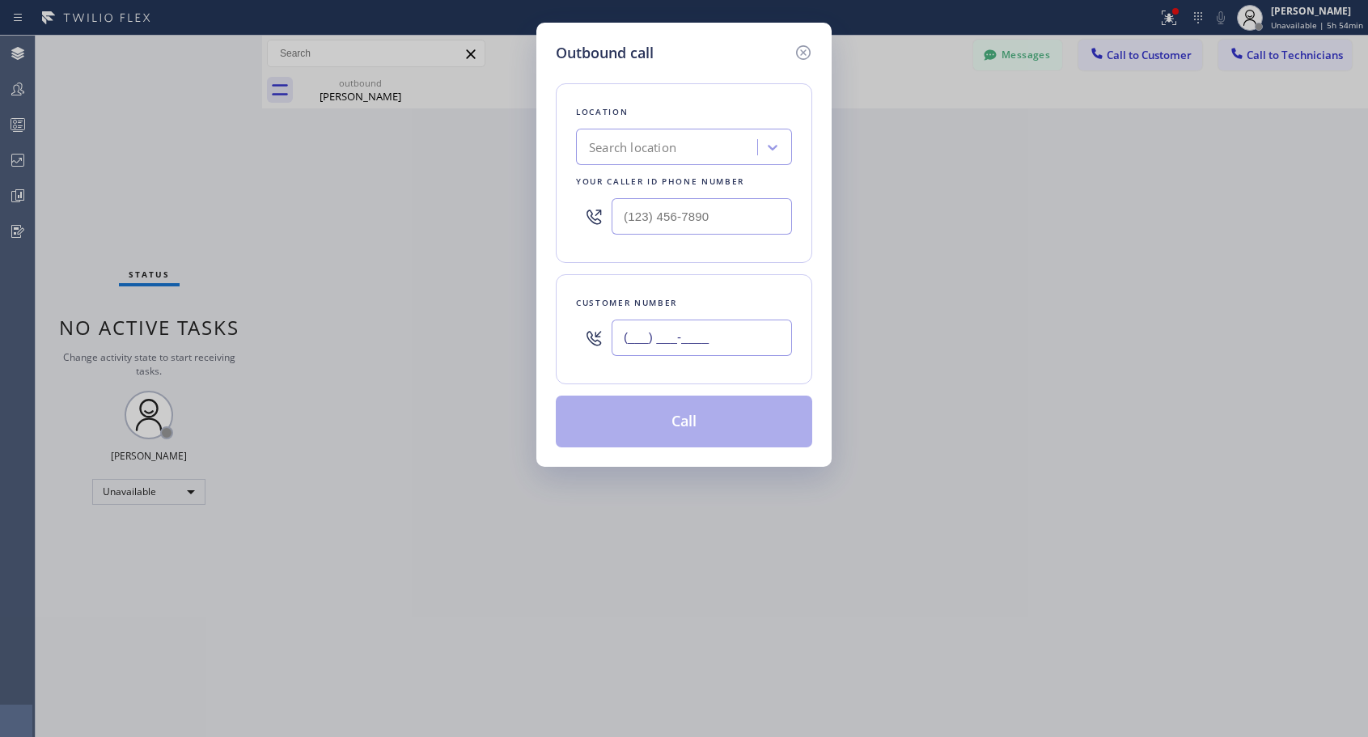
click at [621, 343] on input "(___) ___-____" at bounding box center [702, 338] width 180 height 36
paste input "310) 710-2210"
type input "[PHONE_NUMBER]"
click at [659, 231] on input "(___) ___-____" at bounding box center [702, 216] width 180 height 36
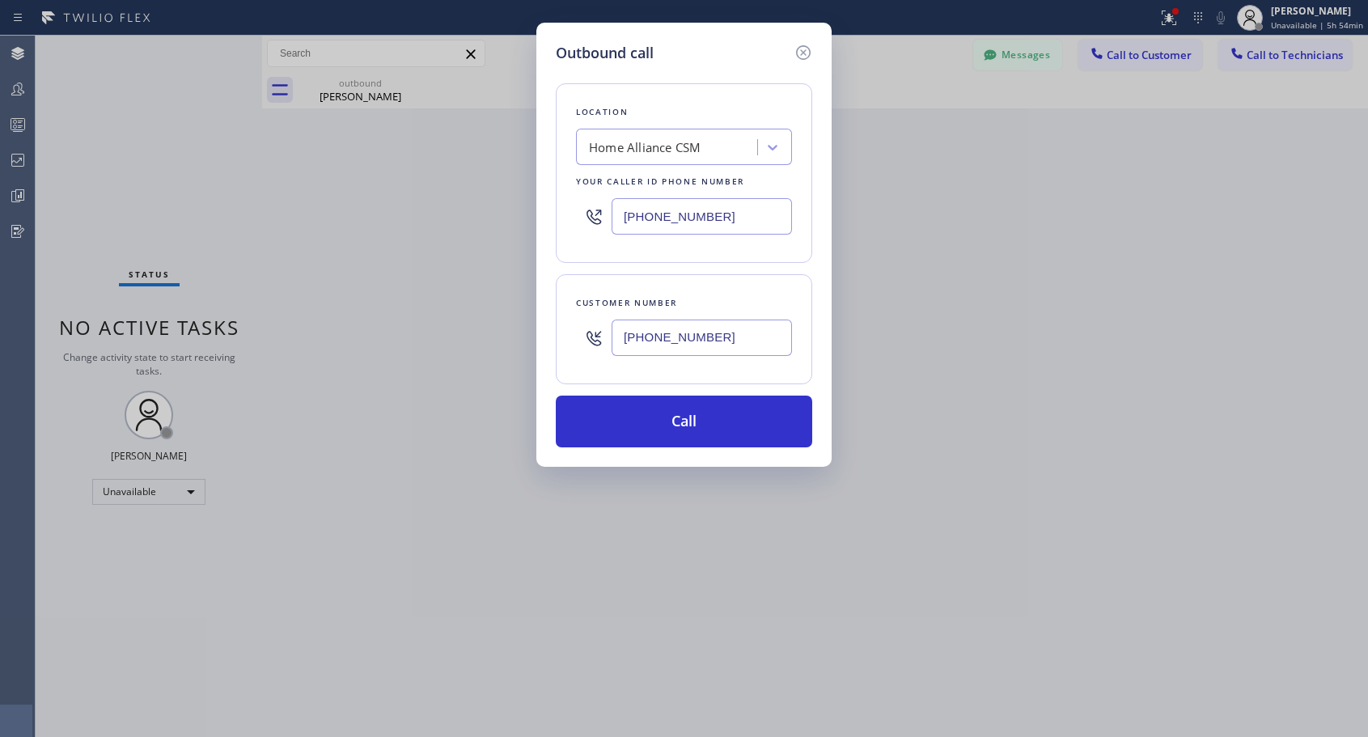
paste input "310) 710-2210"
click at [647, 205] on input "[PHONE_NUMBER]" at bounding box center [702, 216] width 180 height 36
paste input "text"
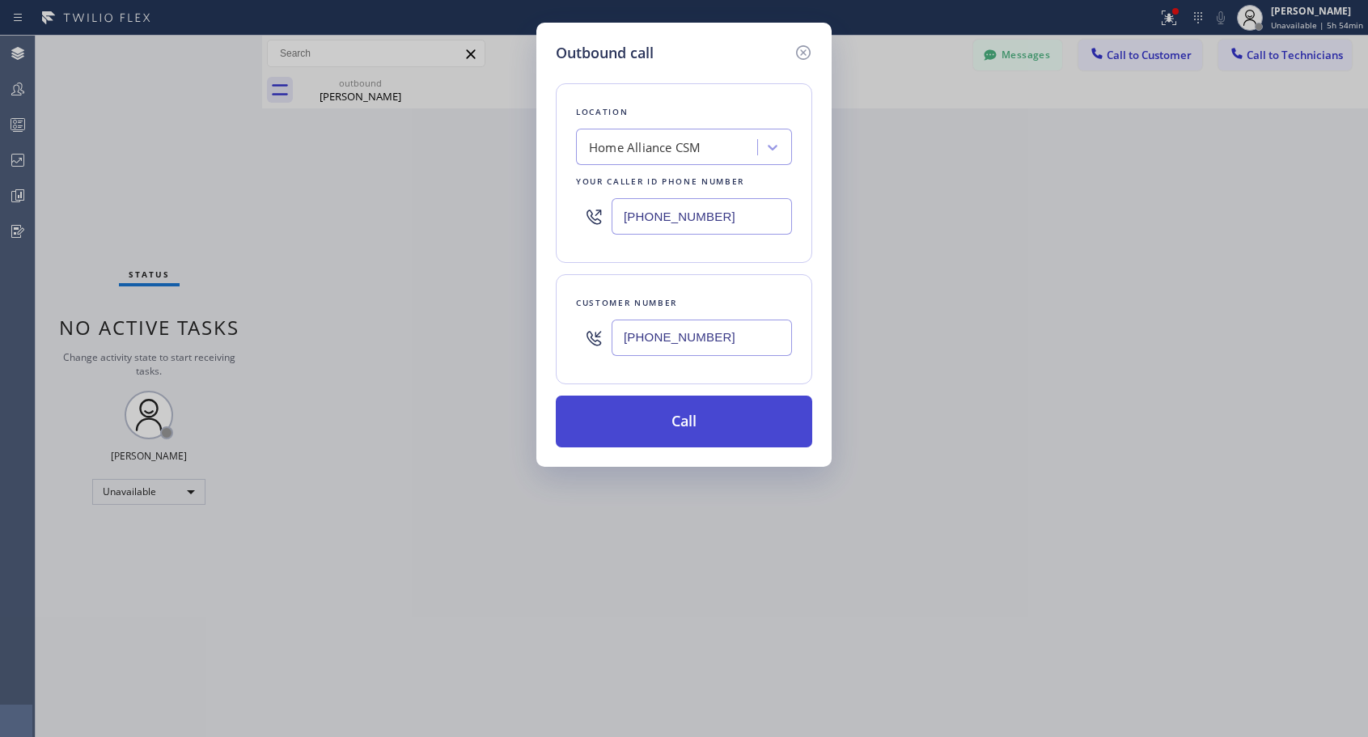
type input "[PHONE_NUMBER]"
click at [698, 415] on button "Call" at bounding box center [684, 422] width 257 height 52
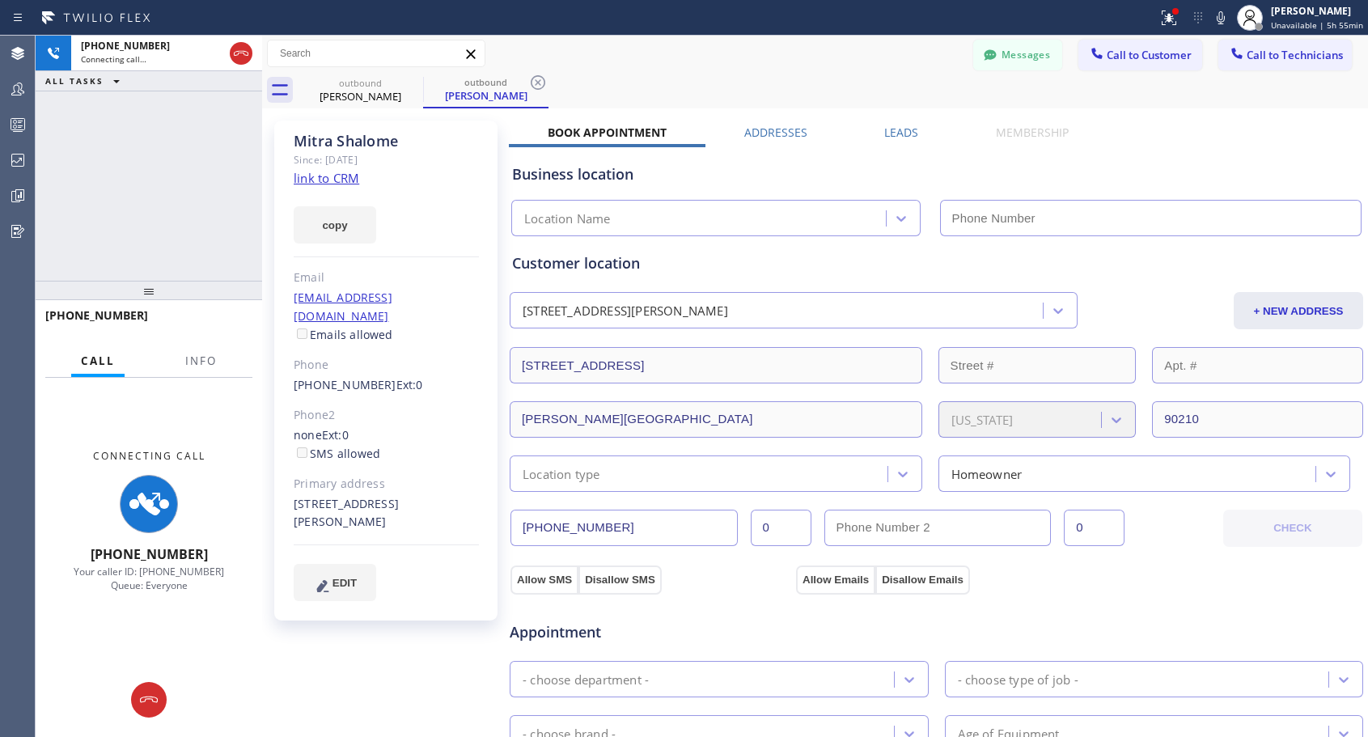
type input "[PHONE_NUMBER]"
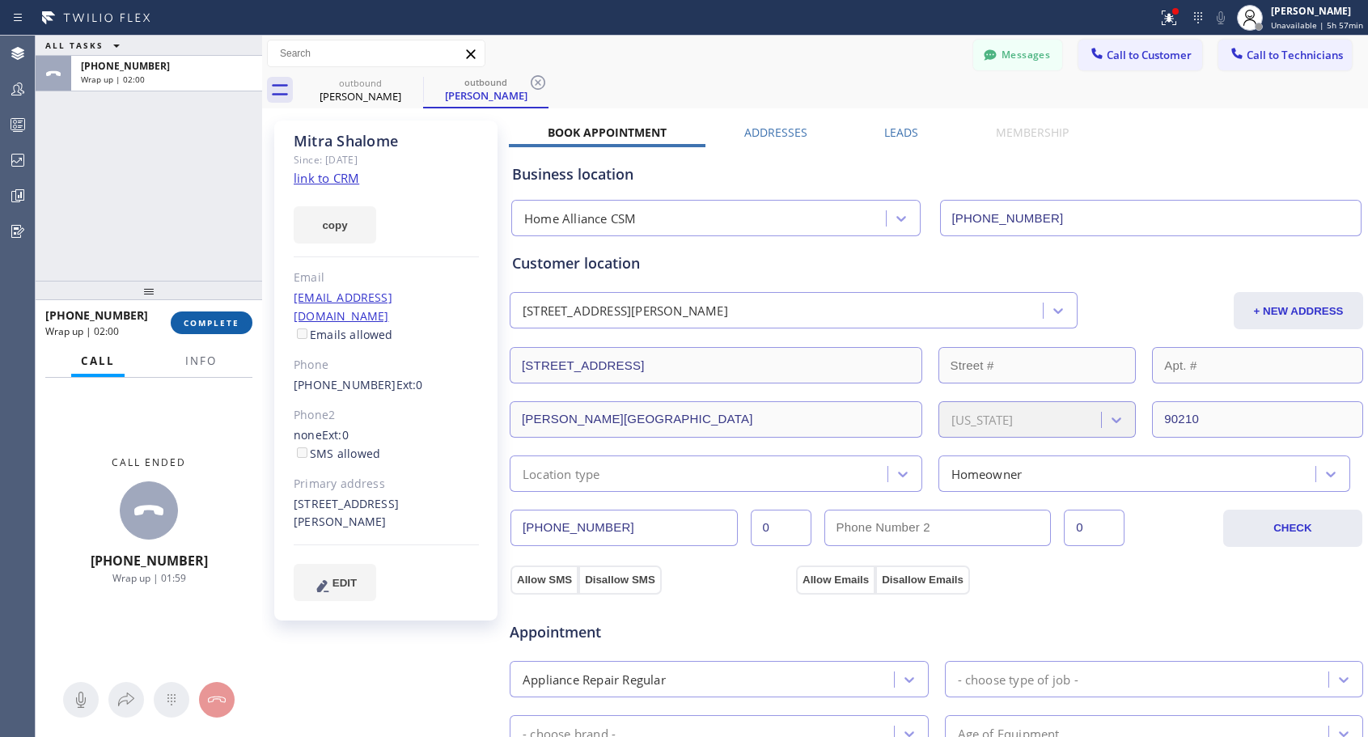
click at [187, 316] on button "COMPLETE" at bounding box center [212, 323] width 82 height 23
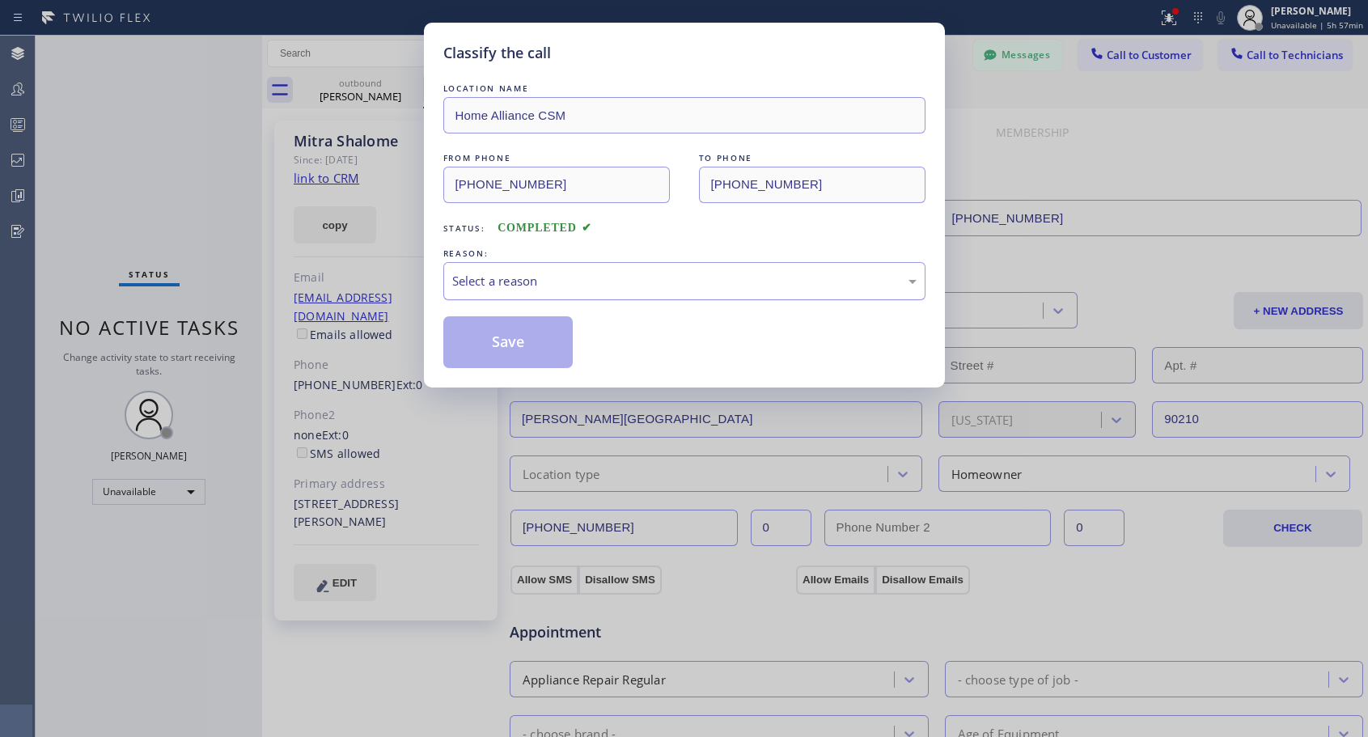
click at [604, 272] on div "Select a reason" at bounding box center [684, 281] width 464 height 19
click at [543, 343] on button "Save" at bounding box center [508, 342] width 130 height 52
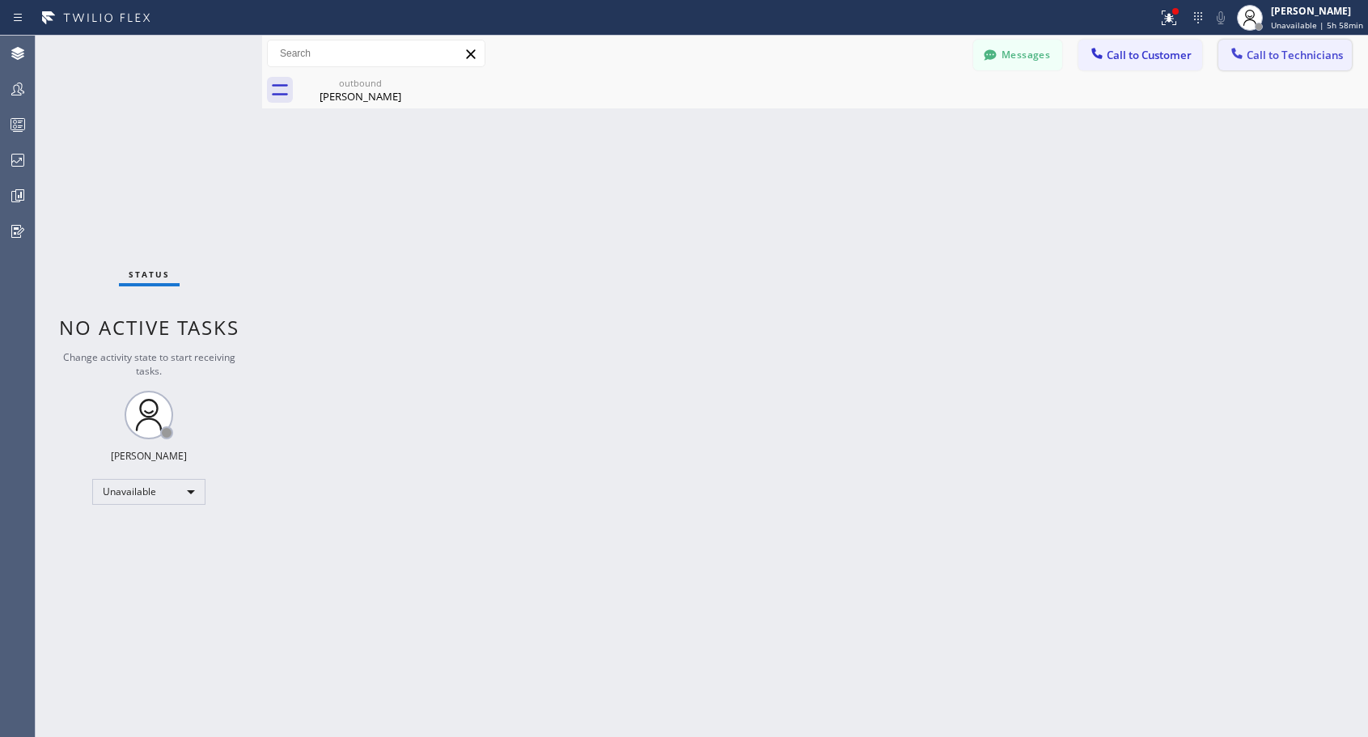
click at [1254, 49] on span "Call to Technicians" at bounding box center [1295, 55] width 96 height 15
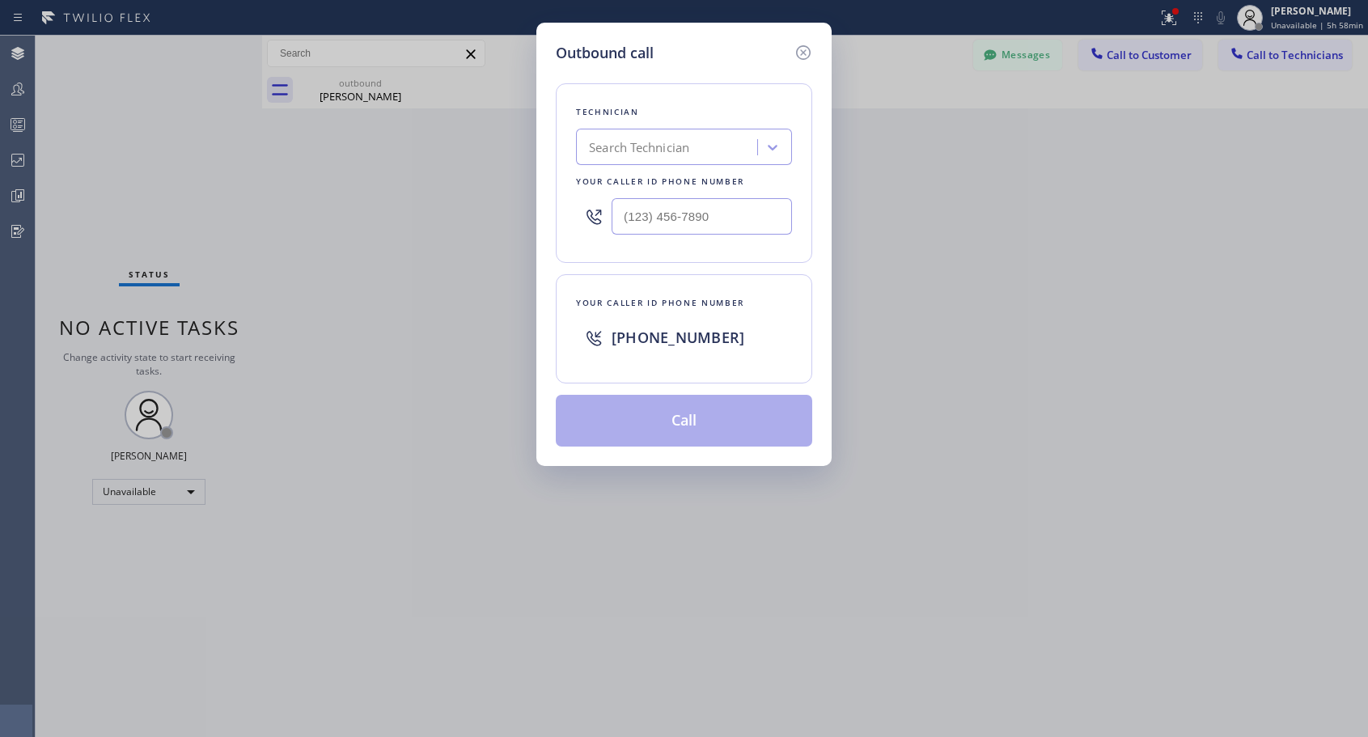
click at [1126, 62] on div "Outbound call Technician Search Technician Your caller id phone number Your cal…" at bounding box center [684, 368] width 1368 height 737
click at [807, 53] on icon at bounding box center [803, 52] width 19 height 19
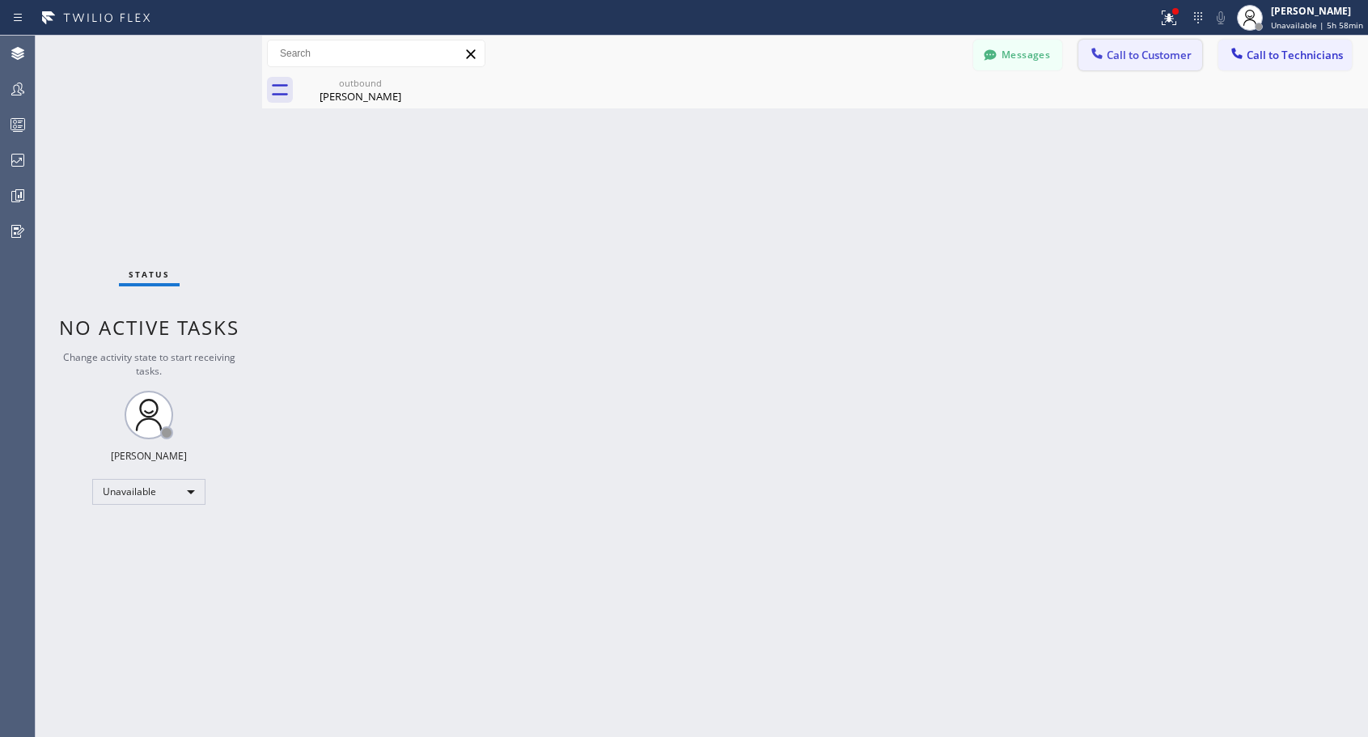
click at [1142, 60] on span "Call to Customer" at bounding box center [1149, 55] width 85 height 15
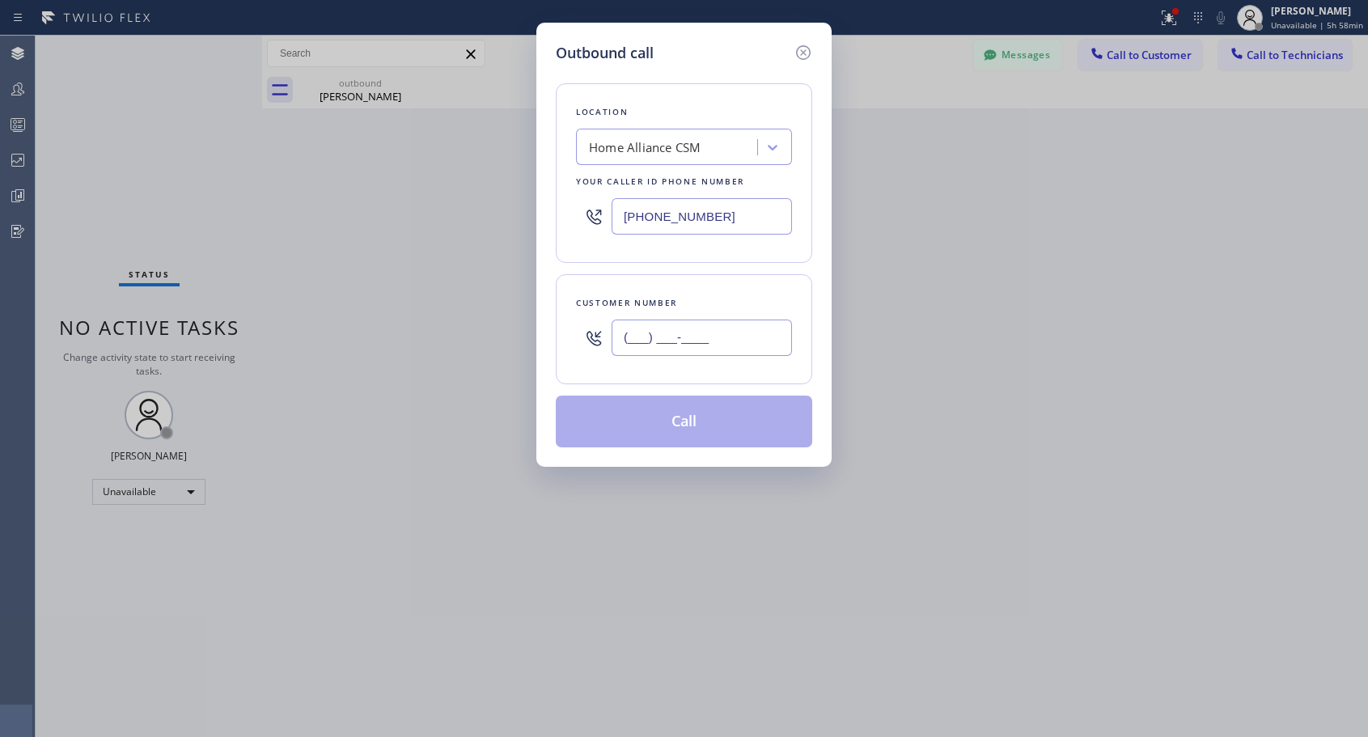
click at [724, 348] on input "(___) ___-____" at bounding box center [702, 338] width 180 height 36
paste input "626) 698-9269"
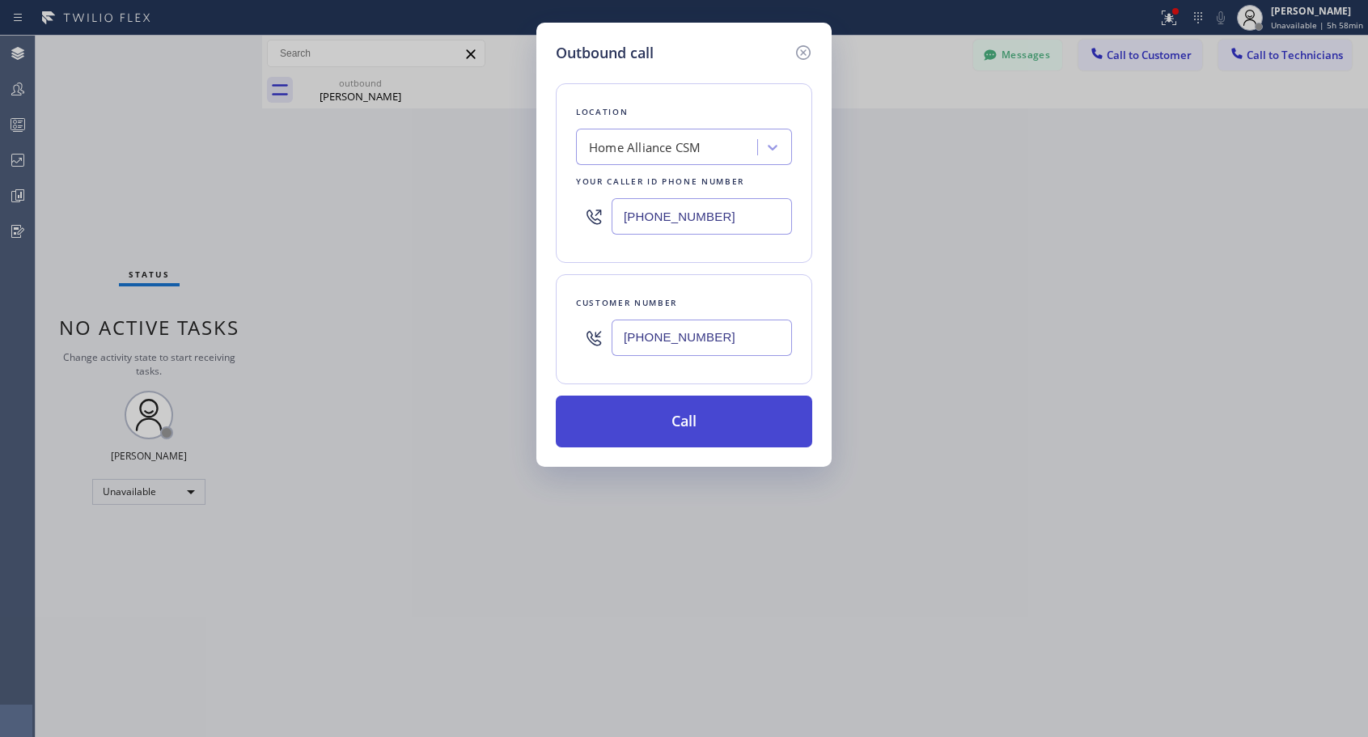
type input "[PHONE_NUMBER]"
click at [689, 414] on button "Call" at bounding box center [684, 422] width 257 height 52
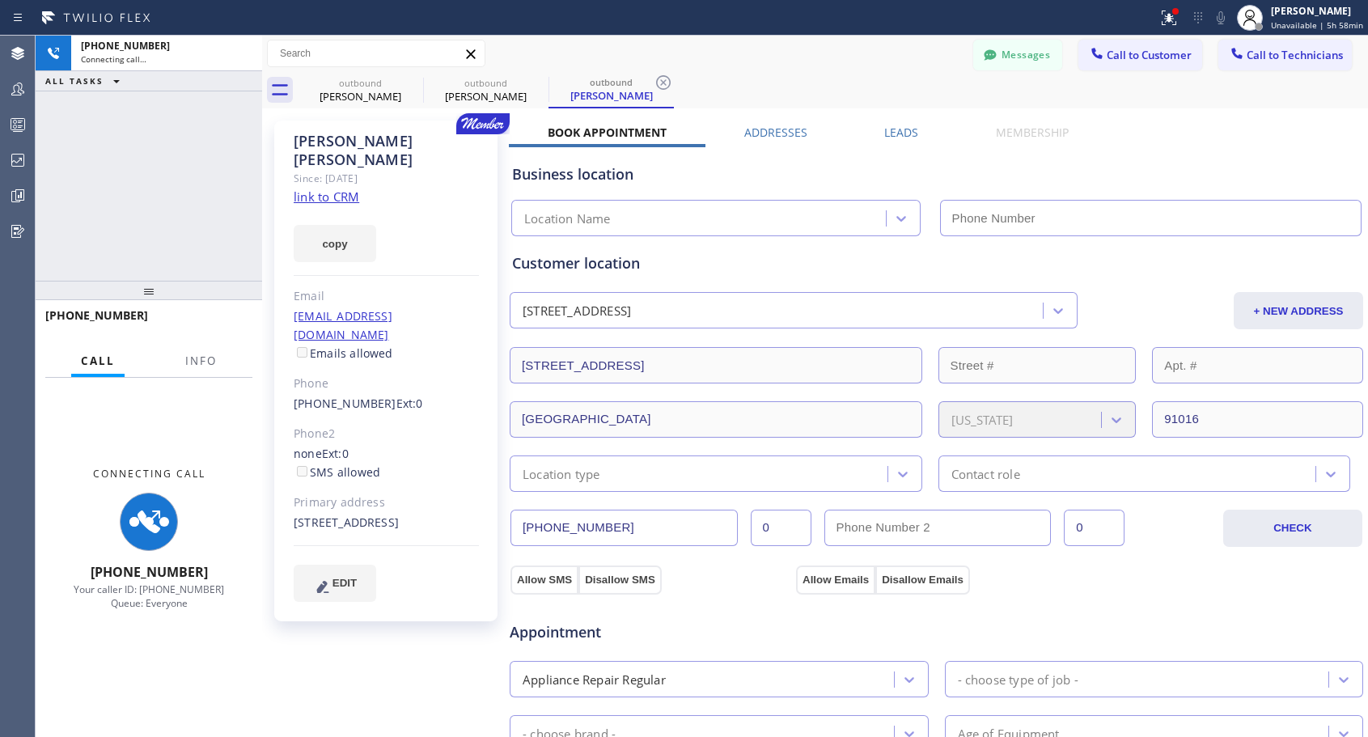
type input "[PHONE_NUMBER]"
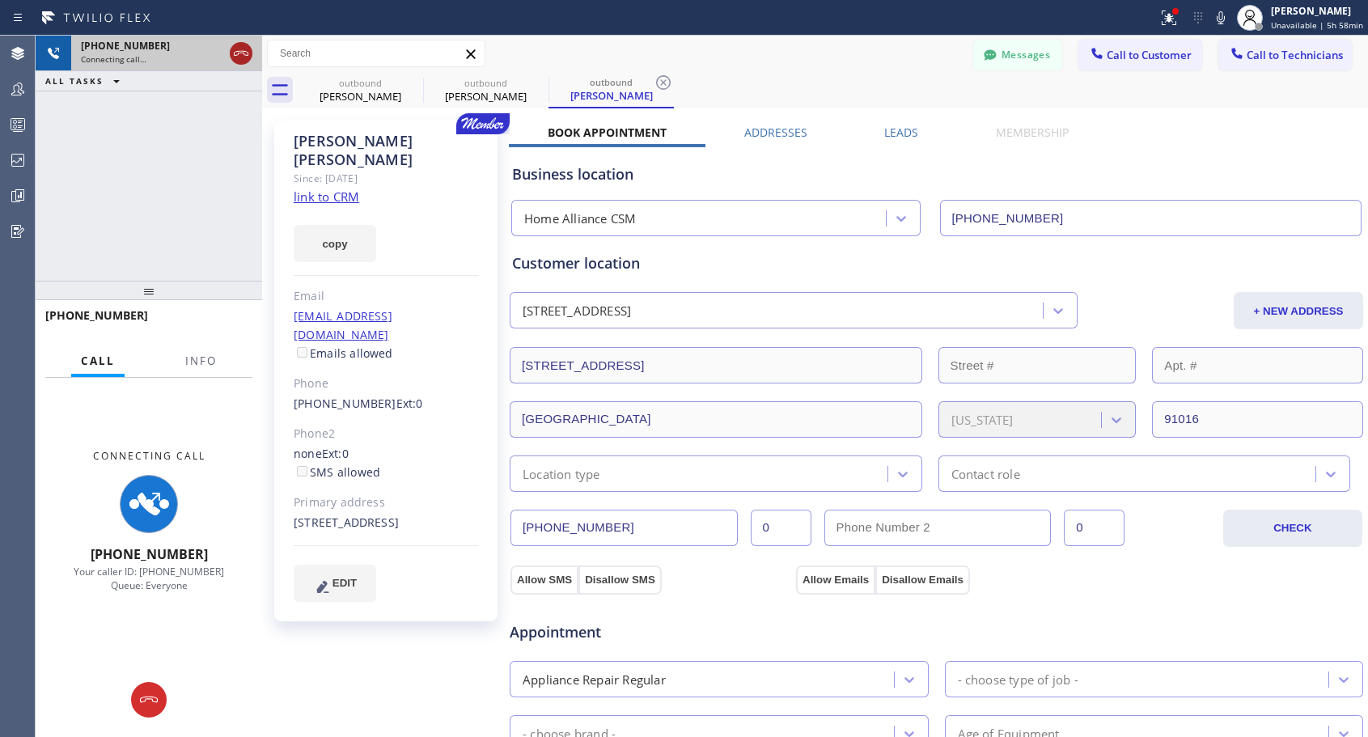
click at [240, 53] on icon at bounding box center [241, 53] width 15 height 5
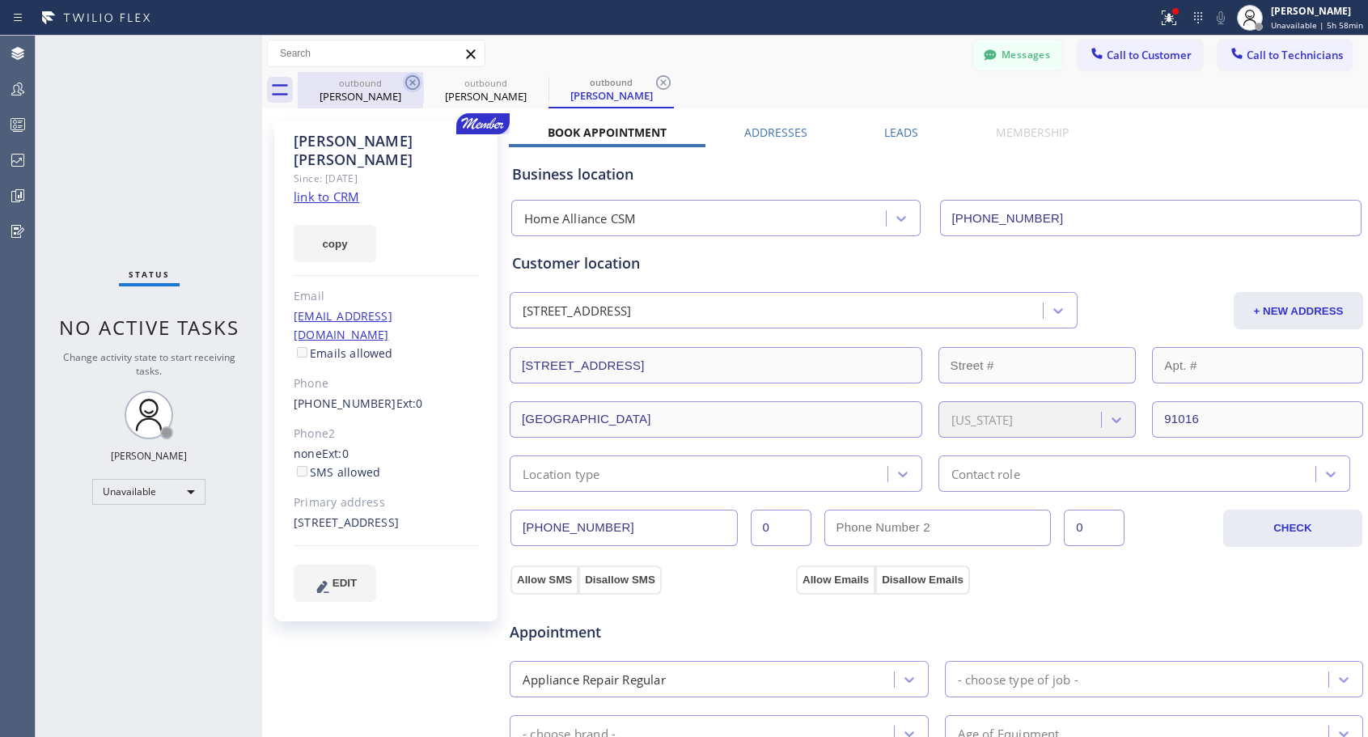
click at [409, 78] on icon at bounding box center [412, 82] width 15 height 15
click at [531, 78] on icon at bounding box center [538, 82] width 15 height 15
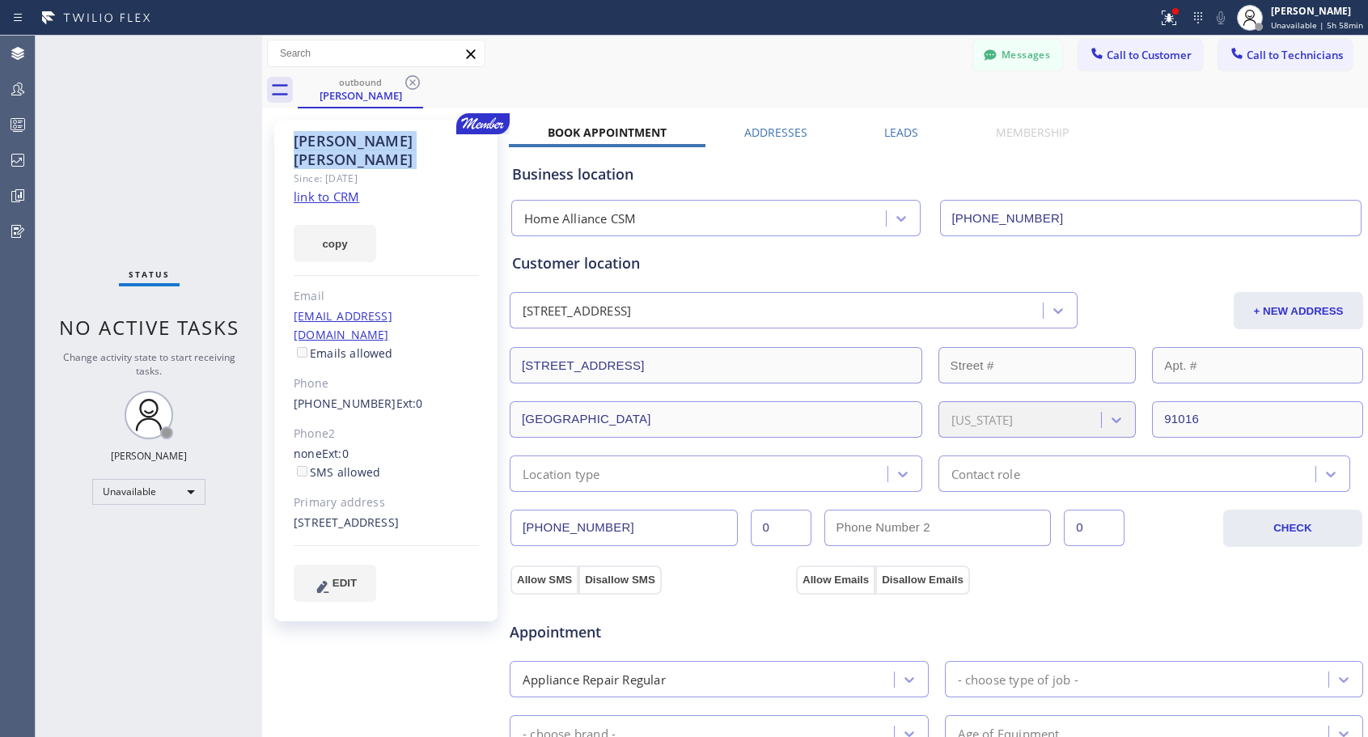
click at [409, 78] on icon at bounding box center [412, 82] width 15 height 15
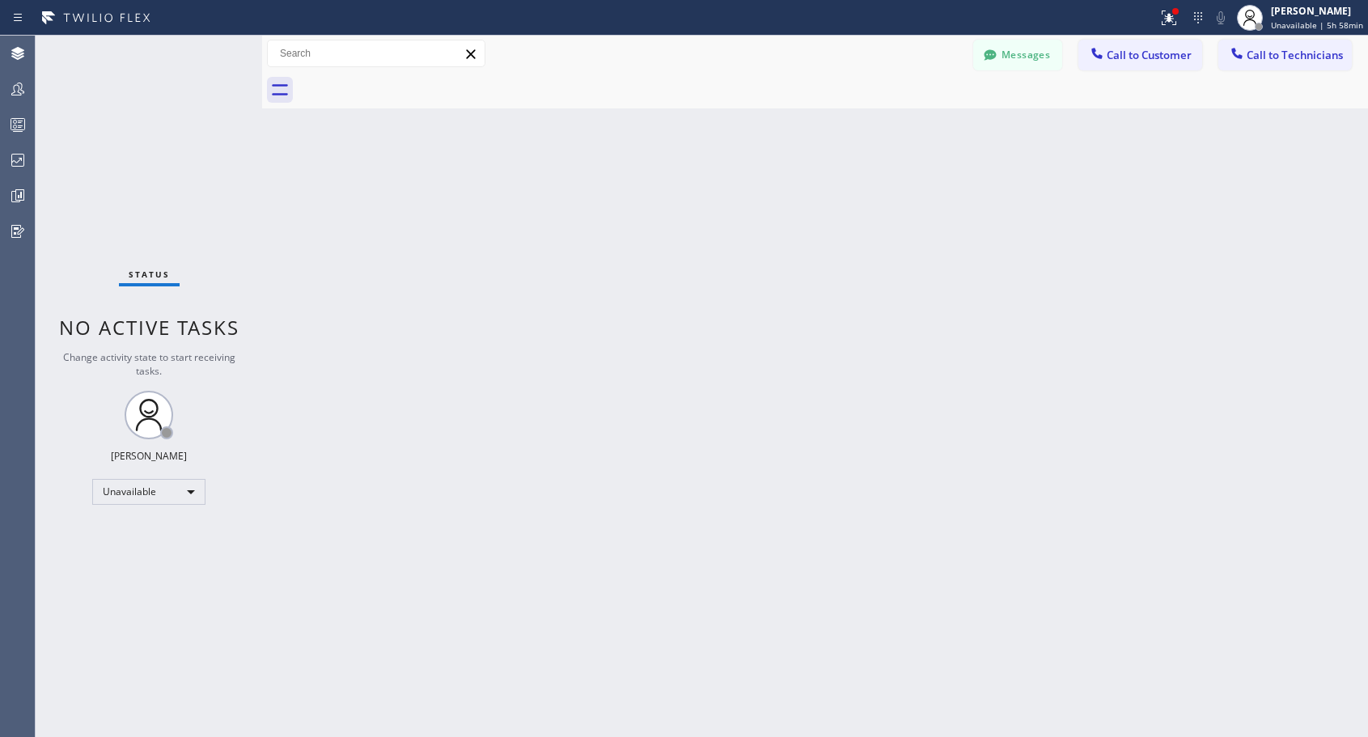
click at [409, 78] on div at bounding box center [833, 90] width 1071 height 36
click at [1118, 60] on span "Call to Customer" at bounding box center [1149, 55] width 85 height 15
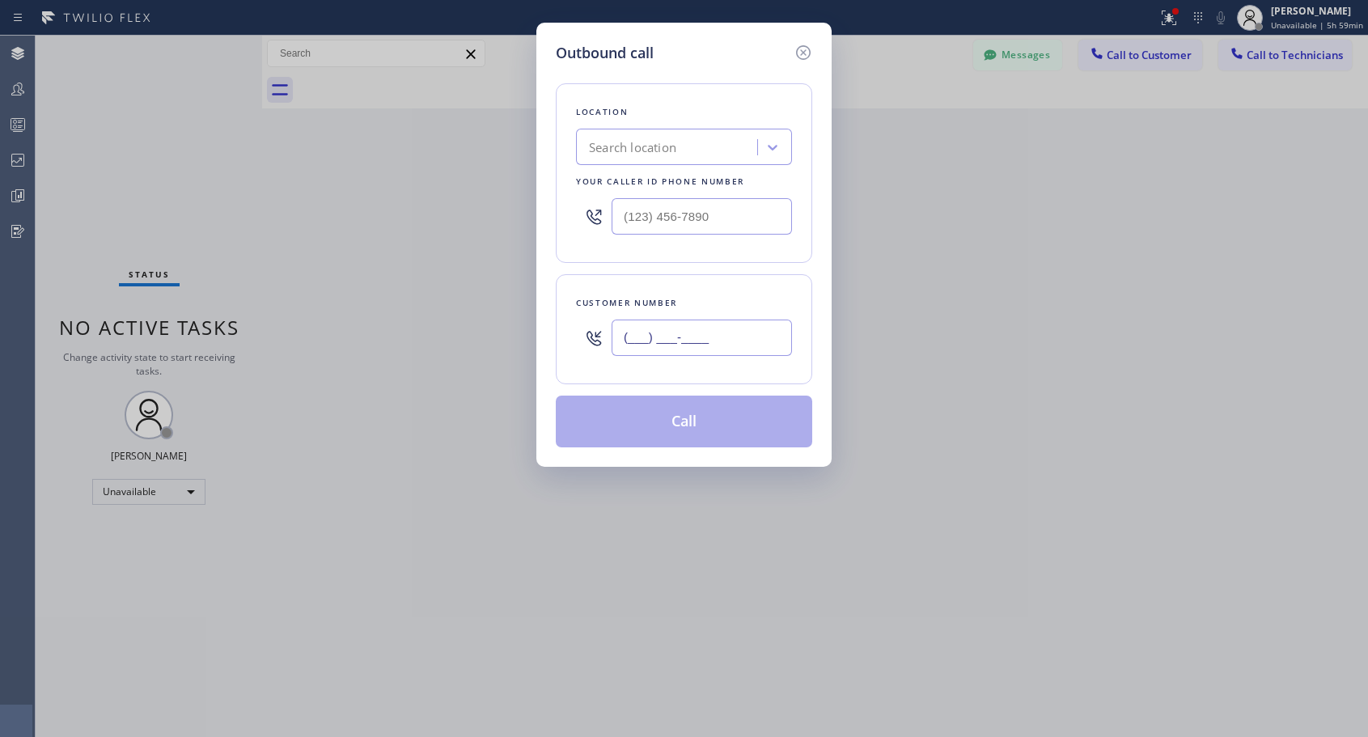
click at [639, 337] on input "(___) ___-____" at bounding box center [702, 338] width 180 height 36
paste input "970) 274-6289"
type input "[PHONE_NUMBER]"
click at [715, 206] on input "(___) ___-____" at bounding box center [702, 216] width 180 height 36
paste input "818) 614-5337"
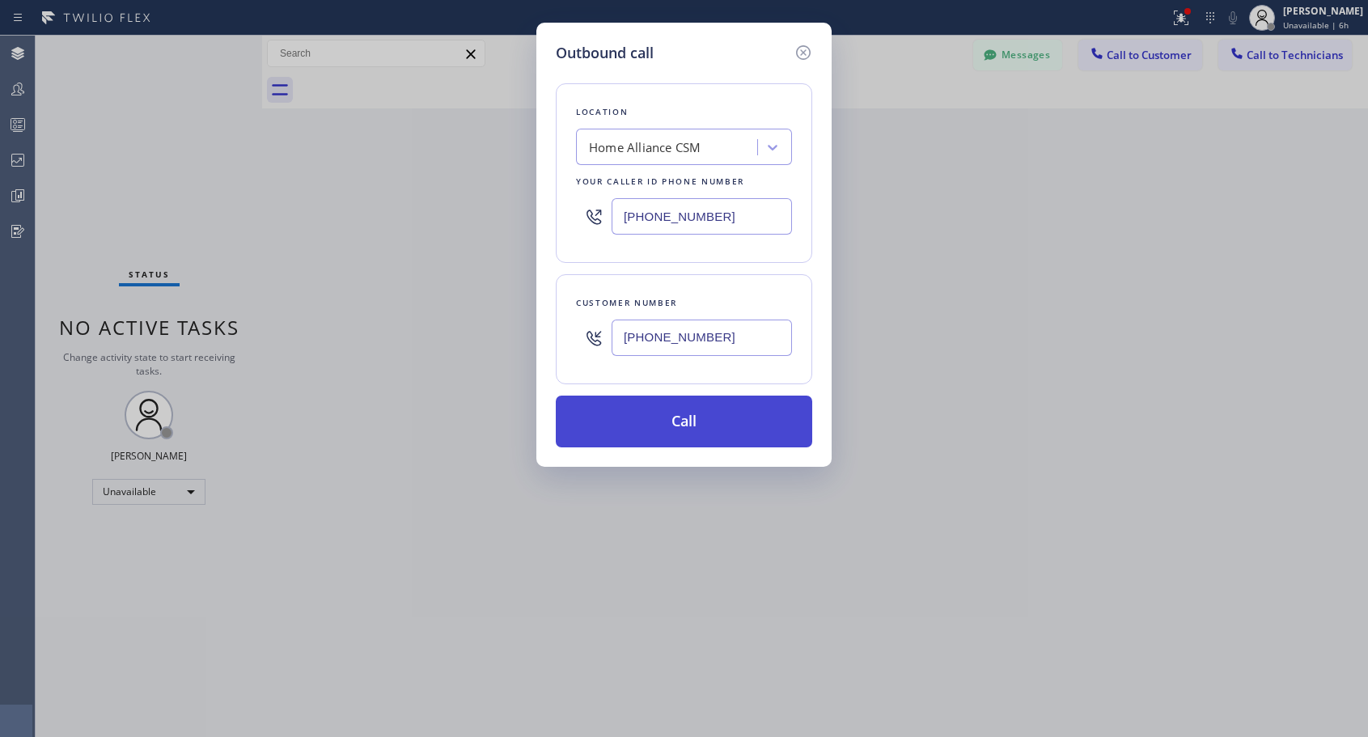
type input "[PHONE_NUMBER]"
click at [709, 418] on button "Call" at bounding box center [684, 422] width 257 height 52
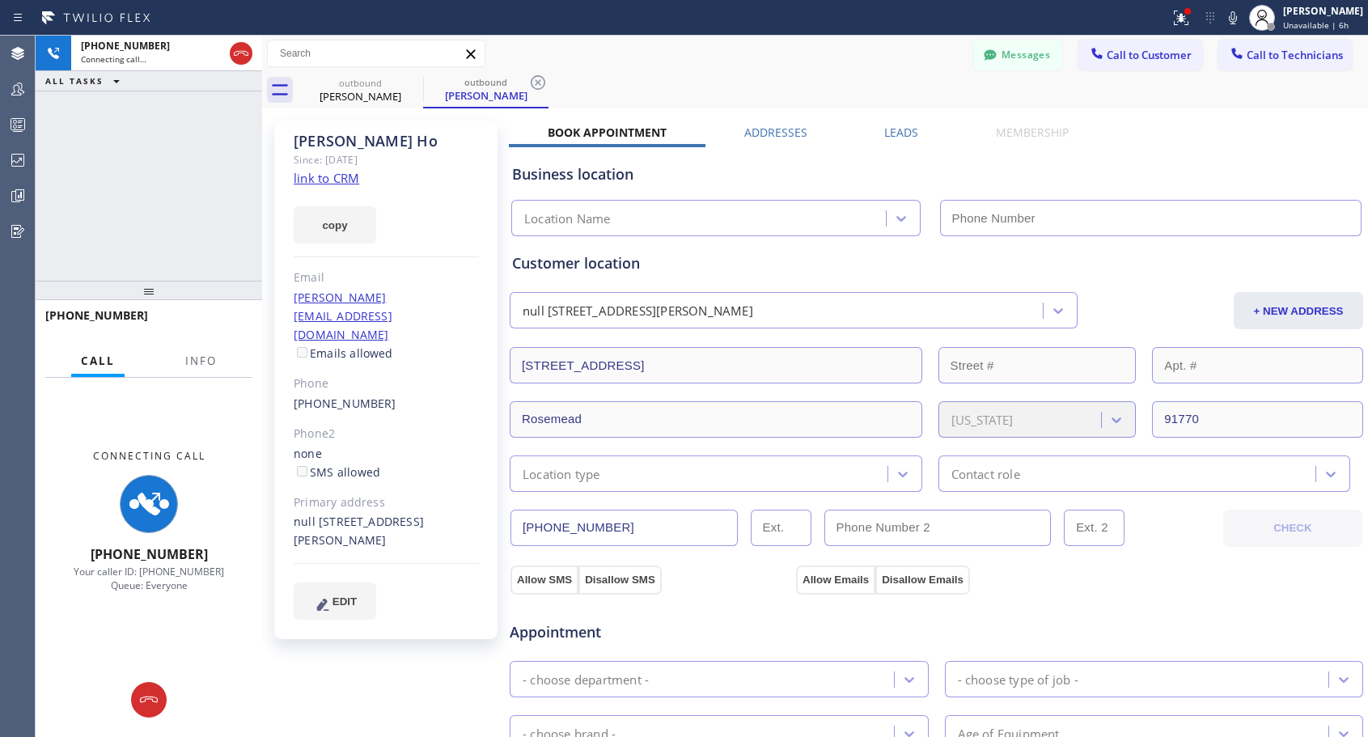
type input "[PHONE_NUMBER]"
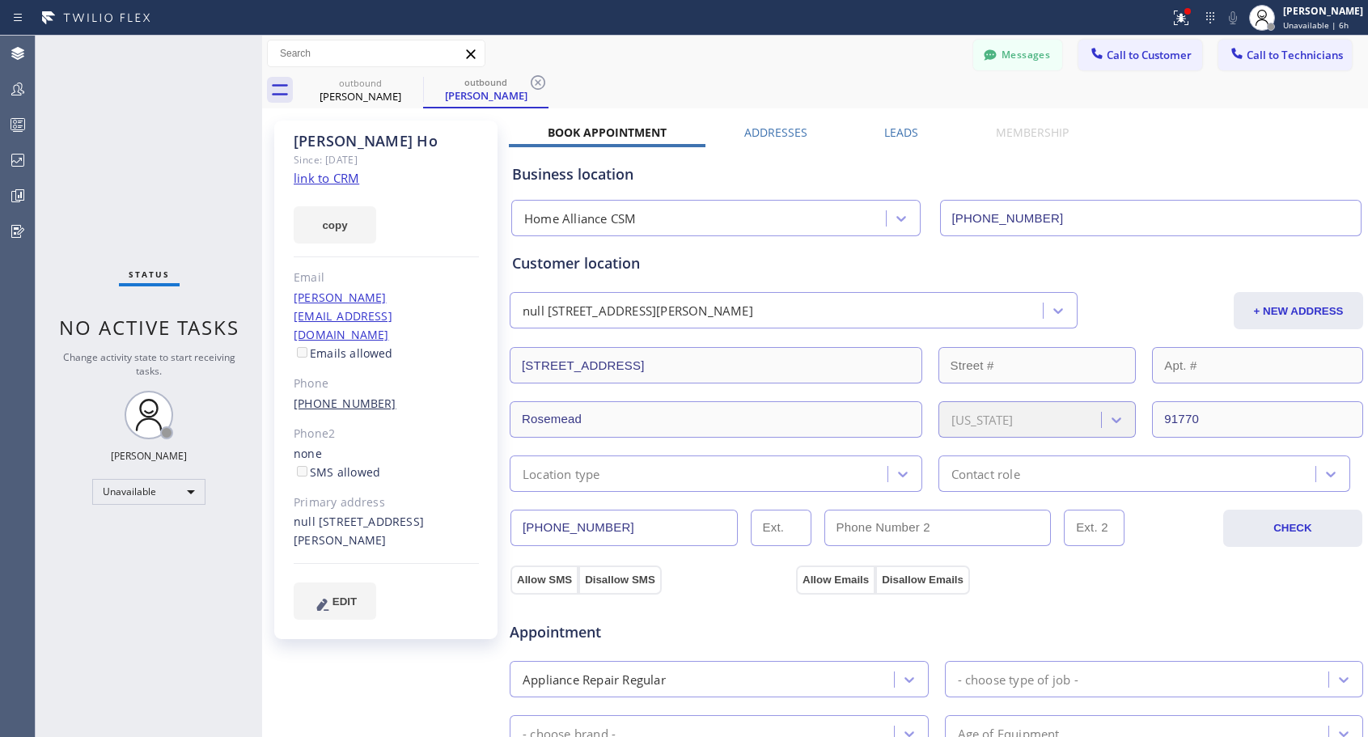
click at [348, 396] on link "[PHONE_NUMBER]" at bounding box center [345, 403] width 103 height 15
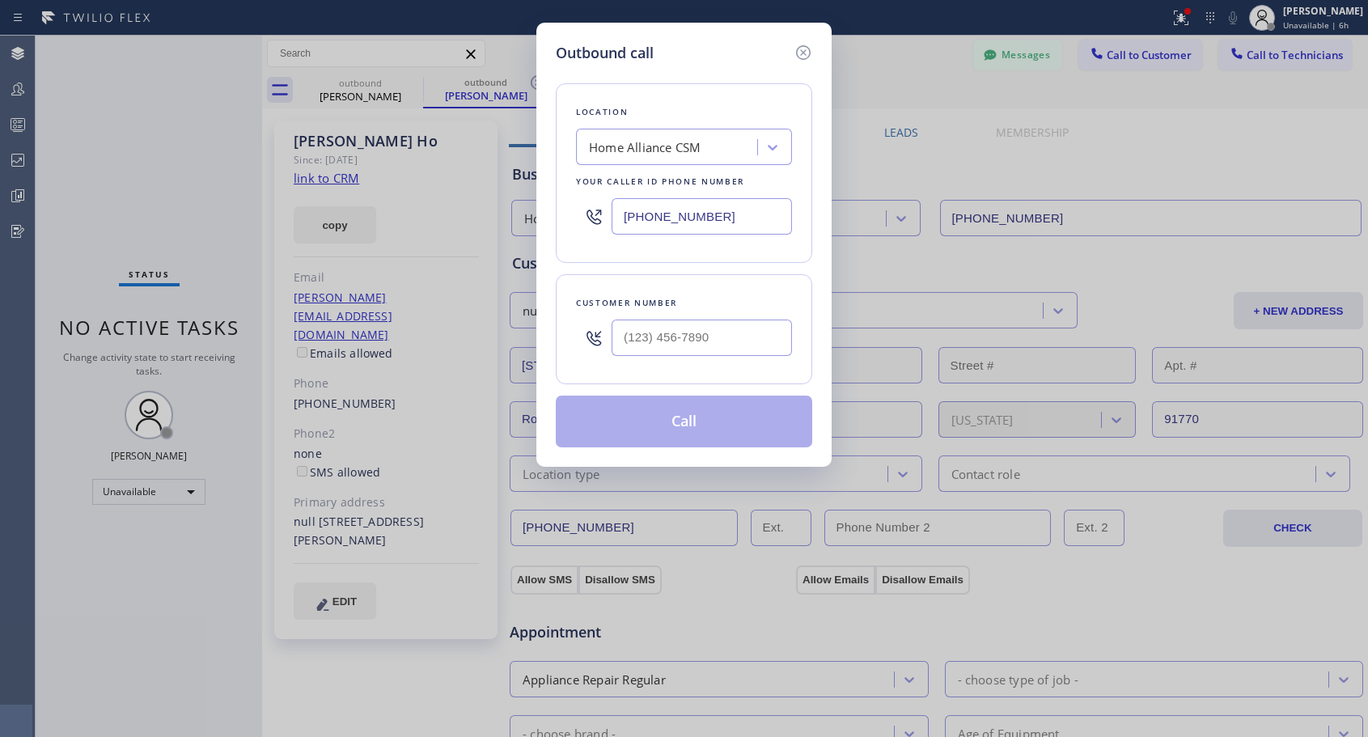
type input "[PHONE_NUMBER]"
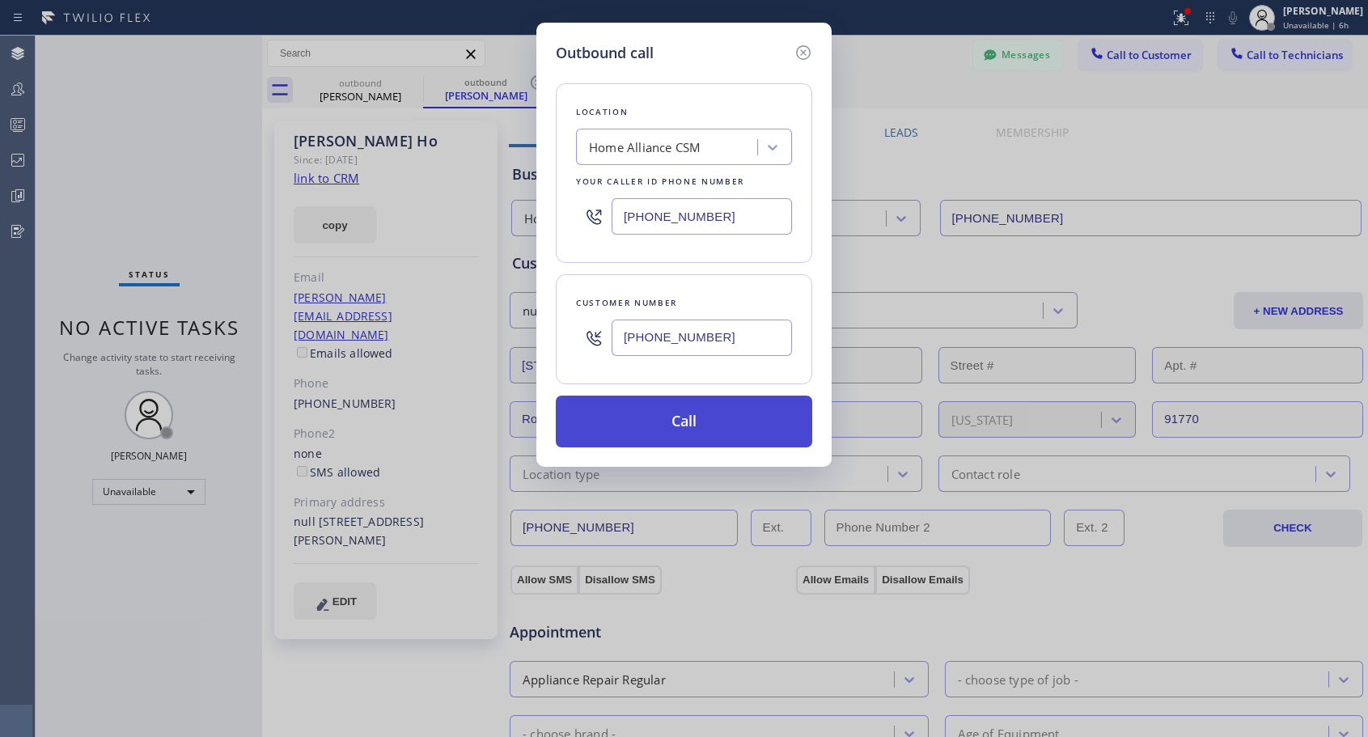
click at [628, 418] on button "Call" at bounding box center [684, 422] width 257 height 52
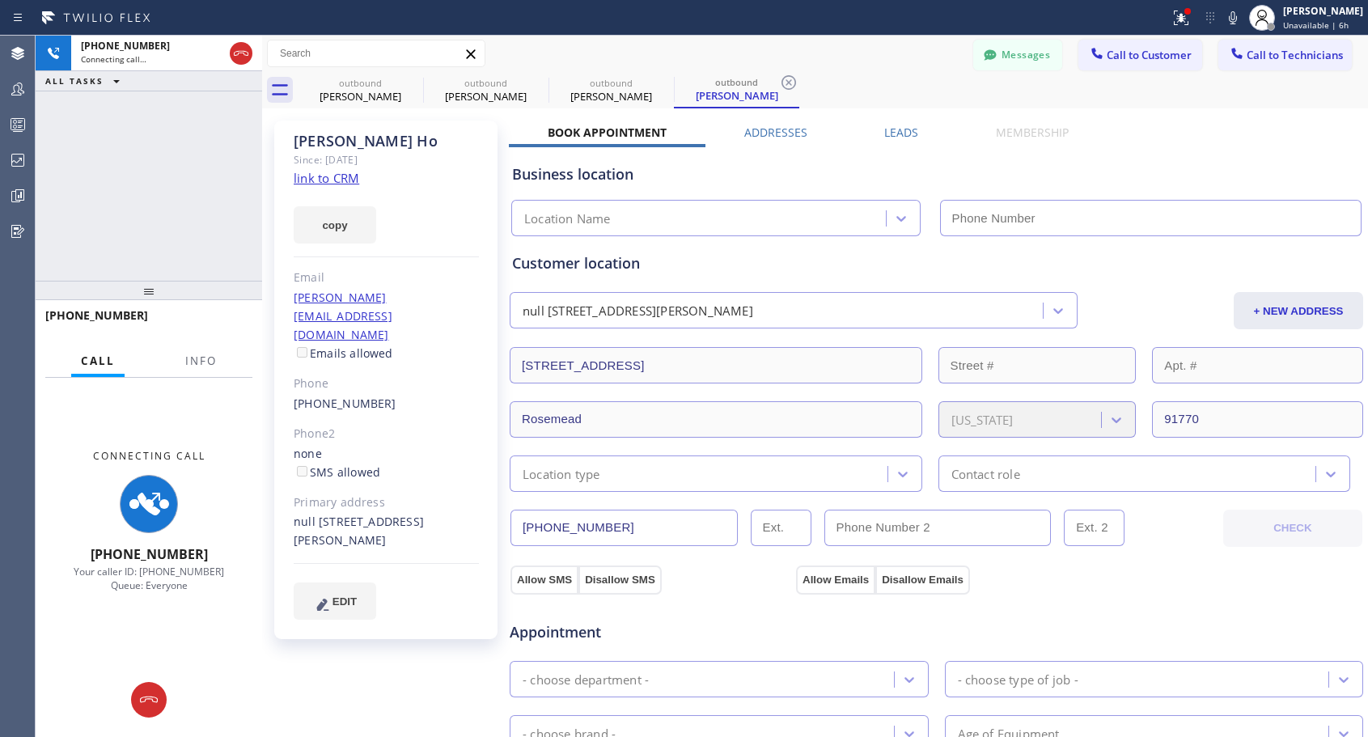
type input "[PHONE_NUMBER]"
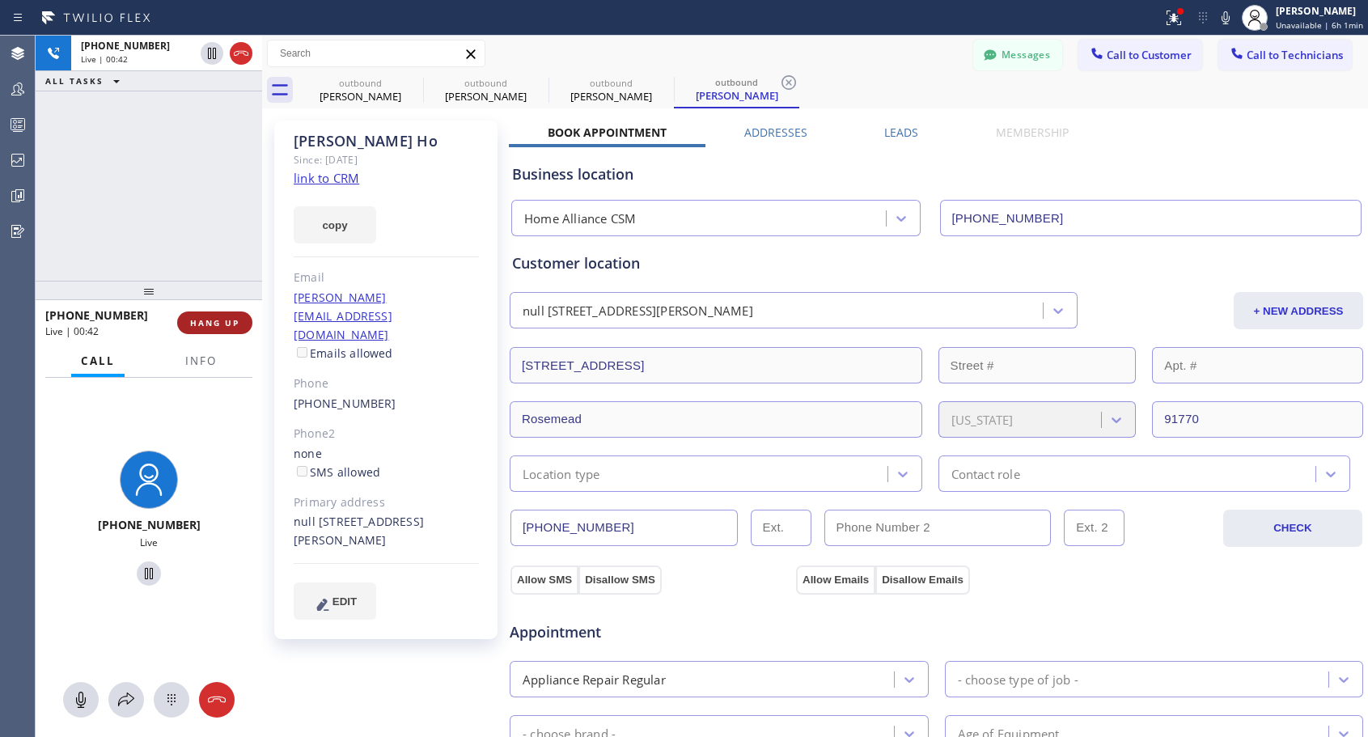
click at [223, 318] on span "HANG UP" at bounding box center [214, 322] width 49 height 11
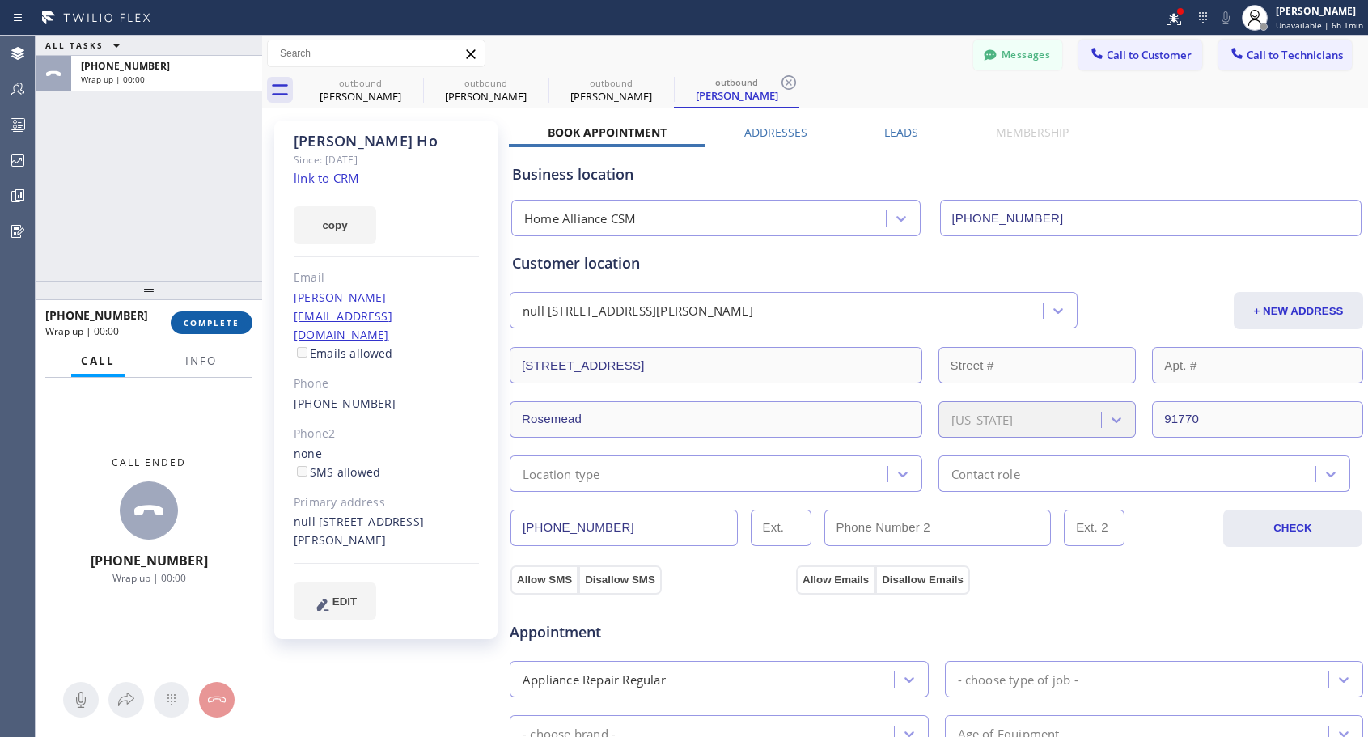
click at [223, 326] on span "COMPLETE" at bounding box center [212, 322] width 56 height 11
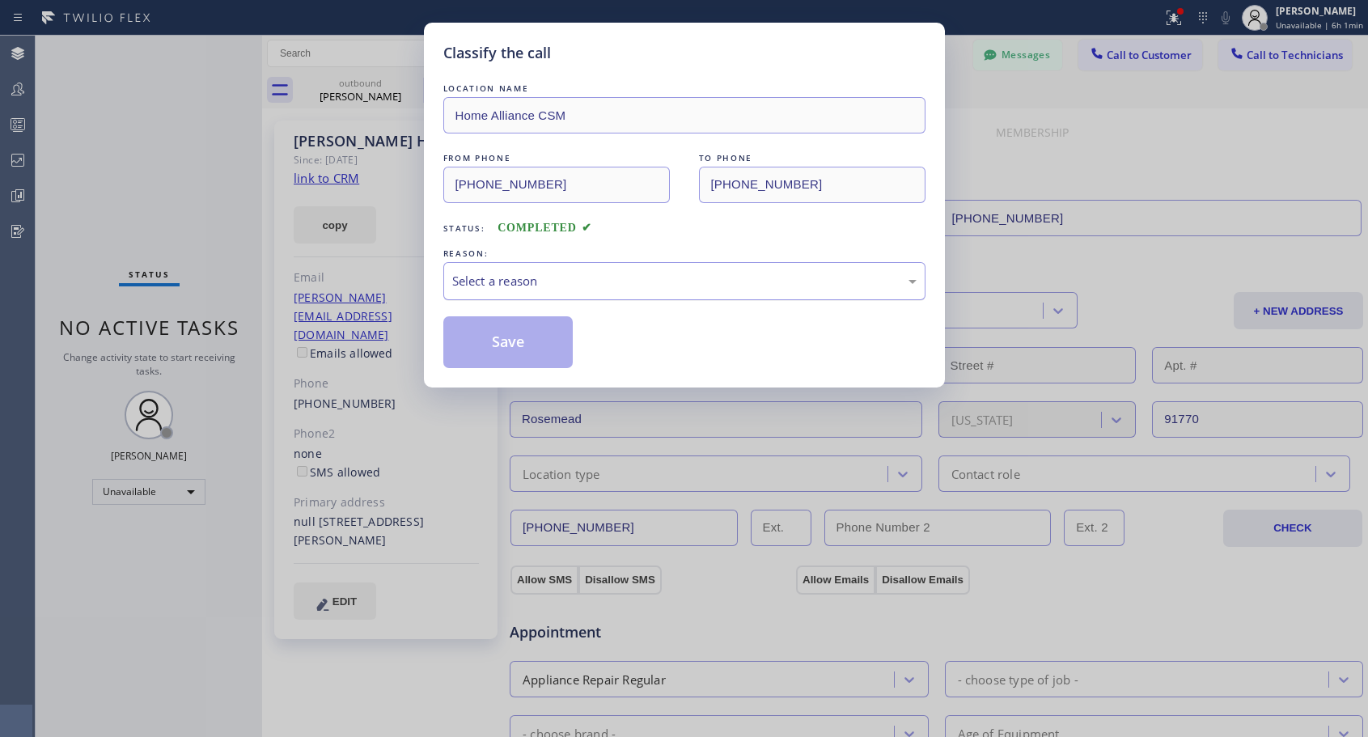
click at [656, 282] on div "Select a reason" at bounding box center [684, 281] width 464 height 19
click at [494, 342] on button "Save" at bounding box center [508, 342] width 130 height 52
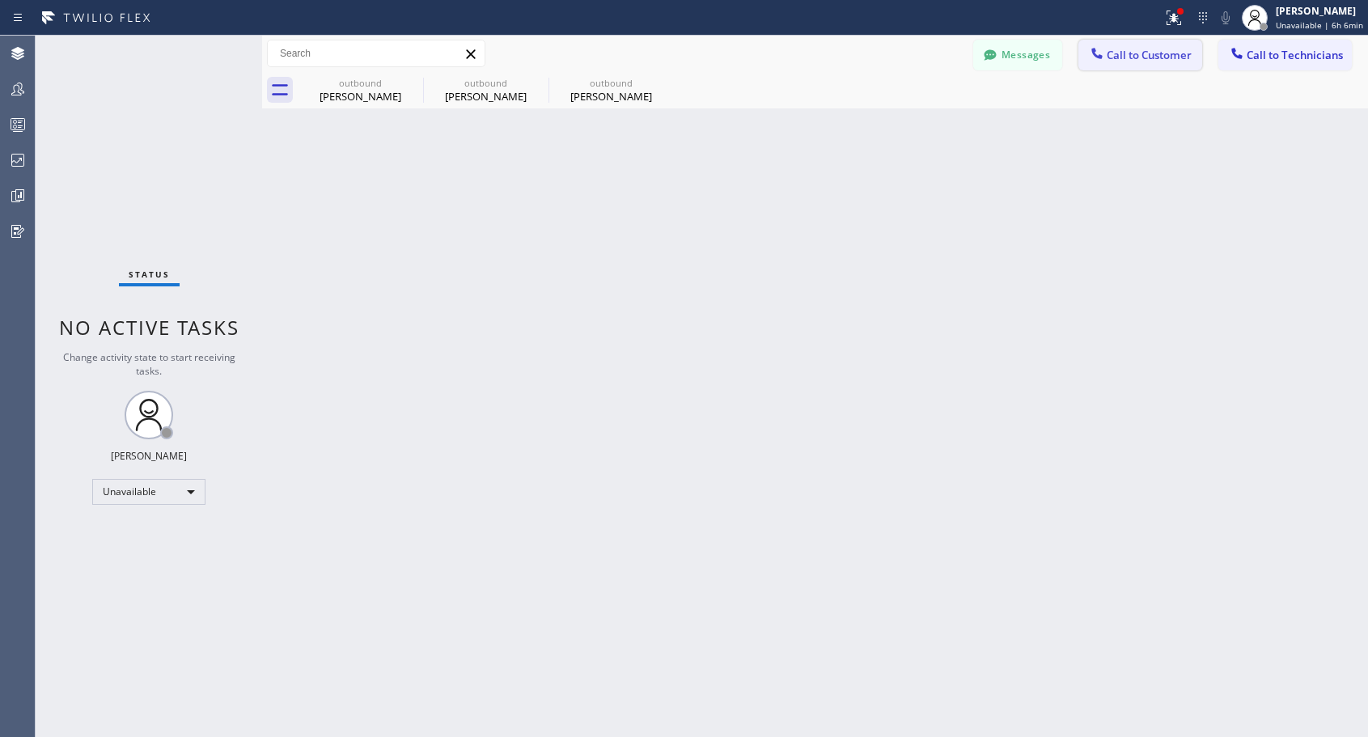
click at [1126, 61] on span "Call to Customer" at bounding box center [1149, 55] width 85 height 15
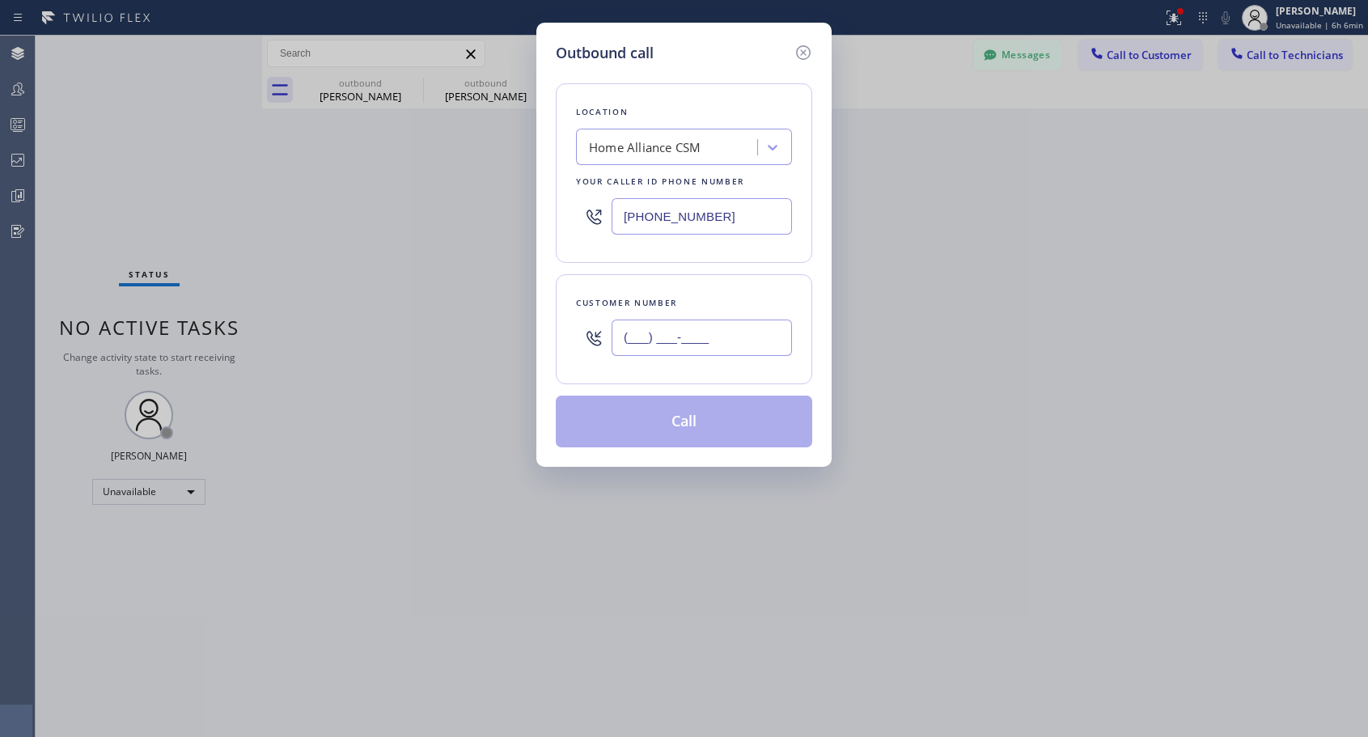
click at [712, 339] on input "(___) ___-____" at bounding box center [702, 338] width 180 height 36
paste input "917) 763-3111"
type input "[PHONE_NUMBER]"
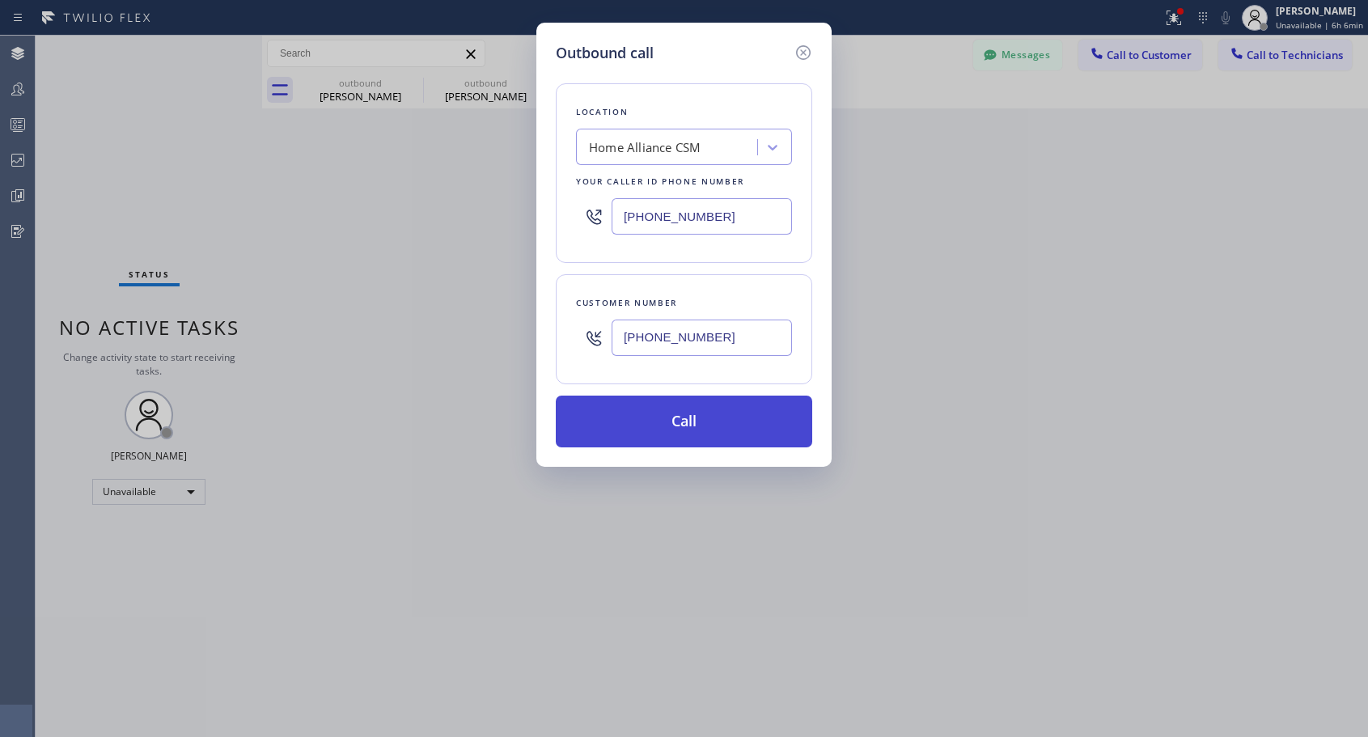
click at [707, 425] on button "Call" at bounding box center [684, 422] width 257 height 52
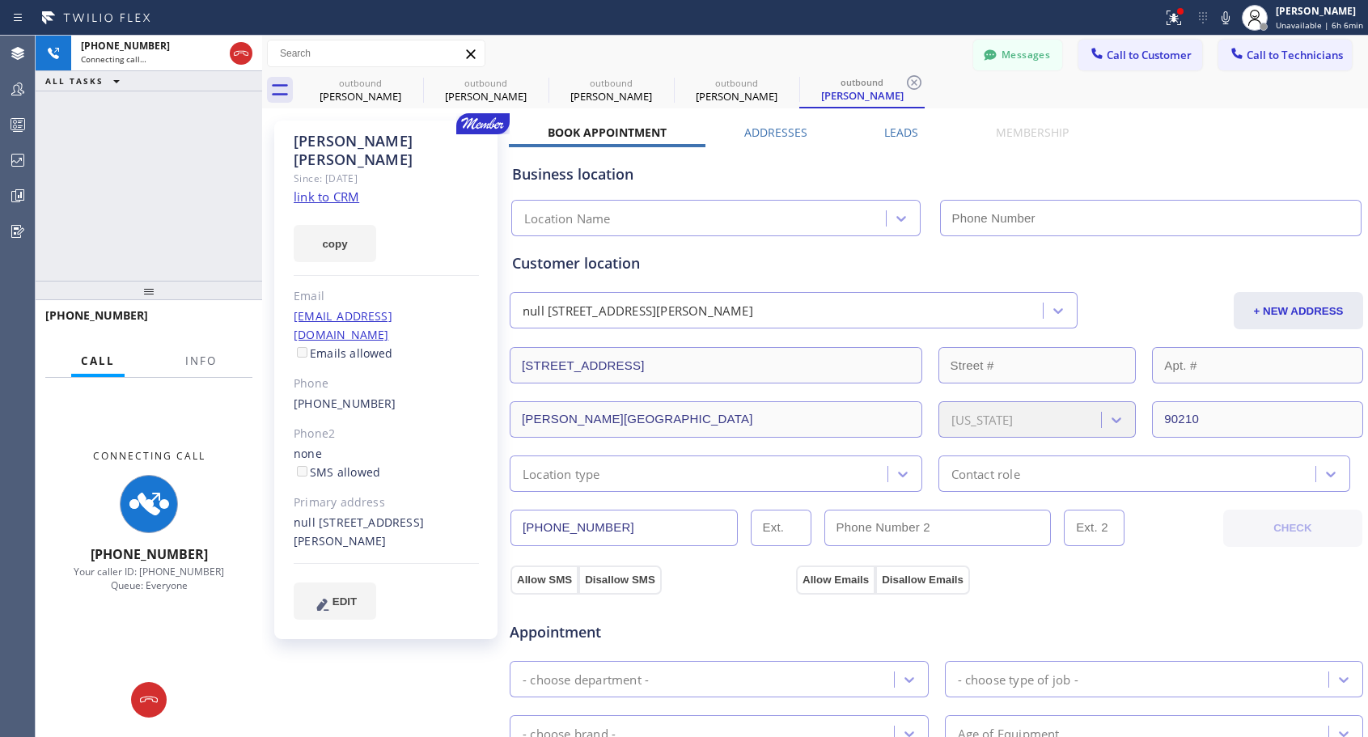
type input "[PHONE_NUMBER]"
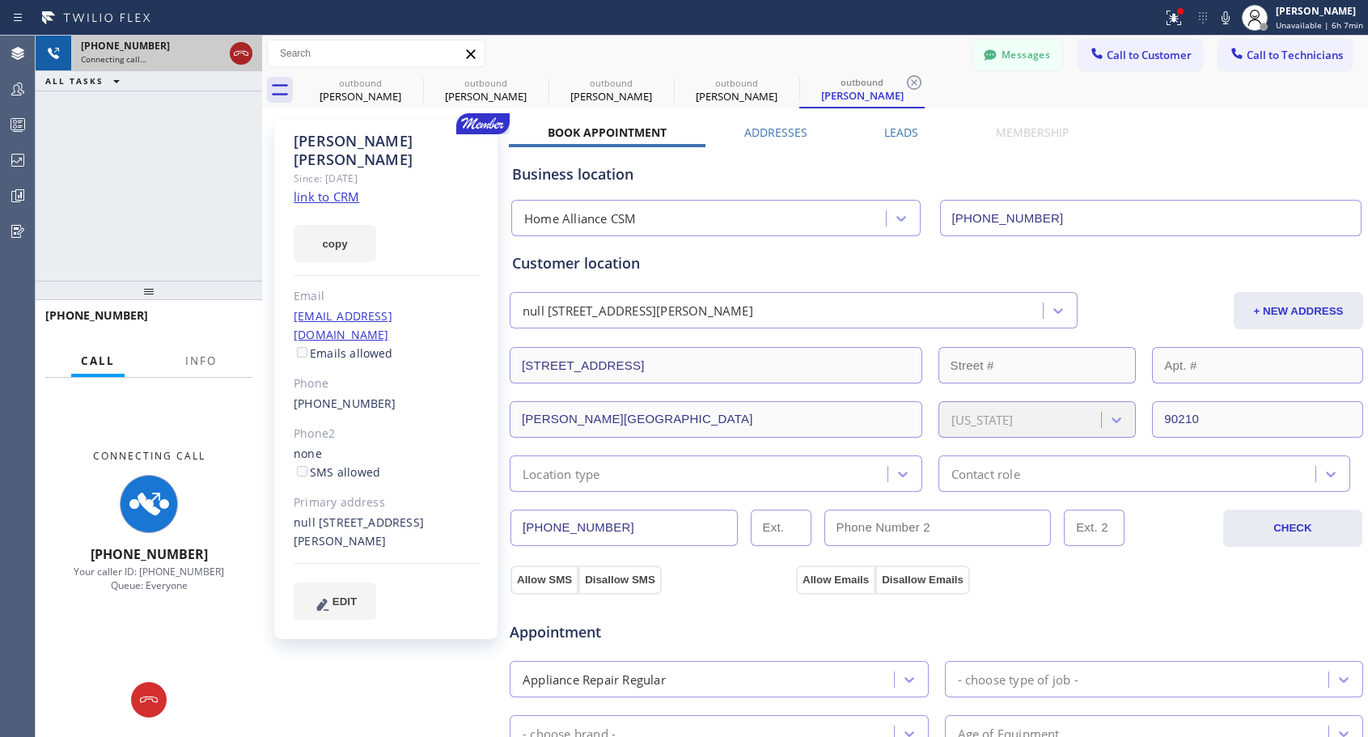
click at [240, 53] on icon at bounding box center [240, 53] width 19 height 19
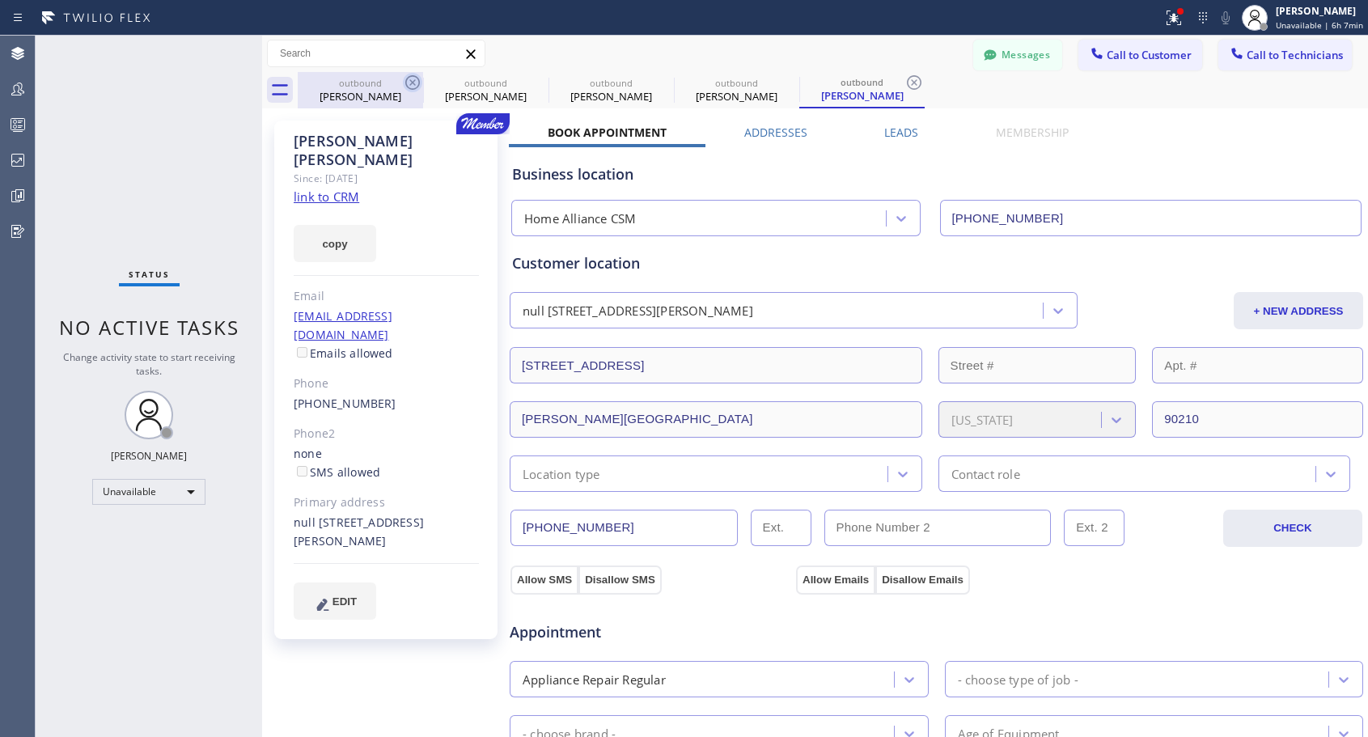
click at [414, 79] on icon at bounding box center [412, 82] width 19 height 19
click at [0, 0] on icon at bounding box center [0, 0] width 0 height 0
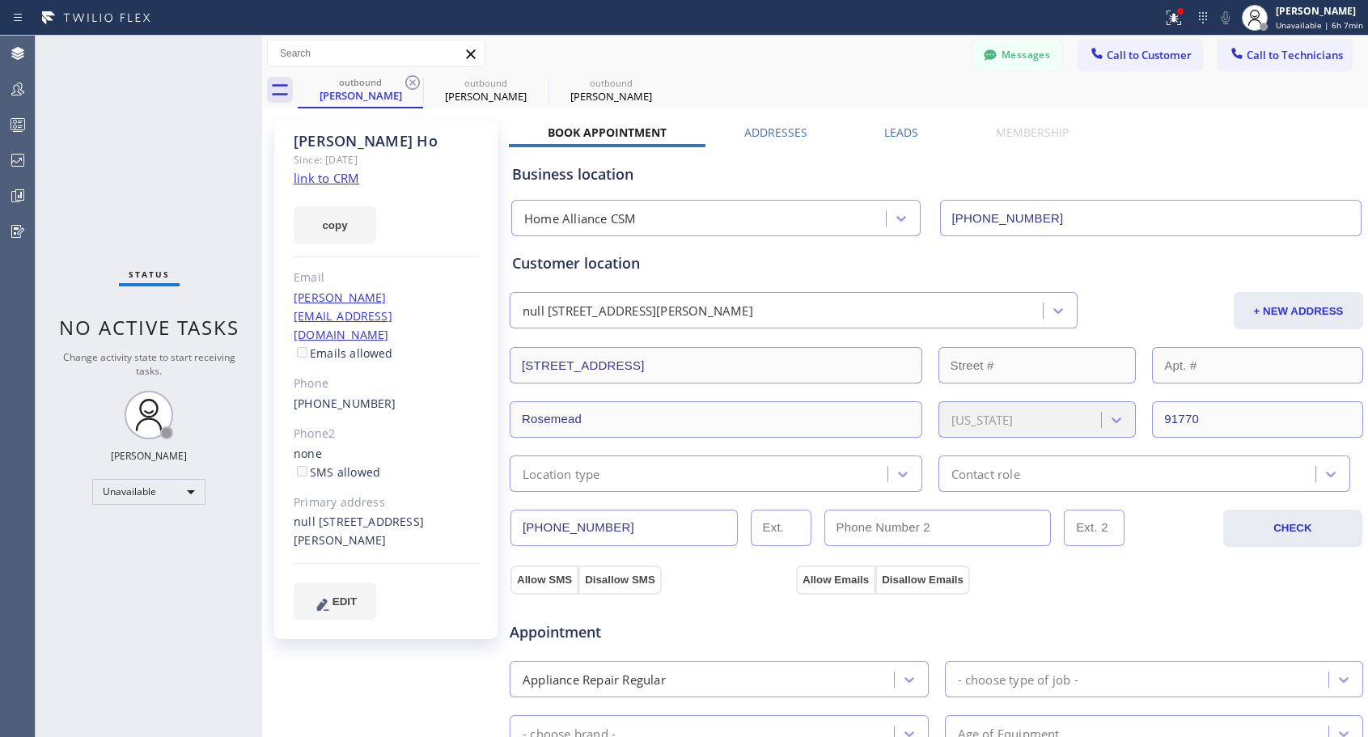
click at [414, 79] on icon at bounding box center [412, 82] width 19 height 19
click at [0, 0] on icon at bounding box center [0, 0] width 0 height 0
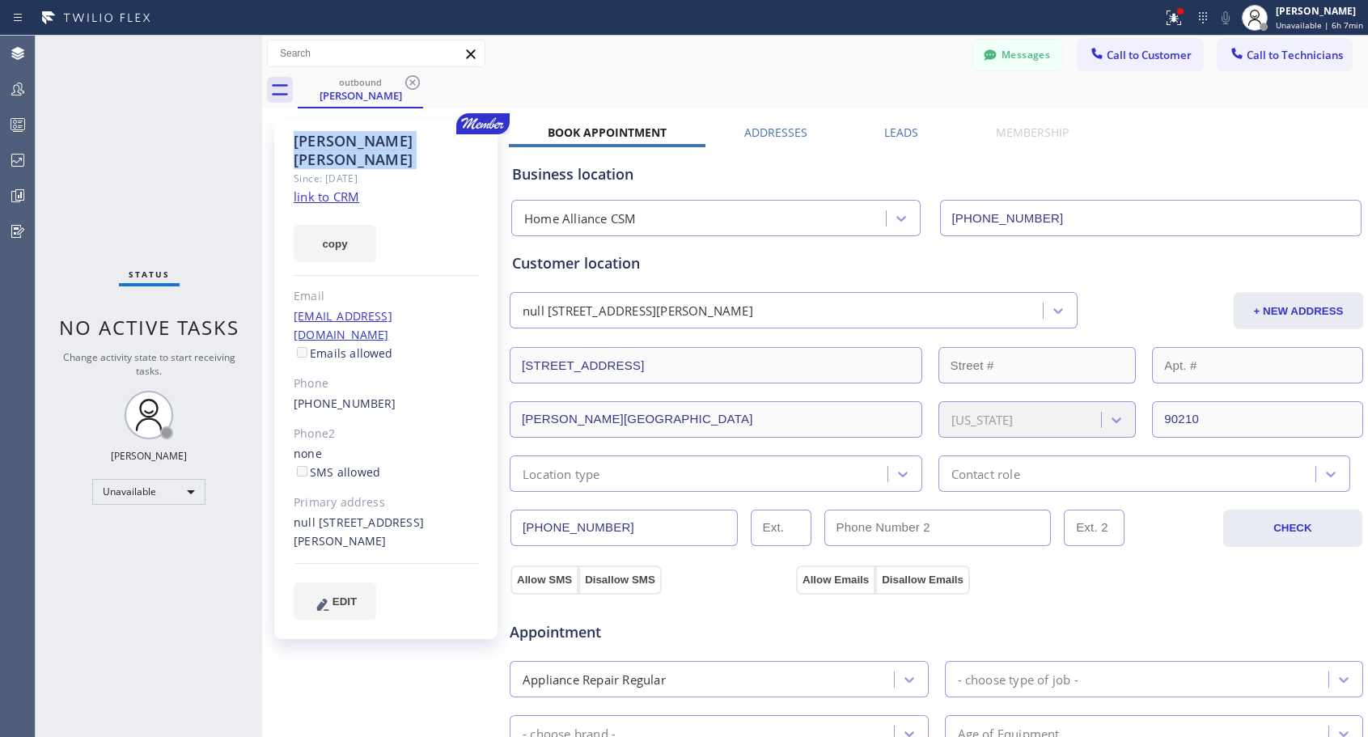
click at [414, 79] on icon at bounding box center [412, 82] width 19 height 19
